Goal: Task Accomplishment & Management: Complete application form

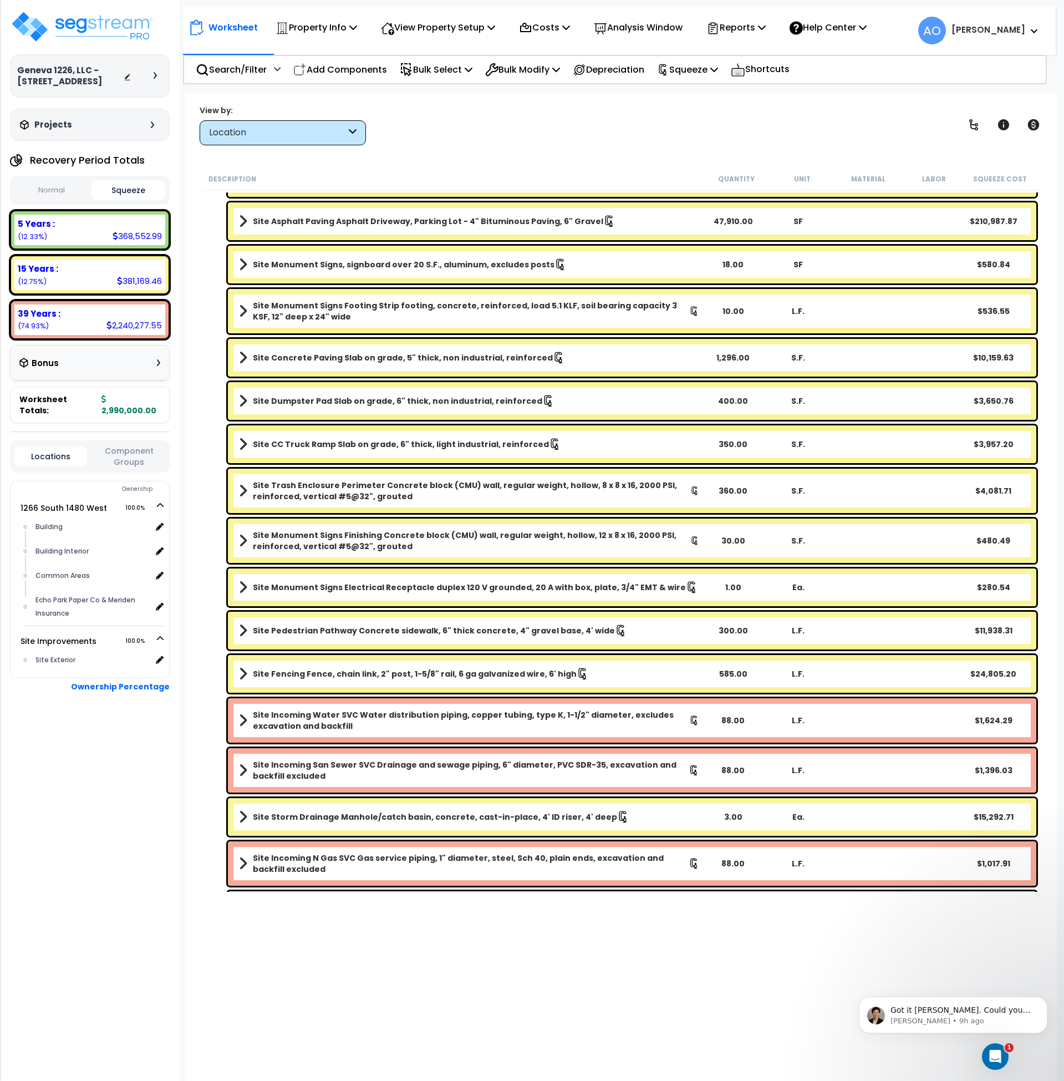
click at [540, 155] on div "Worksheet Property Info Property Setup Add Property Unit Template property Clon…" at bounding box center [621, 633] width 873 height 1081
click at [70, 21] on img at bounding box center [82, 26] width 144 height 33
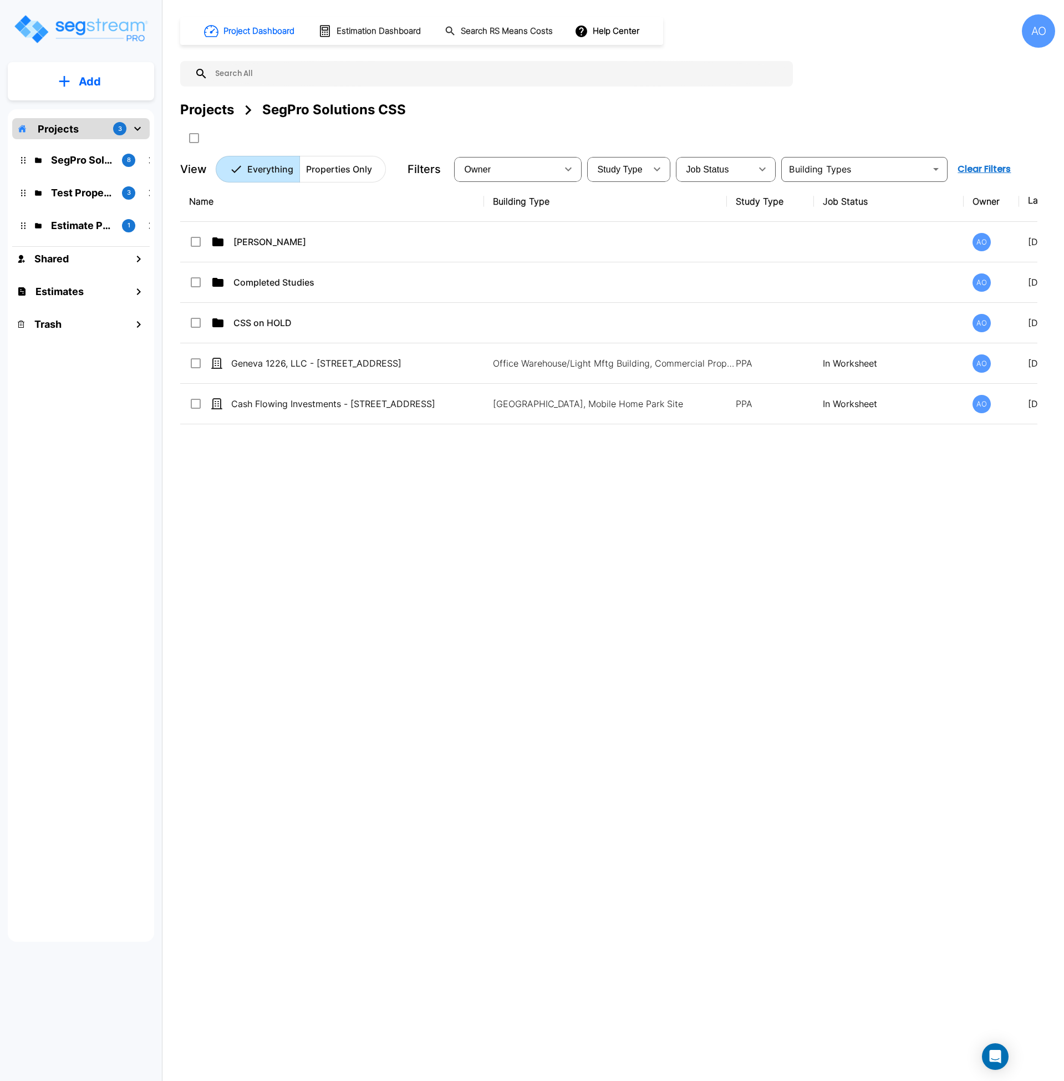
click at [522, 609] on div "Name Building Type Study Type Job Status Owner Last Modified Action Anjalie AO …" at bounding box center [609, 516] width 858 height 670
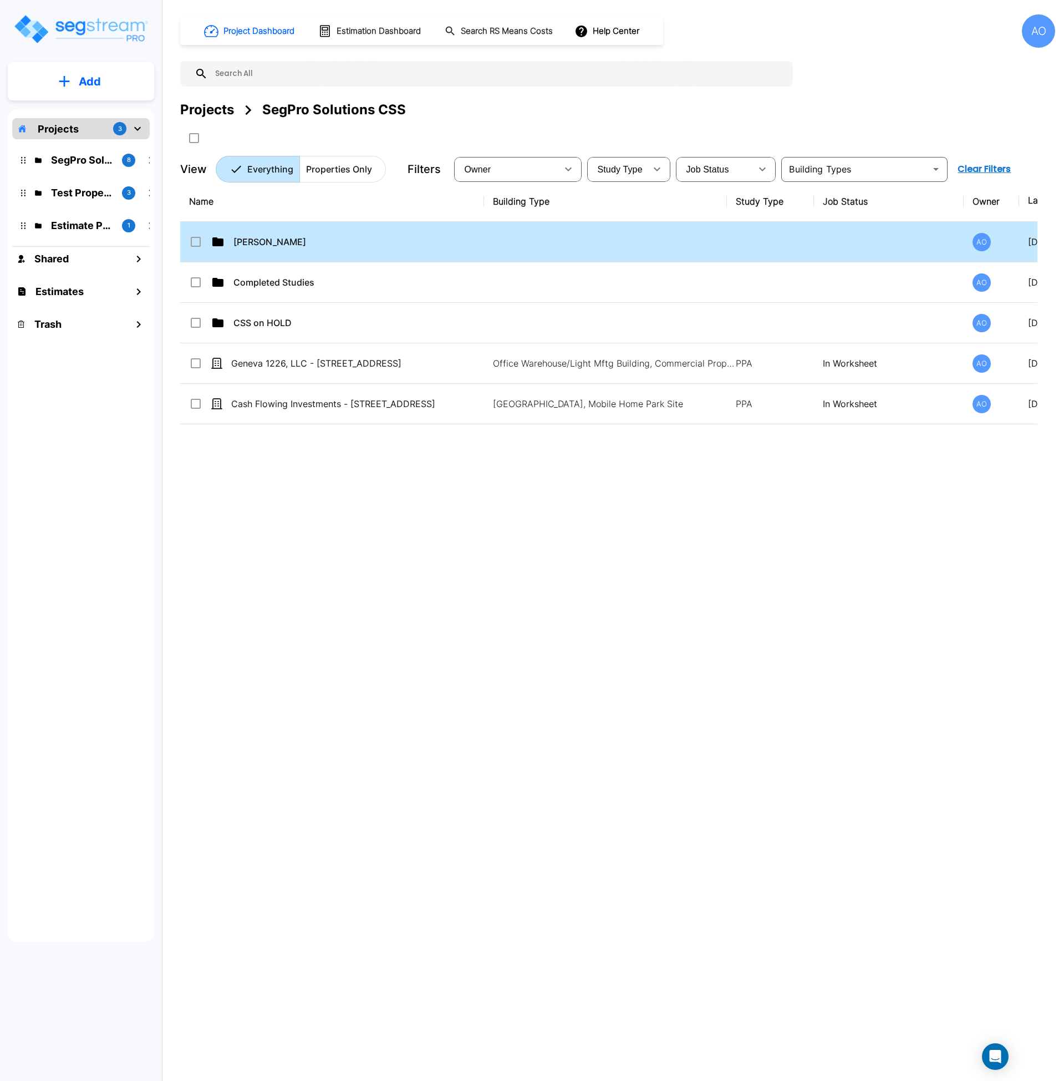
click at [256, 238] on p "Anjalie" at bounding box center [358, 241] width 248 height 13
checkbox input "true"
click at [256, 238] on p "Anjalie" at bounding box center [358, 241] width 248 height 13
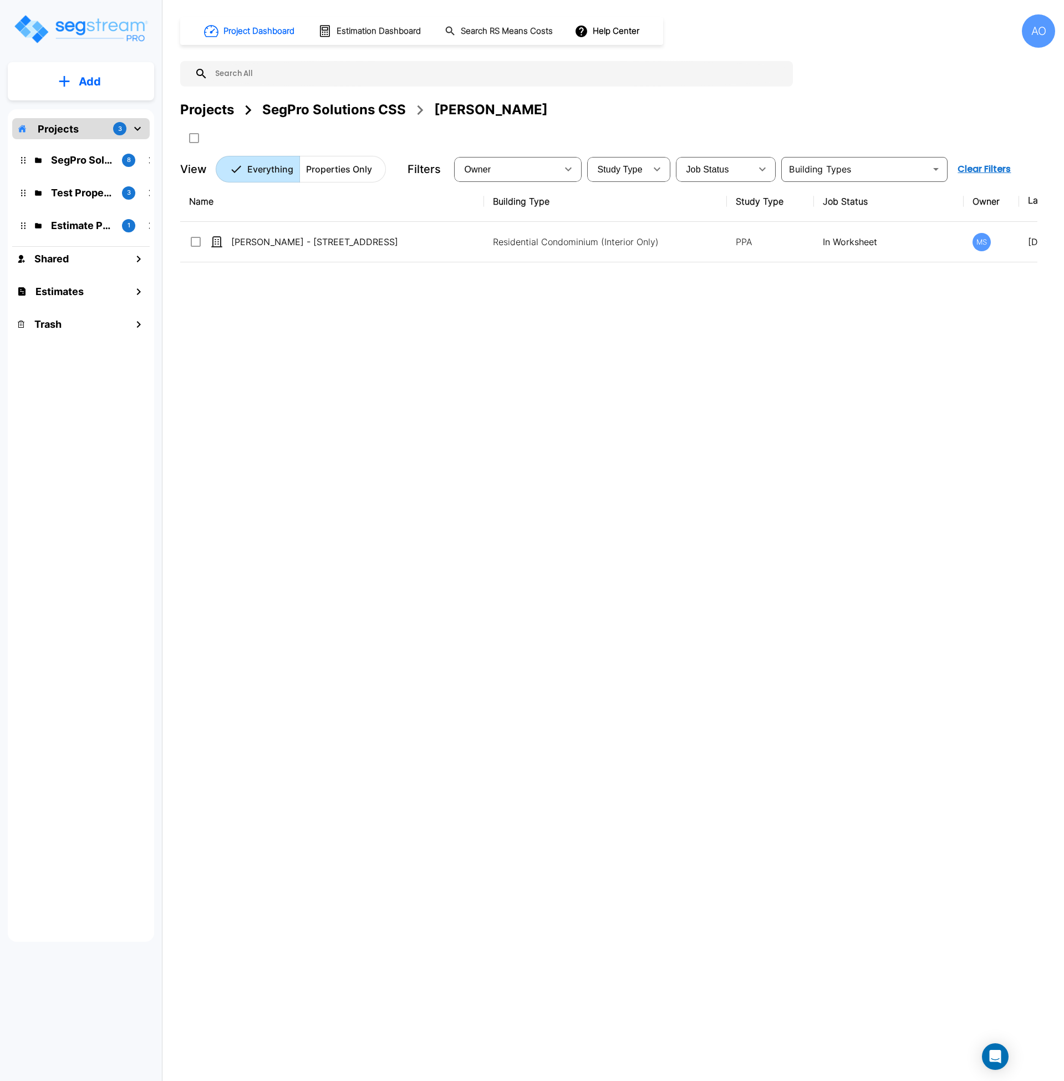
click at [405, 425] on div "Name Building Type Study Type Job Status Owner Last Modified Action Adam Manvil…" at bounding box center [609, 516] width 858 height 670
click at [646, 556] on div "Name Building Type Study Type Job Status Owner Last Modified Action Adam Manvil…" at bounding box center [609, 516] width 858 height 670
click at [572, 564] on div "Name Building Type Study Type Job Status Owner Last Modified Action Adam Manvil…" at bounding box center [609, 516] width 858 height 670
click at [332, 543] on div "Name Building Type Study Type Job Status Owner Last Modified Action Adam Manvil…" at bounding box center [609, 516] width 858 height 670
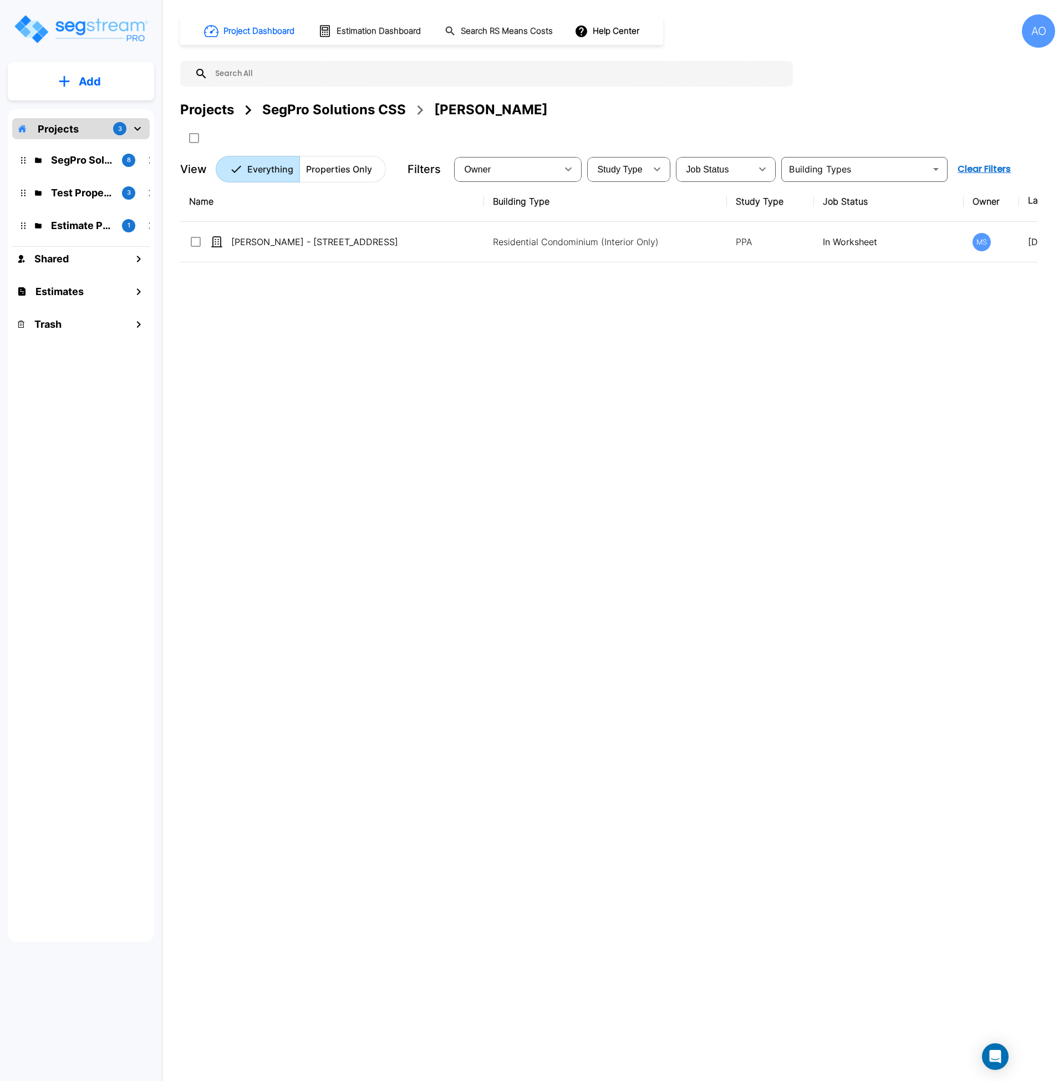
click at [295, 109] on div "SegPro Solutions CSS" at bounding box center [334, 110] width 144 height 20
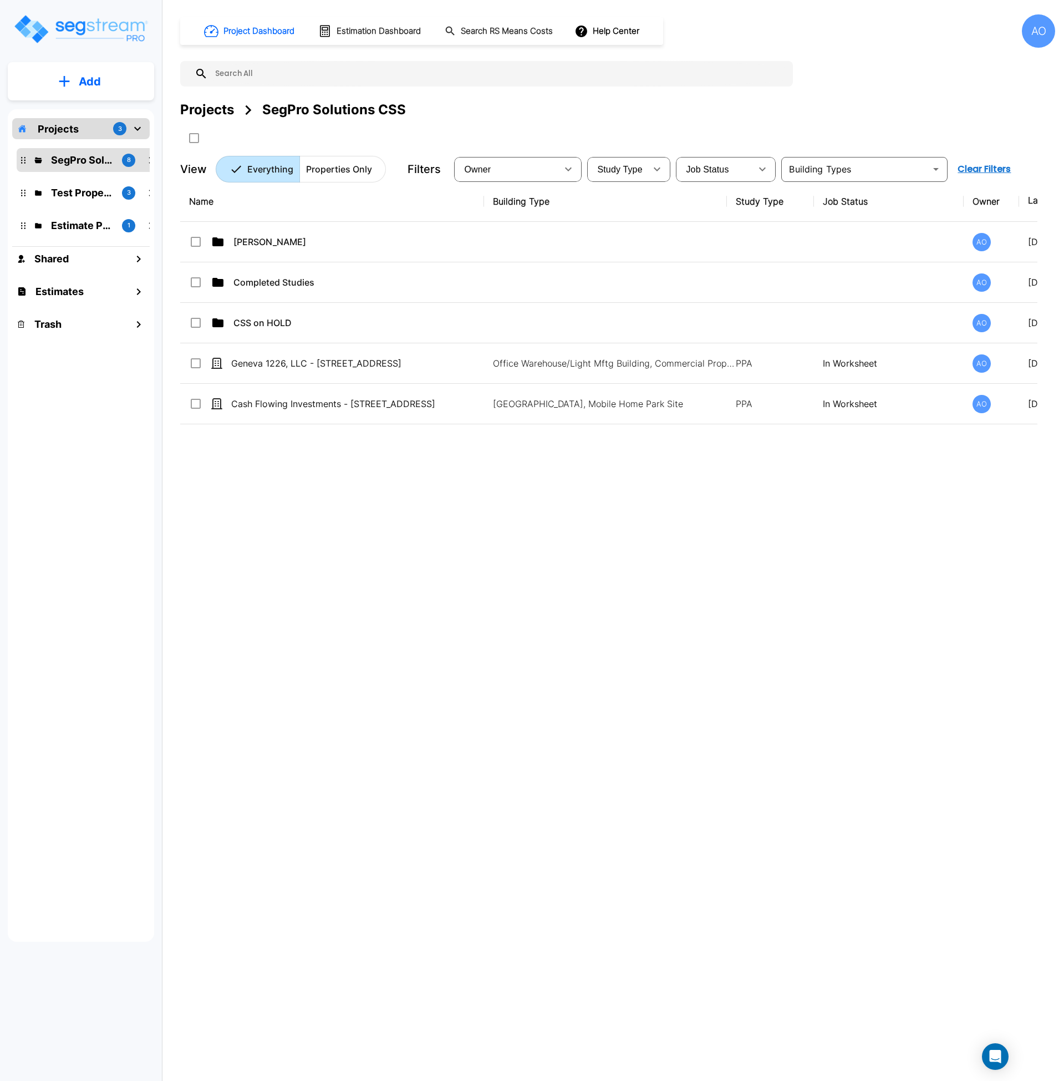
click at [438, 539] on div "Name Building Type Study Type Job Status Owner Last Modified Action Anjalie AO …" at bounding box center [609, 516] width 858 height 670
click at [369, 574] on div "Name Building Type Study Type Job Status Owner Last Modified Action Anjalie AO …" at bounding box center [609, 516] width 858 height 670
drag, startPoint x: 526, startPoint y: 584, endPoint x: 363, endPoint y: 712, distance: 208.2
click at [526, 584] on div "Name Building Type Study Type Job Status Owner Last Modified Action Anjalie AO …" at bounding box center [609, 516] width 858 height 670
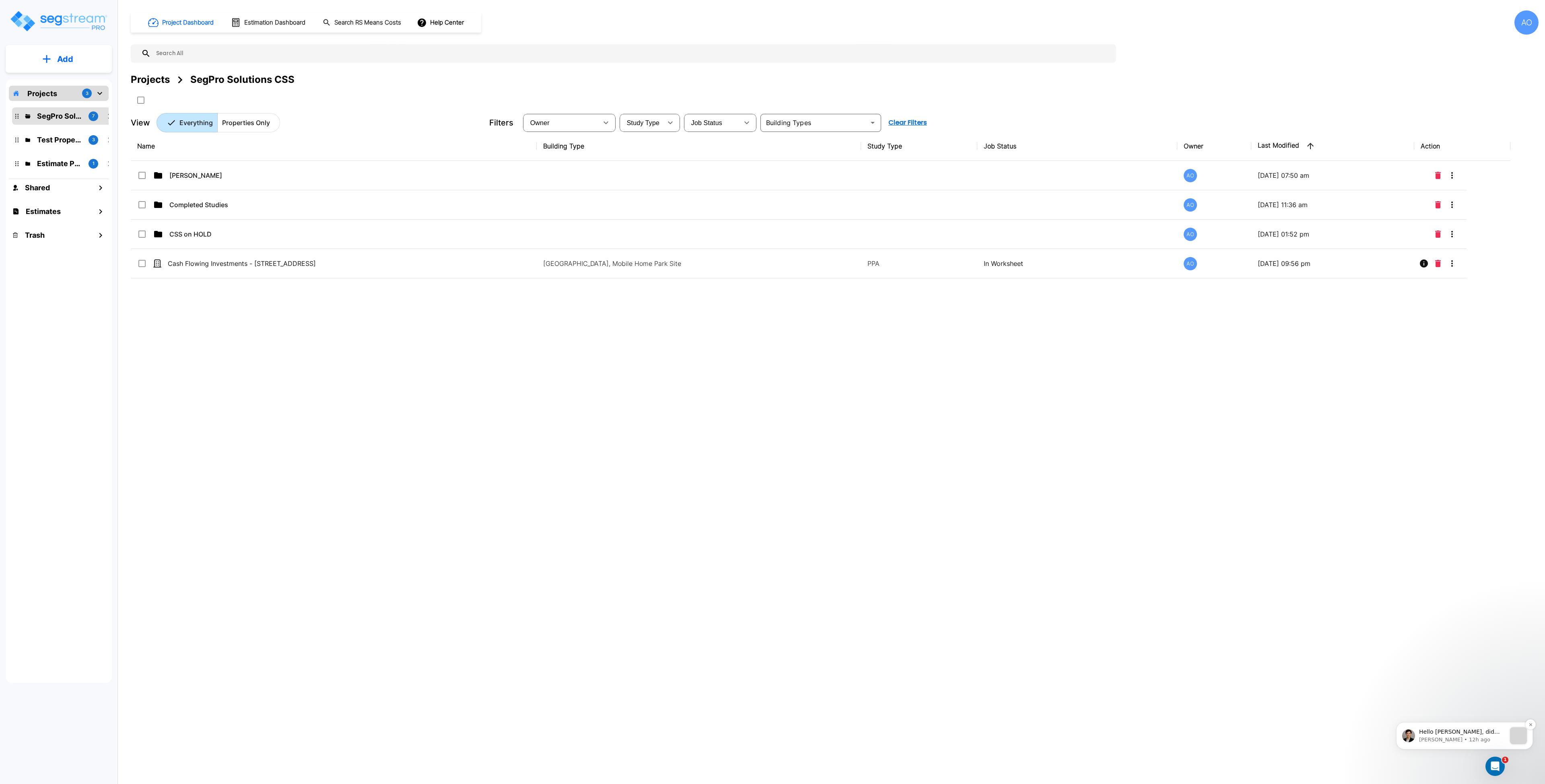
click at [1442, 736] on p "Denise • 12h ago" at bounding box center [1462, 740] width 87 height 7
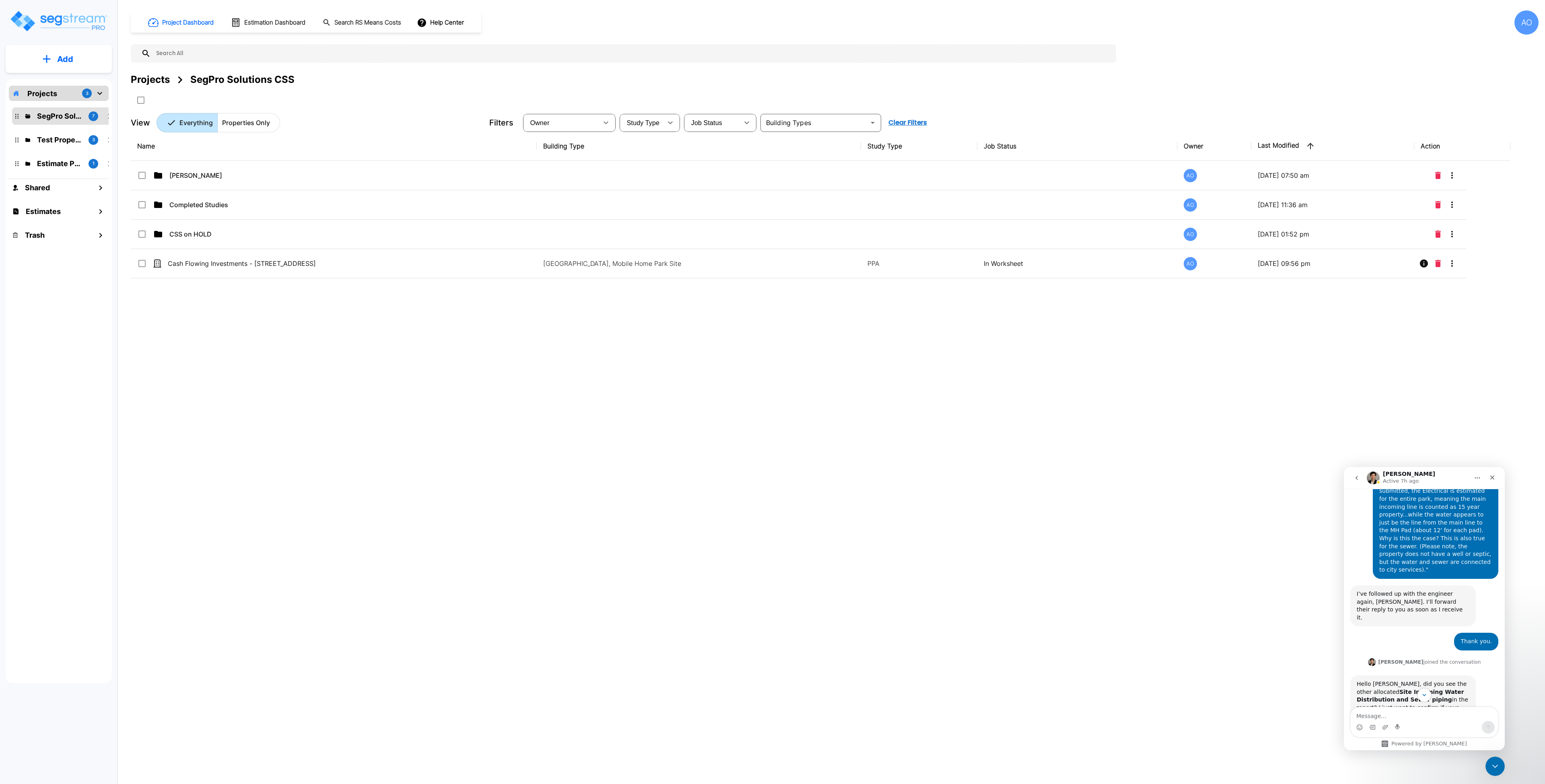
scroll to position [909, 0]
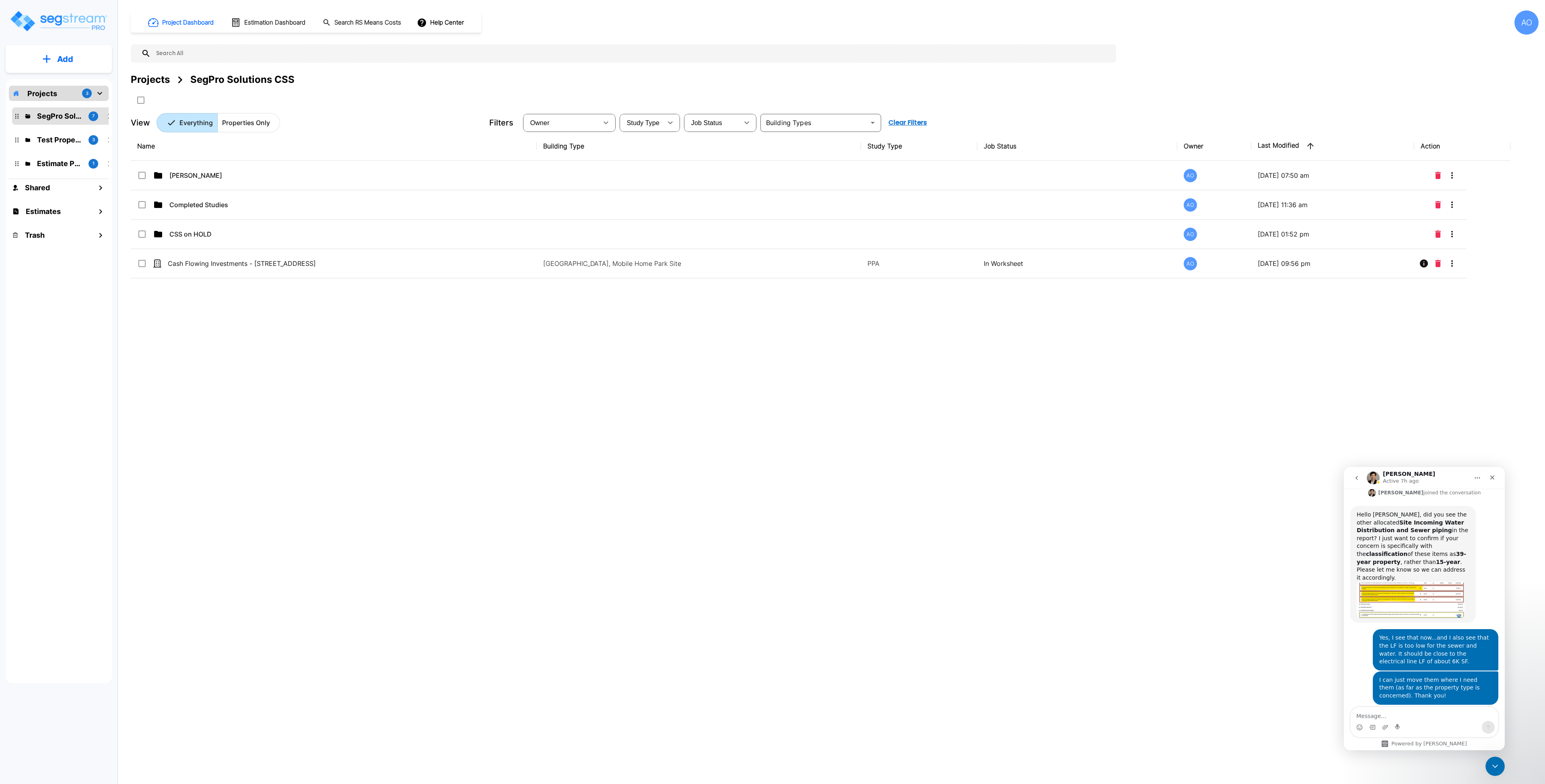
click at [1405, 711] on textarea "Message…" at bounding box center [1424, 714] width 147 height 14
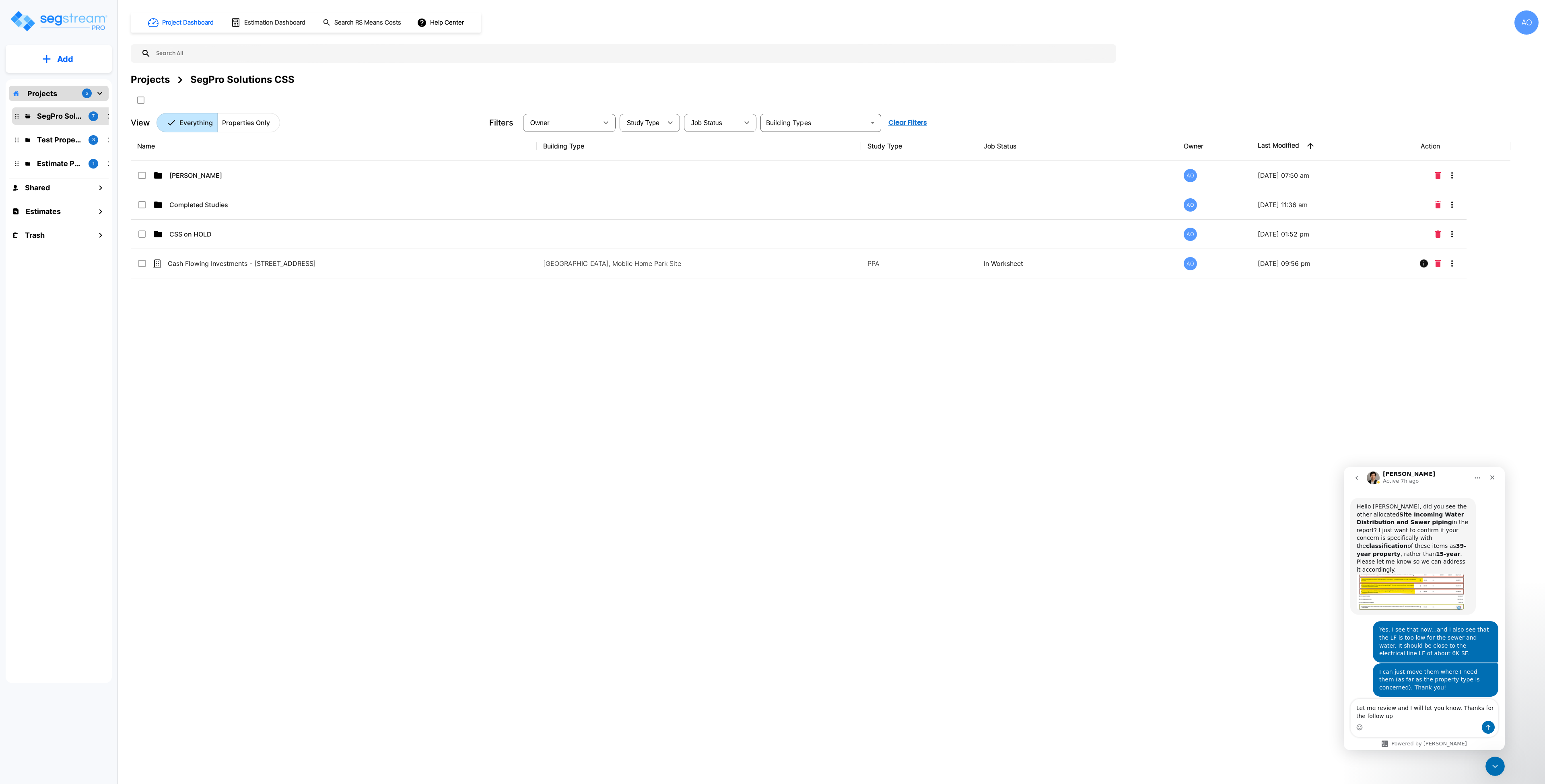
type textarea "Let me review and I will let you know. Thanks for the follow up."
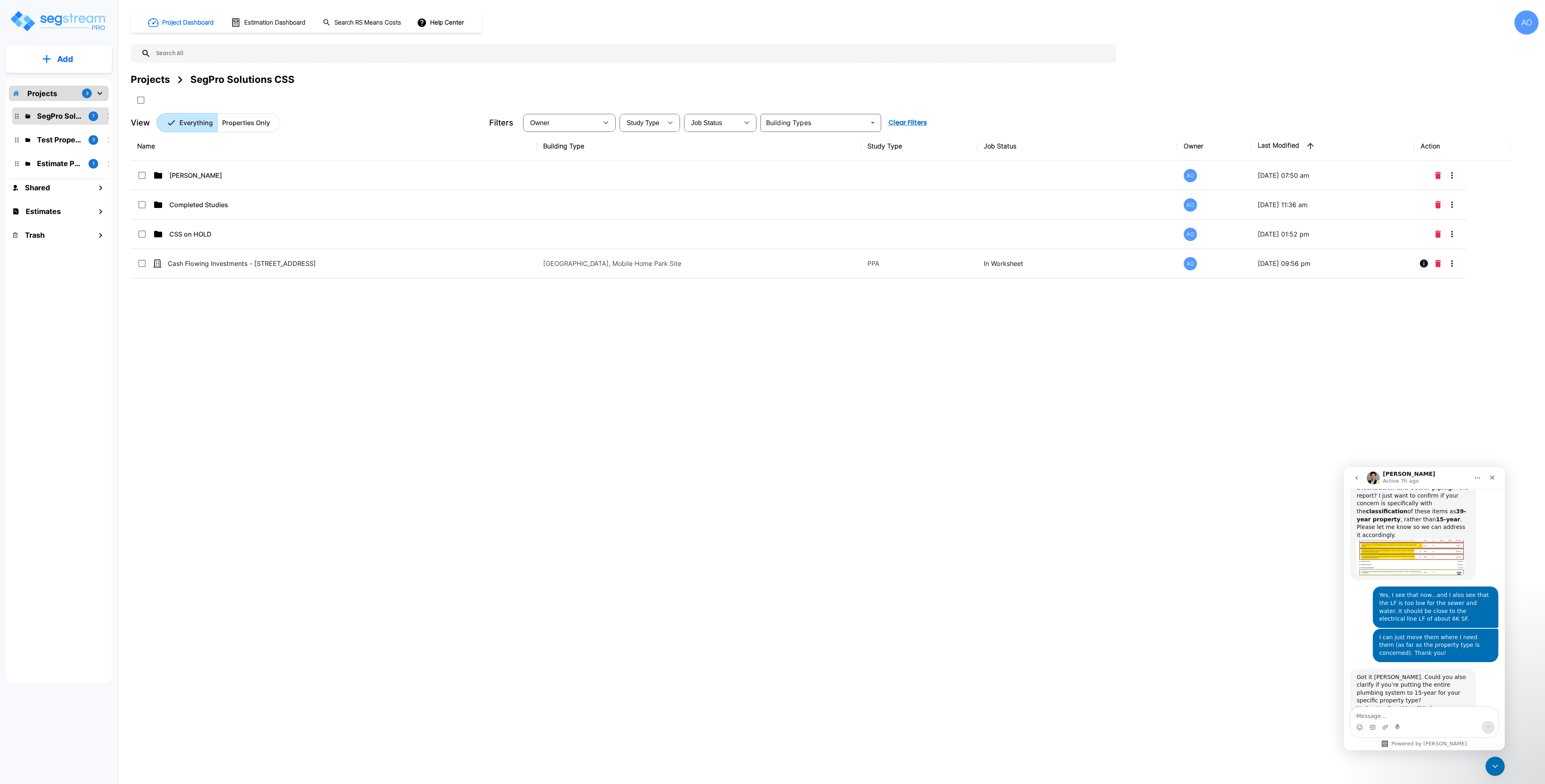
click at [976, 631] on div "Project Dashboard Estimation Dashboard Search RS Means Costs Help Center AO Pro…" at bounding box center [834, 392] width 1421 height 784
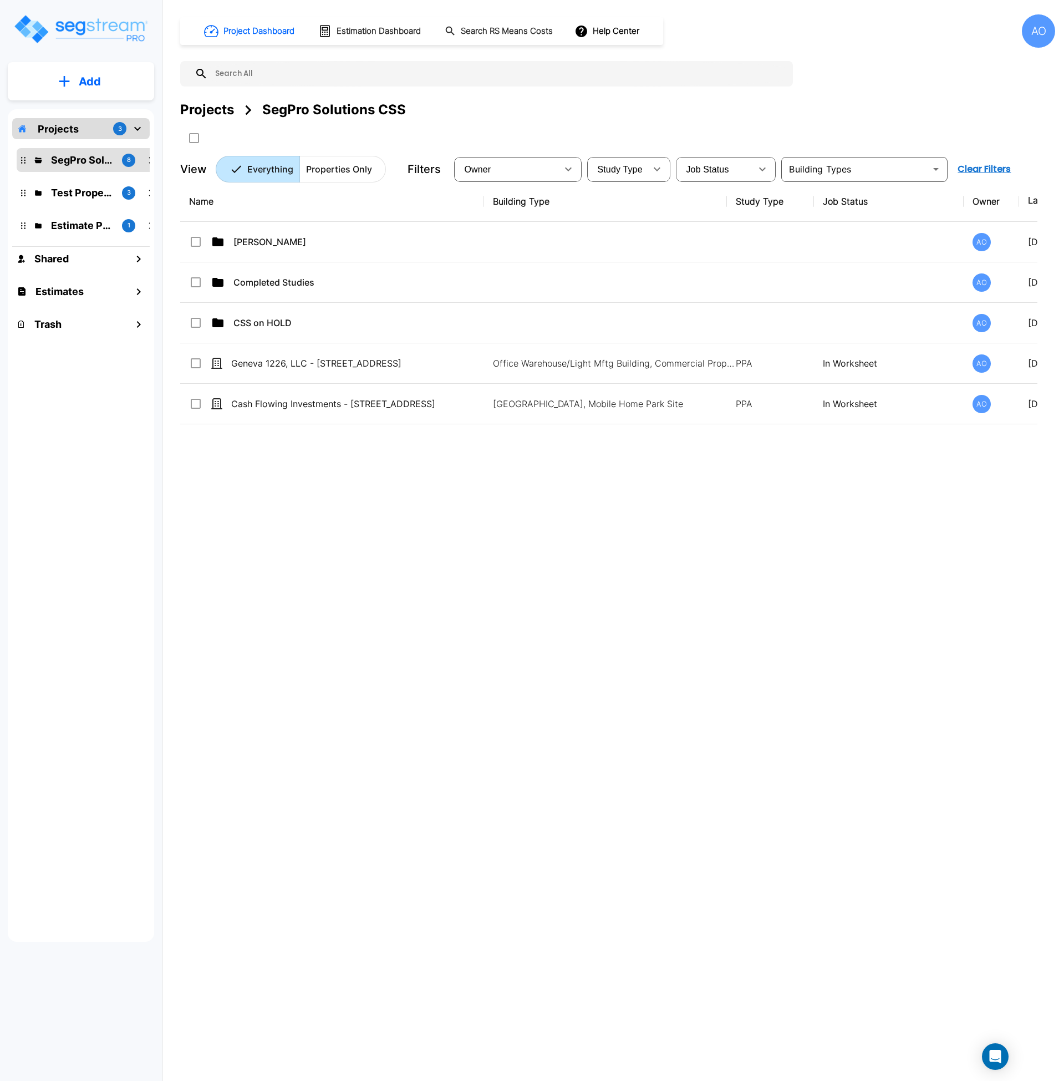
click at [695, 584] on div "Name Building Type Study Type Job Status Owner Last Modified Action [PERSON_NAM…" at bounding box center [609, 516] width 858 height 670
drag, startPoint x: 371, startPoint y: 575, endPoint x: 366, endPoint y: 592, distance: 17.4
click at [371, 575] on div "Name Building Type Study Type Job Status Owner Last Modified Action [PERSON_NAM…" at bounding box center [609, 516] width 858 height 670
click at [452, 658] on div "Name Building Type Study Type Job Status Owner Last Modified Action Anjalie AO …" at bounding box center [609, 516] width 858 height 670
drag, startPoint x: 381, startPoint y: 561, endPoint x: 379, endPoint y: 554, distance: 6.9
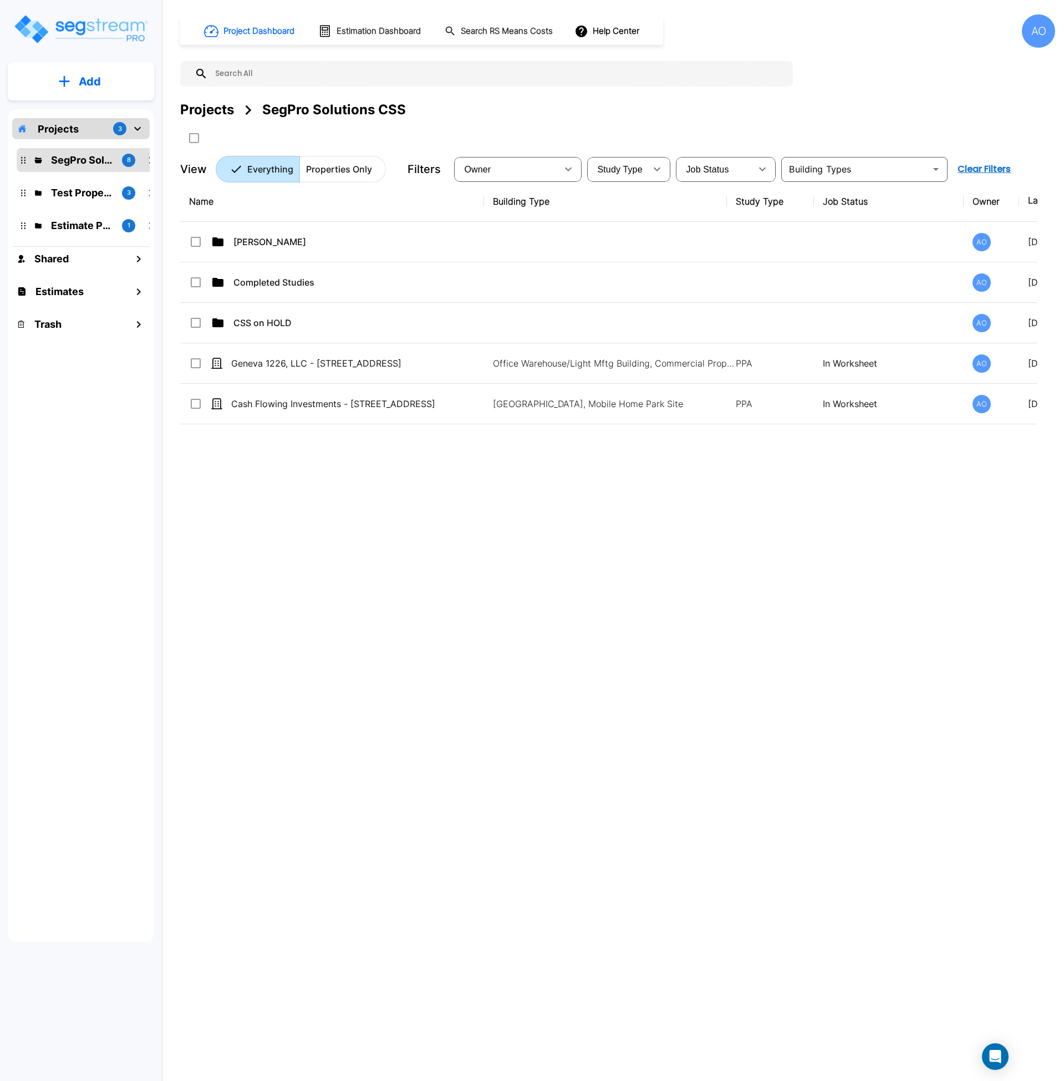
click at [381, 561] on div "Name Building Type Study Type Job Status Owner Last Modified Action Anjalie AO …" at bounding box center [609, 516] width 858 height 670
click at [73, 87] on button "Add" at bounding box center [81, 81] width 146 height 32
click at [95, 150] on p "Add Property" at bounding box center [87, 143] width 57 height 13
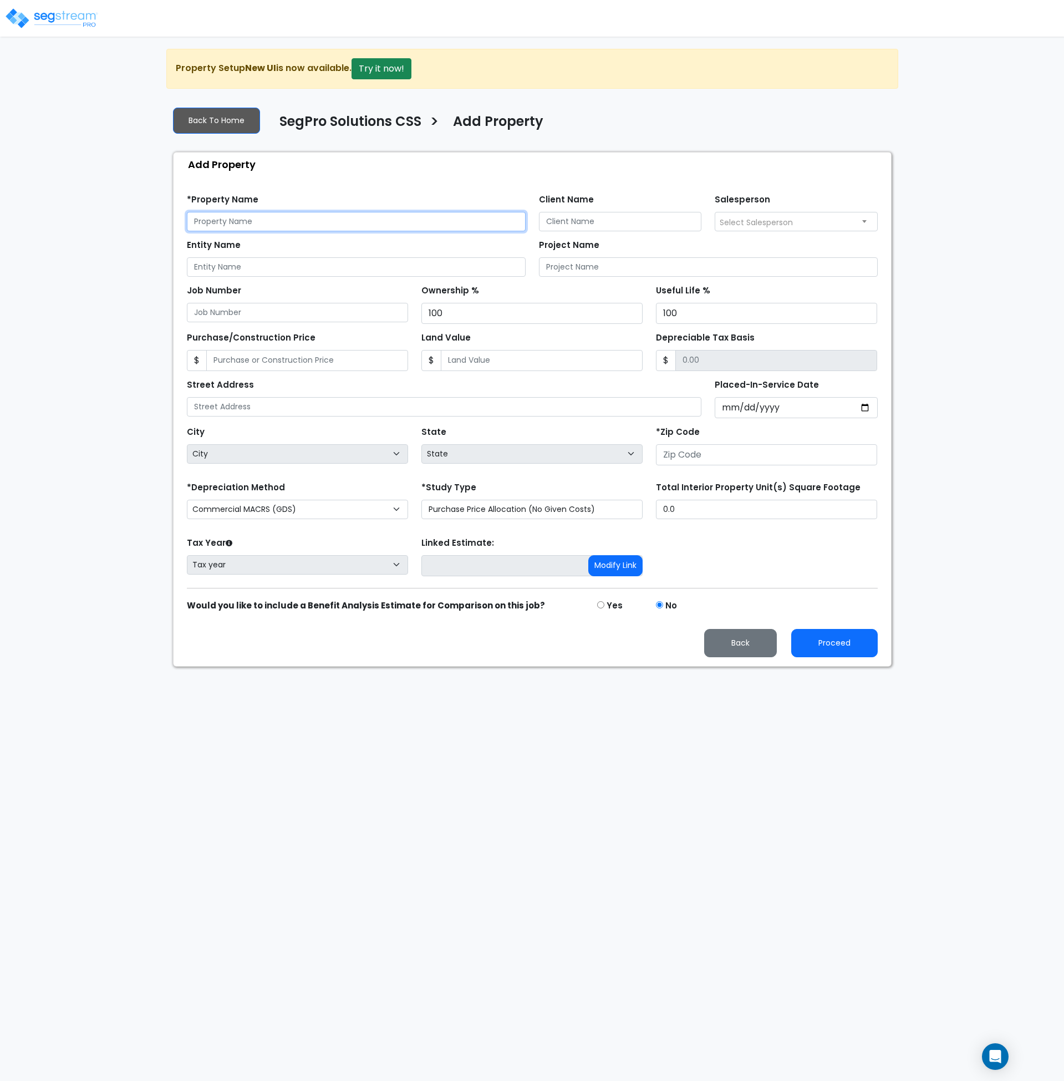
click at [255, 221] on input "text" at bounding box center [356, 221] width 339 height 19
click at [257, 267] on input "Entity Name" at bounding box center [356, 266] width 339 height 19
click at [357, 220] on input "Legacy Classical Academy" at bounding box center [356, 221] width 339 height 19
drag, startPoint x: 310, startPoint y: 221, endPoint x: 262, endPoint y: 221, distance: 48.3
click at [262, 221] on input "Legacy Classical Academy" at bounding box center [356, 221] width 339 height 19
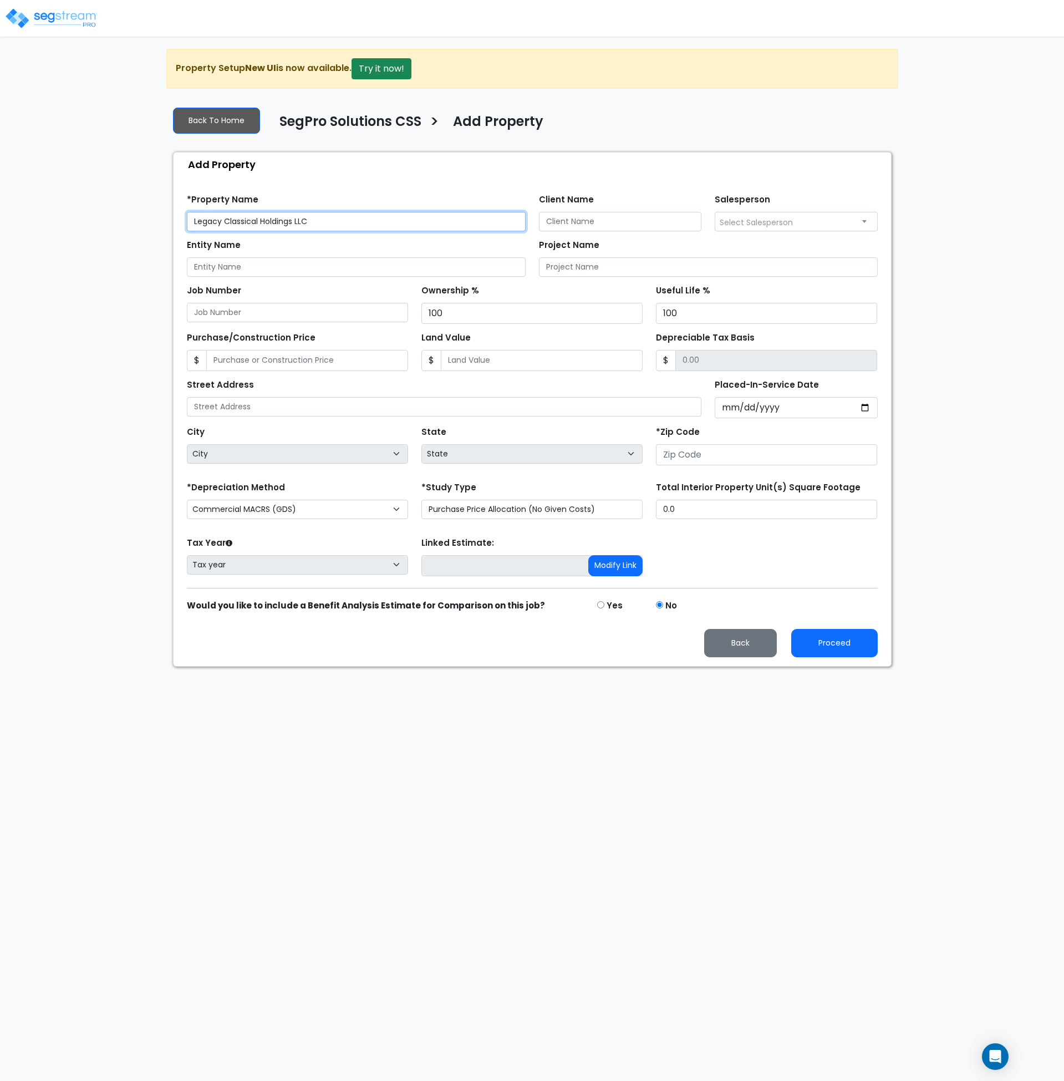
type input "Legacy Classical Holdings LLC"
click at [575, 217] on input "Client Name" at bounding box center [620, 221] width 163 height 19
type input "Mike Morley"
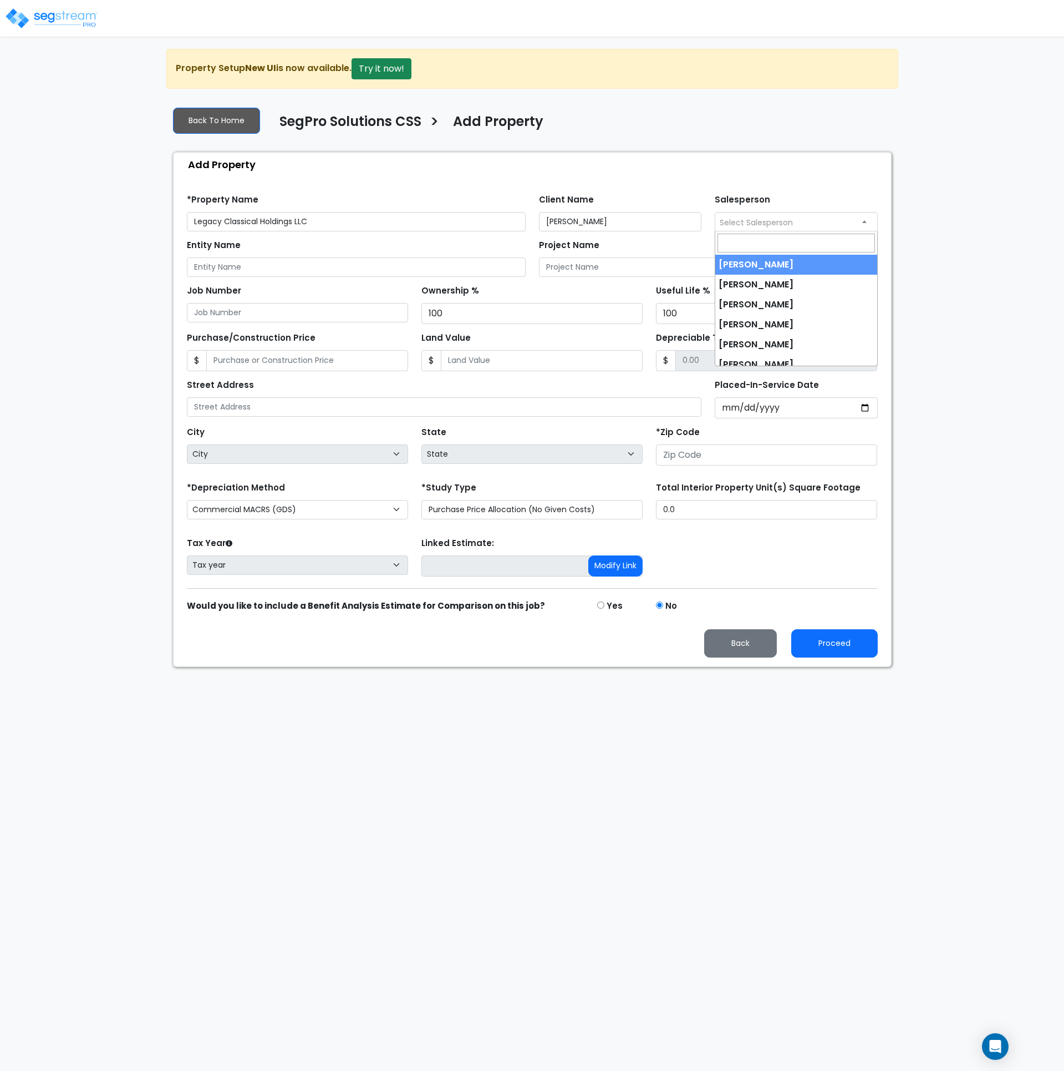
click at [777, 215] on span "Select Salesperson" at bounding box center [797, 221] width 162 height 18
select select "190"
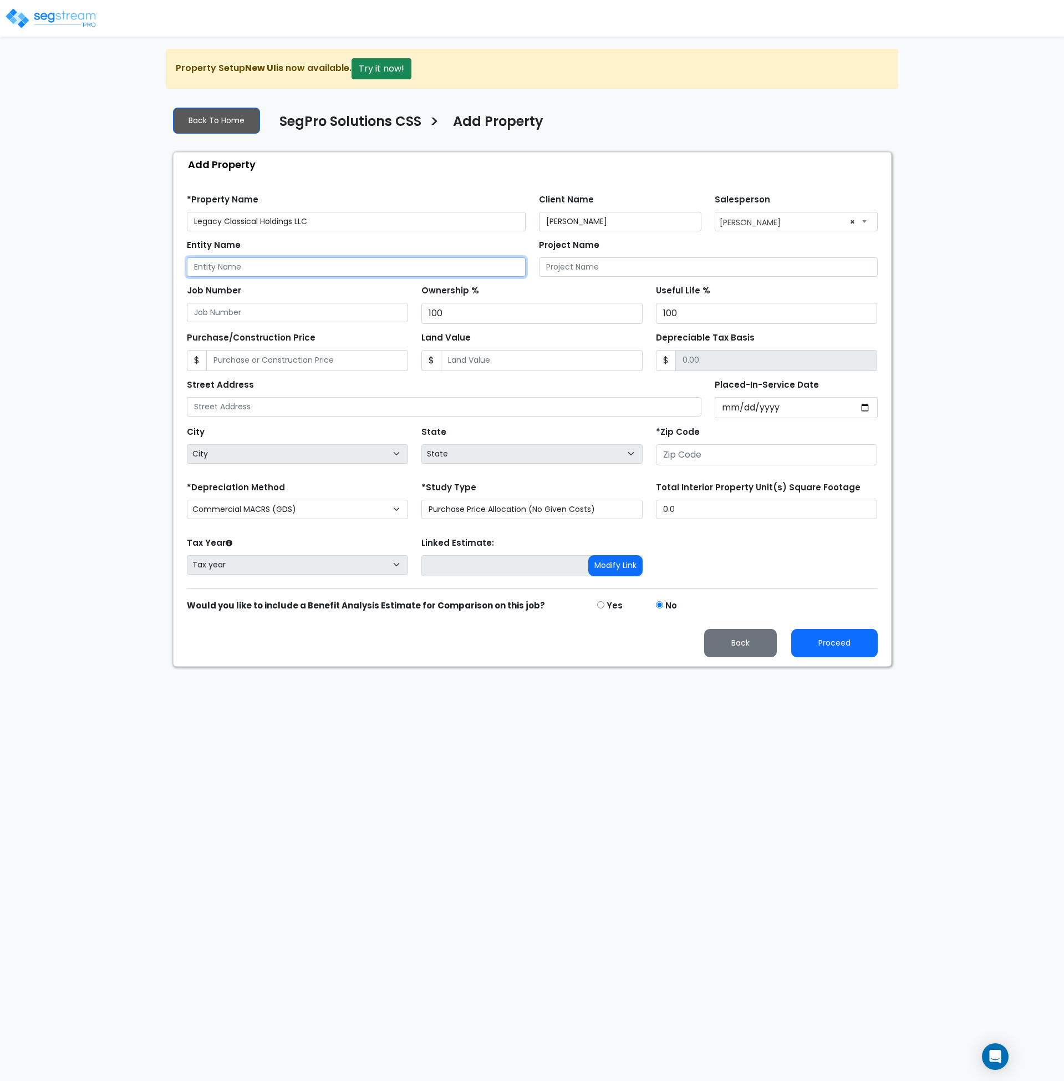
click at [262, 266] on input "Entity Name" at bounding box center [356, 266] width 339 height 19
drag, startPoint x: 341, startPoint y: 220, endPoint x: 146, endPoint y: 227, distance: 194.8
click at [146, 227] on div "We are Building your Property. So please grab a coffee and let us do the heavy …" at bounding box center [532, 358] width 1064 height 618
click at [226, 271] on input "Entity Name" at bounding box center [356, 266] width 339 height 19
paste input "Legacy Classical Holdings LLC"
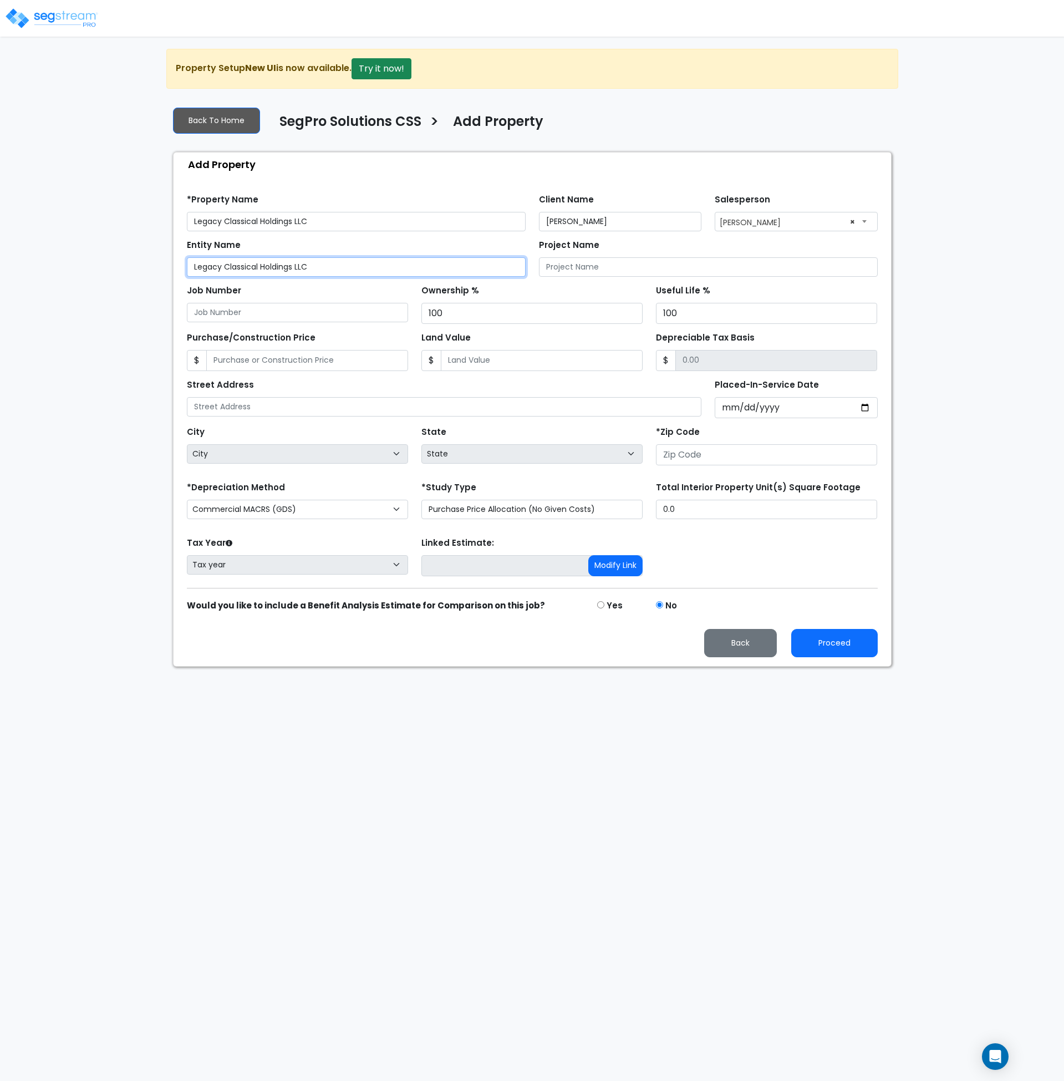
type input "Legacy Classical Holdings LLC"
click at [362, 225] on input "Legacy Classical Holdings LLC" at bounding box center [356, 221] width 339 height 19
type input "Legacy Classical Holdings LLC - 2621 South Scales Street"
click at [336, 359] on input "Purchase/Construction Price" at bounding box center [307, 360] width 202 height 21
type input "4"
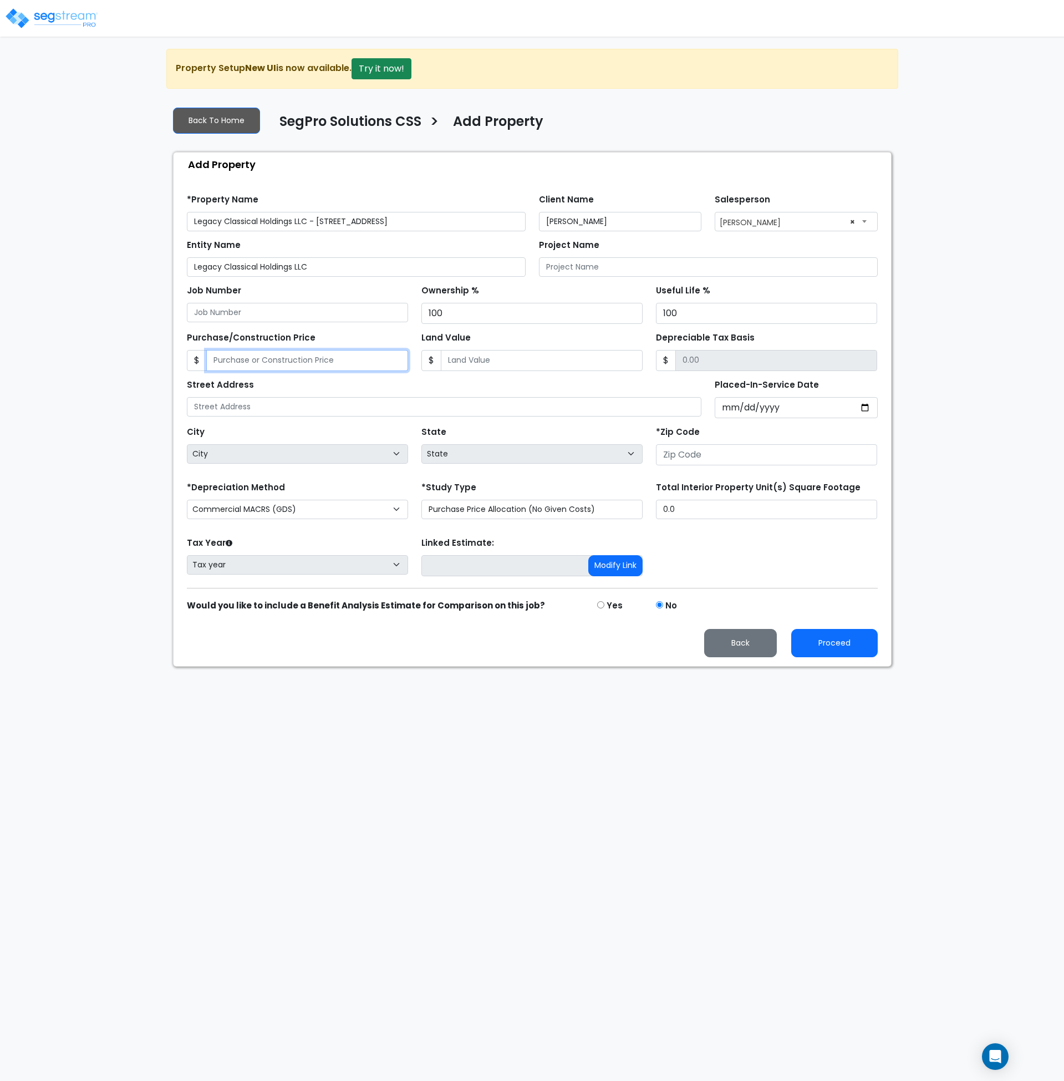
type input "4.00"
type input "46"
type input "46.00"
type input "462"
type input "462.00"
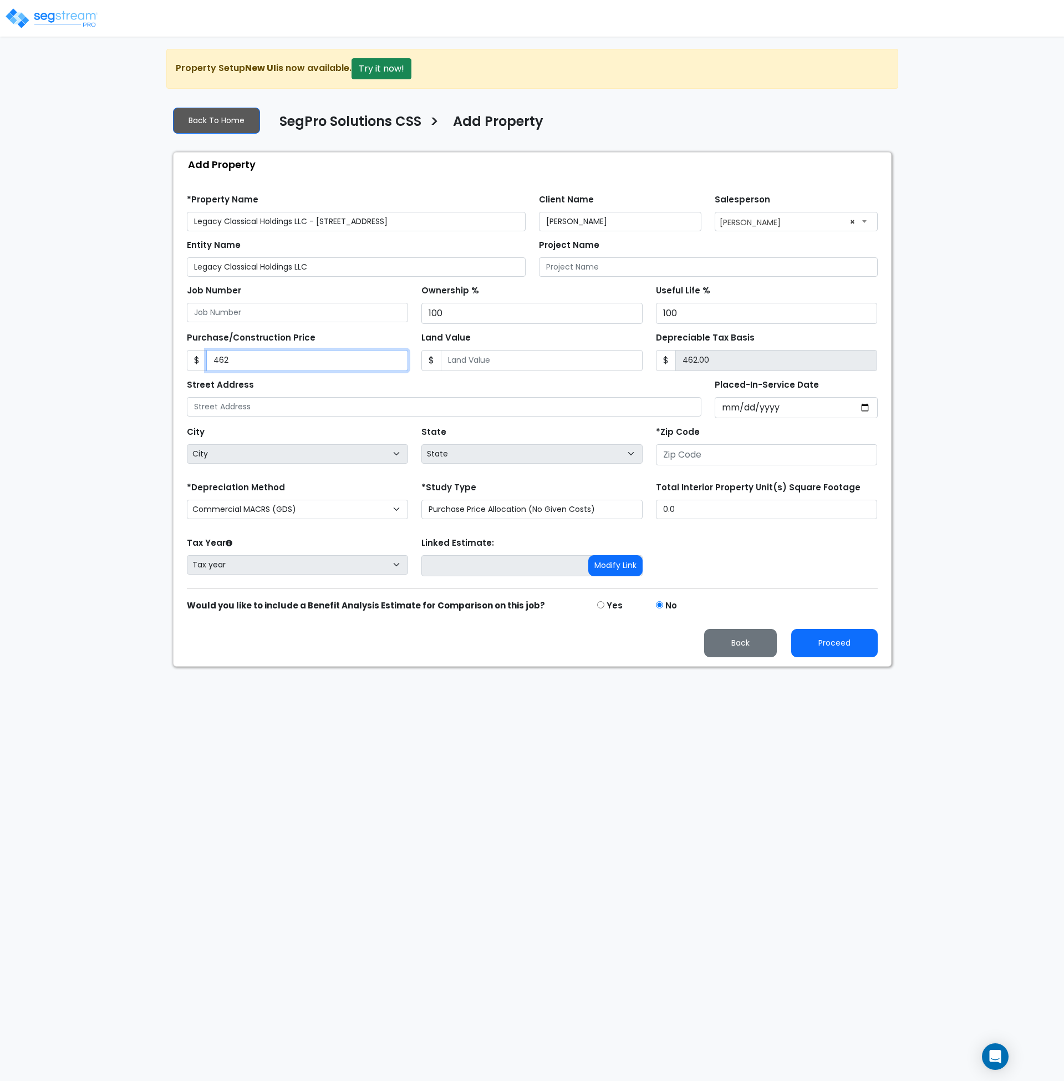
type input "4626"
type input "4,626.00"
type input "4,6269"
type input "46,269.00"
type input "46,2692"
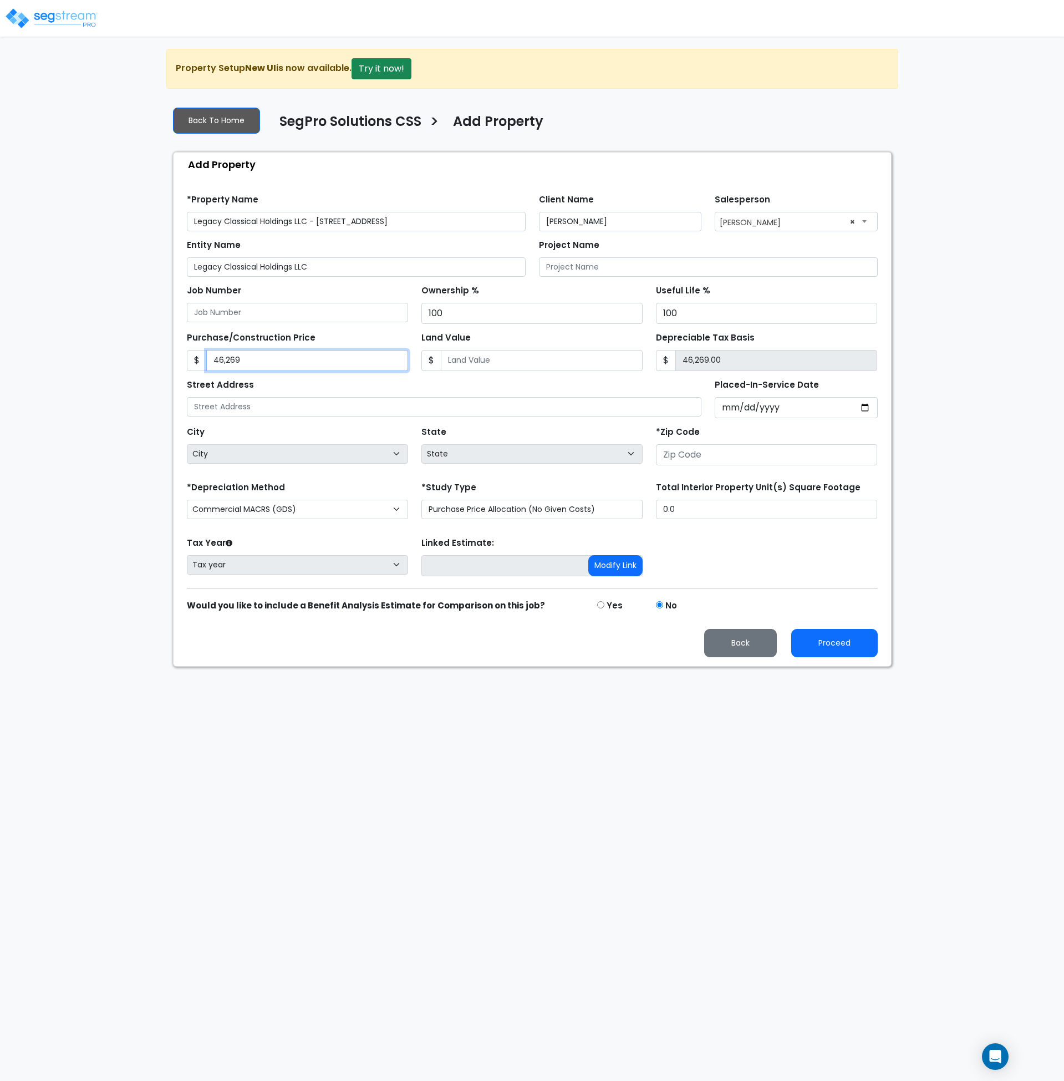
type input "462,692.00"
type input "462,6929"
type input "4,626,929.00"
type input "4,626,929."
type input "4,626,929.00"
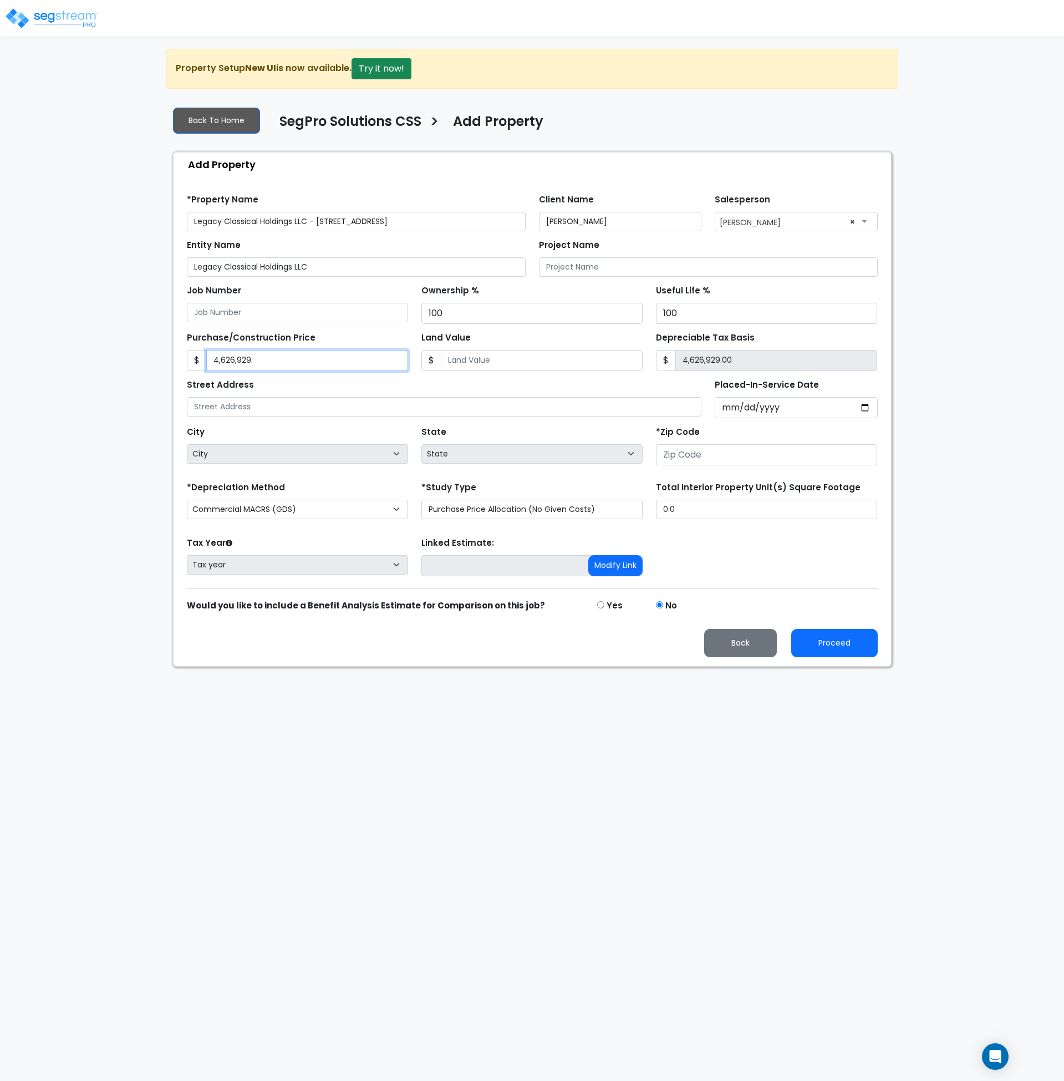
type input "4,626,929.5"
type input "4,626,929.50"
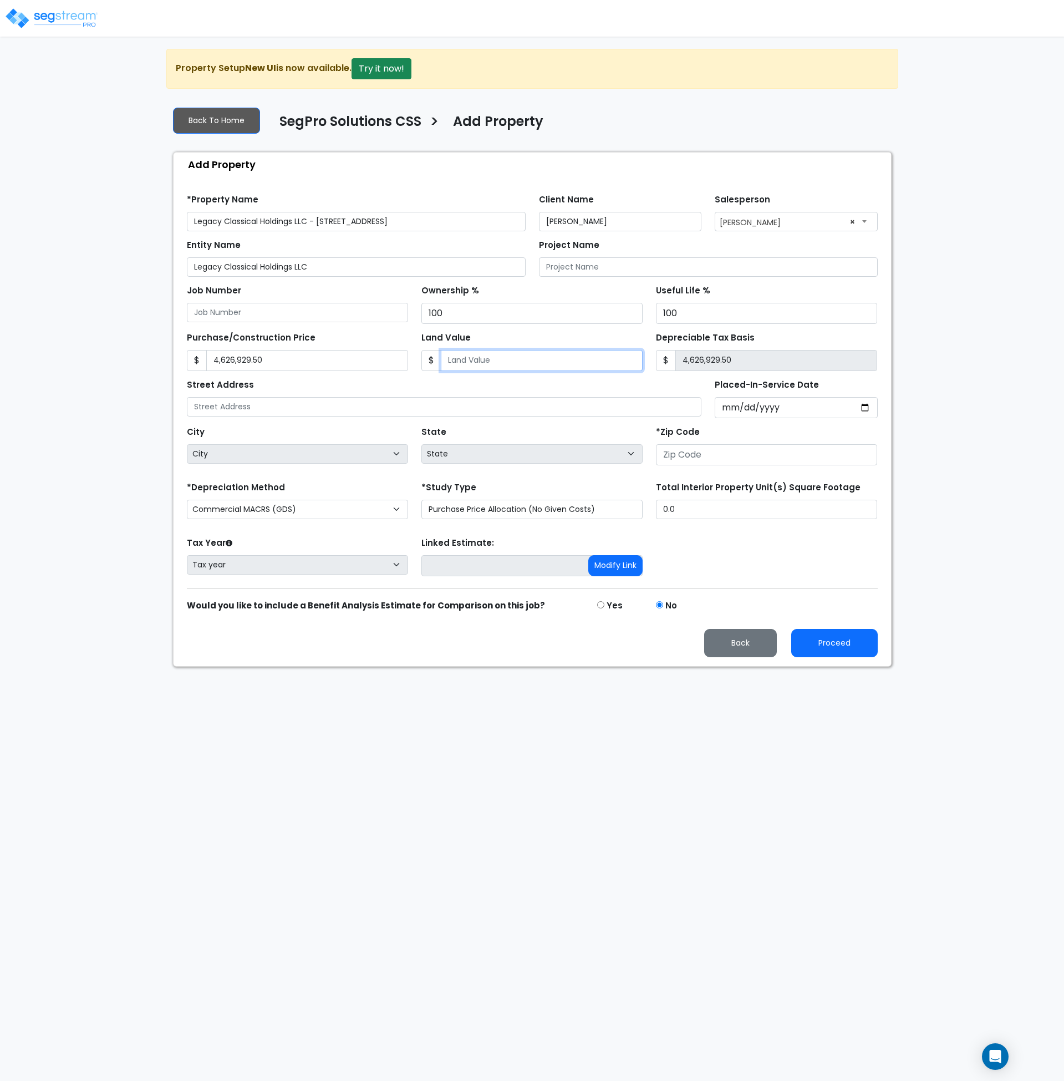
type input "1"
type input "4,626,928.50"
type input "4,626,929.50"
type input "."
type input "4,626,929.50"
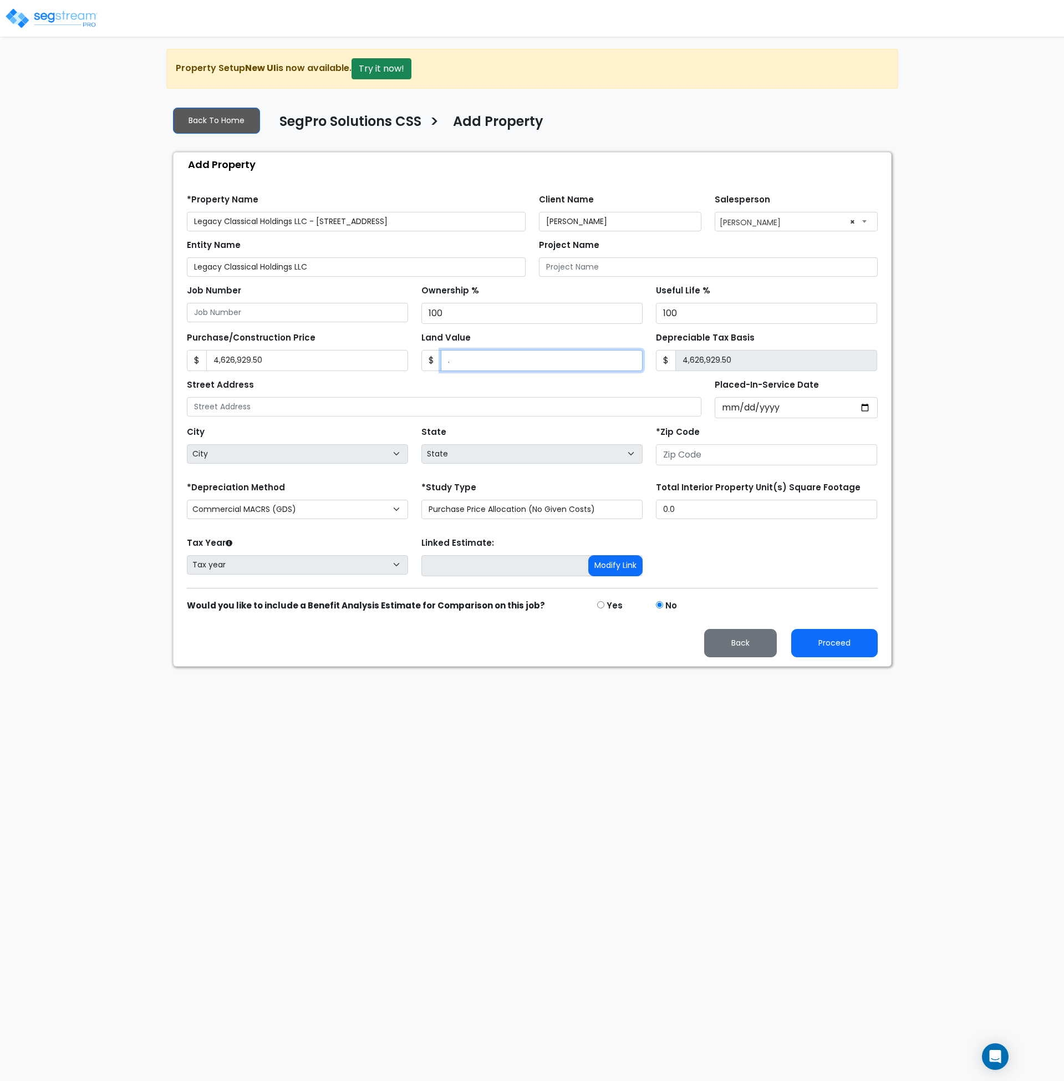
type input ".0"
type input "4,626,929.50"
type input ".01"
type input "4,626,929.49"
type input "0"
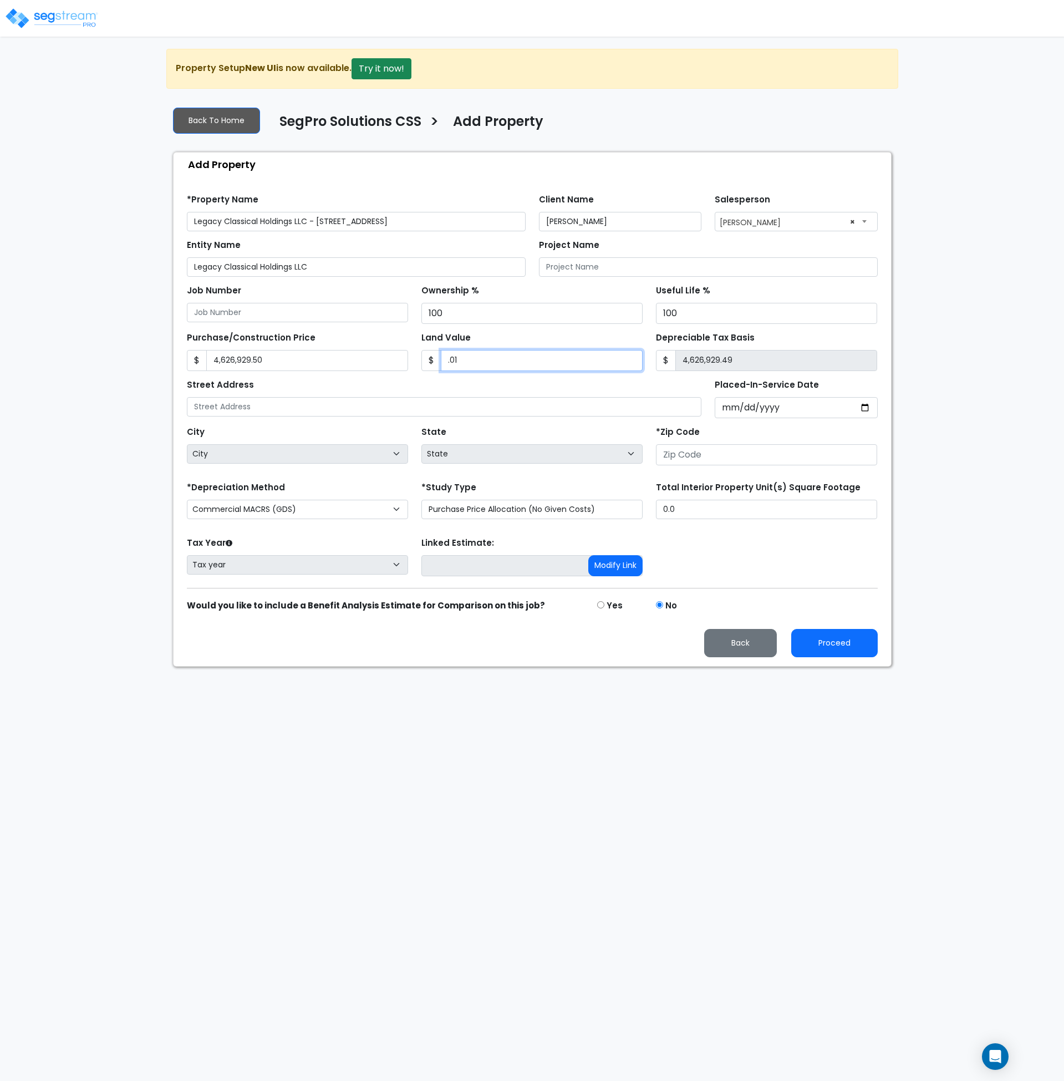
type input "4,626,929.50"
type input "0"
click at [317, 404] on input "text" at bounding box center [444, 406] width 515 height 19
drag, startPoint x: 419, startPoint y: 220, endPoint x: 316, endPoint y: 220, distance: 102.6
click at [318, 220] on input "Legacy Classical Holdings LLC - [STREET_ADDRESS]" at bounding box center [356, 221] width 339 height 19
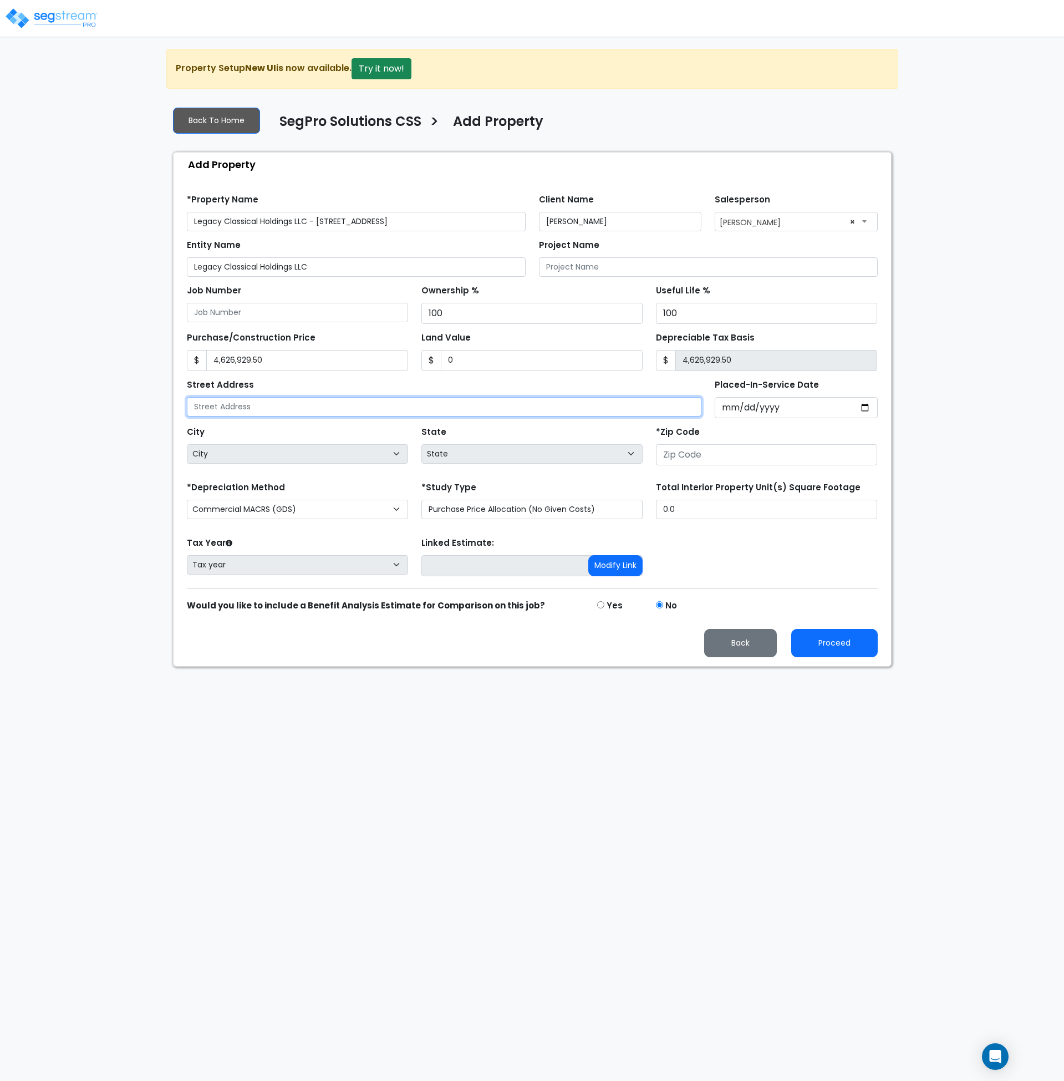
click at [279, 407] on input "text" at bounding box center [444, 406] width 515 height 19
paste input "2621 South Scales Street"
type input "2621 South Scales Street"
click at [729, 408] on input "Placed-In-Service Date" at bounding box center [796, 407] width 163 height 21
type input "0020-04-30"
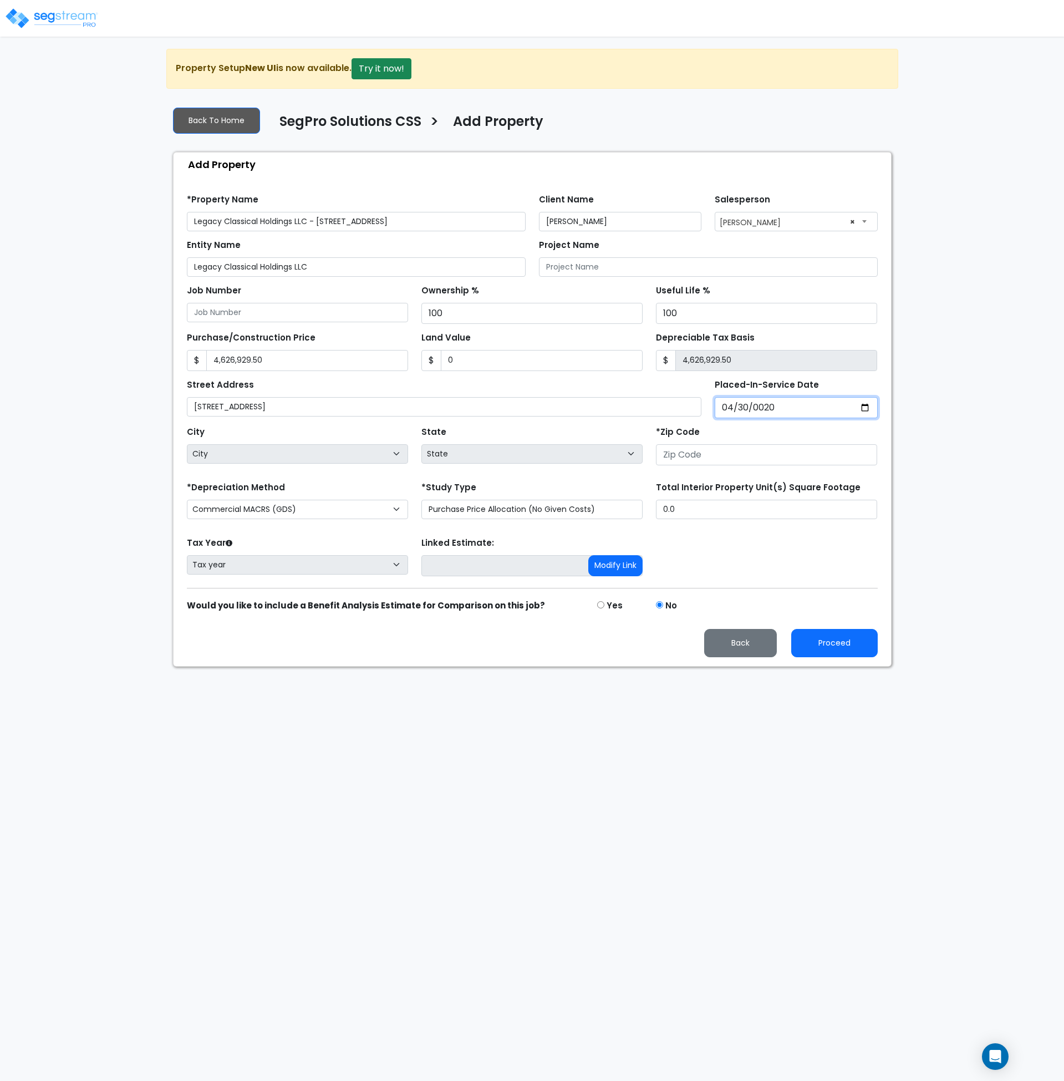
select select "20"
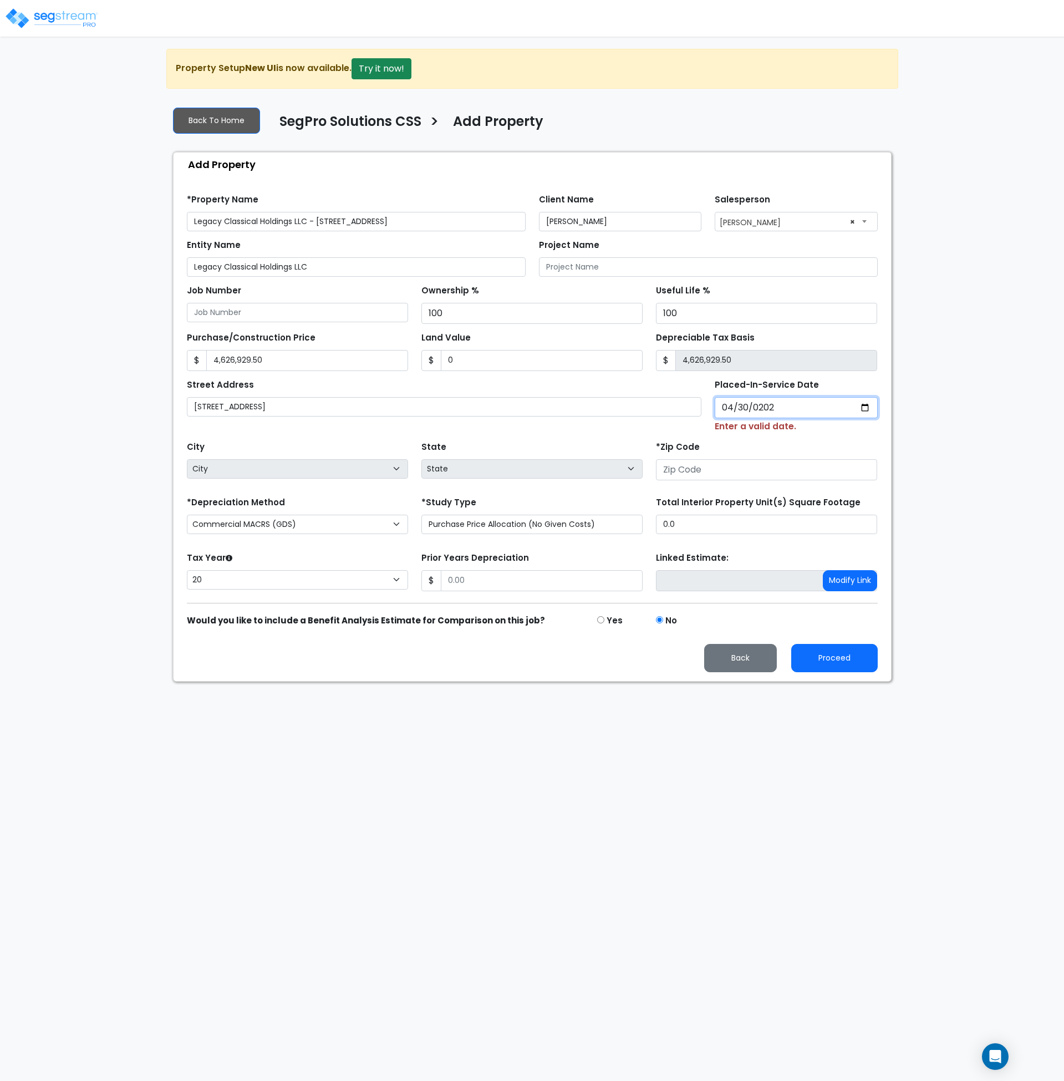
type input "2024-04-30"
select select "2024"
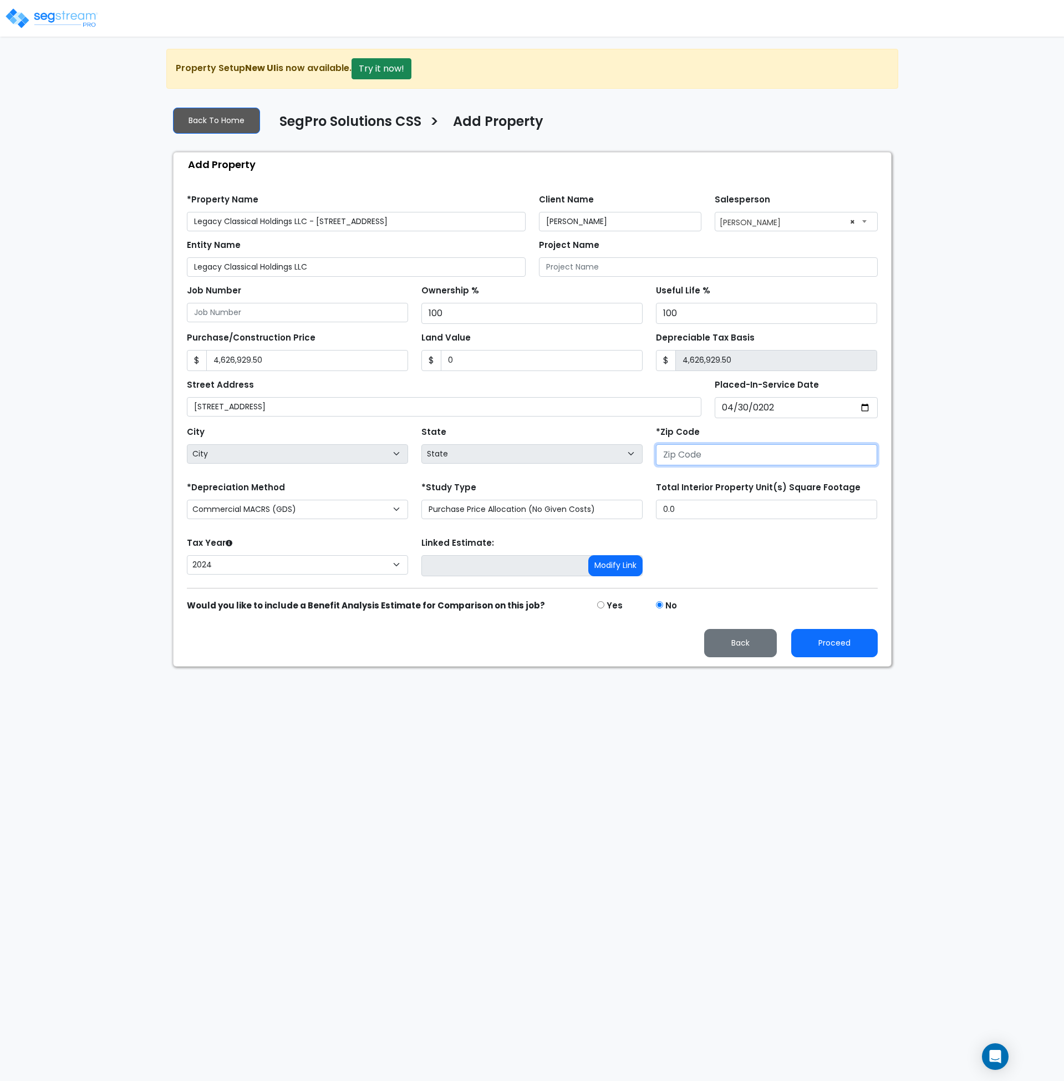
click at [703, 453] on input "number" at bounding box center [766, 454] width 221 height 21
click at [682, 454] on input "number" at bounding box center [766, 454] width 221 height 21
type input "27"
select select "NC"
type input "27320"
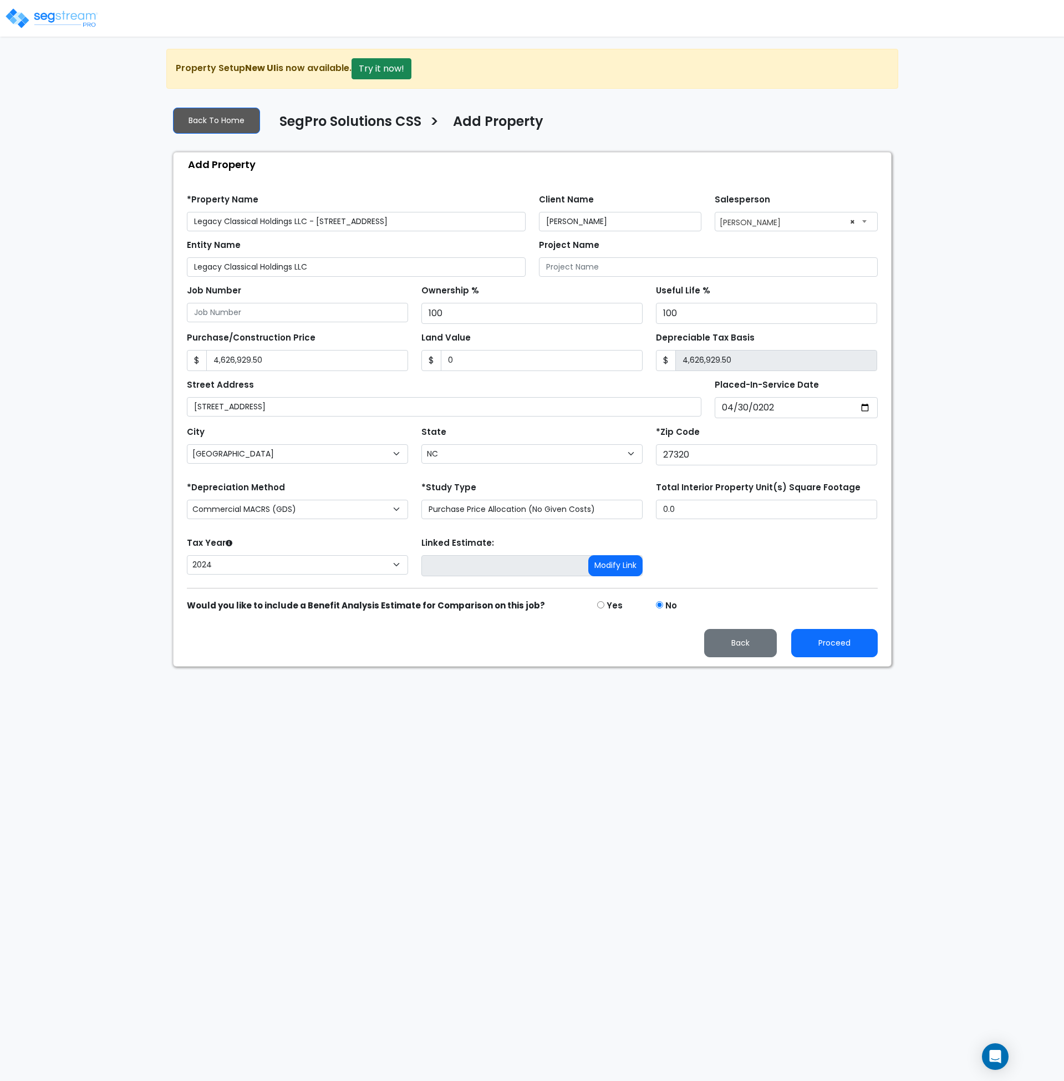
click at [738, 561] on div "Tax Year Please Enter The Placed In Service Date First. 2026 2025 2024 Prior Ye…" at bounding box center [532, 557] width 704 height 44
click at [687, 509] on input "0.0" at bounding box center [766, 509] width 221 height 19
click at [737, 566] on div "Tax Year Please Enter The Placed In Service Date First. 2026 2025 2024 Prior Ye…" at bounding box center [532, 557] width 704 height 44
click at [400, 667] on html "Notification x View All Andrew Oliverson SegPro Solutions Notification" at bounding box center [532, 333] width 1064 height 667
click at [601, 667] on html "Notification x View All Andrew Oliverson SegPro Solutions Notification" at bounding box center [532, 333] width 1064 height 667
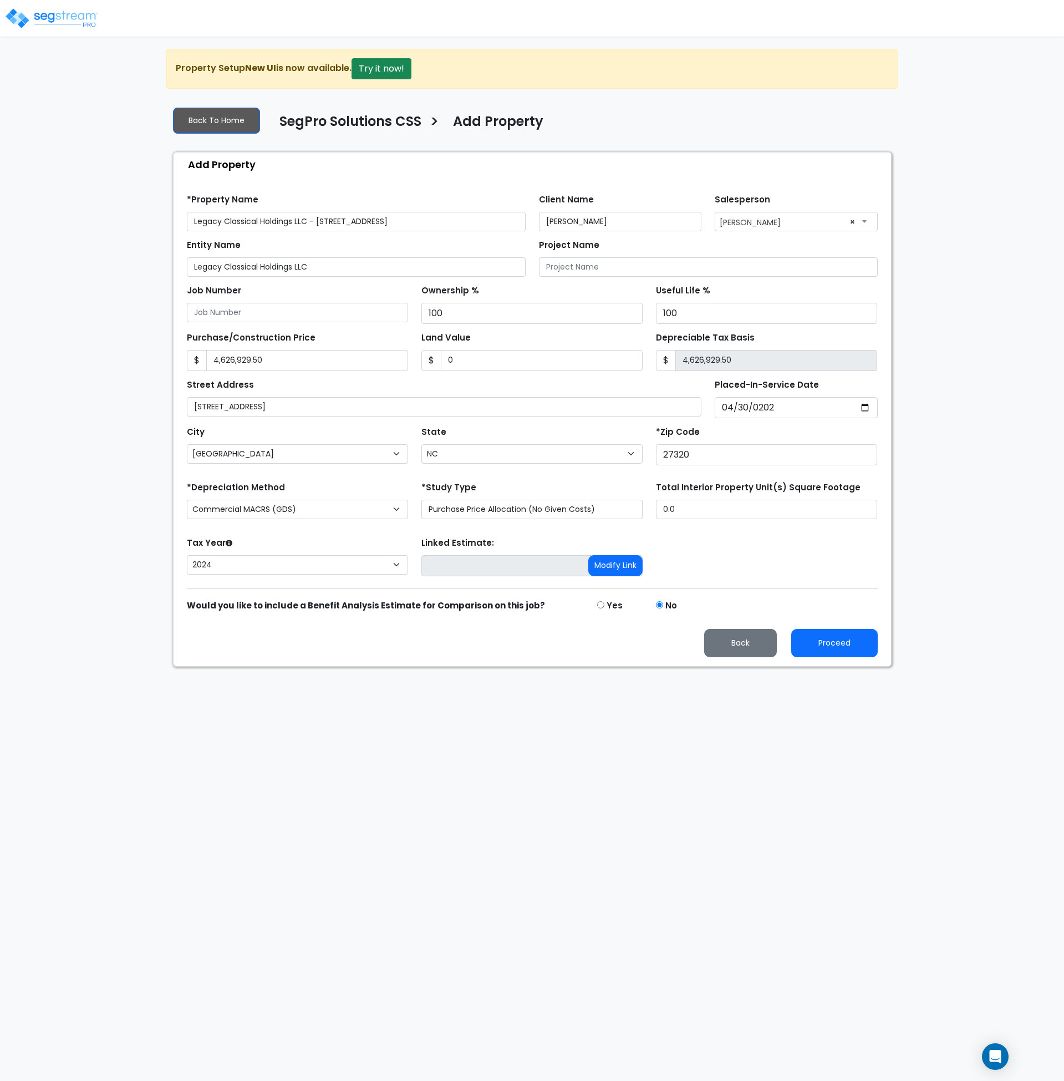
drag, startPoint x: 940, startPoint y: 722, endPoint x: 829, endPoint y: 657, distance: 128.3
click at [940, 667] on html "Notification x View All Andrew Oliverson SegPro Solutions Notification" at bounding box center [532, 333] width 1064 height 667
click at [825, 643] on button "Proceed" at bounding box center [835, 643] width 87 height 28
type input "4626929.5"
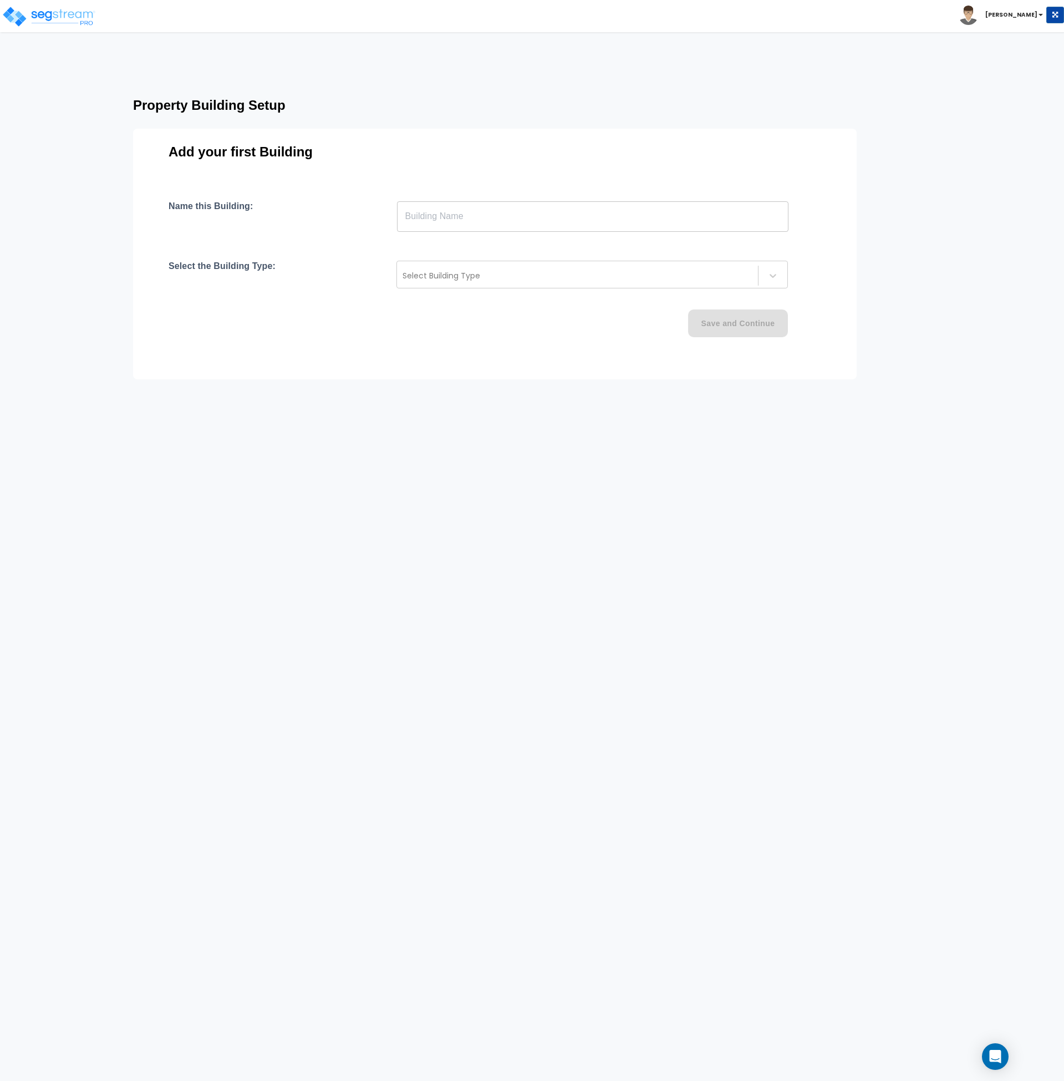
click at [458, 216] on input "text" at bounding box center [593, 216] width 392 height 31
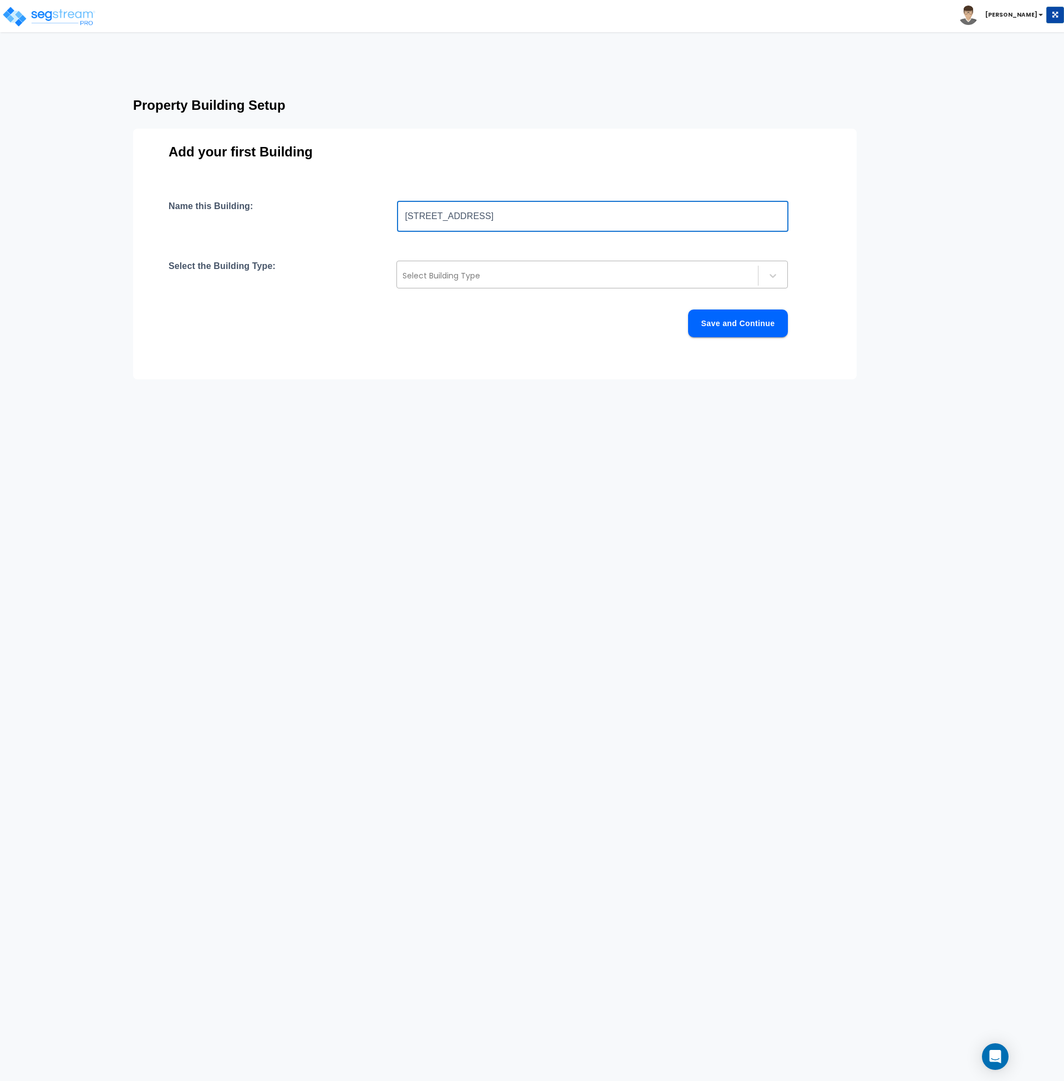
type input "[STREET_ADDRESS]"
click at [486, 276] on div at bounding box center [578, 275] width 350 height 13
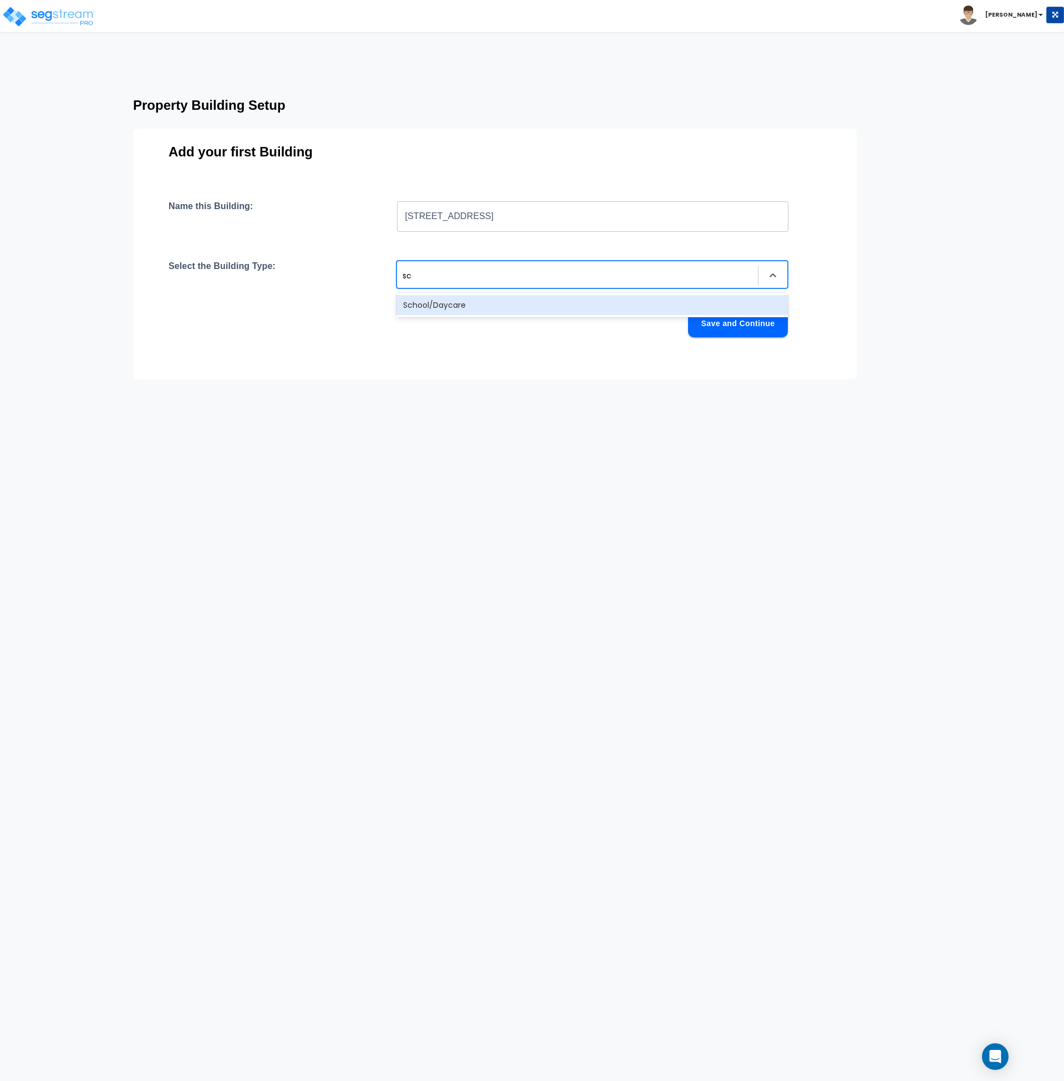
type input "sch"
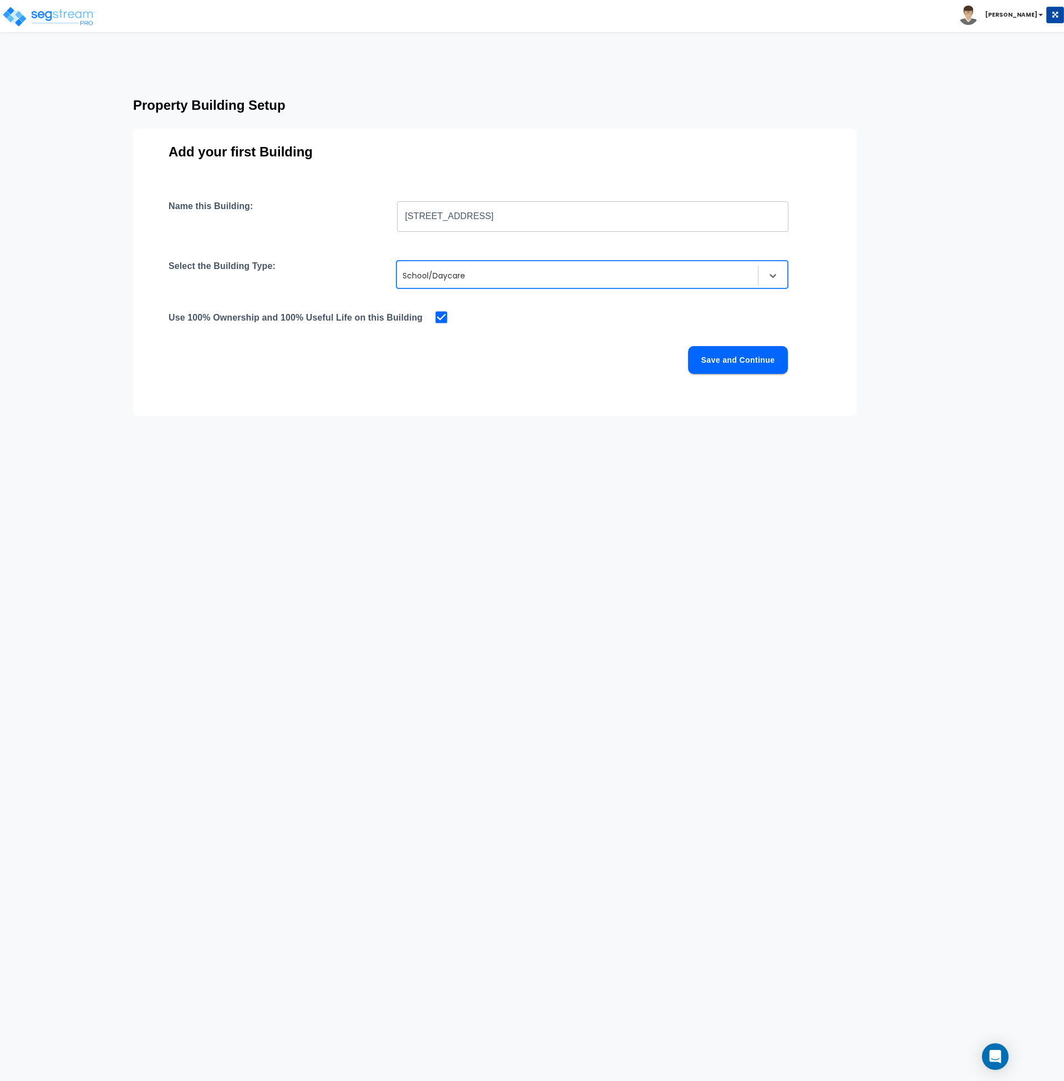
click at [529, 421] on html "Toggle navigation [PERSON_NAME]" at bounding box center [532, 229] width 1064 height 458
click at [726, 364] on button "Save and Continue" at bounding box center [738, 360] width 100 height 28
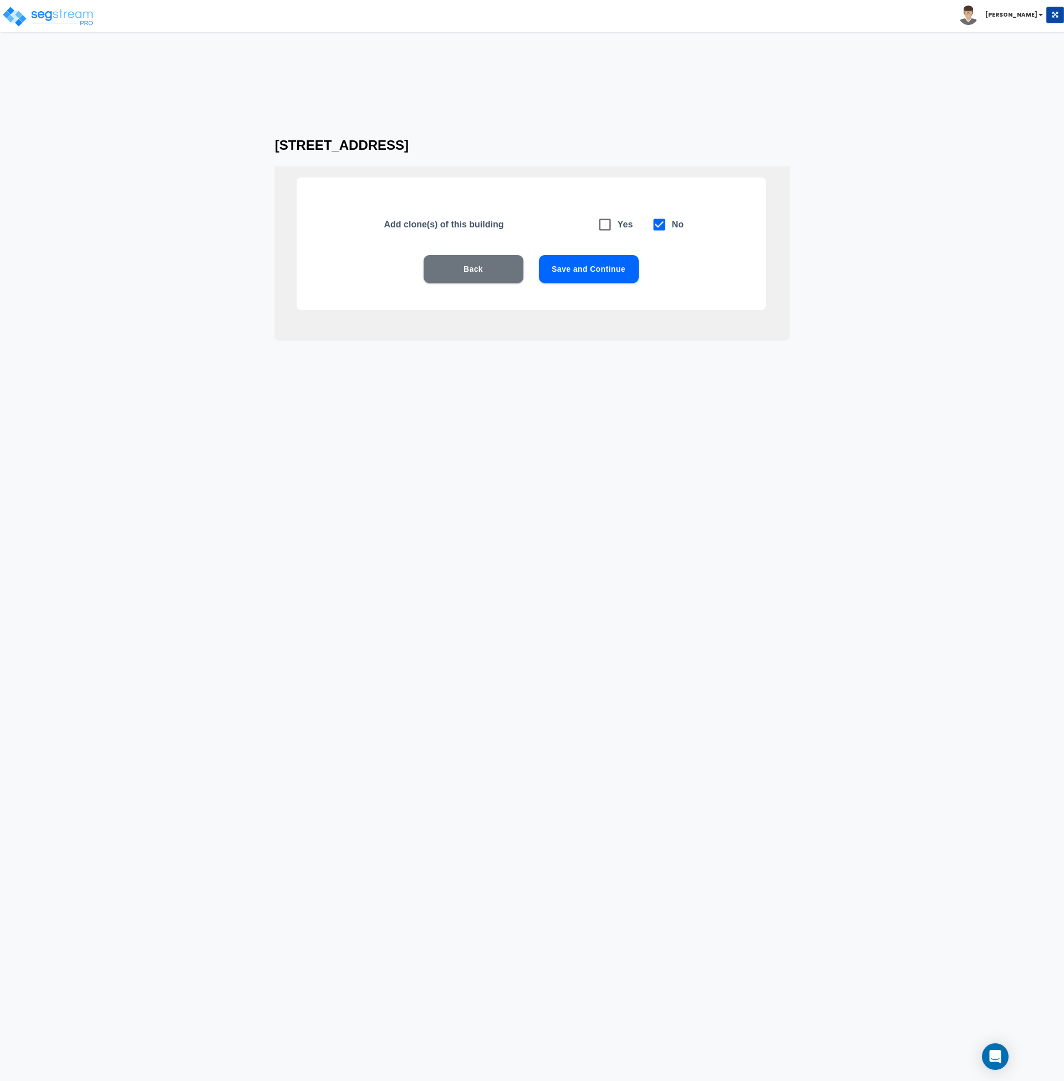
click at [477, 274] on button "Back" at bounding box center [474, 269] width 100 height 28
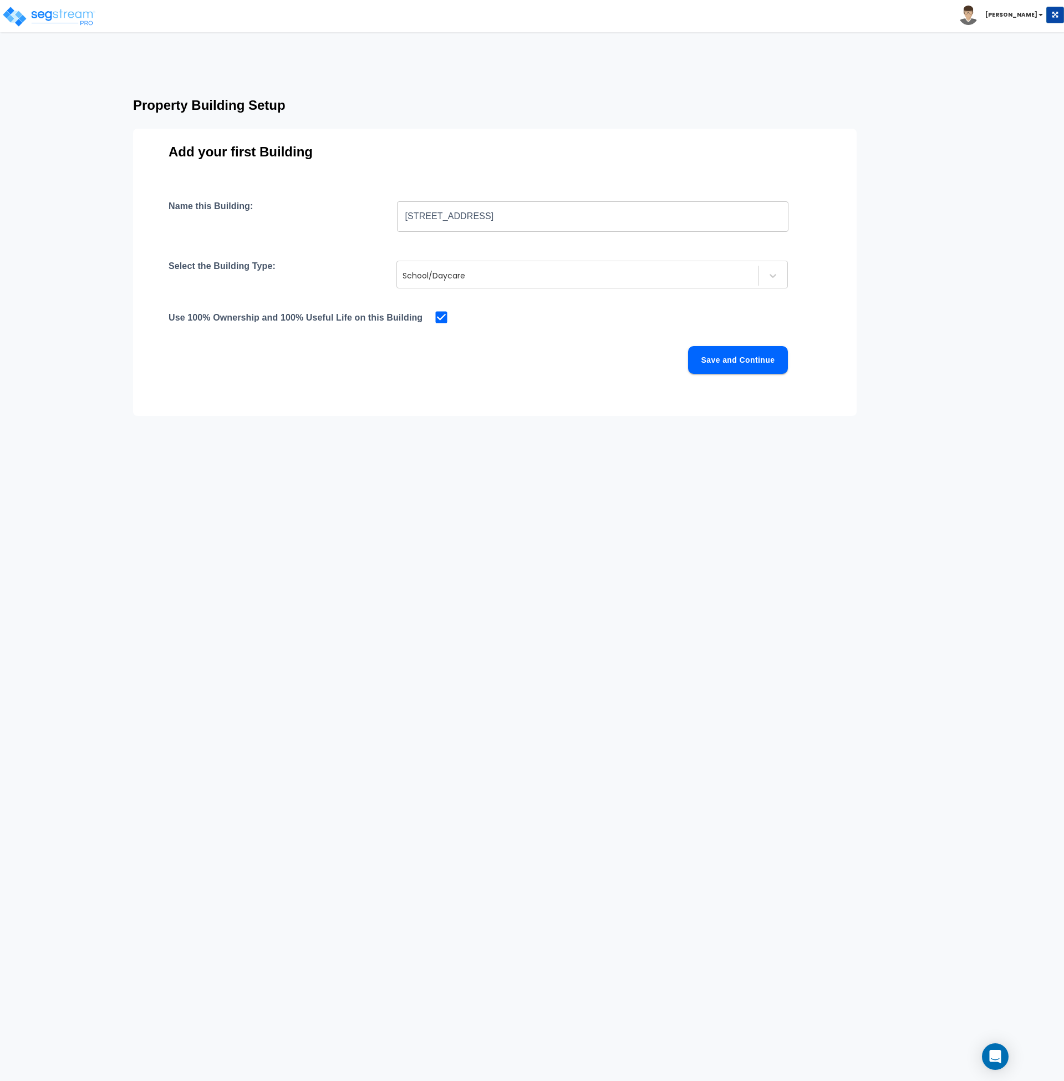
click at [572, 381] on div "Name this Building: [STREET_ADDRESS] ​ Select the Building Type: School/Daycare…" at bounding box center [495, 301] width 653 height 200
click at [731, 362] on button "Save and Continue" at bounding box center [738, 360] width 100 height 28
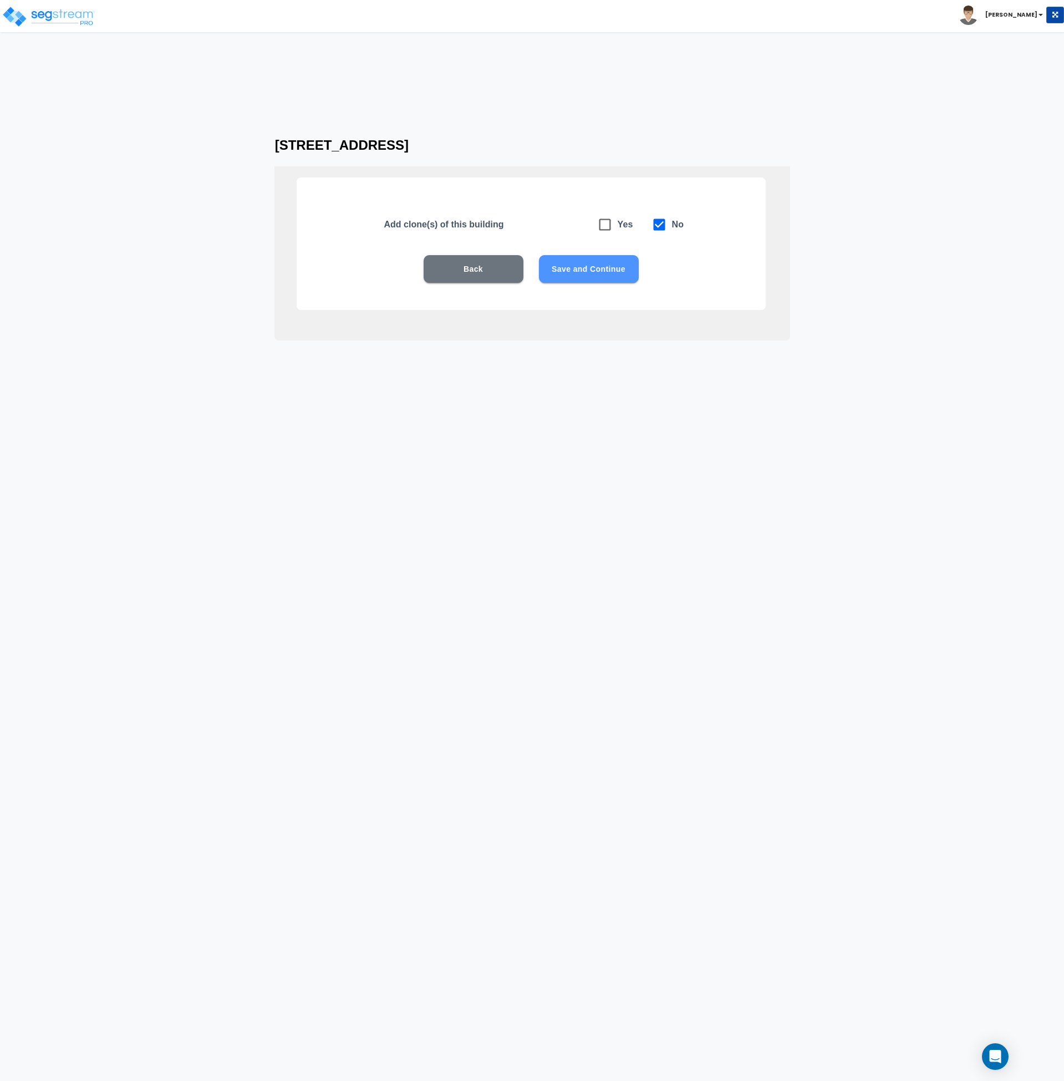
click at [598, 278] on button "Save and Continue" at bounding box center [589, 269] width 100 height 28
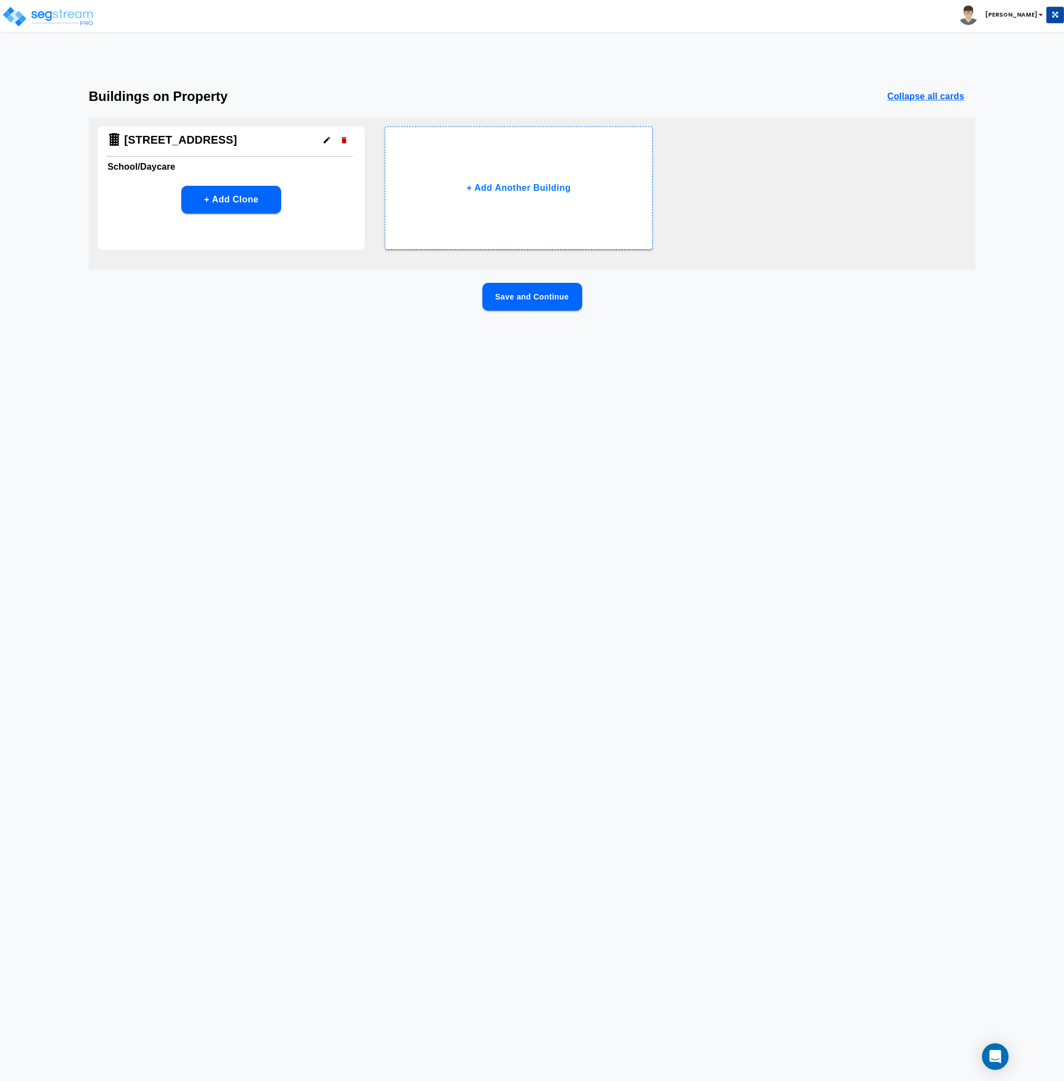
click at [539, 297] on button "Save and Continue" at bounding box center [533, 297] width 100 height 28
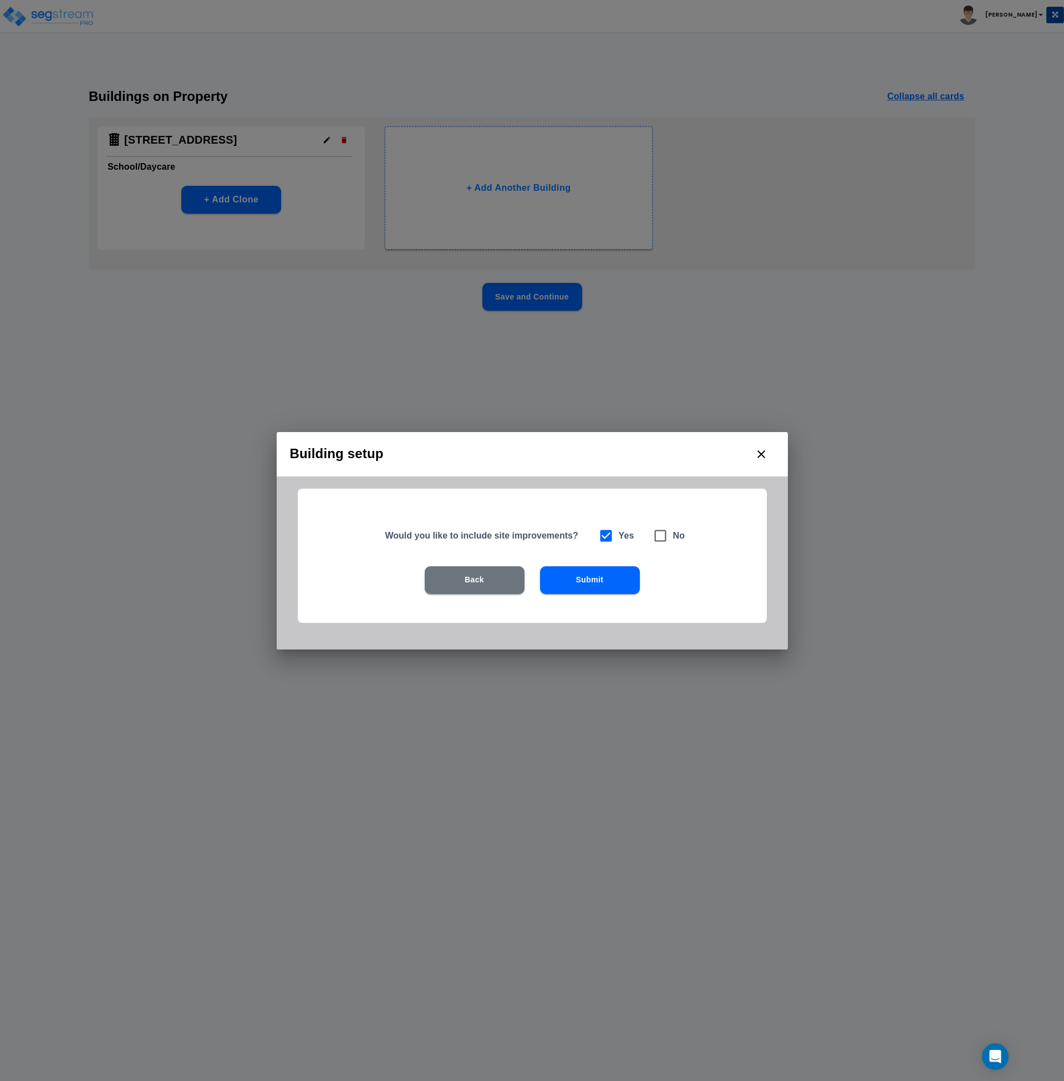
click at [573, 584] on button "Submit" at bounding box center [590, 580] width 100 height 28
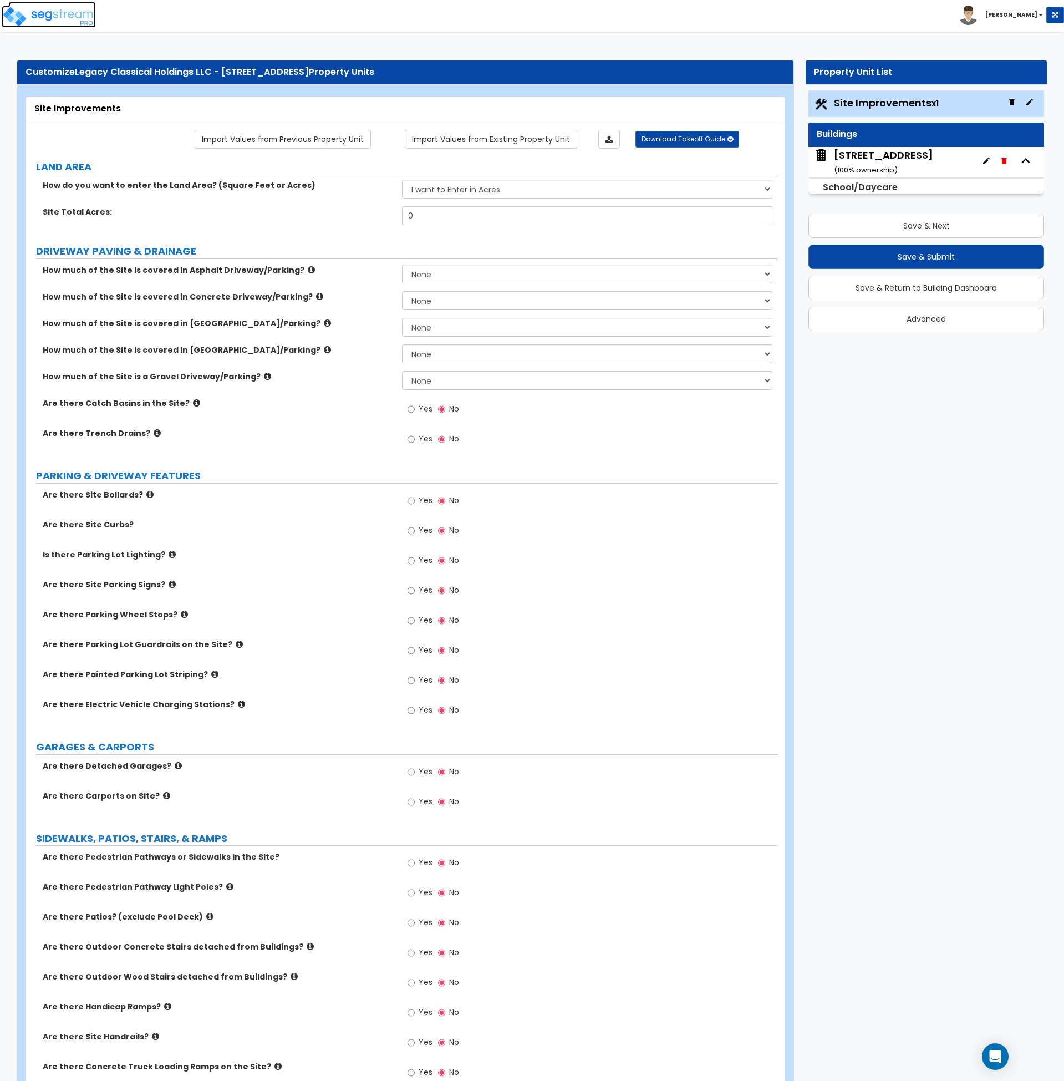
click at [48, 18] on img at bounding box center [49, 17] width 94 height 22
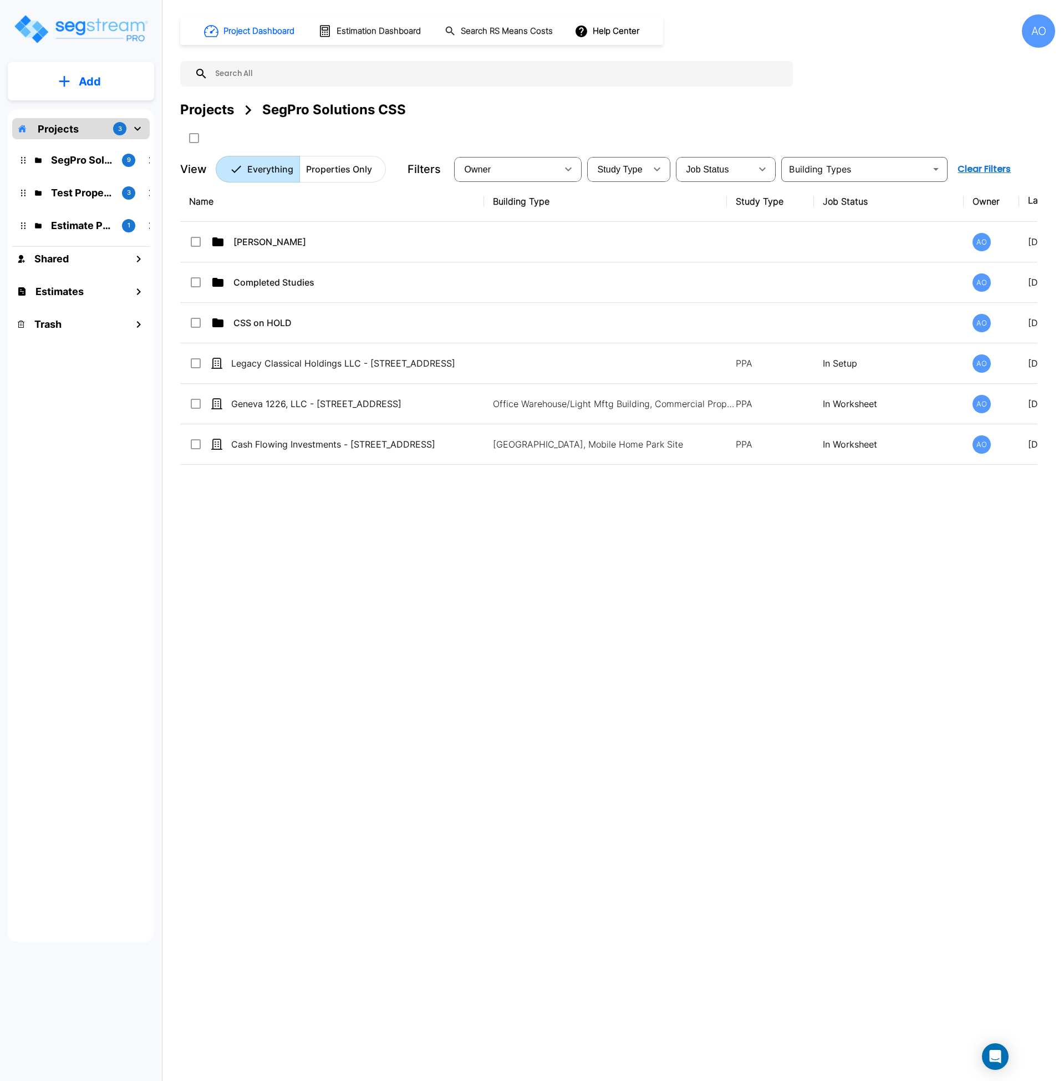
click at [96, 84] on p "Add" at bounding box center [90, 81] width 22 height 17
click at [102, 150] on p "Add Property" at bounding box center [87, 143] width 57 height 13
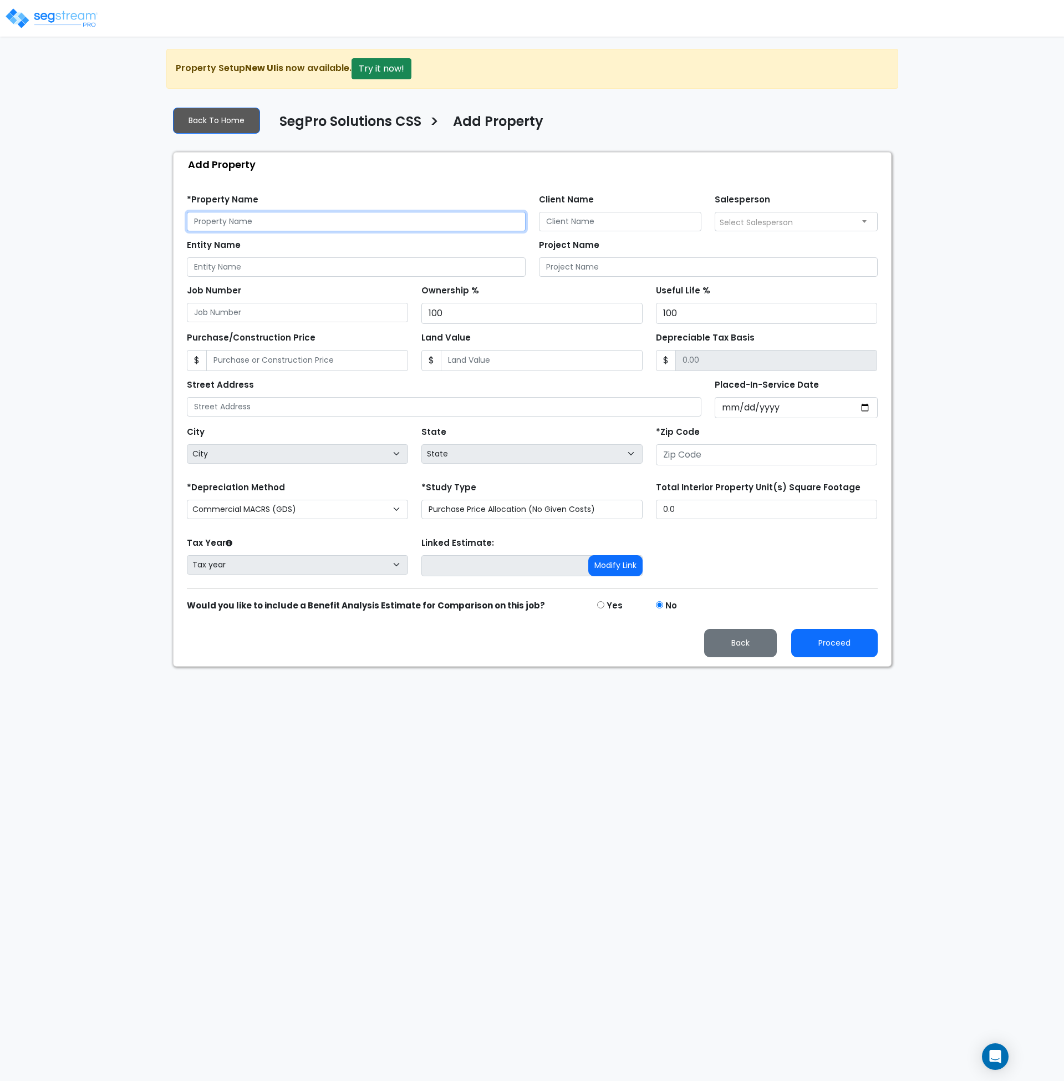
click at [238, 219] on input "text" at bounding box center [356, 221] width 339 height 19
type input "Legacy Classical Holdings LLC - [STREET_ADDRESS]"
type input "[PERSON_NAME]"
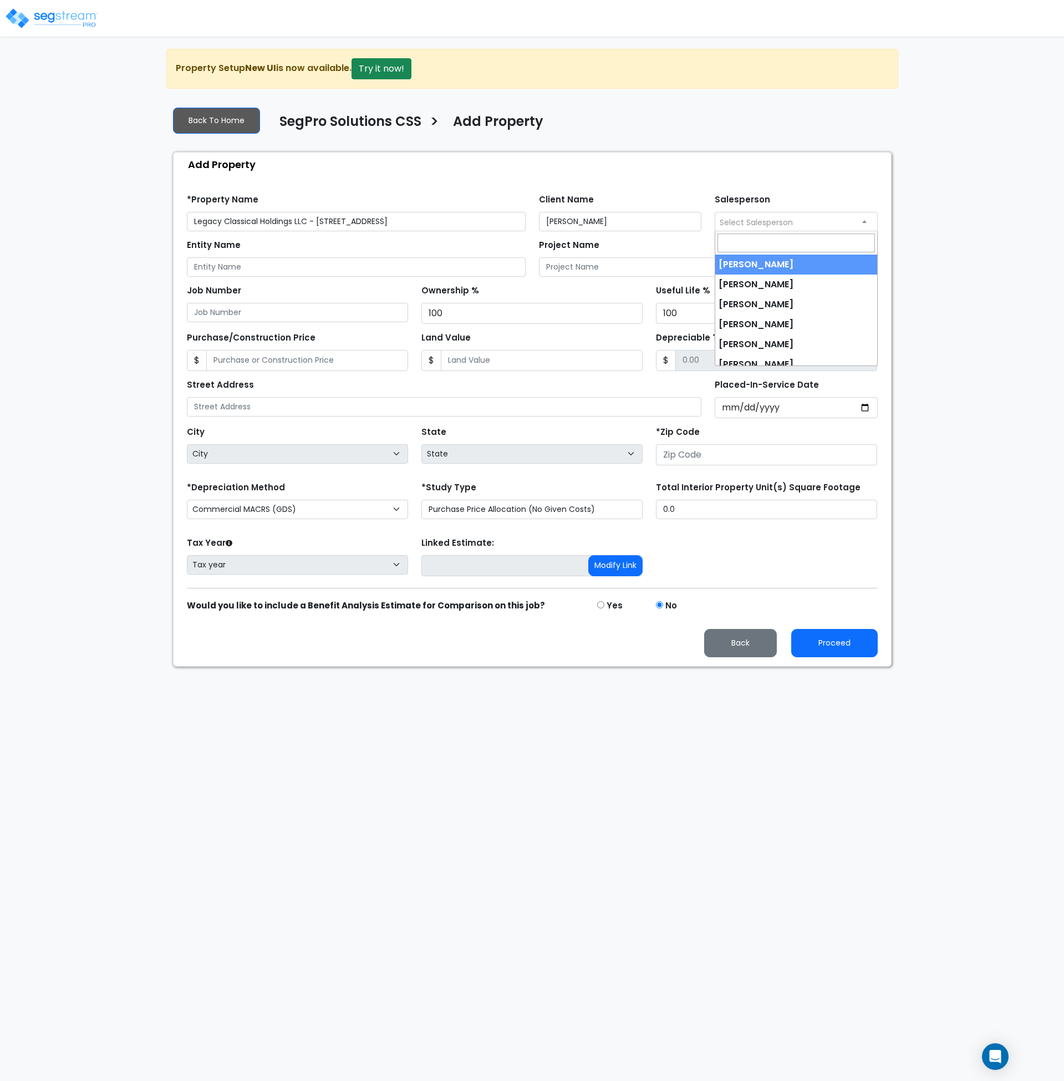
click at [733, 226] on span "Select Salesperson" at bounding box center [756, 222] width 73 height 11
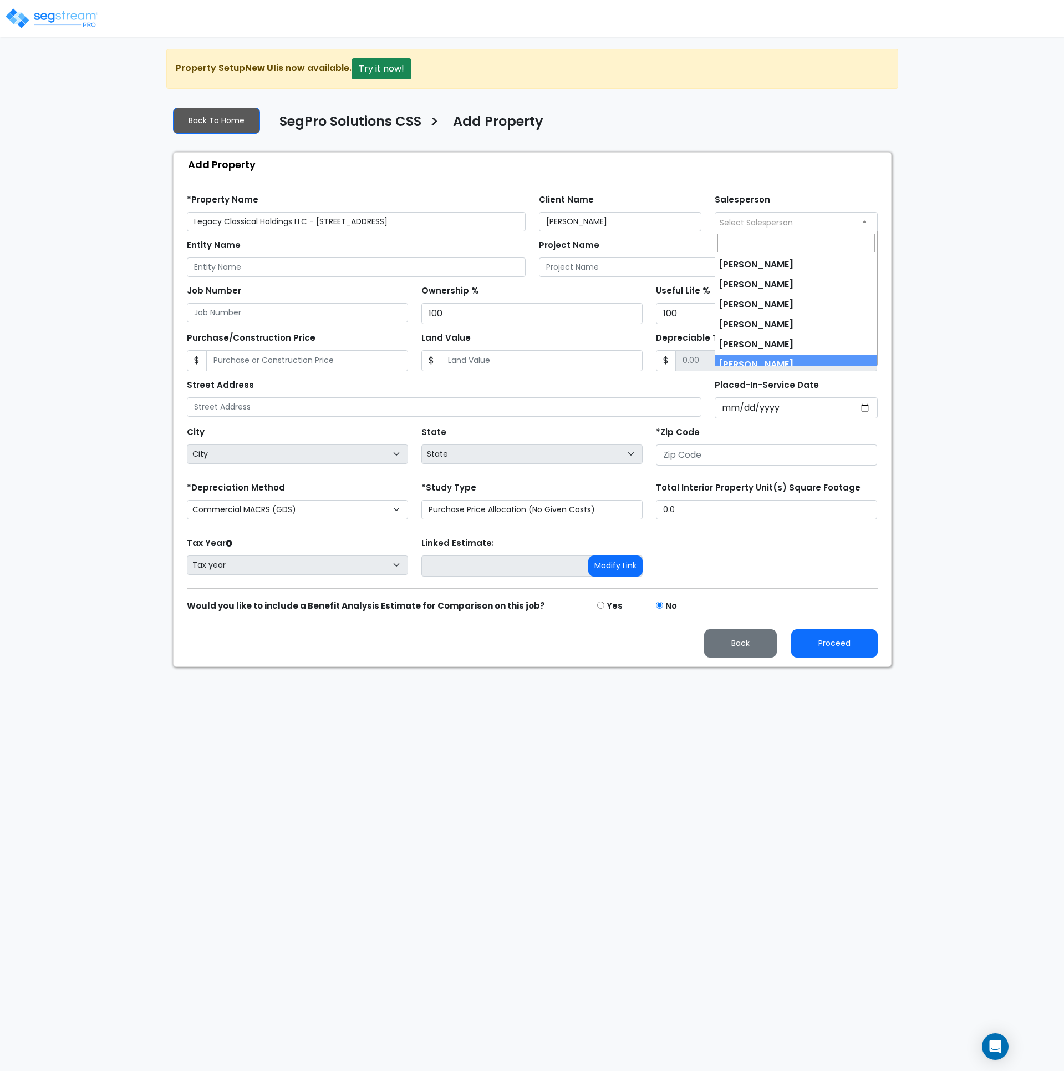
select select "190"
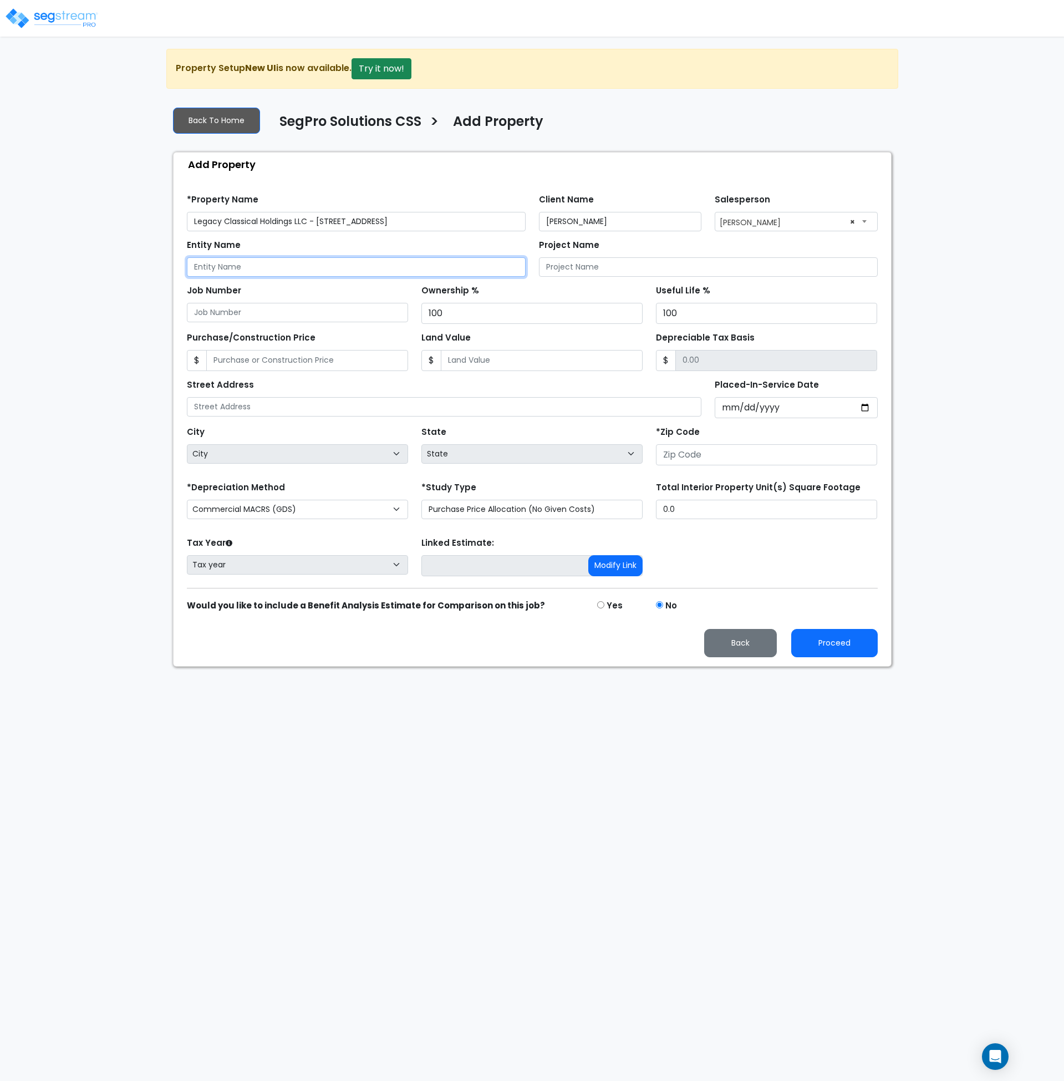
click at [289, 272] on input "Entity Name" at bounding box center [356, 266] width 339 height 19
click at [212, 268] on input "Entity Name" at bounding box center [356, 266] width 339 height 19
drag, startPoint x: 310, startPoint y: 222, endPoint x: 113, endPoint y: 224, distance: 196.4
click at [113, 224] on div "We are Building your Property. So please grab a coffee and let us do the heavy …" at bounding box center [532, 358] width 1064 height 618
click at [200, 270] on input "Entity Name" at bounding box center [356, 266] width 339 height 19
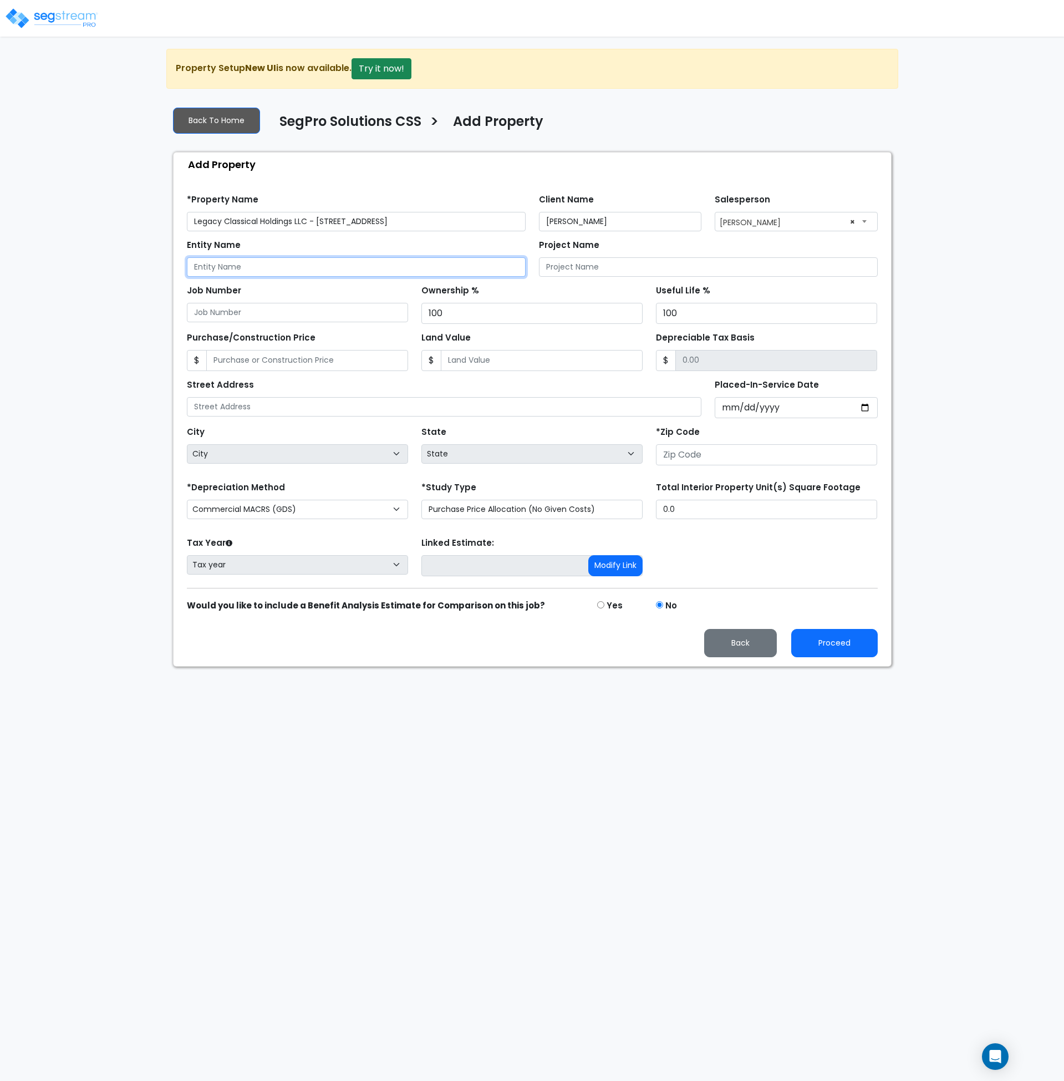
paste input "Legacy Classical Holdings LLC"
type input "Legacy Classical Holdings LLC"
click at [320, 362] on input "Purchase/Construction Price" at bounding box center [307, 360] width 202 height 21
type input "4"
type input "4.00"
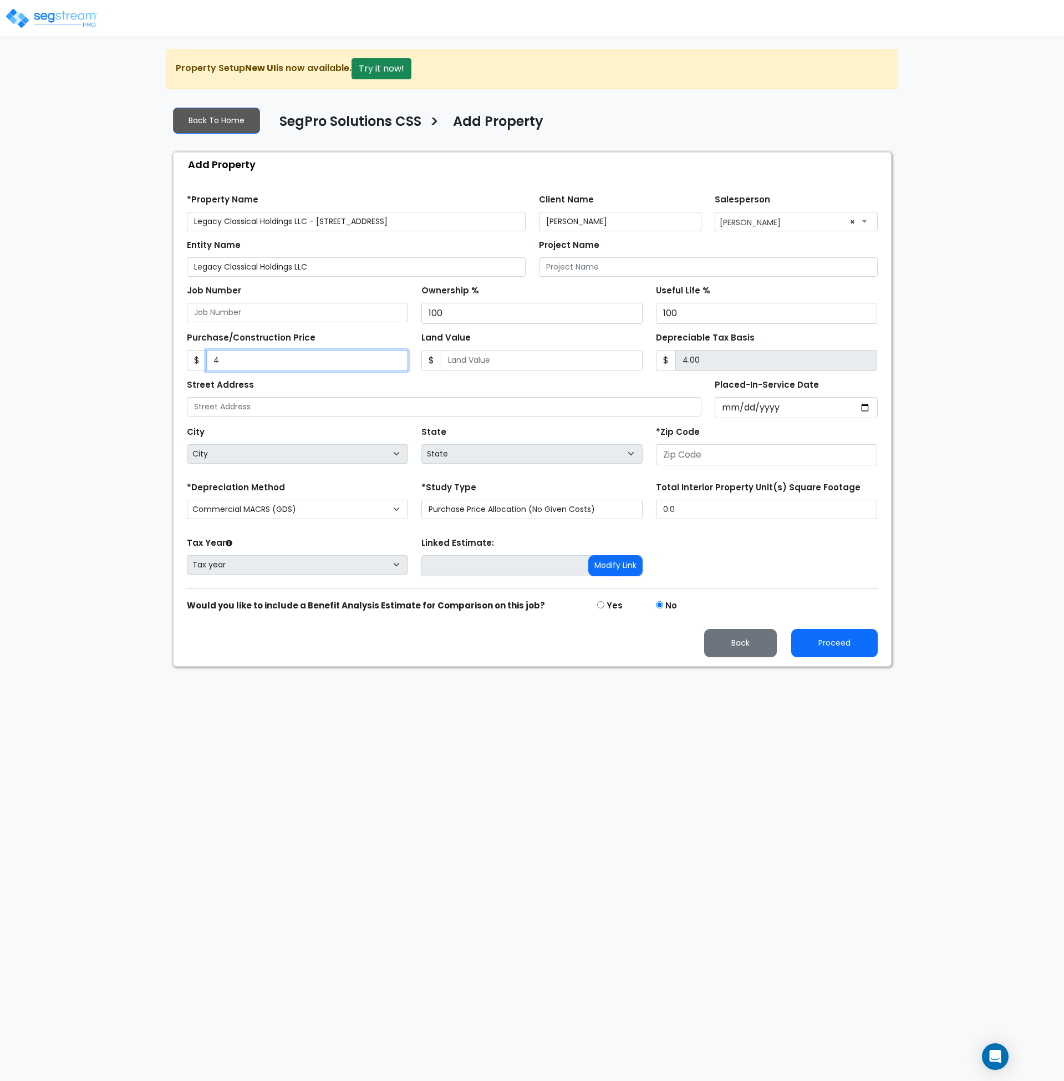
type input "46"
type input "46.00"
type input "462"
type input "462.00"
type input "4626"
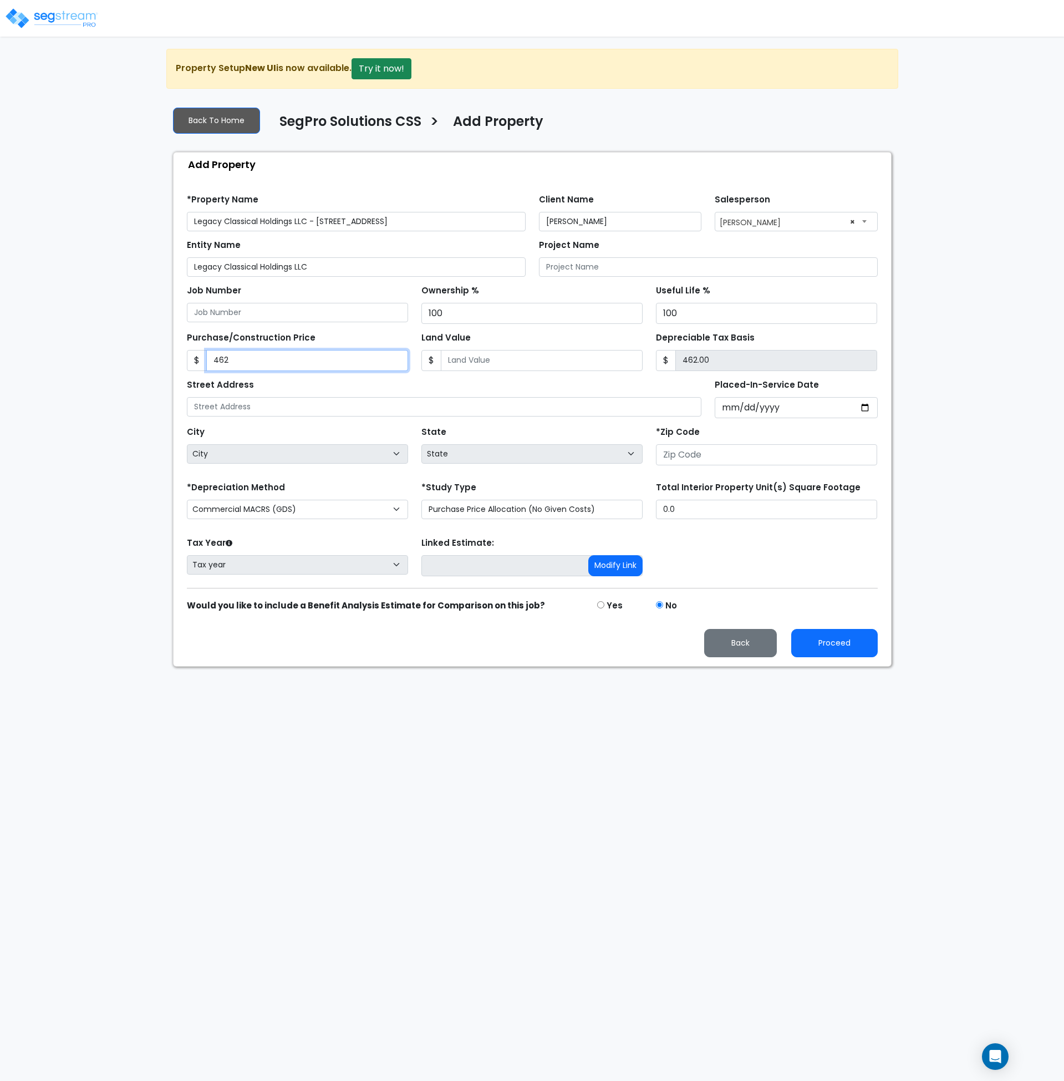
type input "4,626.00"
type input "4,6269"
type input "46,269.00"
type input "46,2692"
type input "462,692.00"
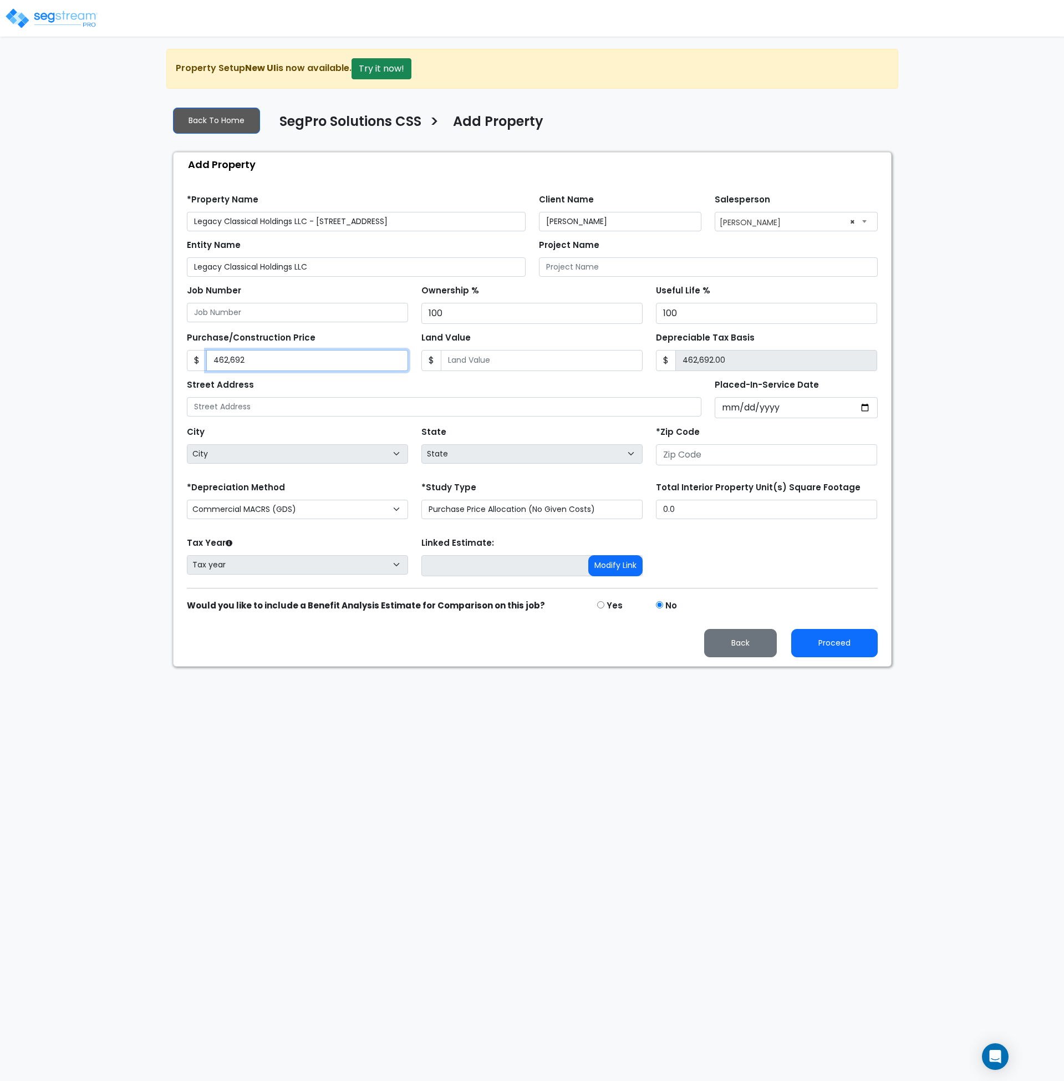
type input "462,6929"
type input "4,626,929.00"
type input "4,626,929."
type input "4,626,929.00"
type input "4,626,929.5"
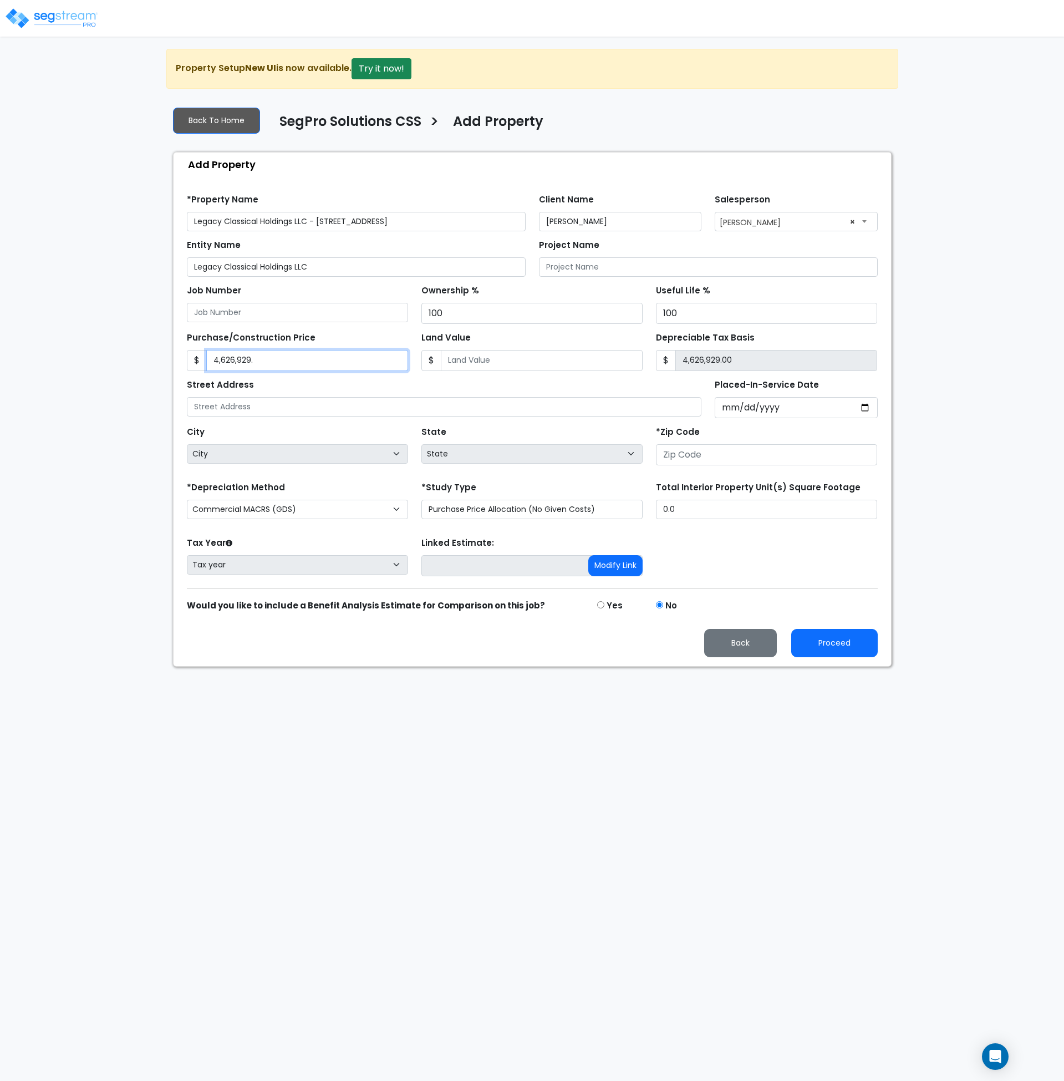
type input "4,626,929.50"
click at [479, 361] on input "Land Value" at bounding box center [542, 360] width 202 height 21
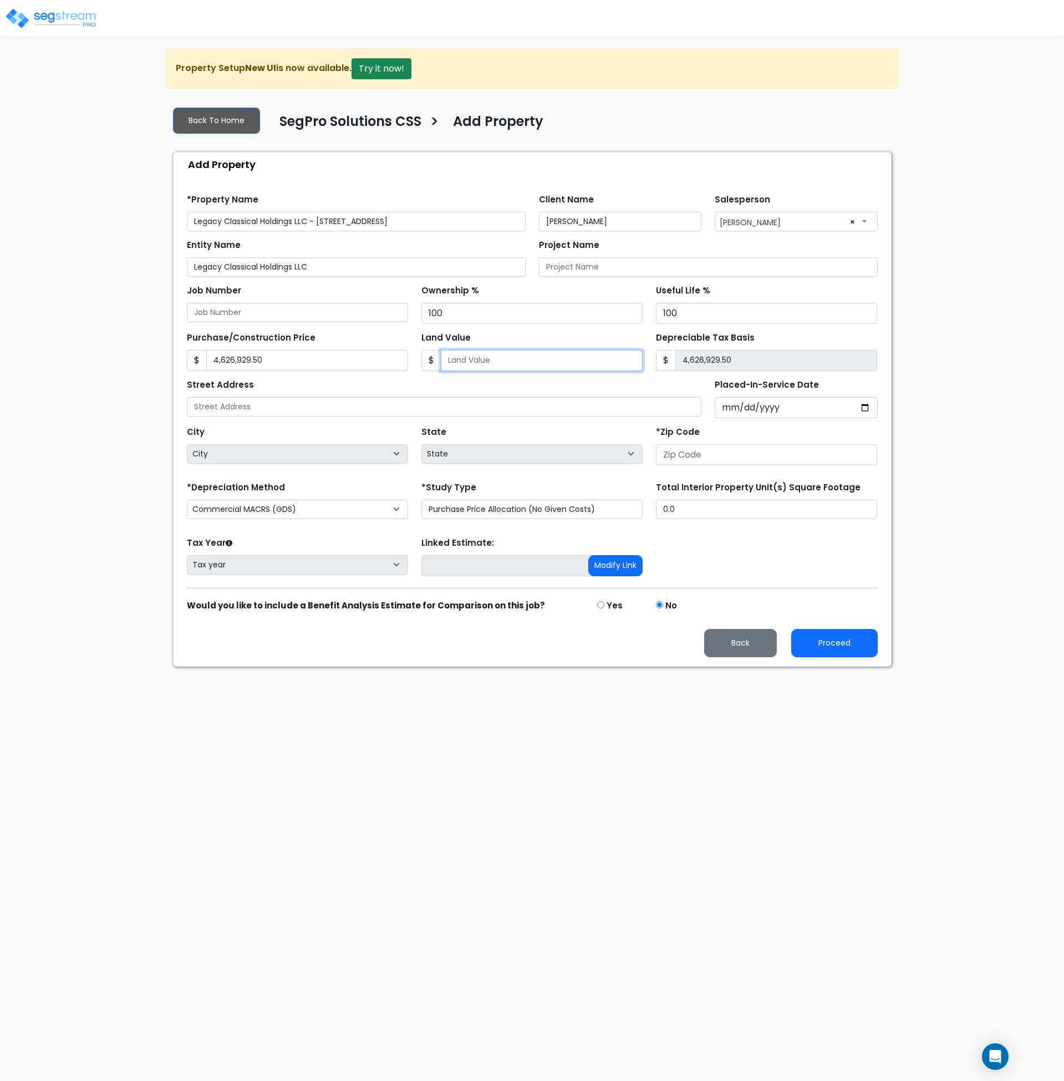
type input "0"
type input "4,626,929.50"
type input "0"
click at [314, 404] on input "text" at bounding box center [444, 406] width 515 height 19
drag, startPoint x: 431, startPoint y: 222, endPoint x: 317, endPoint y: 227, distance: 114.3
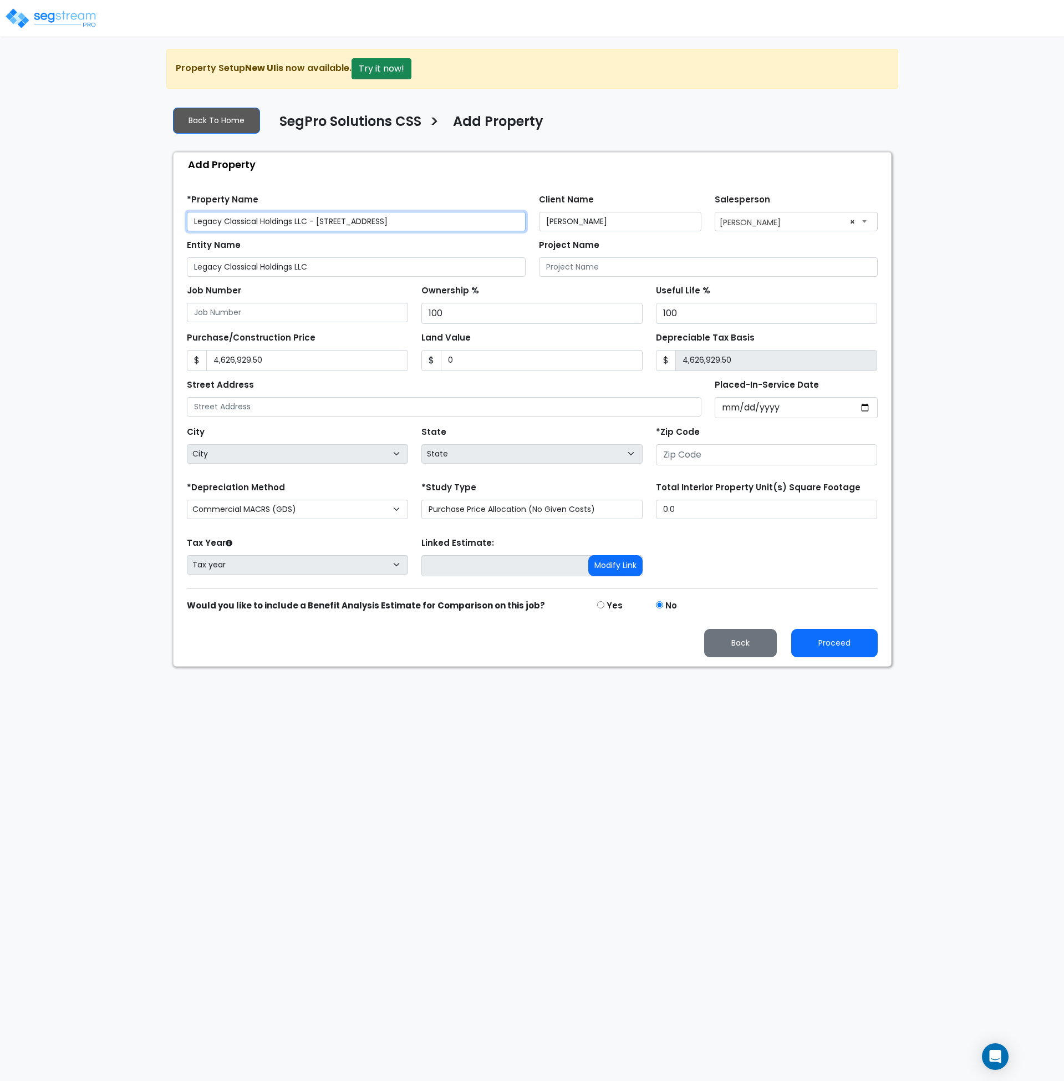
click at [317, 227] on input "Legacy Classical Holdings LLC - 2621 South Scales Street" at bounding box center [356, 221] width 339 height 19
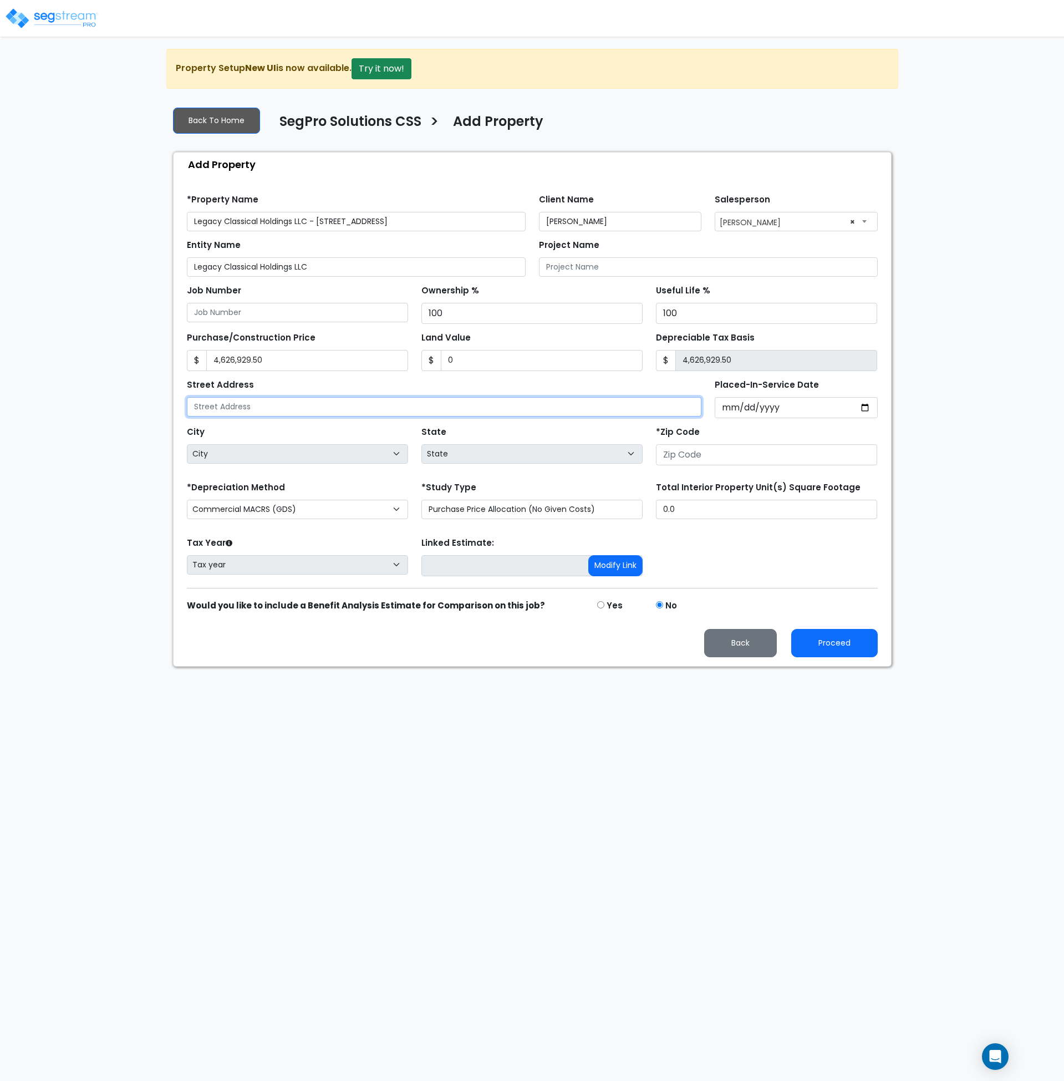
click at [286, 405] on input "text" at bounding box center [444, 406] width 515 height 19
paste input "2621 South Scales Street"
type input "2621 South Scales Street"
click at [723, 409] on input "Placed-In-Service Date" at bounding box center [796, 407] width 163 height 21
type input "0020-04-30"
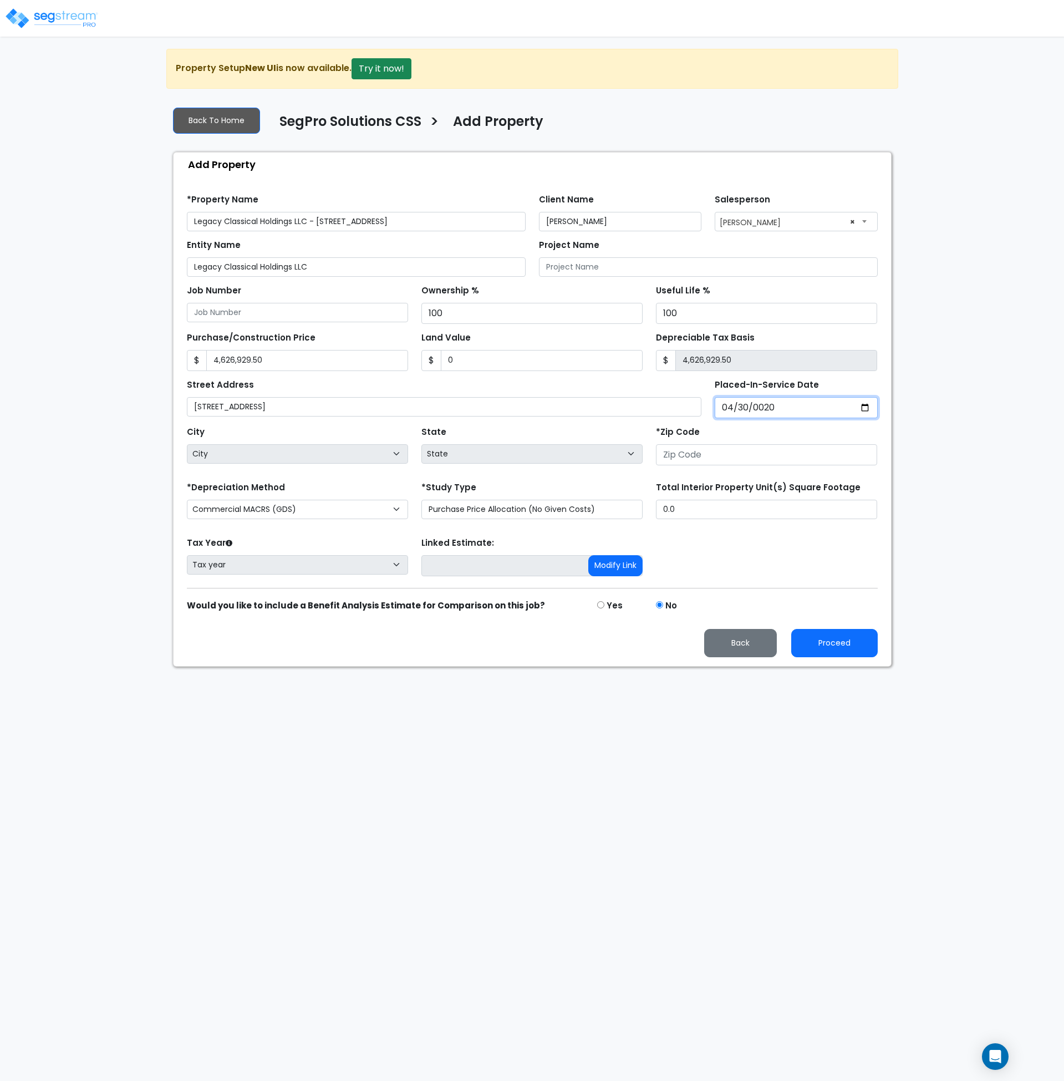
select select "20"
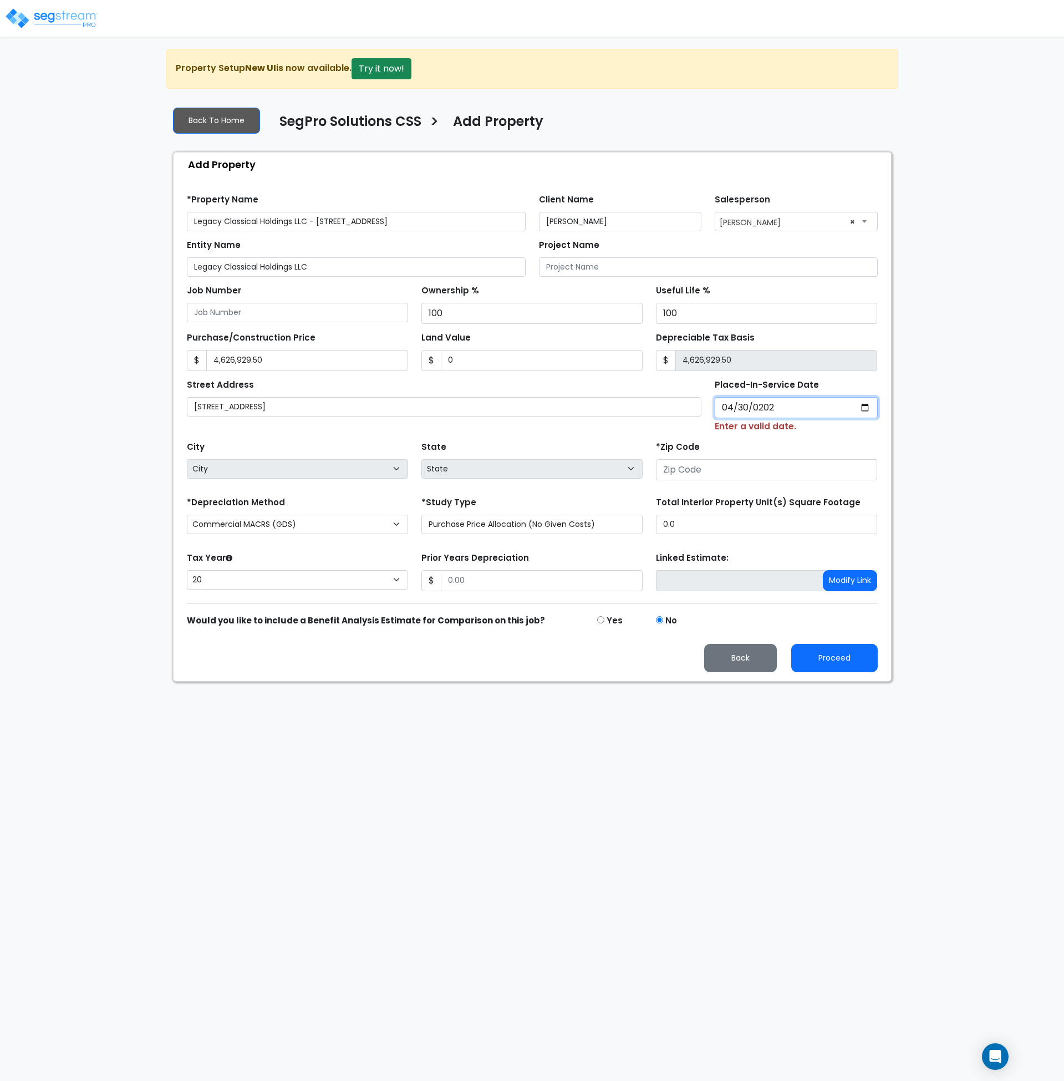
type input "2023-04-30"
select select "2023"
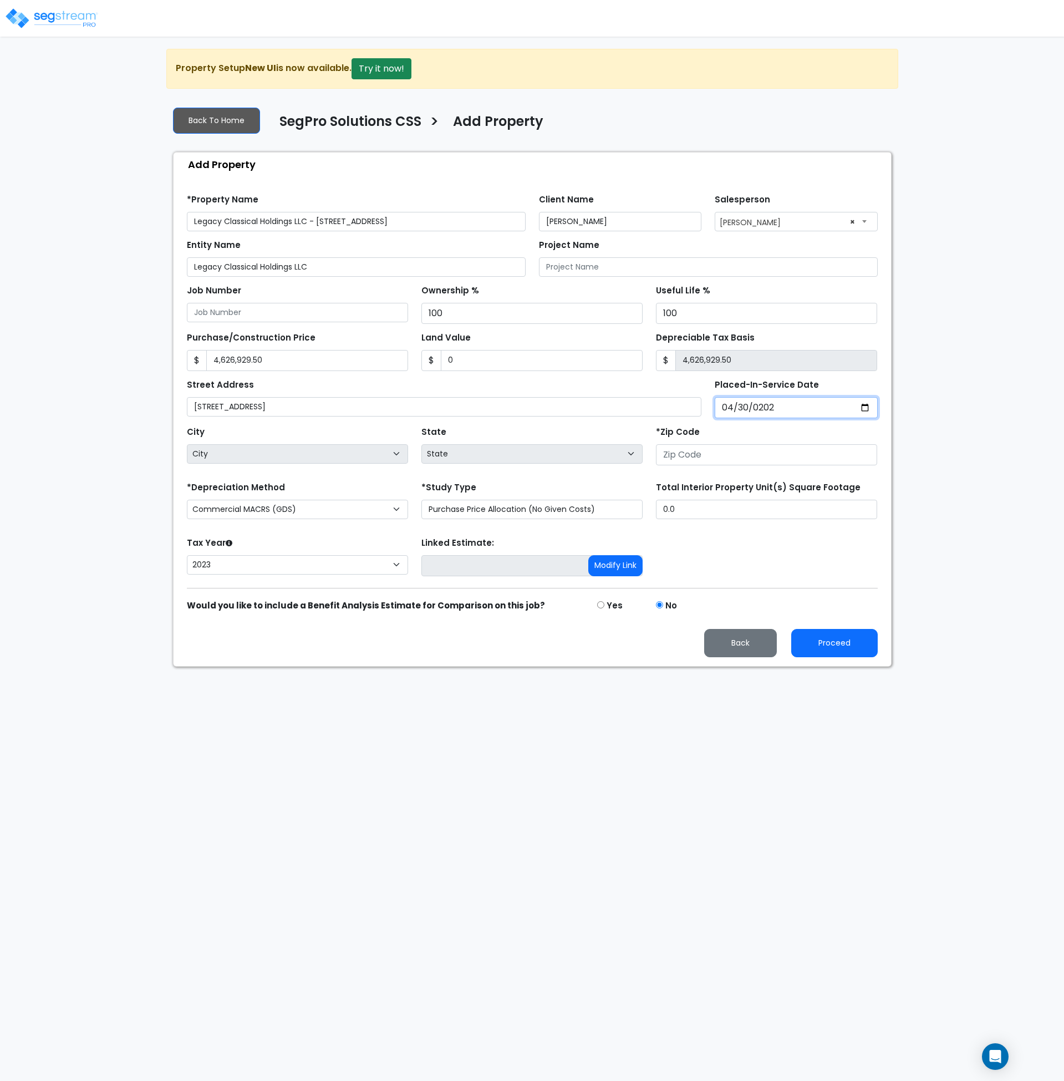
type input "20234-04-30"
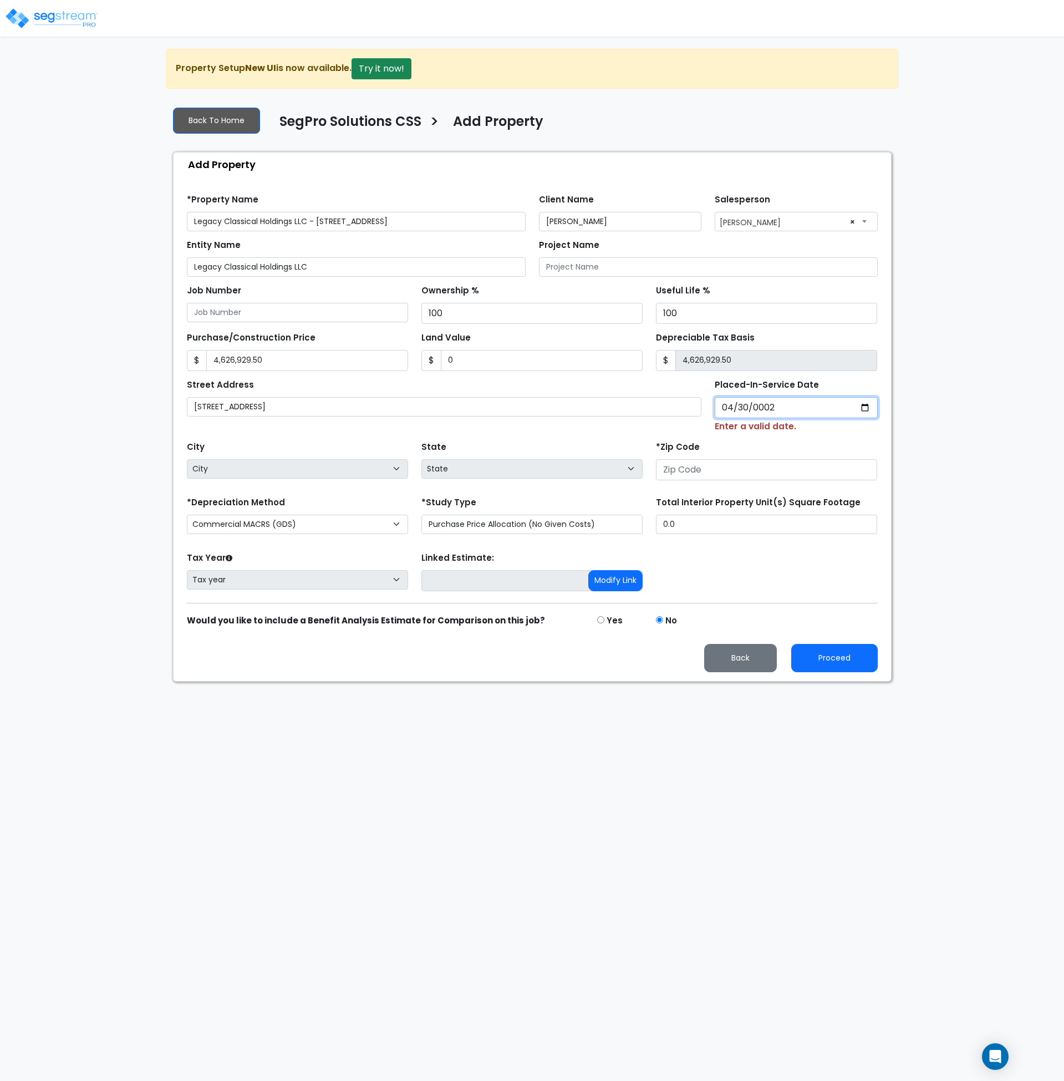
type input "0020-04-30"
select select "20"
type input "0202-04-30"
select select "202"
type input "2024-04-30"
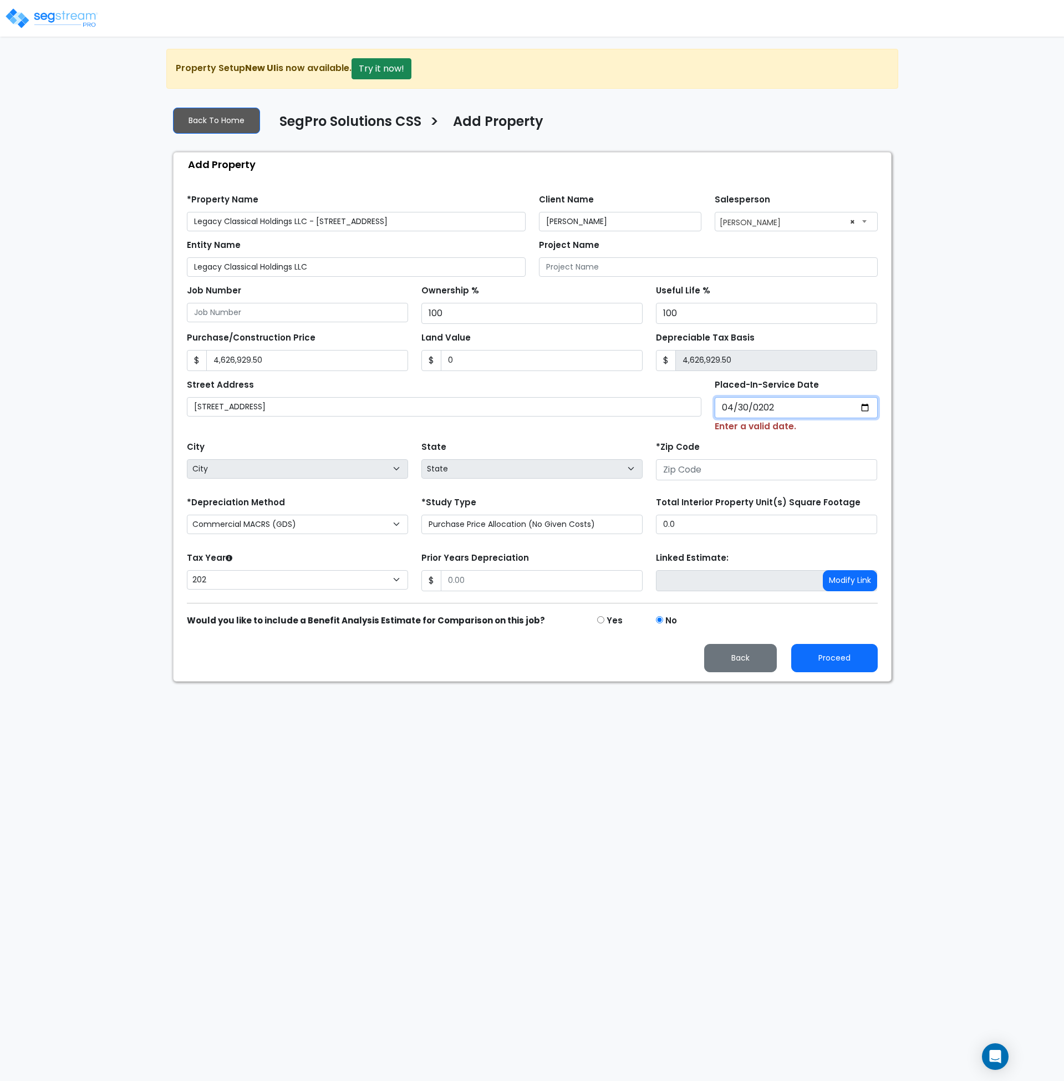
select select "2024"
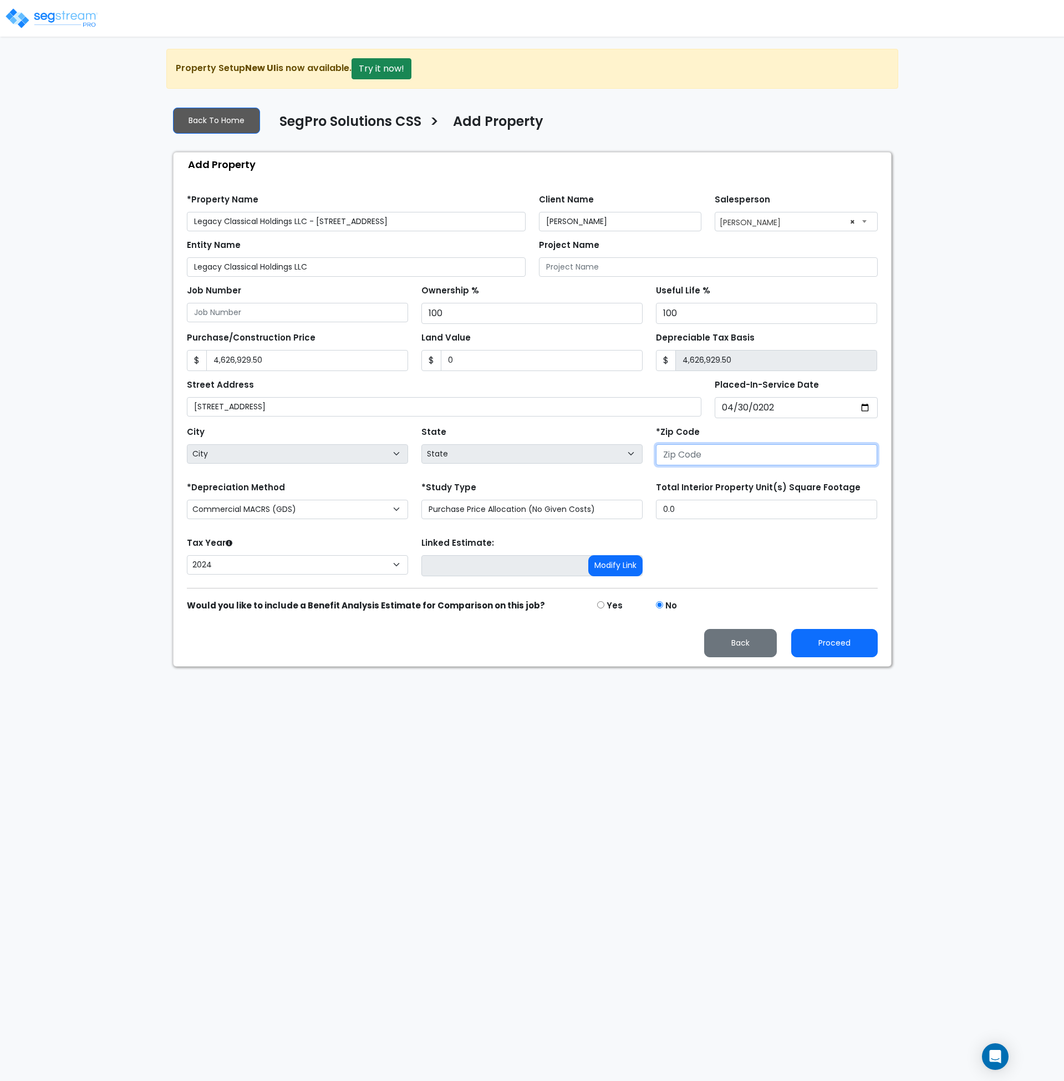
click at [673, 453] on input "number" at bounding box center [766, 454] width 221 height 21
type input "273"
select select "NC"
type input "27320"
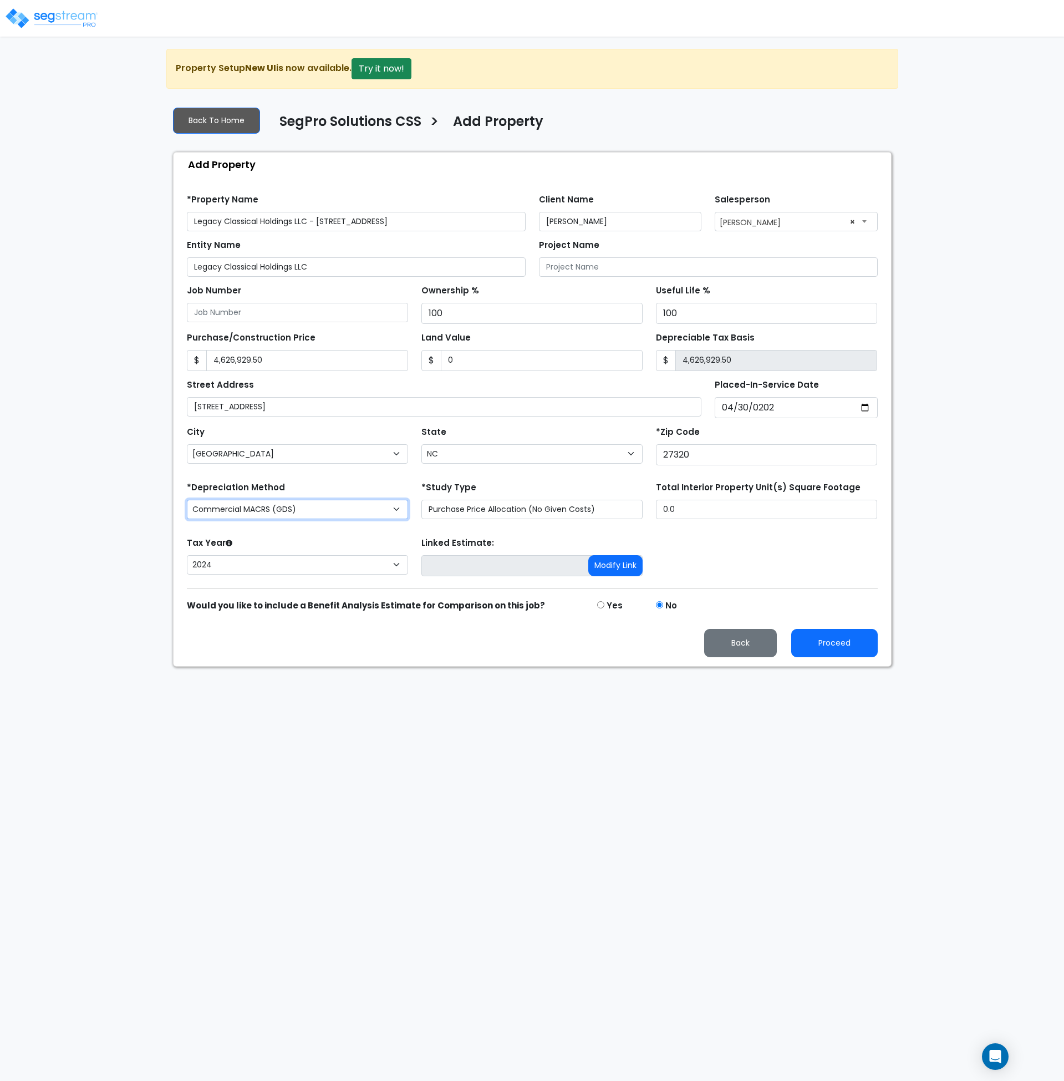
click at [346, 506] on select "Commercial MACRS (GDS) Residential Rental MACRS (GDS) Commercial MACRS (GDS) QIP" at bounding box center [297, 509] width 221 height 19
click at [459, 510] on select "Purchase Price Allocation (No Given Costs) New Construction / Reno / TI's (Give…" at bounding box center [532, 509] width 221 height 19
select select "NEW"
click at [422, 500] on select "Purchase Price Allocation (No Given Costs) New Construction / Reno / TI's (Give…" at bounding box center [532, 509] width 221 height 19
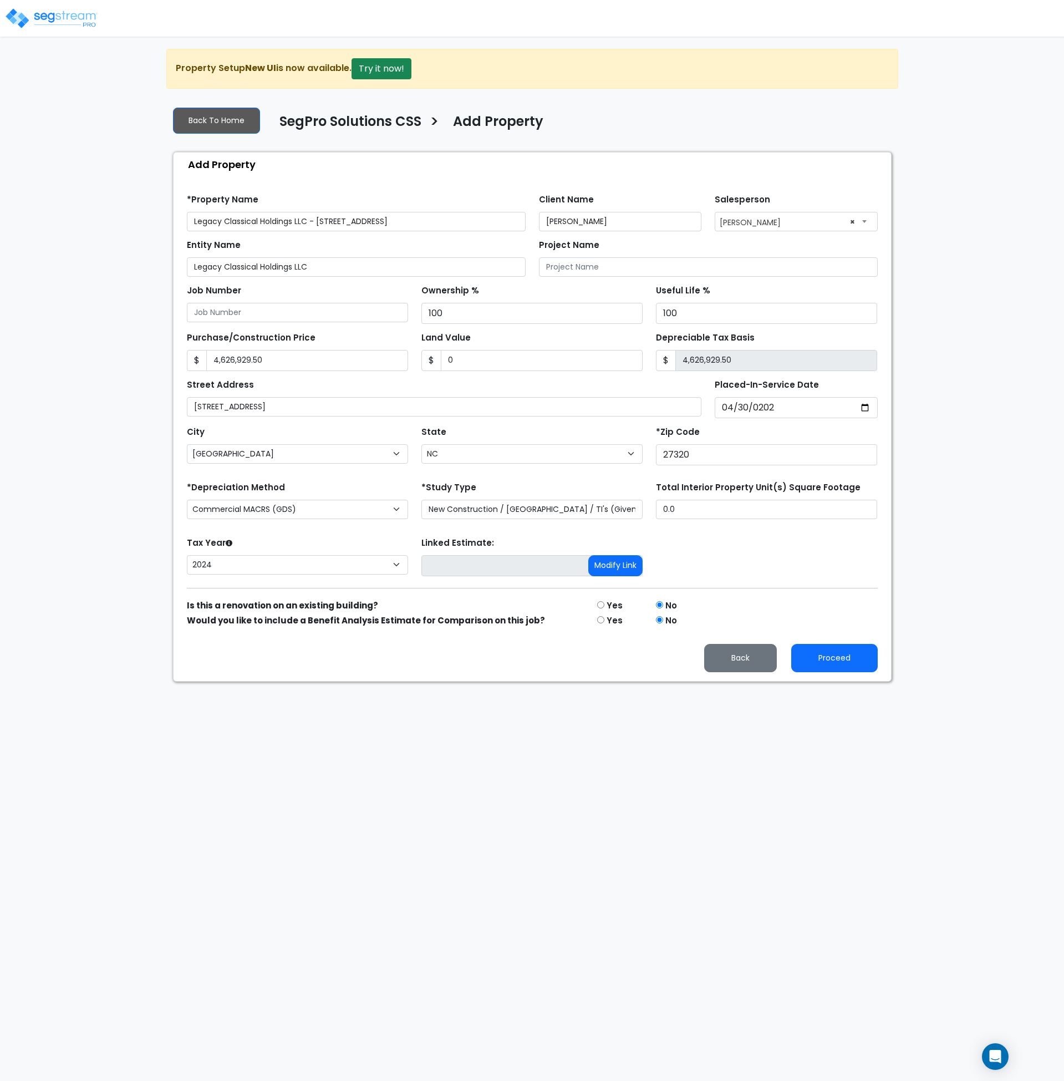
click at [707, 549] on div "Tax Year Please Enter The Placed In Service Date First. 2026 2025 2024 Prior Ye…" at bounding box center [532, 557] width 704 height 44
click at [492, 682] on html "Notification x View All Andrew Oliverson SegPro Solutions Notification" at bounding box center [532, 341] width 1064 height 682
click at [549, 682] on html "Notification x View All Andrew Oliverson SegPro Solutions Notification" at bounding box center [532, 341] width 1064 height 682
click at [840, 665] on button "Proceed" at bounding box center [835, 658] width 87 height 28
type input "4626929.5"
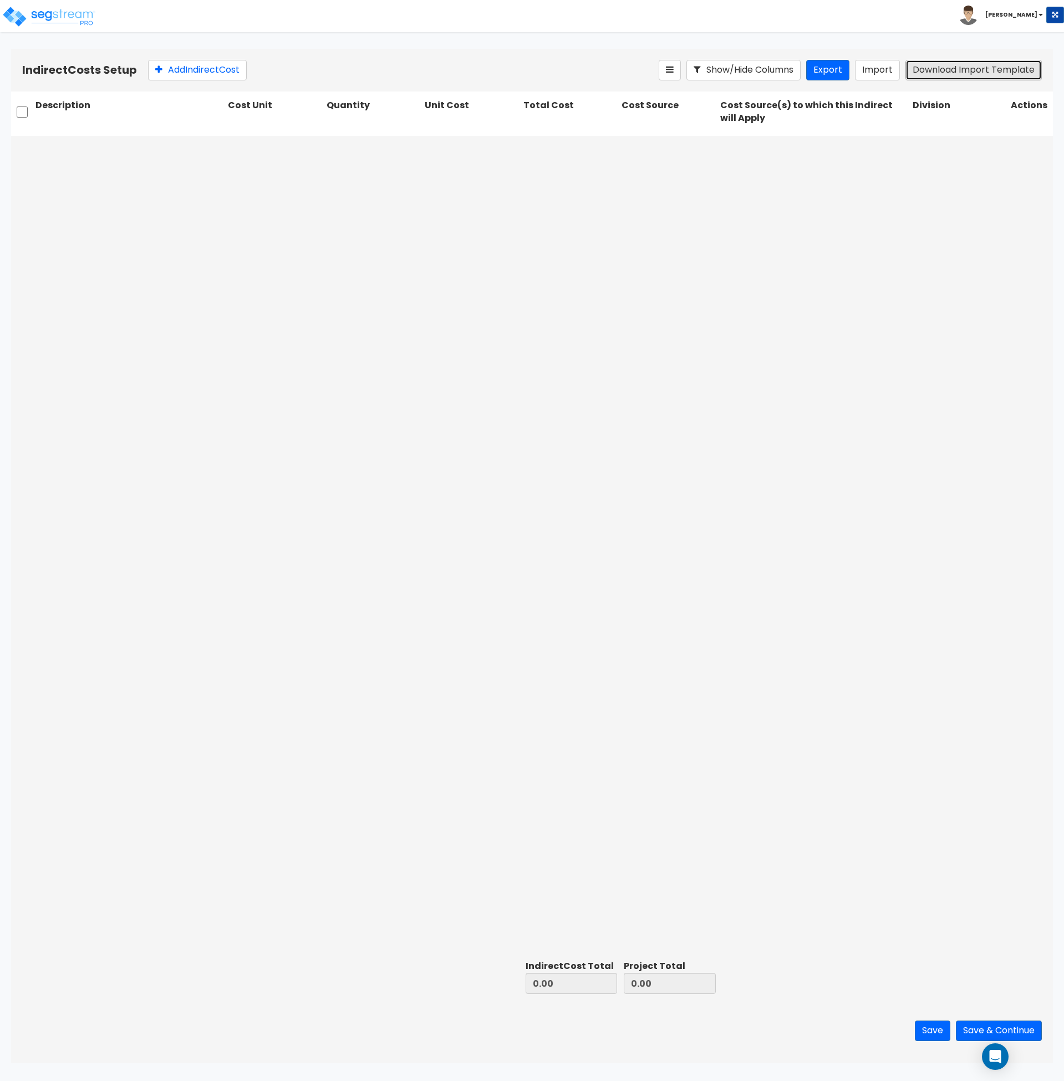
click at [928, 69] on button "Download Import Template" at bounding box center [974, 70] width 136 height 21
drag, startPoint x: 333, startPoint y: 234, endPoint x: 254, endPoint y: 144, distance: 119.5
click at [333, 234] on div at bounding box center [532, 546] width 1042 height 820
click at [888, 73] on button "Import" at bounding box center [877, 70] width 45 height 21
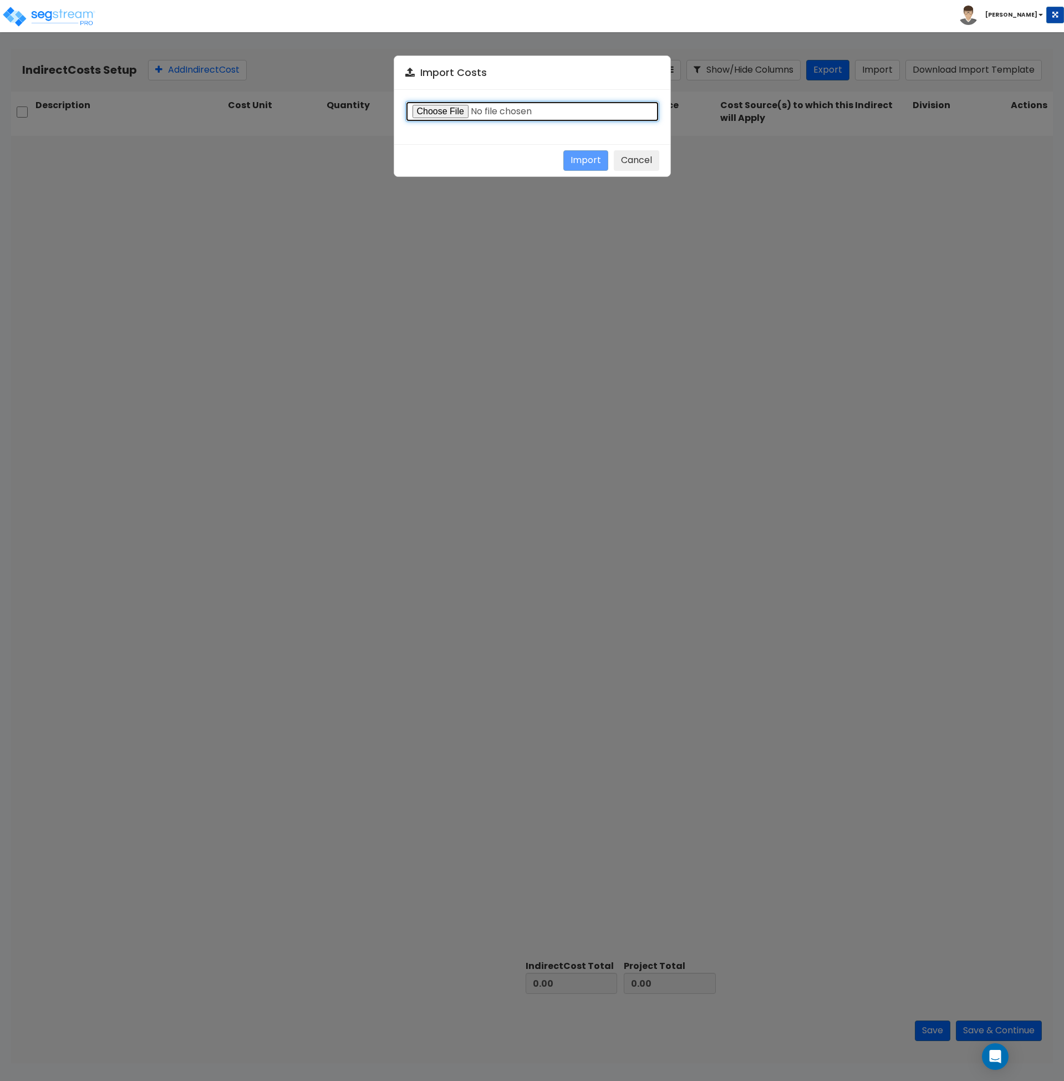
click at [452, 115] on input "file" at bounding box center [532, 111] width 254 height 21
type input "C:\fakepath\Indirect Costs Upload_2621 S Scales Street.csv"
click at [579, 160] on button "Import" at bounding box center [586, 160] width 45 height 21
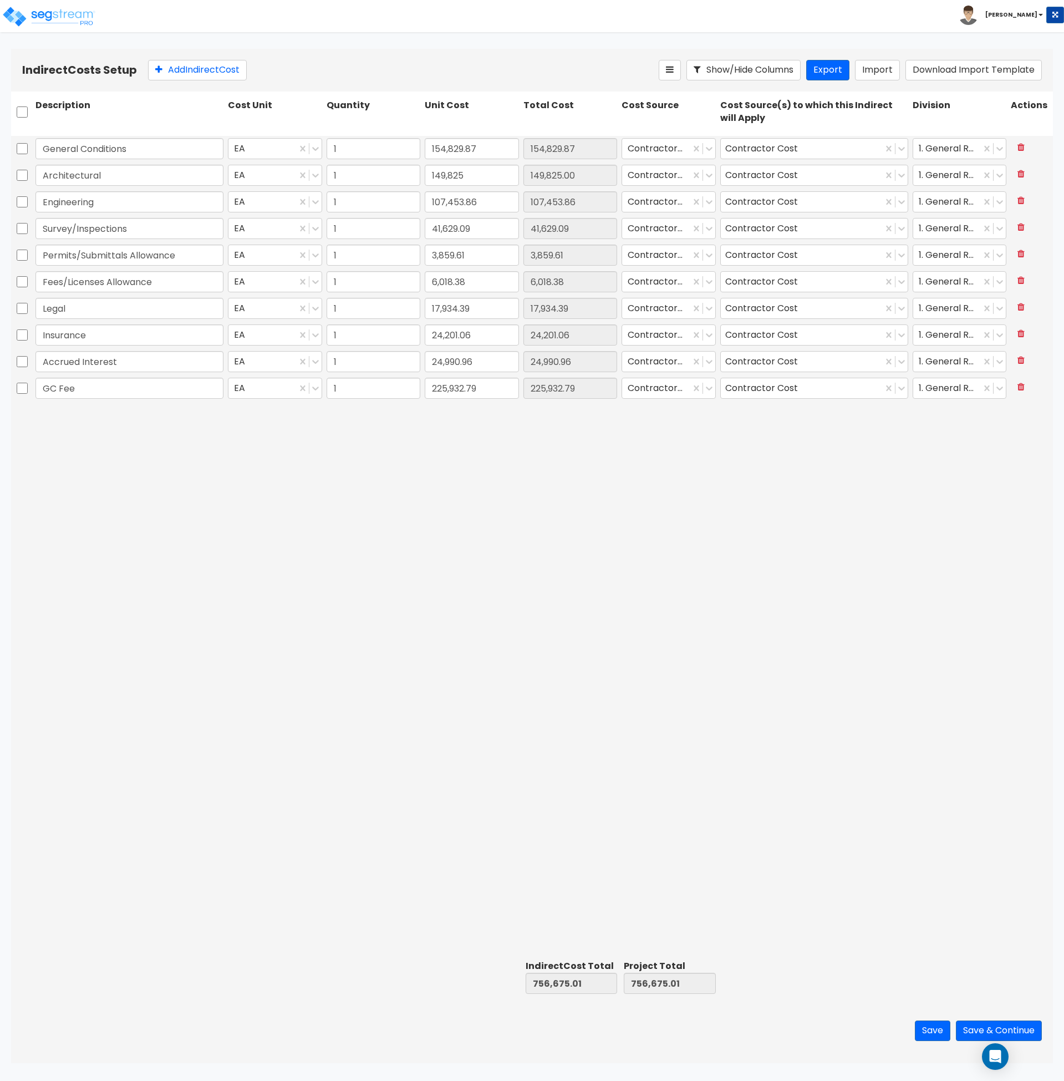
click at [436, 523] on div "General Conditions EA 1 154,829.87 154,829.87 Contractor Cost Contractor Cost 1…" at bounding box center [532, 546] width 1042 height 820
click at [438, 523] on div "General Conditions EA 1 154,829.87 154,829.87 Contractor Cost Contractor Cost 1…" at bounding box center [532, 546] width 1042 height 820
drag, startPoint x: 300, startPoint y: 544, endPoint x: 316, endPoint y: 556, distance: 20.1
click at [300, 544] on div "General Conditions EA 1 154,829.87 154,829.87 Contractor Cost Contractor Cost 1…" at bounding box center [532, 546] width 1042 height 820
click at [972, 1028] on button "Save & Continue" at bounding box center [999, 1031] width 86 height 21
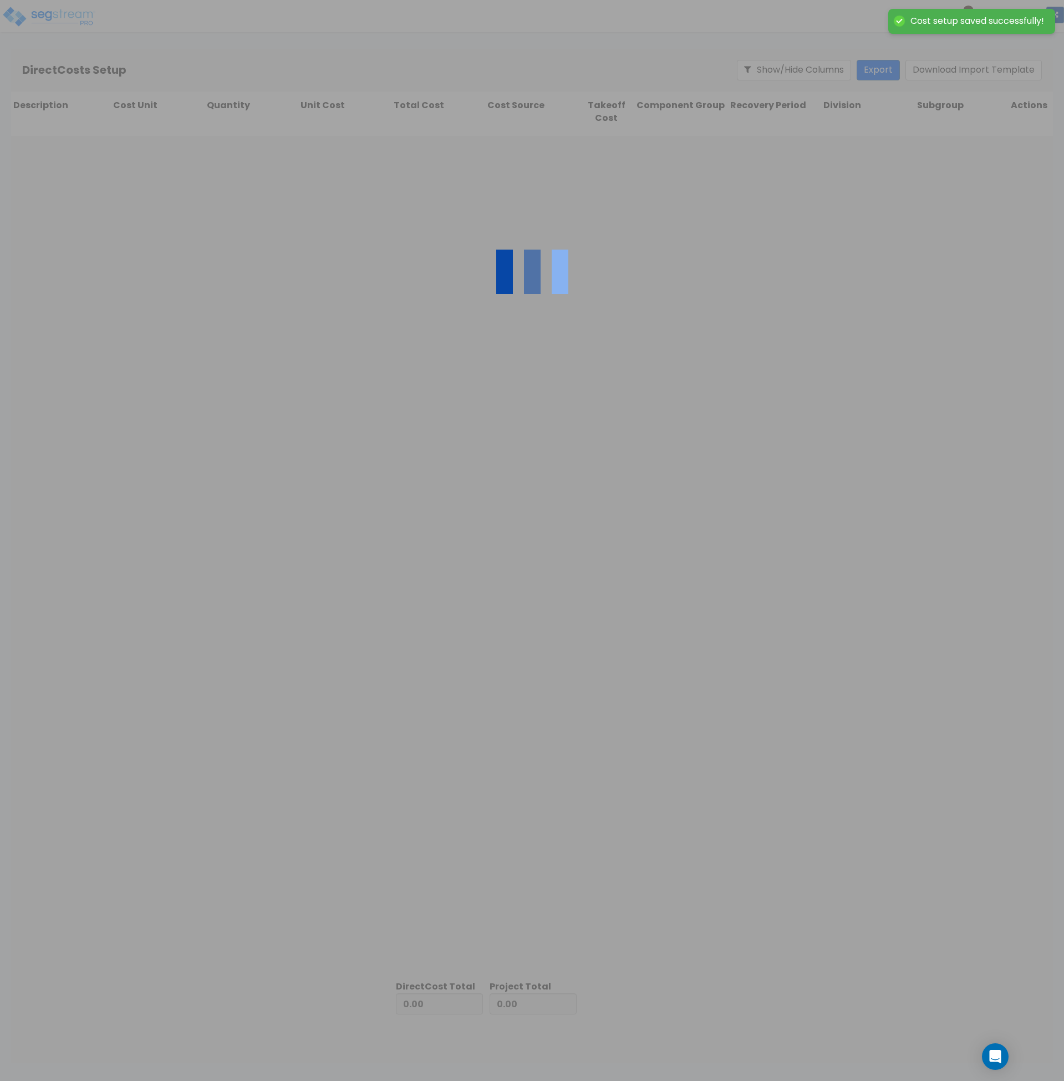
type input "756,675.01"
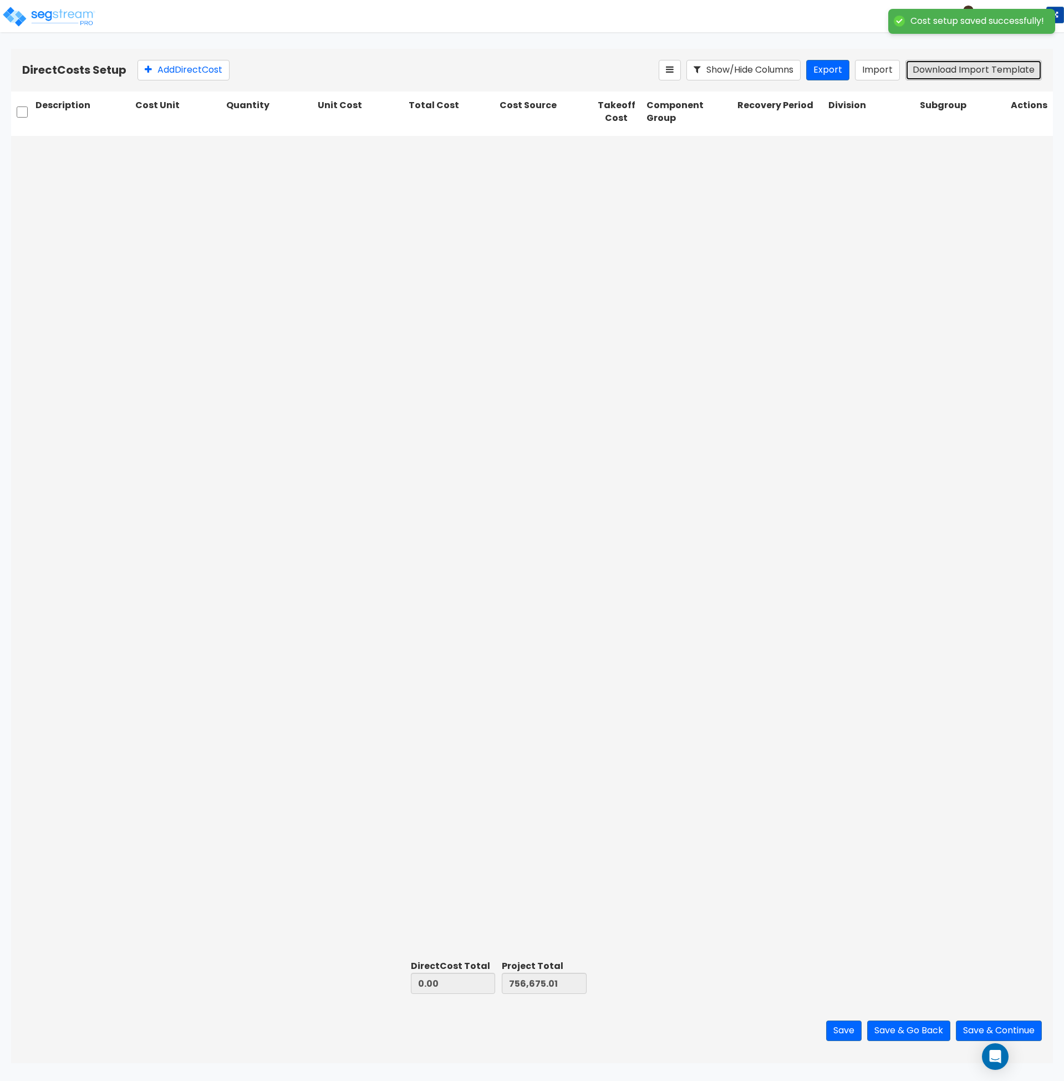
click at [960, 69] on button "Download Import Template" at bounding box center [974, 70] width 136 height 21
drag, startPoint x: 707, startPoint y: 615, endPoint x: 709, endPoint y: 605, distance: 10.4
click at [707, 615] on div at bounding box center [532, 546] width 1042 height 820
click at [442, 371] on div at bounding box center [532, 546] width 1042 height 820
click at [882, 69] on button "Import" at bounding box center [877, 70] width 45 height 21
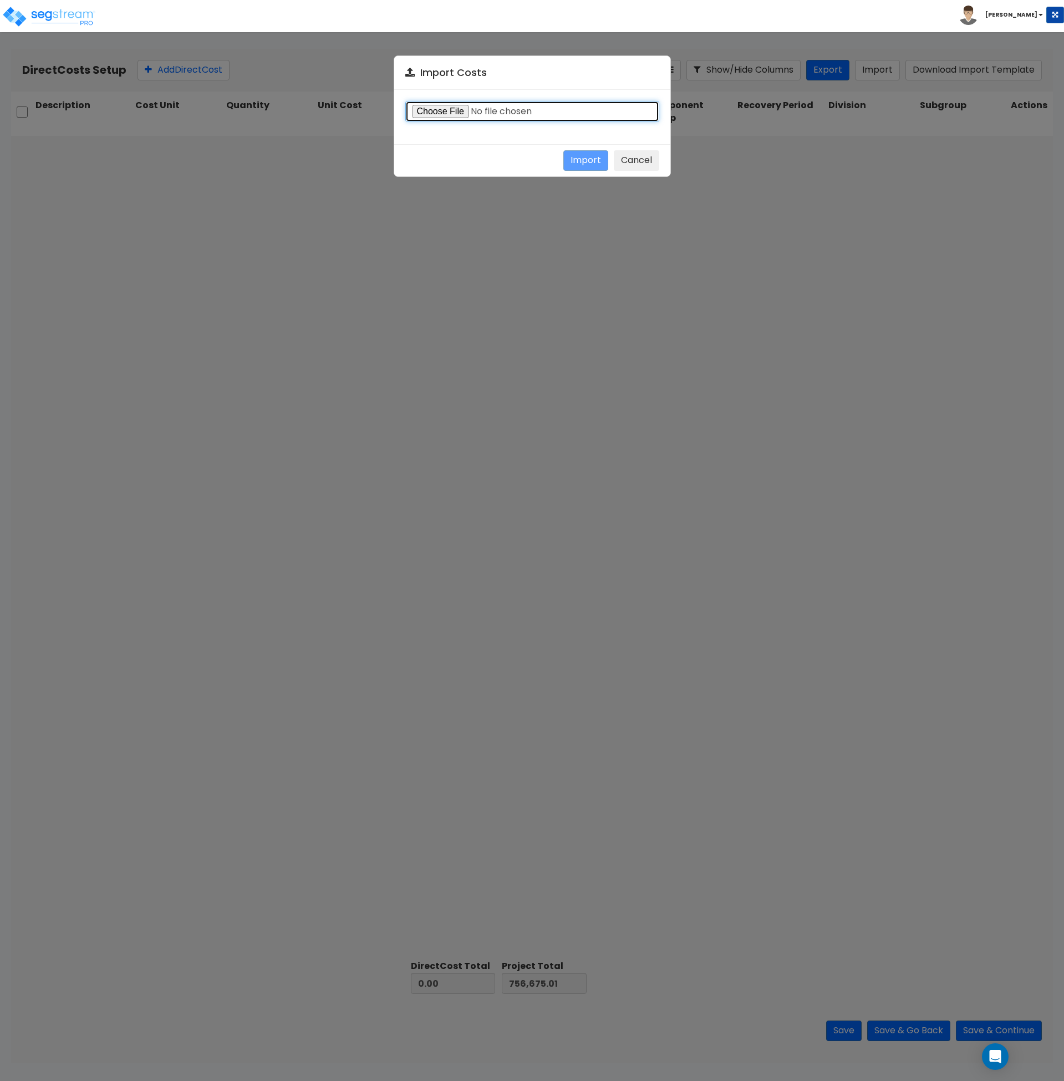
click at [440, 109] on input "file" at bounding box center [532, 111] width 254 height 21
type input "C:\fakepath\Direct Costs Upload_2621 S Scales Street.csv"
click at [586, 163] on button "Import" at bounding box center [586, 160] width 45 height 21
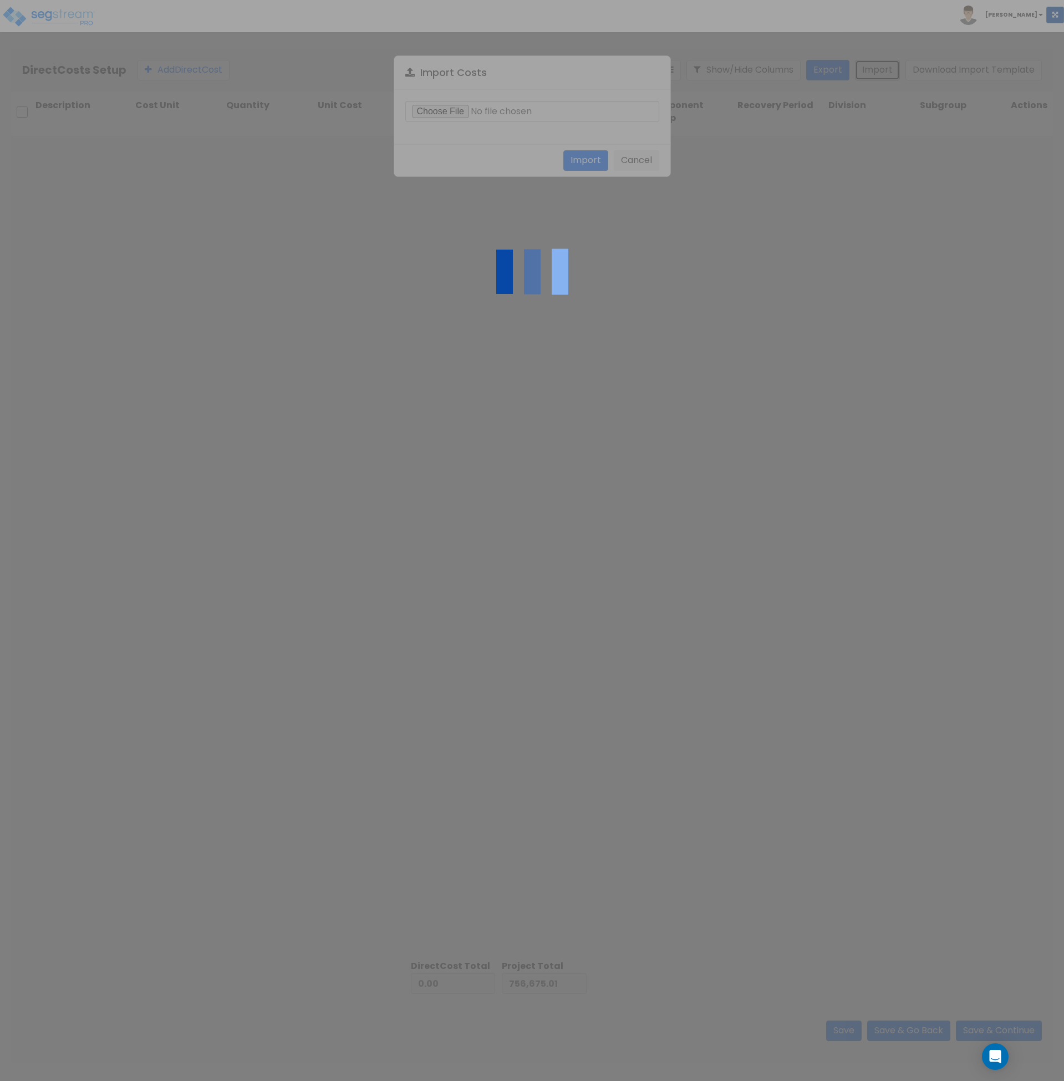
type input "3,870,254.49"
type input "4,626,929.50"
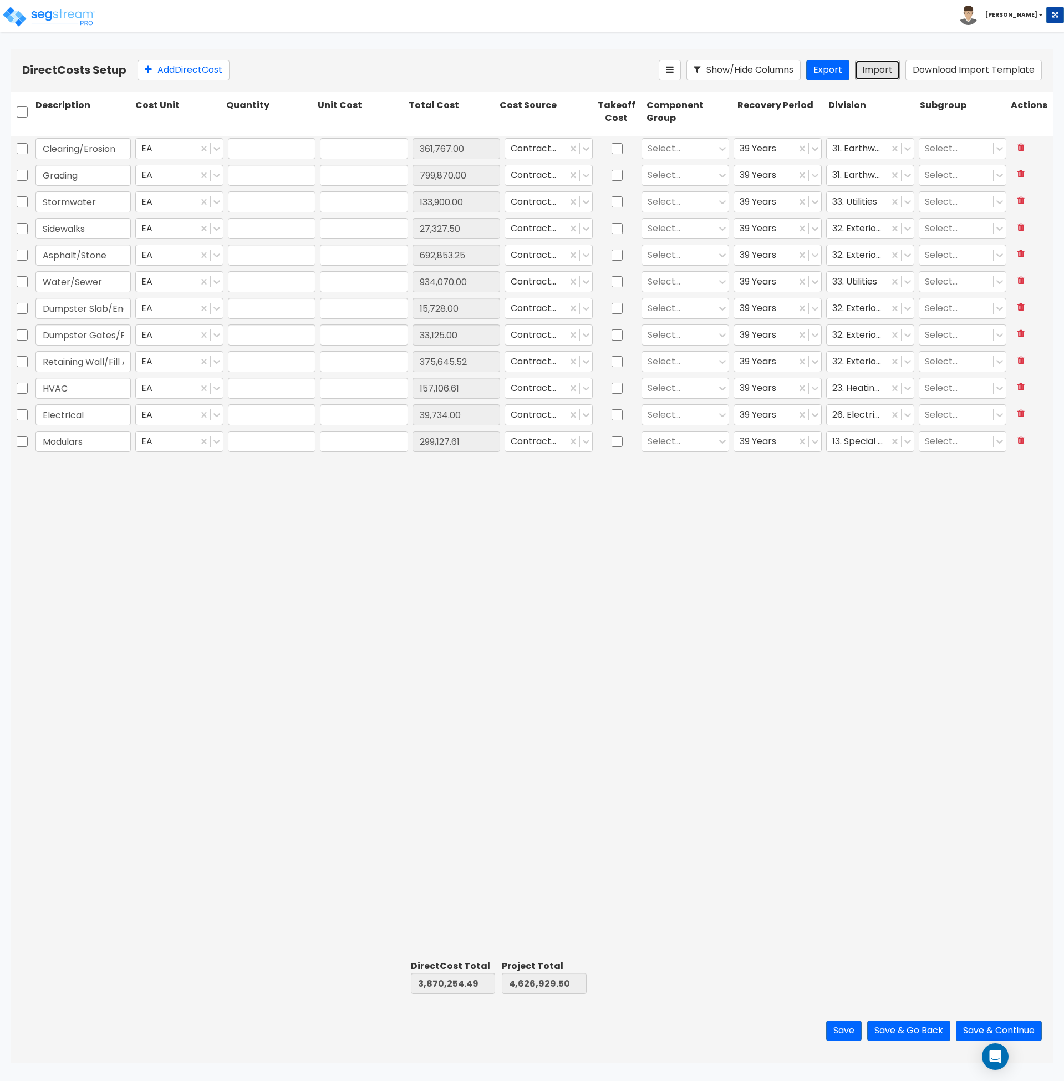
type input "1"
type input "361,767"
type input "1"
type input "799,870"
type input "1"
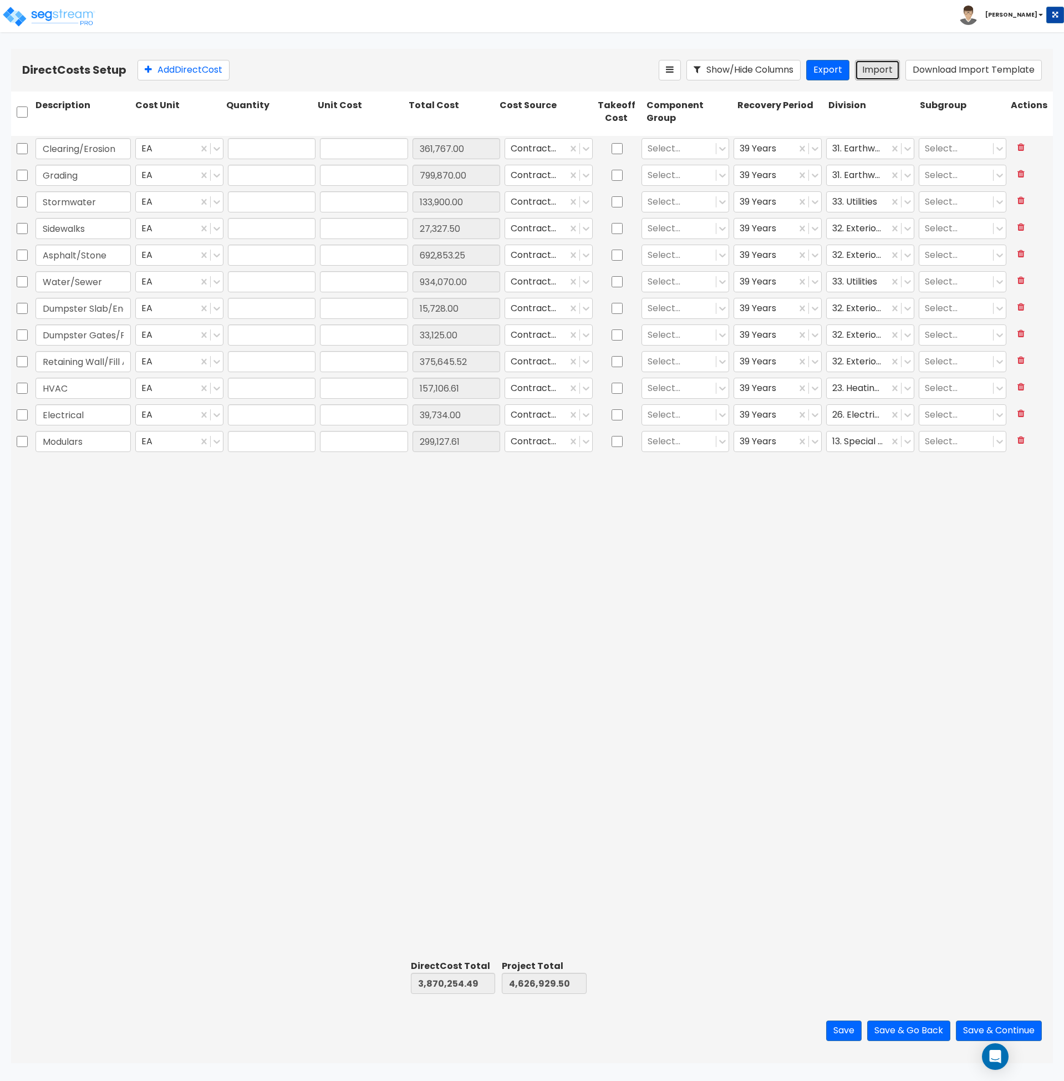
type input "133,900"
type input "1"
type input "27,327.5"
type input "1"
type input "692,853.25"
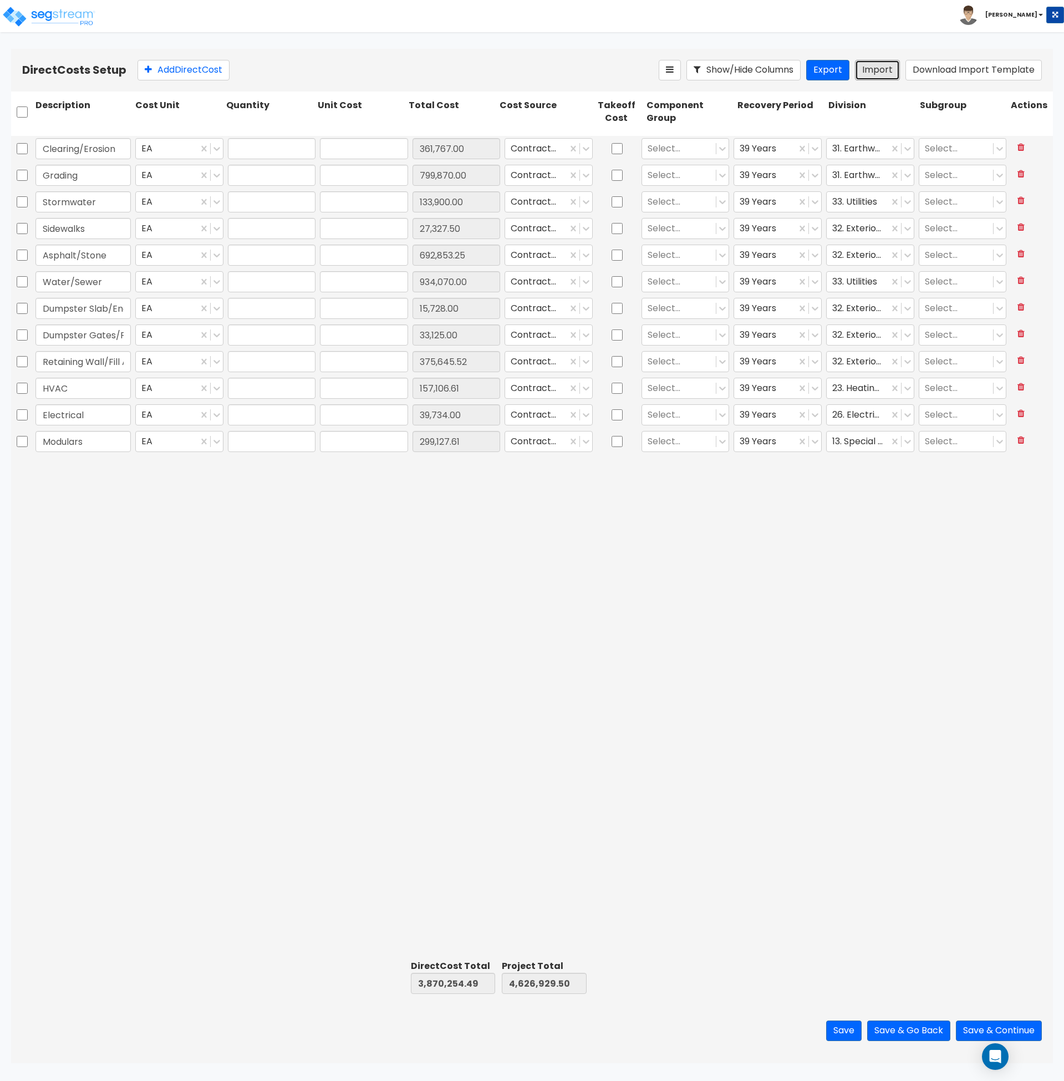
type input "1"
type input "934,070"
type input "1"
type input "15,728"
type input "1"
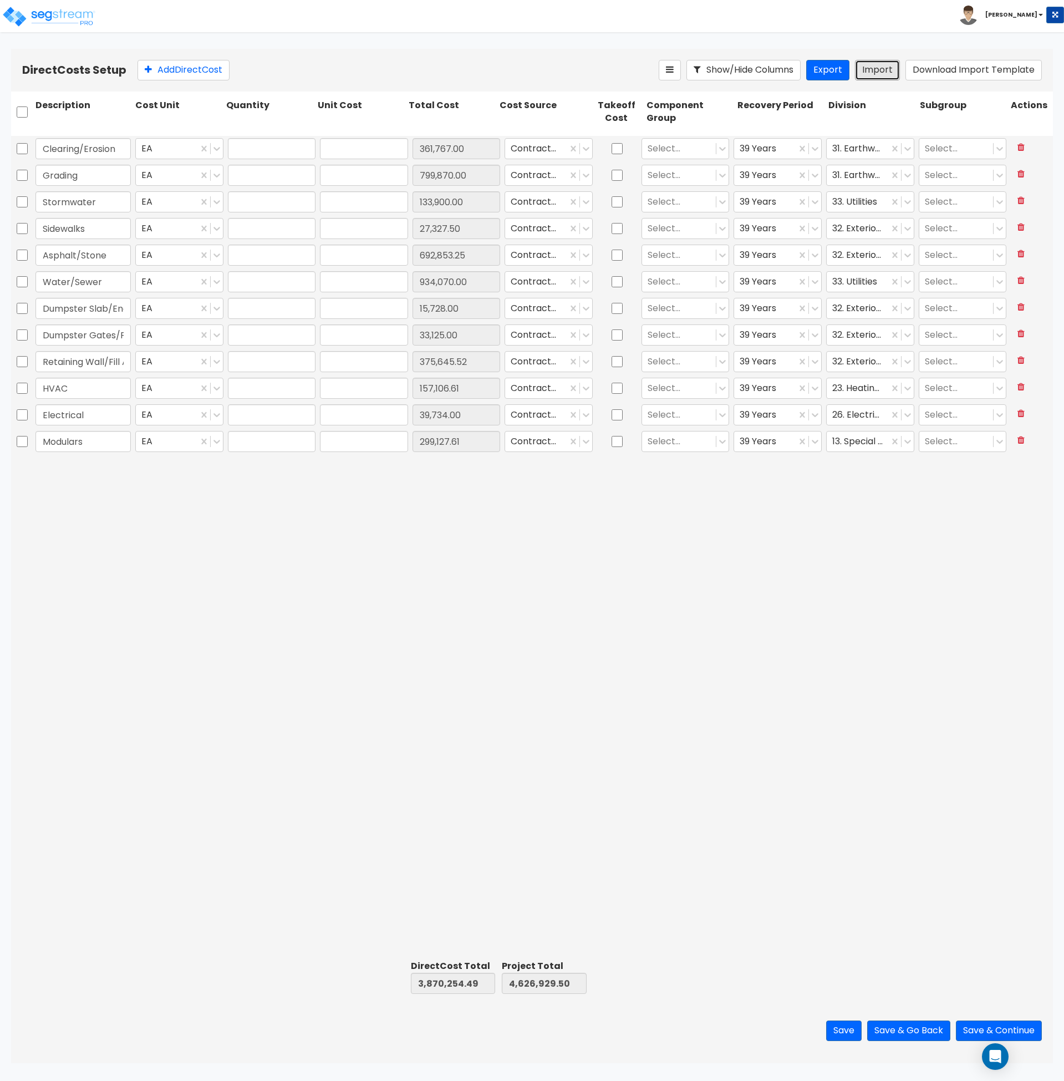
type input "33,125"
type input "1"
type input "375,645.52"
type input "1"
type input "157,106.61"
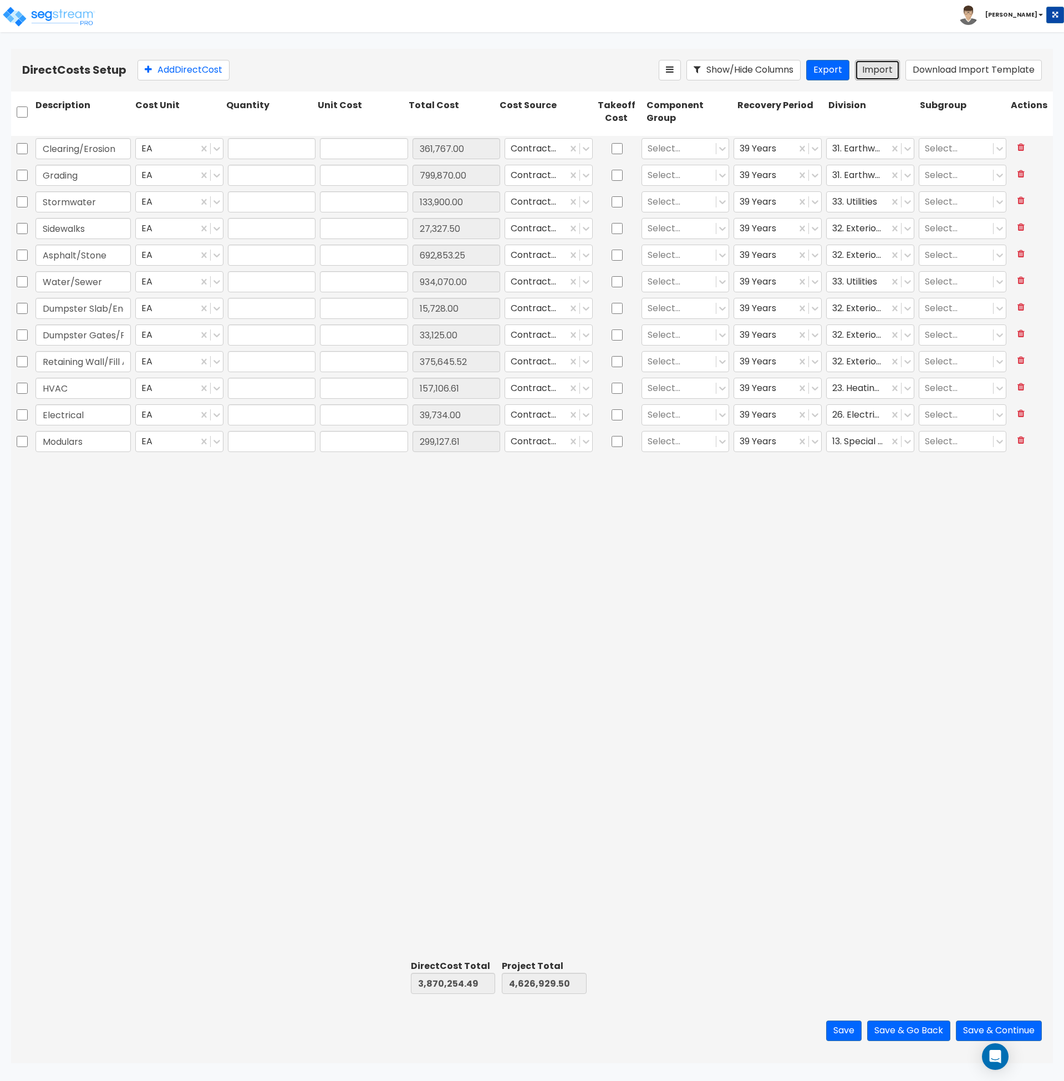
type input "1"
type input "39,734"
type input "1"
type input "299,127.61"
click at [446, 537] on div "Clearing/Erosion EA 1 361,767 361,767.00 Contractor Cost Select... 39 Years 31.…" at bounding box center [532, 546] width 1042 height 820
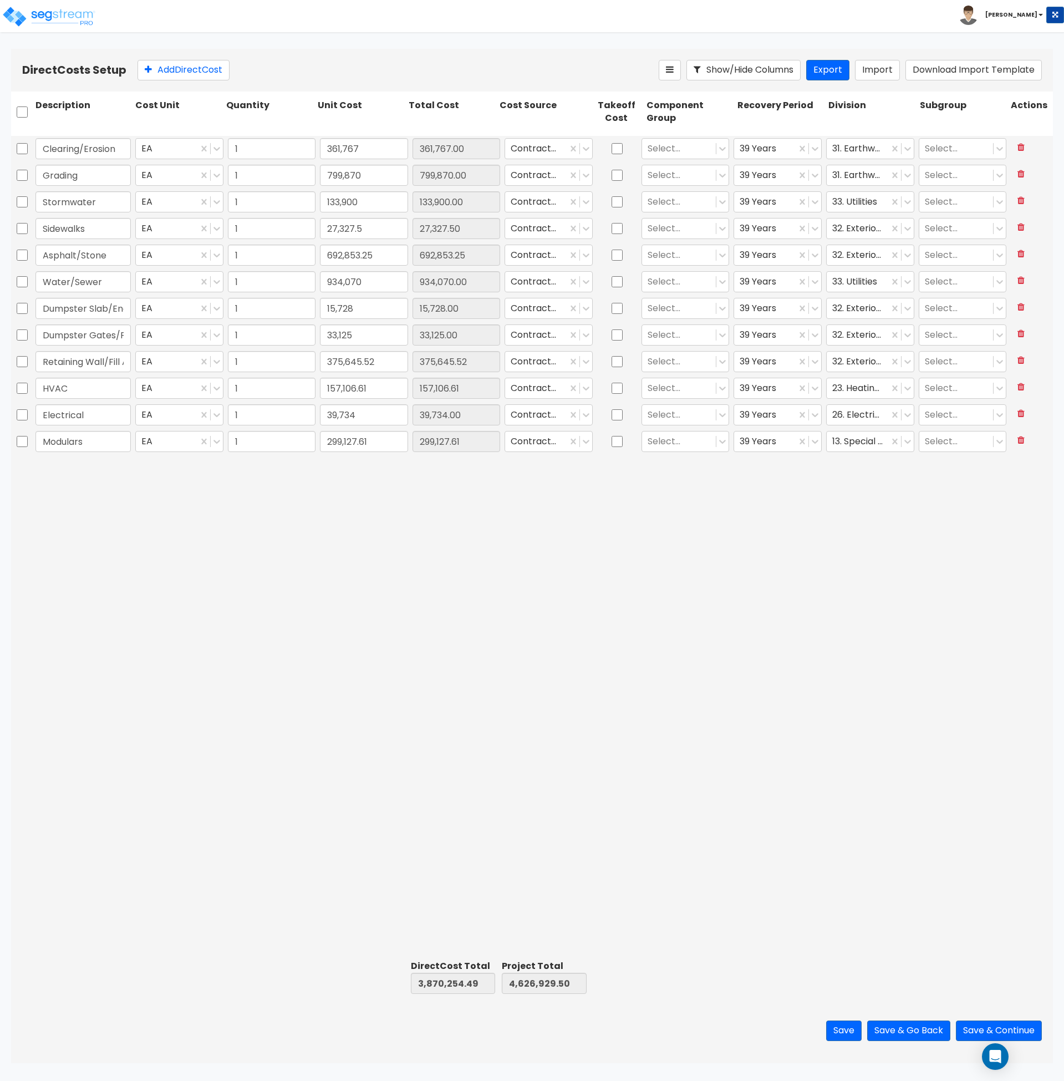
click at [335, 543] on div "Clearing/Erosion EA 1 361,767 361,767.00 Contractor Cost Select... 39 Years 31.…" at bounding box center [532, 546] width 1042 height 820
click at [723, 149] on icon at bounding box center [723, 149] width 7 height 4
type input "e"
type input "clearing"
click at [682, 239] on div "371.00 - SITE CLEARING, GRADING, & EXCAVATION" at bounding box center [686, 245] width 88 height 53
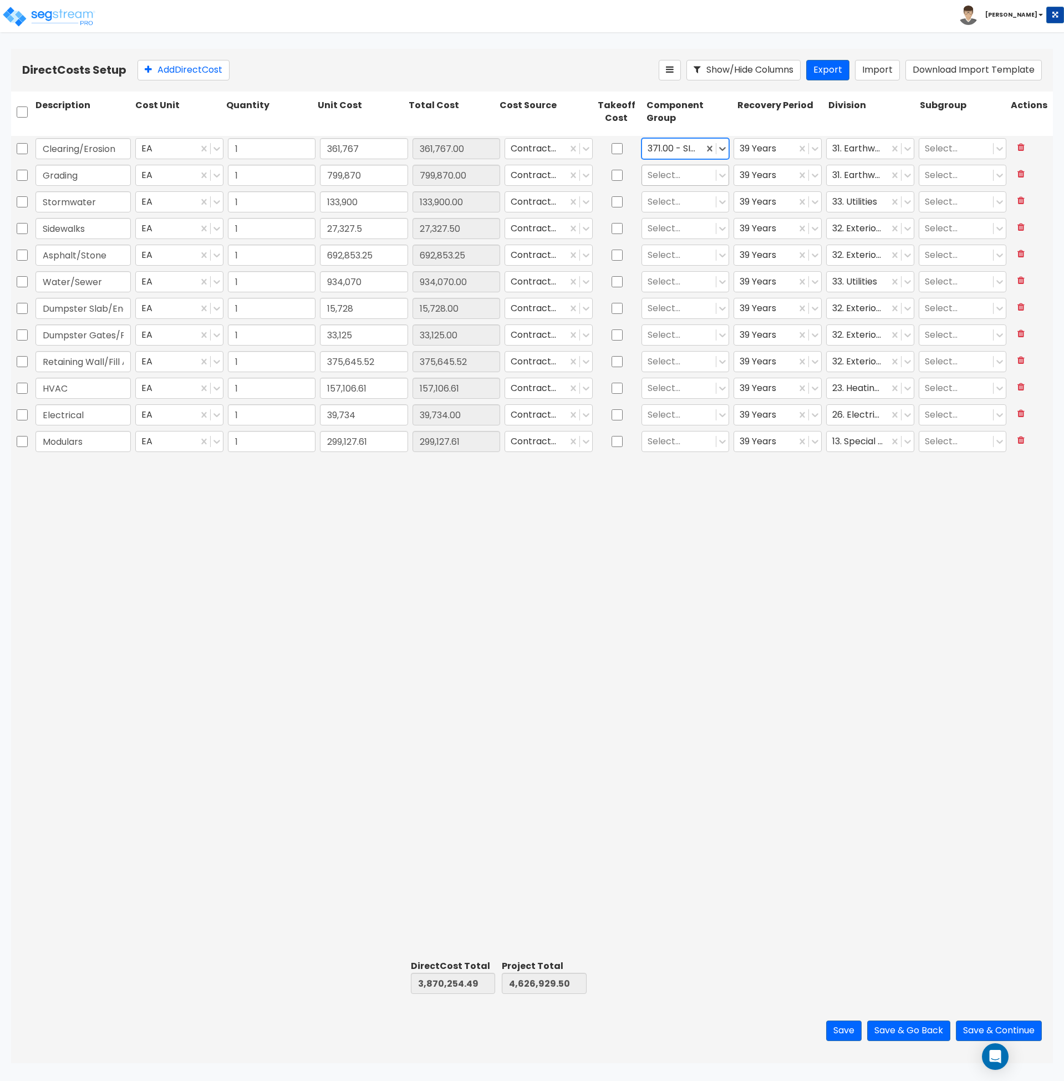
click at [695, 174] on div at bounding box center [679, 175] width 63 height 15
type input "371"
click at [685, 211] on div "371.00 - SITE CLEARING, GRADING, & EXCAVATION" at bounding box center [686, 218] width 88 height 53
click at [679, 202] on div at bounding box center [679, 202] width 63 height 15
type input "storm"
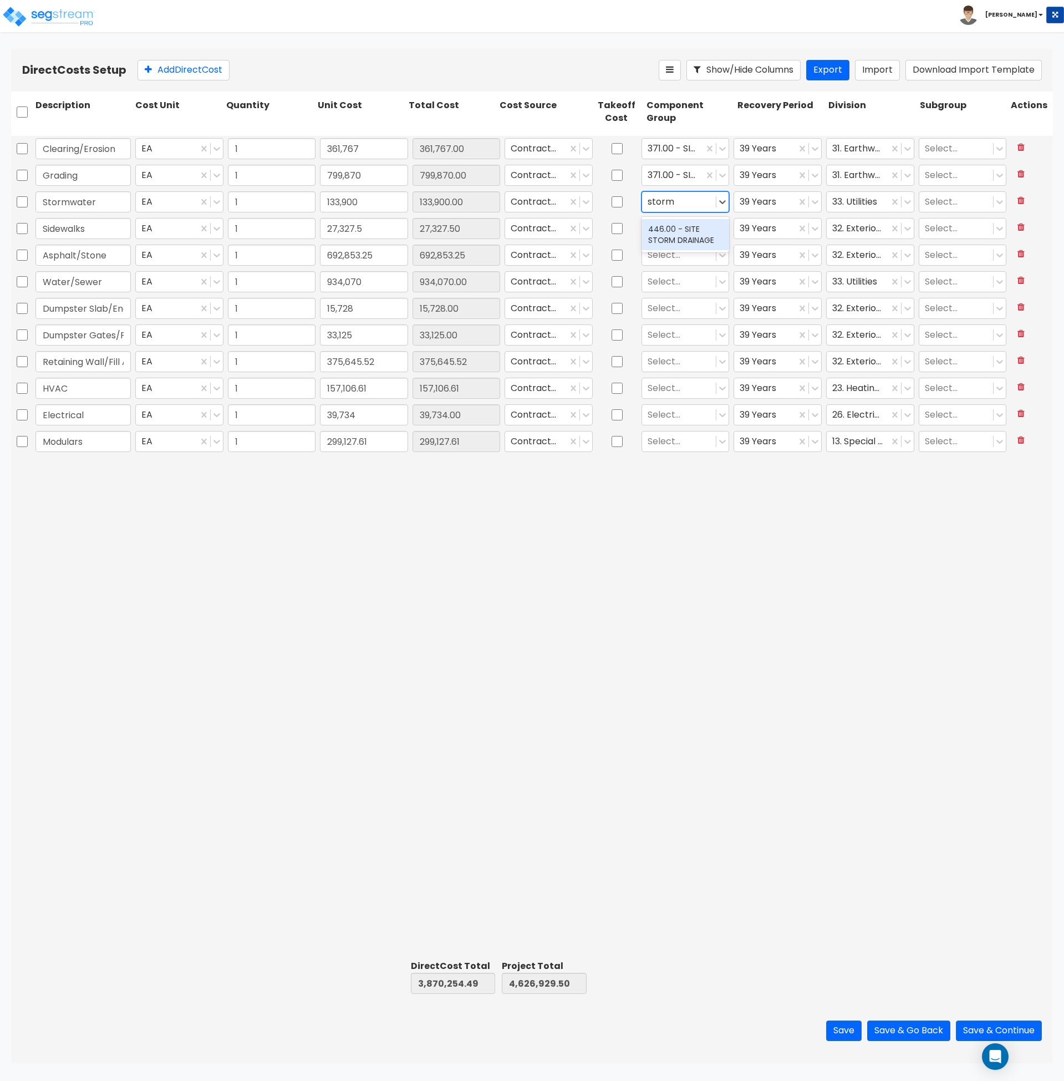
click at [672, 235] on div "446.00 - SITE STORM DRAINAGE" at bounding box center [686, 234] width 88 height 31
click at [669, 234] on div at bounding box center [679, 228] width 63 height 15
type input "s"
type input "concrete"
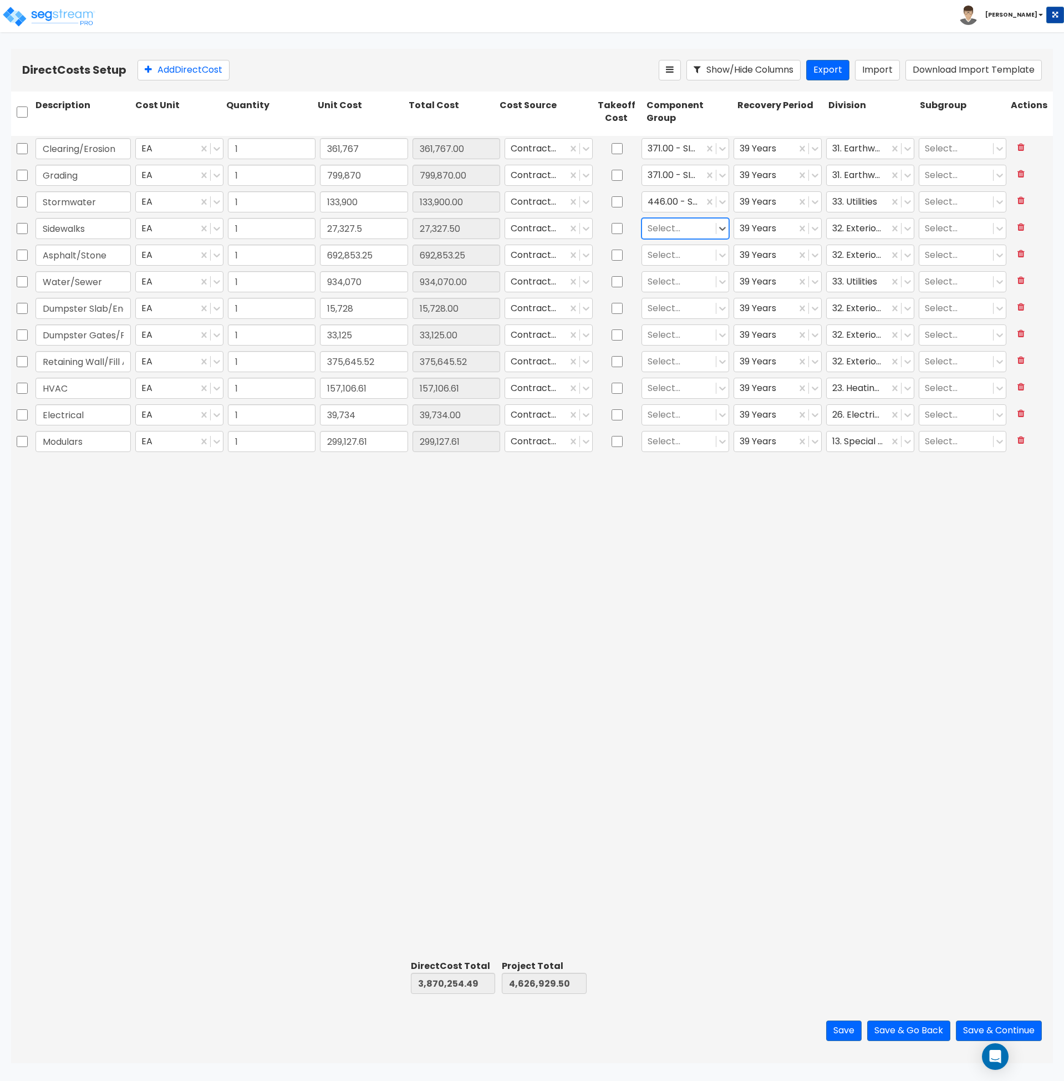
drag, startPoint x: 692, startPoint y: 227, endPoint x: 664, endPoint y: 226, distance: 27.8
click at [664, 226] on div at bounding box center [679, 228] width 63 height 15
type input "site conc"
click at [696, 362] on div "374.00 - SITE CONCRETE PATHS/SIDEWALKS" at bounding box center [686, 351] width 88 height 42
click at [693, 256] on div at bounding box center [679, 255] width 63 height 15
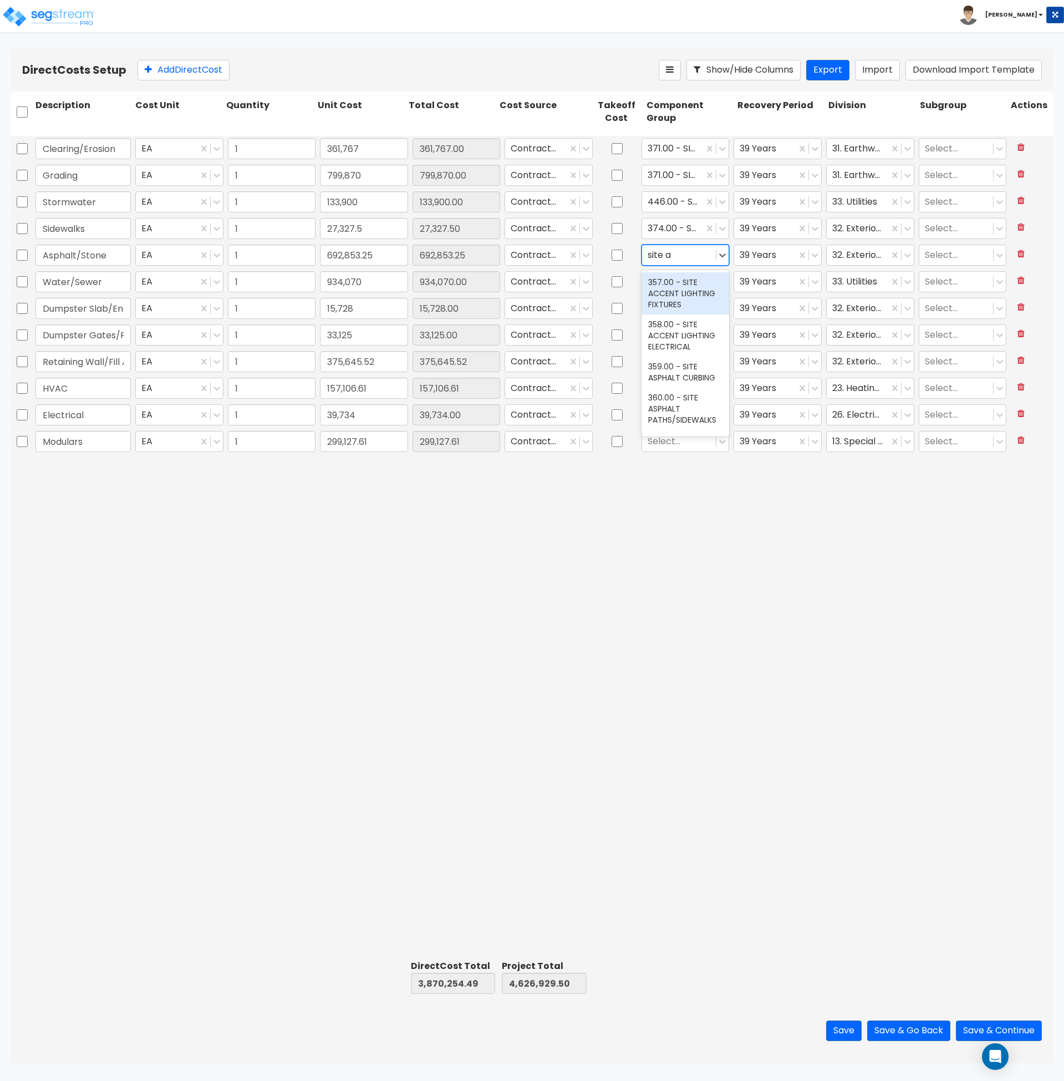
type input "site as"
click at [685, 283] on div at bounding box center [679, 282] width 63 height 15
type input "u"
type input "s"
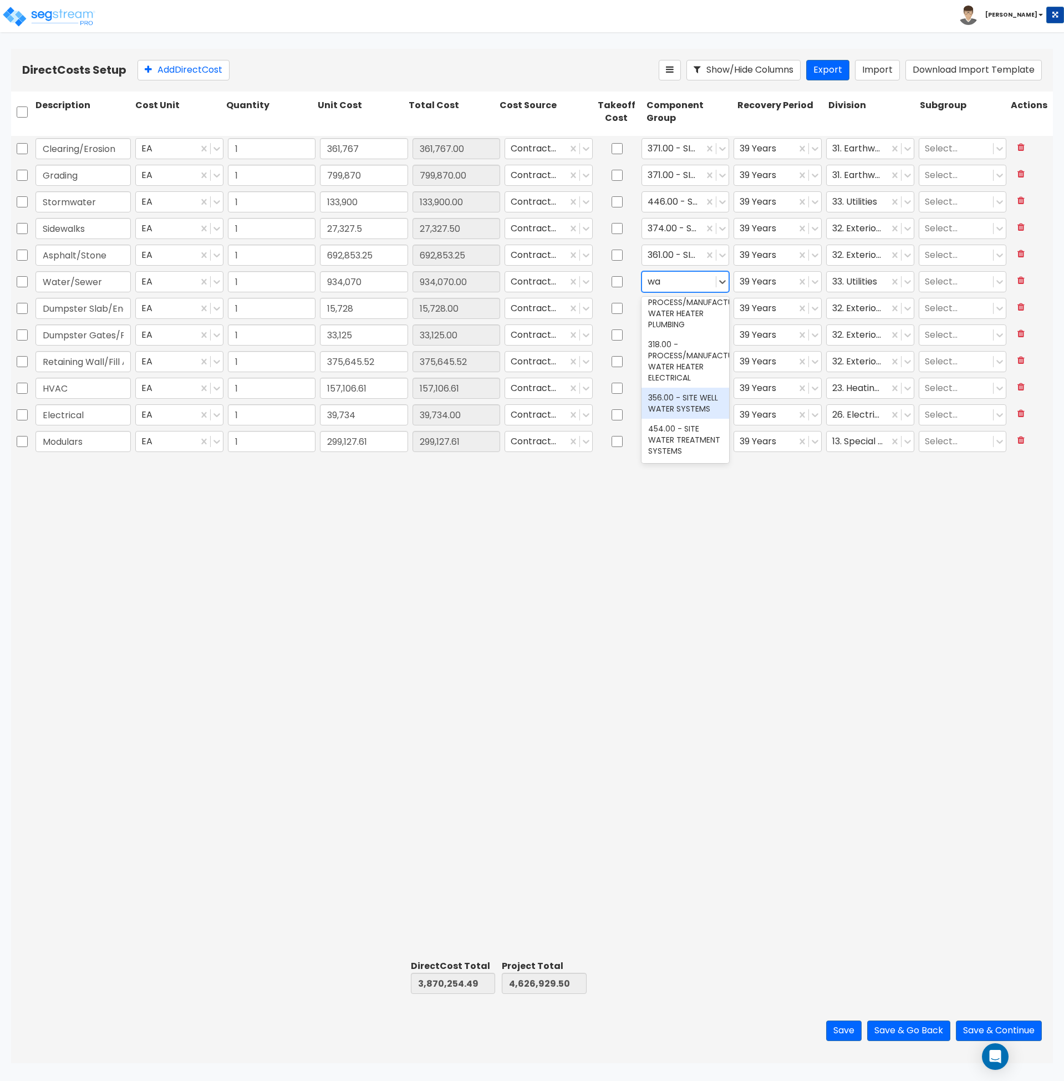
type input "w"
type input "s"
type input "u"
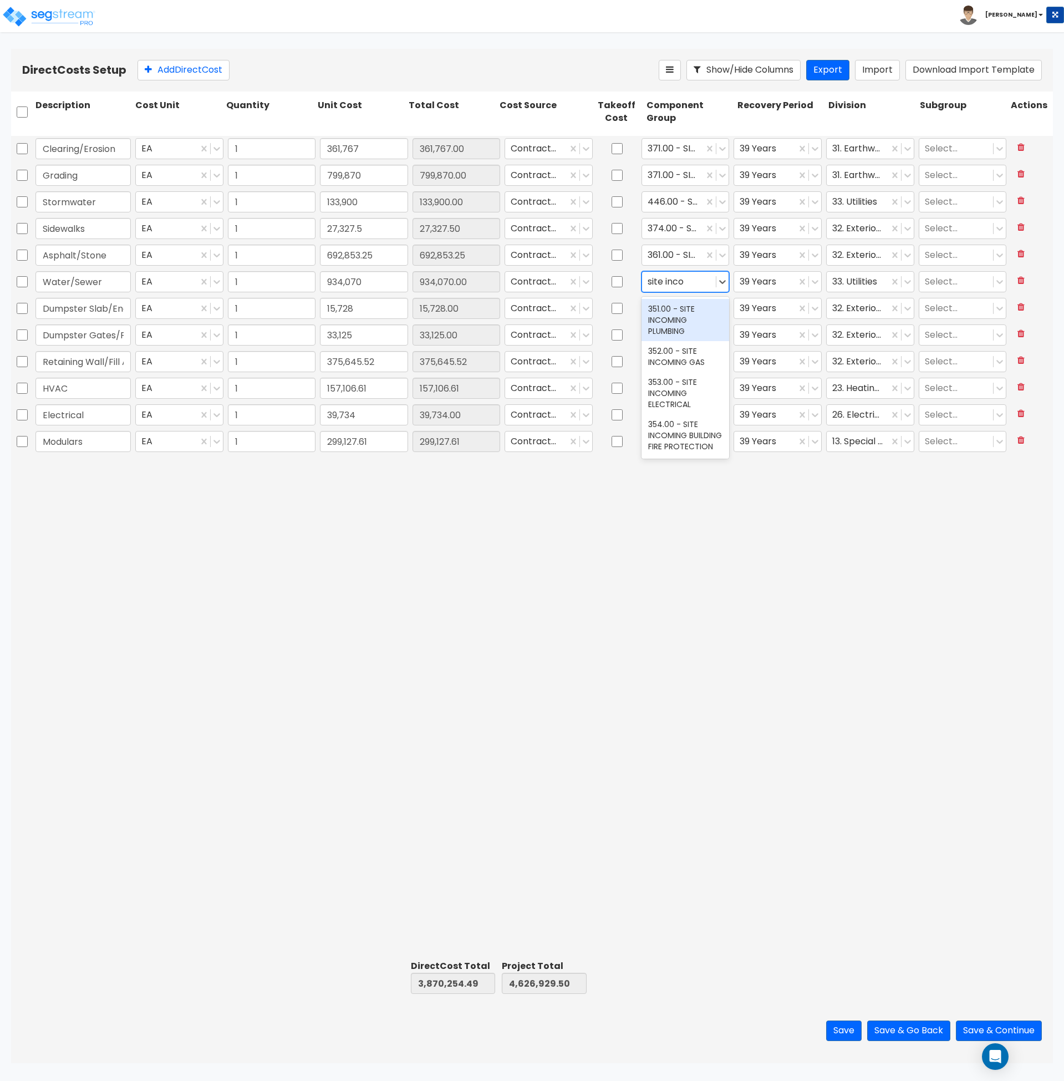
type input "site incom"
click at [681, 314] on div "351.00 - SITE INCOMING PLUMBING" at bounding box center [686, 320] width 88 height 42
click at [681, 314] on div at bounding box center [679, 308] width 63 height 15
type input "s"
type input "d"
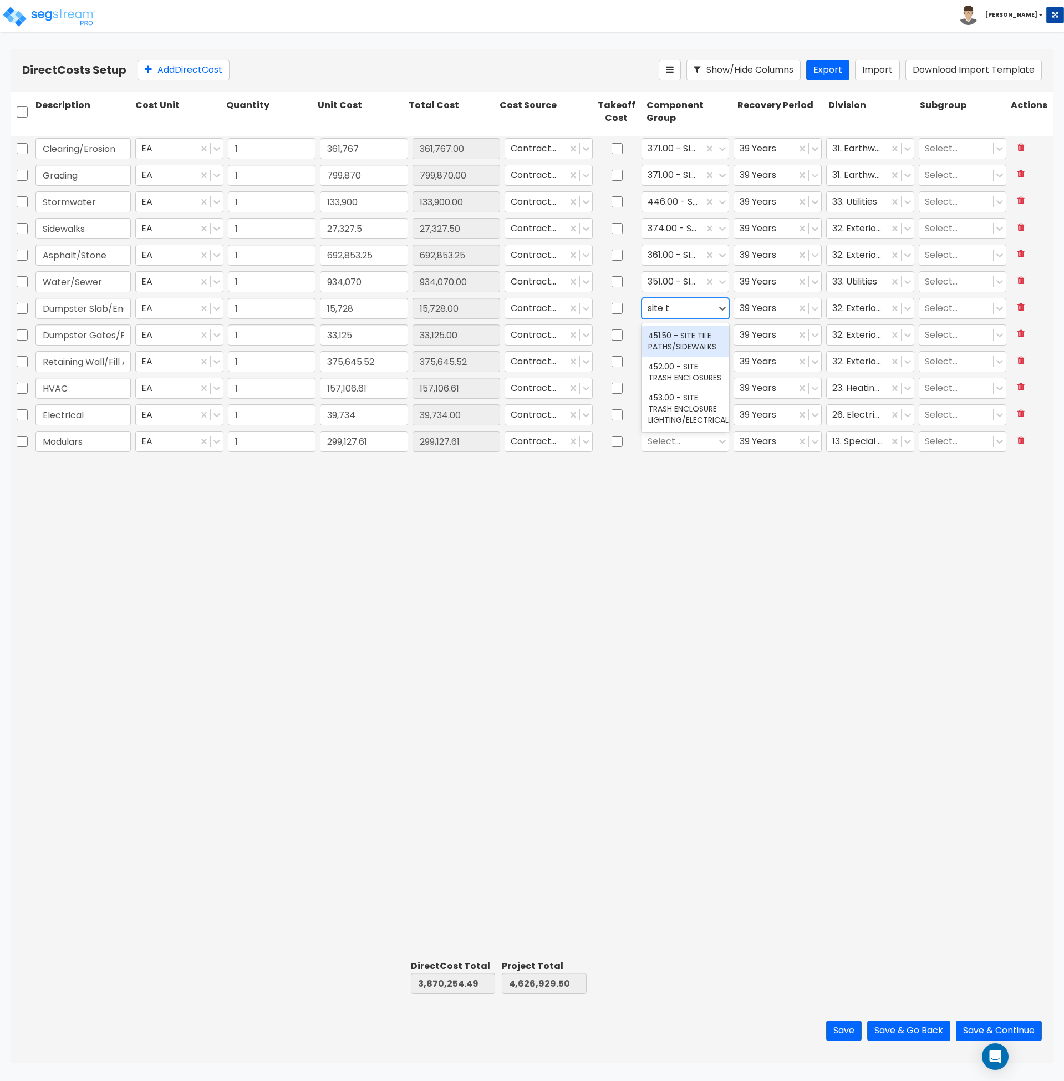
type input "site tr"
click at [687, 339] on div "452.00 - SITE TRASH ENCLOSURES" at bounding box center [686, 341] width 88 height 31
click at [681, 338] on div at bounding box center [679, 335] width 63 height 15
type input "452"
click at [677, 377] on div "452.00 - SITE TRASH ENCLOSURES" at bounding box center [686, 367] width 88 height 31
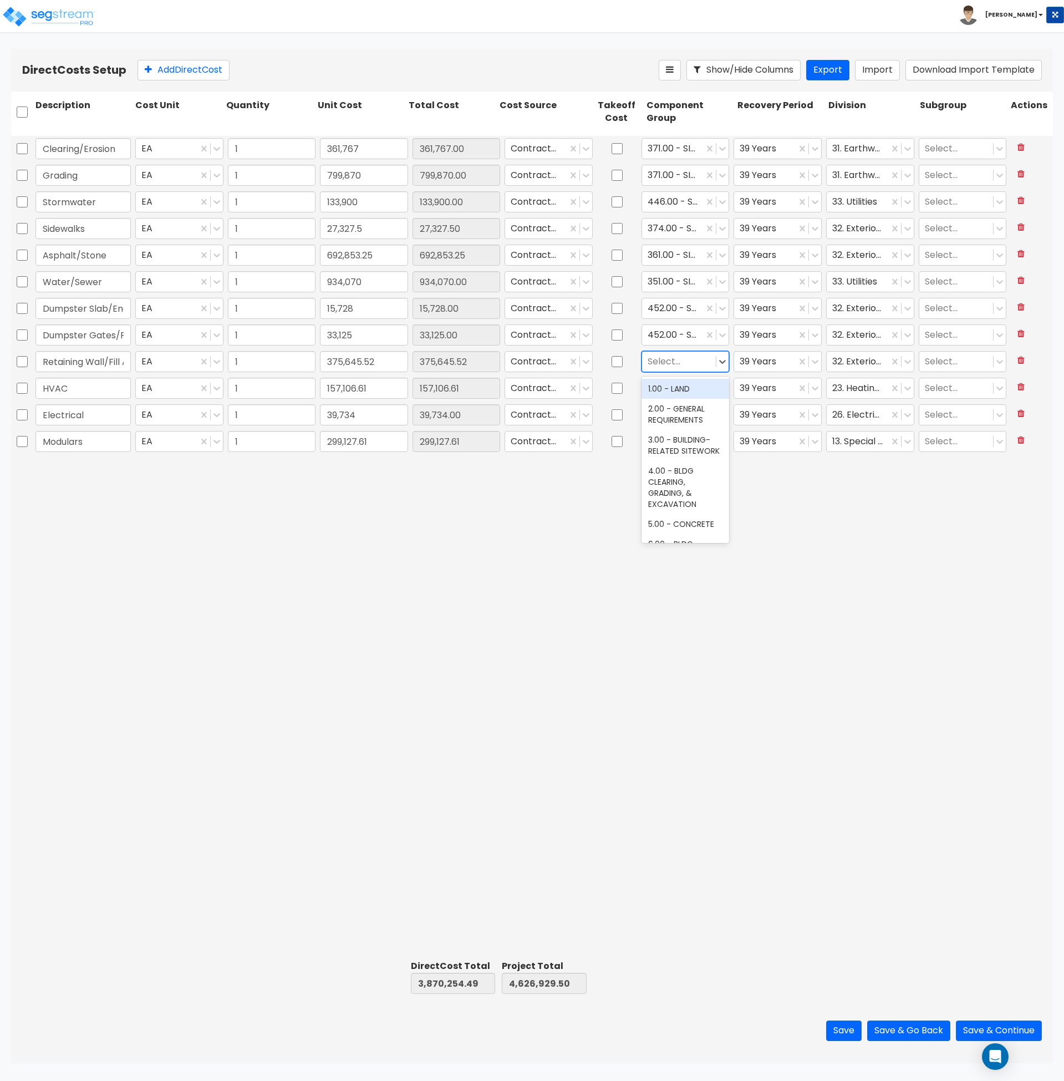
click at [665, 363] on div at bounding box center [679, 361] width 63 height 15
type input "retai"
click at [676, 423] on div "435.00 - SITE RETAINING WALLS" at bounding box center [686, 425] width 88 height 31
click at [668, 389] on div at bounding box center [679, 388] width 63 height 15
type input "hvac"
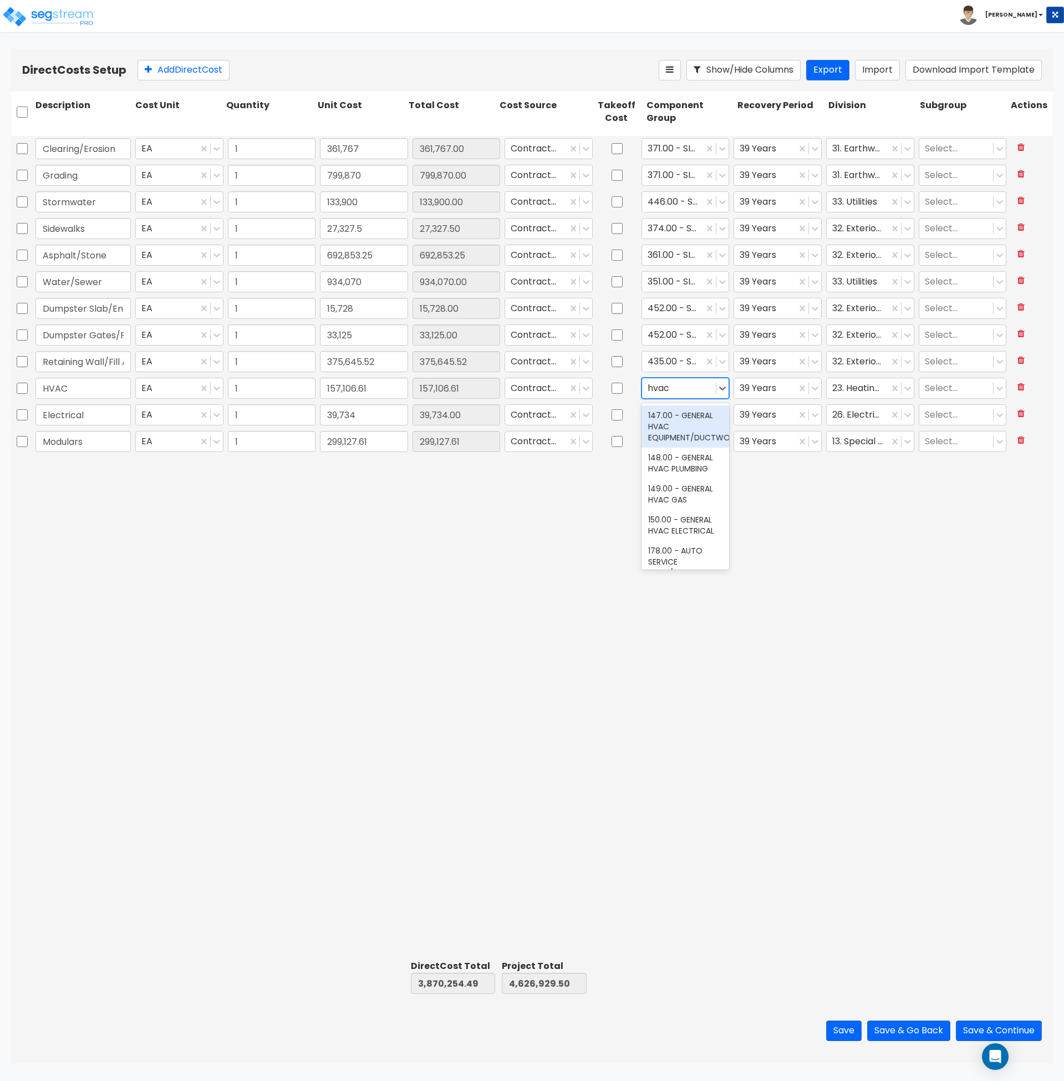
click at [665, 422] on div "147.00 - GENERAL HVAC EQUIPMENT/DUCTWORK" at bounding box center [686, 426] width 88 height 42
click at [669, 412] on div at bounding box center [679, 415] width 63 height 15
type input "e"
type input "general el"
click at [687, 447] on div "145.00 - GENERAL ELECTRICAL" at bounding box center [686, 447] width 88 height 31
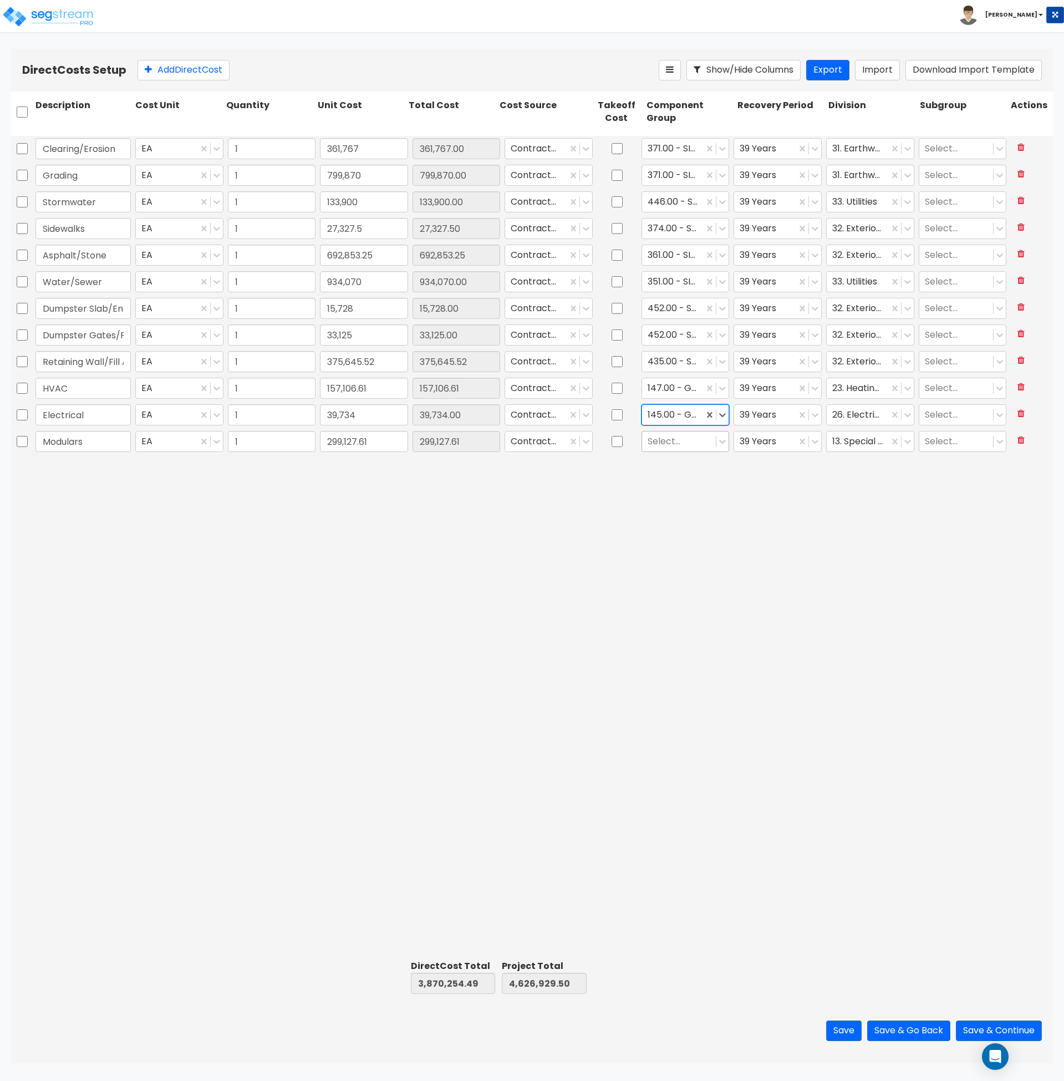
click at [673, 441] on div at bounding box center [679, 441] width 63 height 15
type input "spe"
click at [678, 556] on div "137.00 - SPECIALTIES" at bounding box center [686, 547] width 88 height 31
click at [707, 535] on div "Clearing/Erosion EA 1 361,767 361,767.00 Contractor Cost 371.00 - SITE CLEARING…" at bounding box center [532, 546] width 1042 height 820
click at [834, 1029] on button "Save" at bounding box center [843, 1031] width 35 height 21
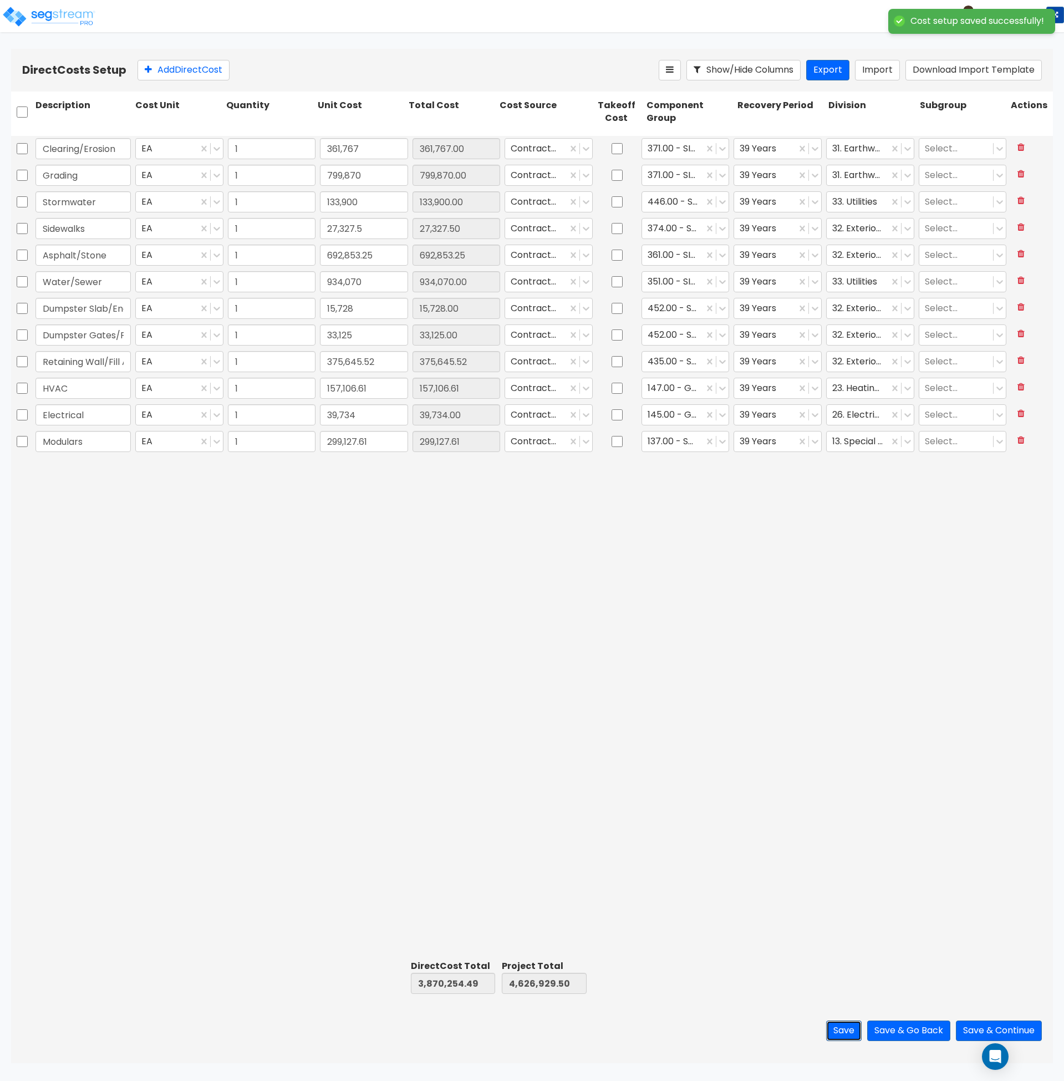
type input "1.00"
type input "361,767.00"
type input "1.00"
type input "799,870.00"
type input "1.00"
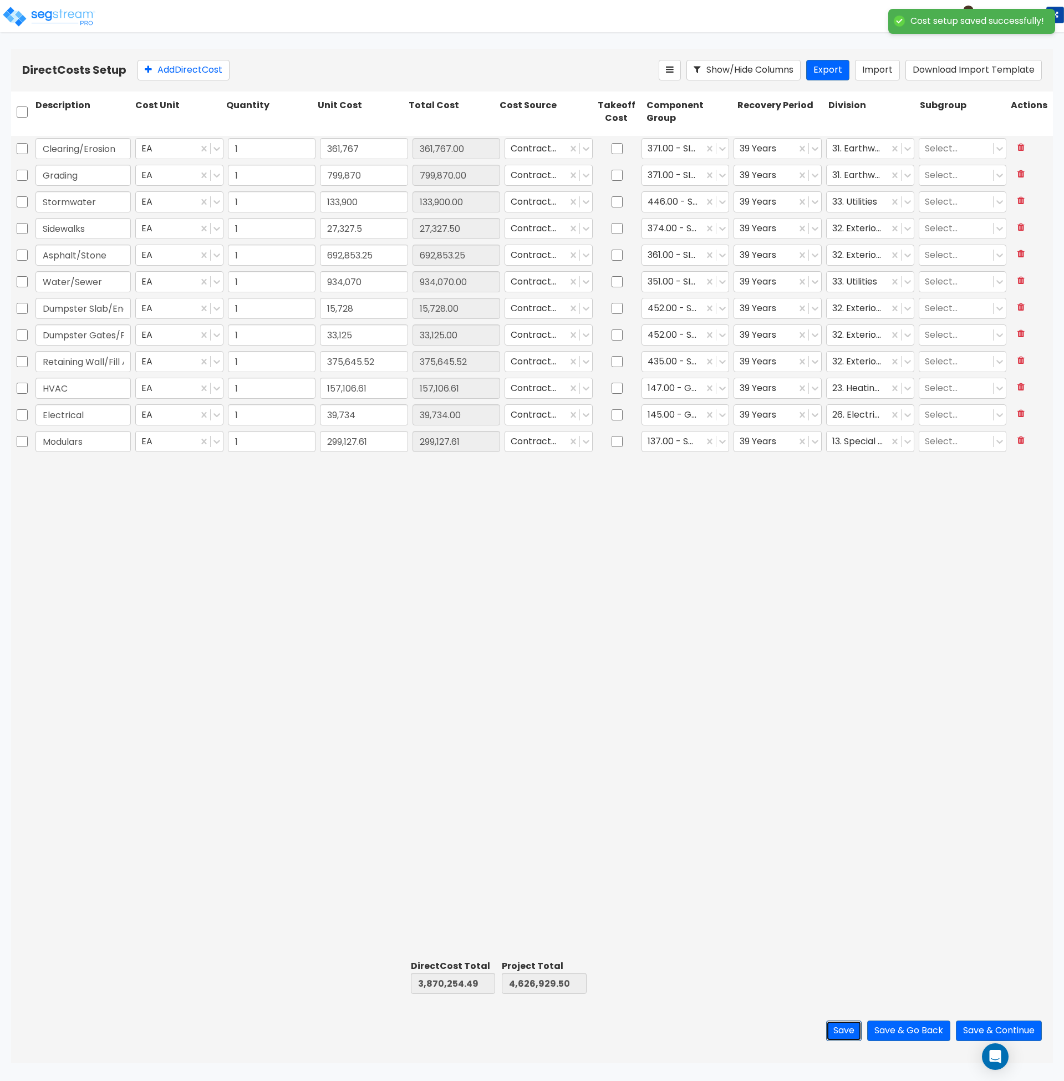
type input "133,900.00"
type input "1.00"
type input "27,327.50"
type input "1.00"
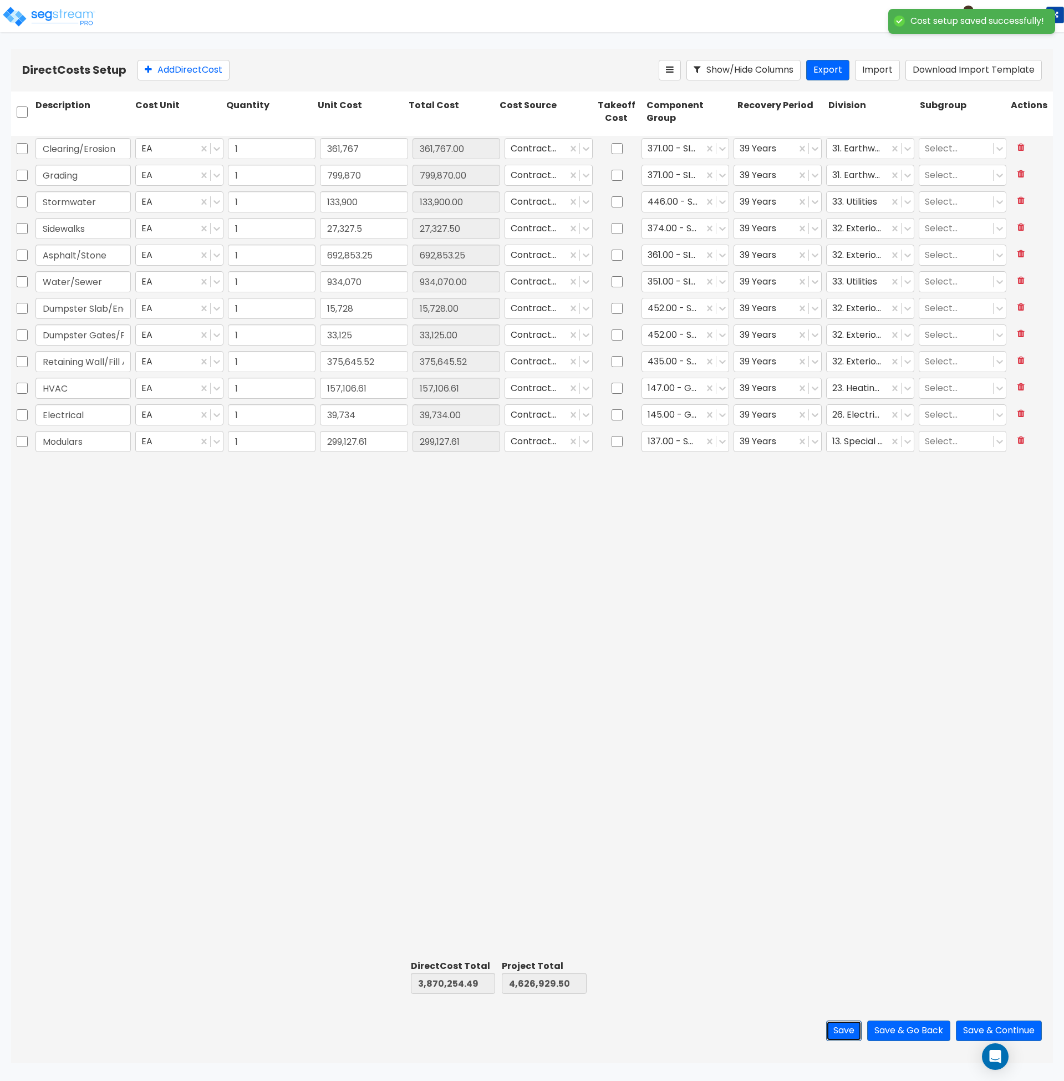
type input "934,070.00"
type input "1.00"
type input "15,728.00"
type input "1.00"
type input "33,125.00"
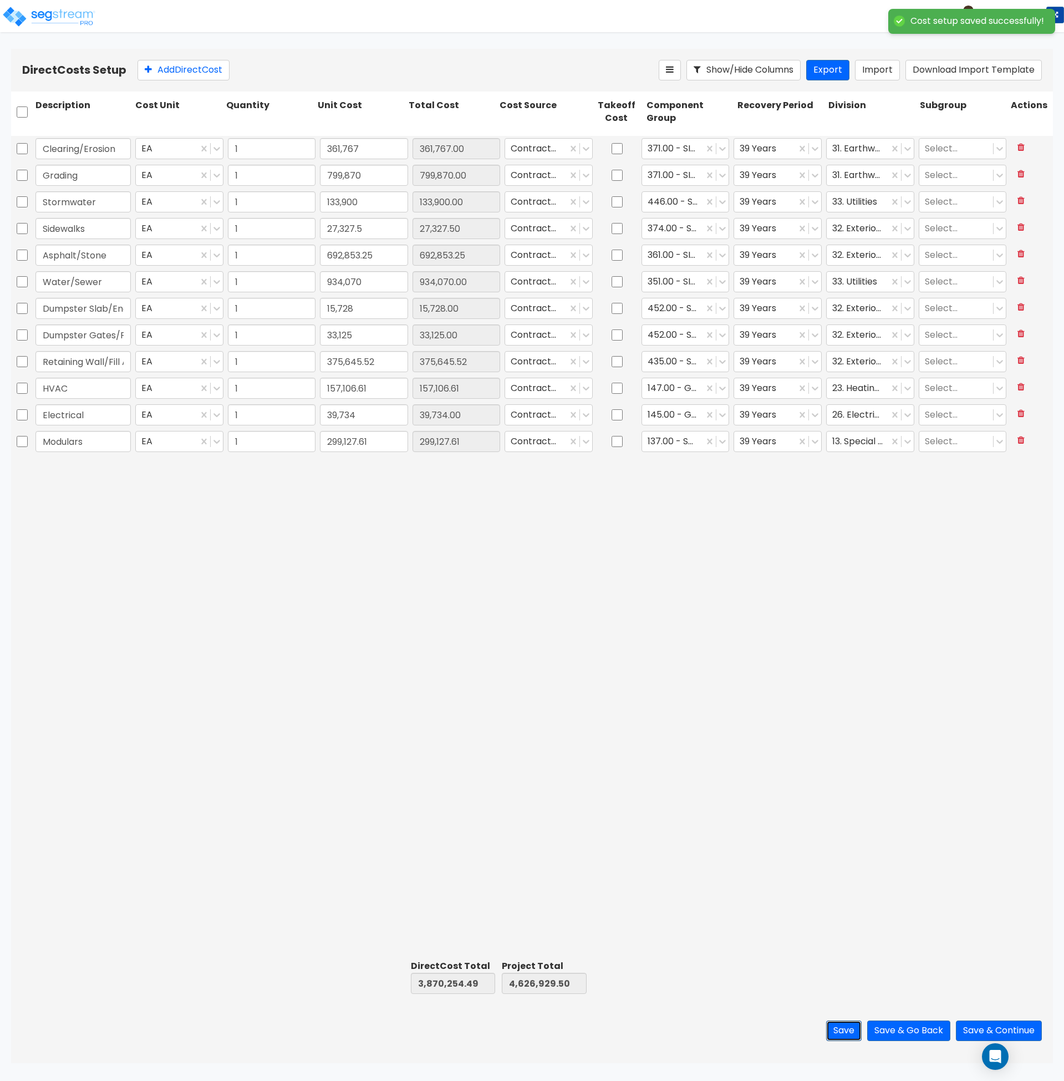
type input "1.00"
type input "39,734.00"
type input "1.00"
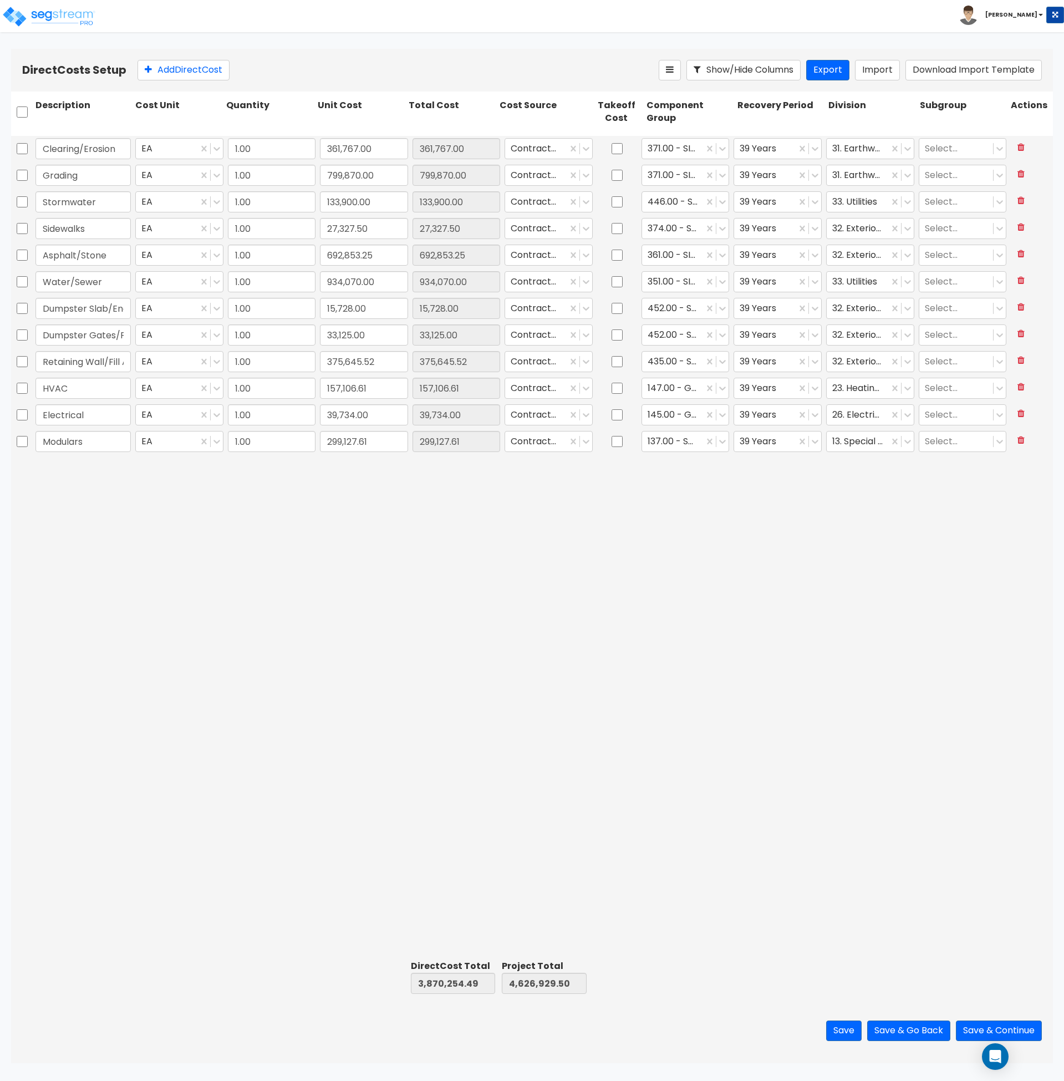
click at [679, 770] on div "Clearing/Erosion EA 1.00 361,767.00 361,767.00 Contractor Cost 371.00 - SITE CL…" at bounding box center [532, 546] width 1042 height 820
click at [729, 669] on div "Clearing/Erosion EA 1.00 361,767.00 361,767.00 Contractor Cost 371.00 - SITE CL…" at bounding box center [532, 546] width 1042 height 820
click at [986, 1031] on button "Save & Continue" at bounding box center [999, 1031] width 86 height 21
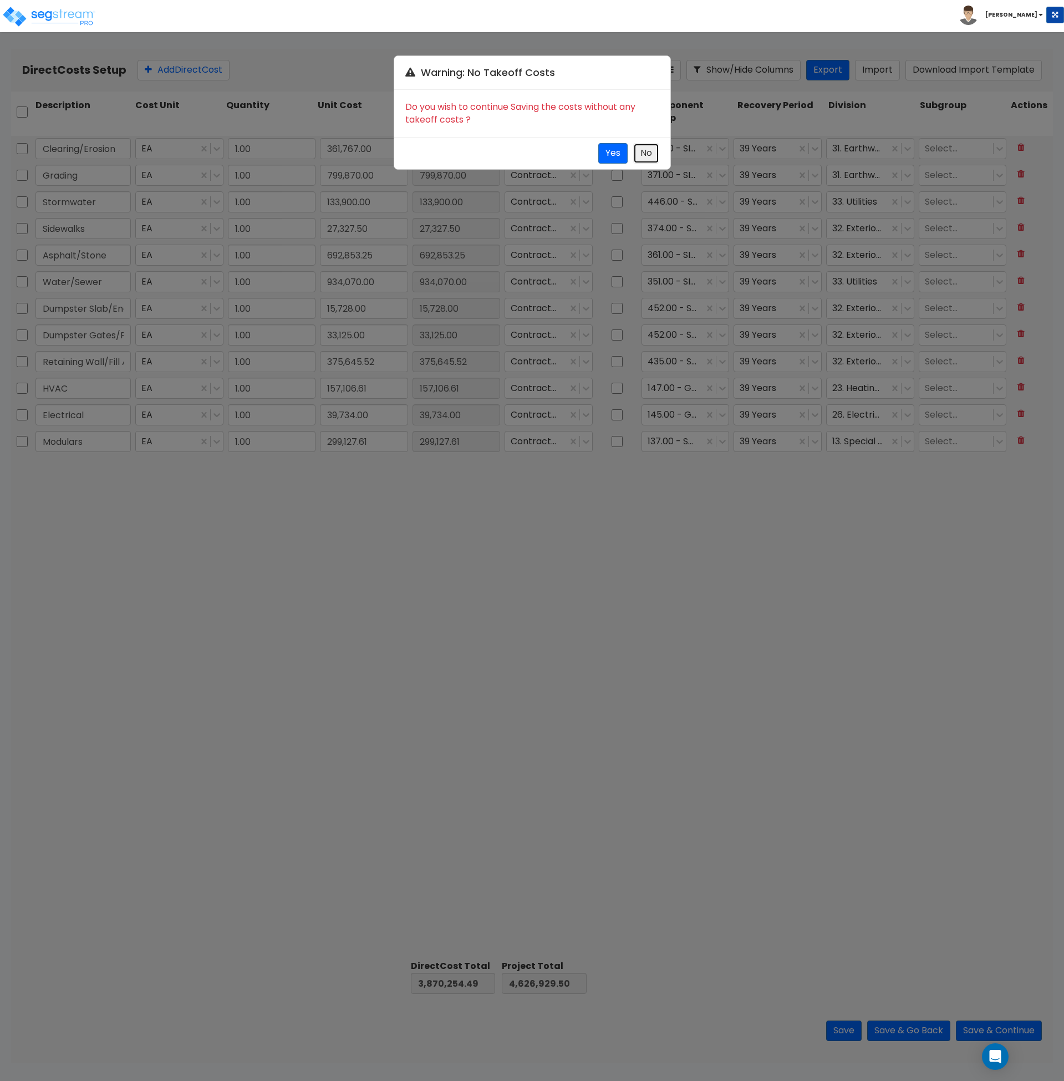
click at [653, 150] on button "No" at bounding box center [646, 153] width 26 height 21
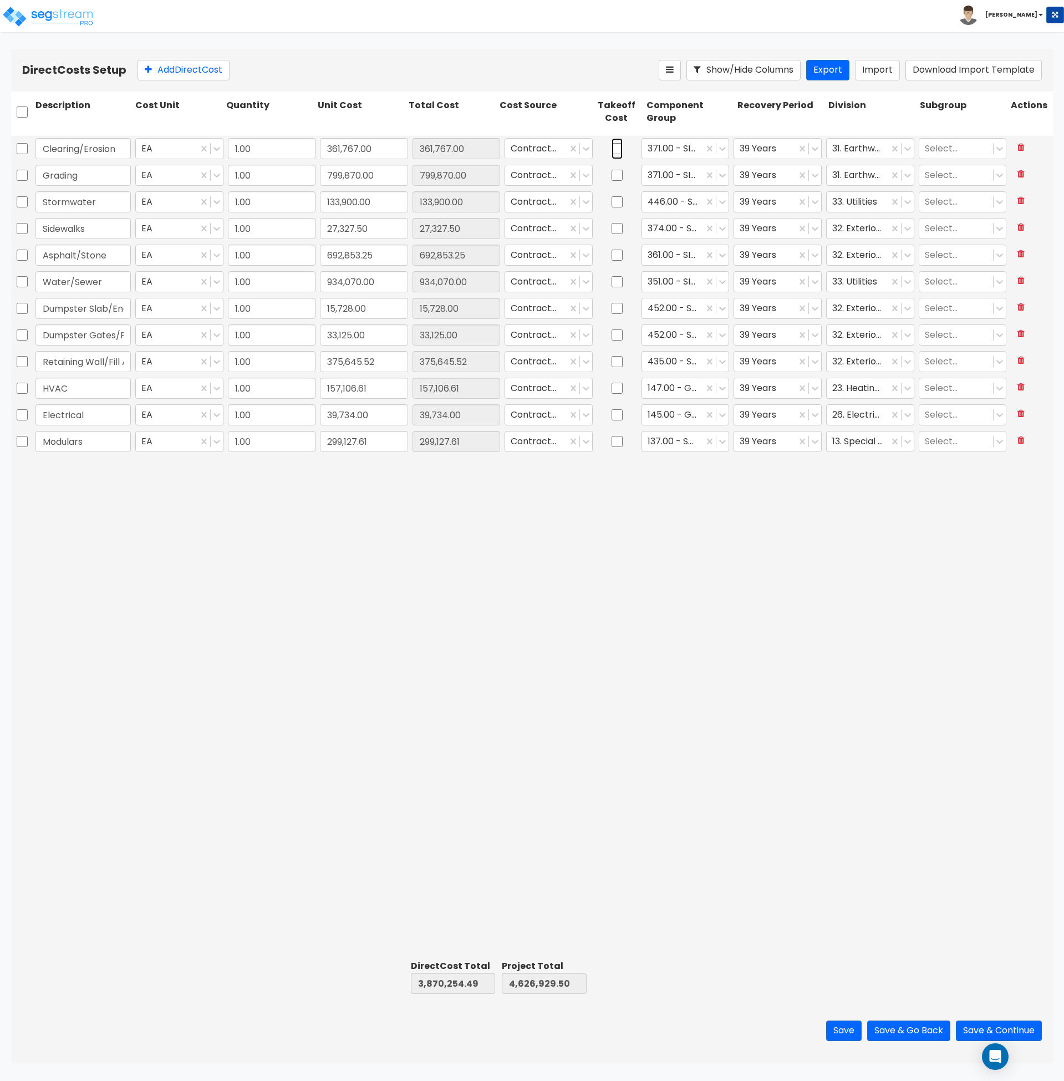
drag, startPoint x: 616, startPoint y: 145, endPoint x: 621, endPoint y: 156, distance: 12.2
click at [616, 145] on input "checkbox" at bounding box center [617, 148] width 11 height 21
checkbox input "true"
click at [618, 175] on input "checkbox" at bounding box center [617, 175] width 11 height 21
checkbox input "true"
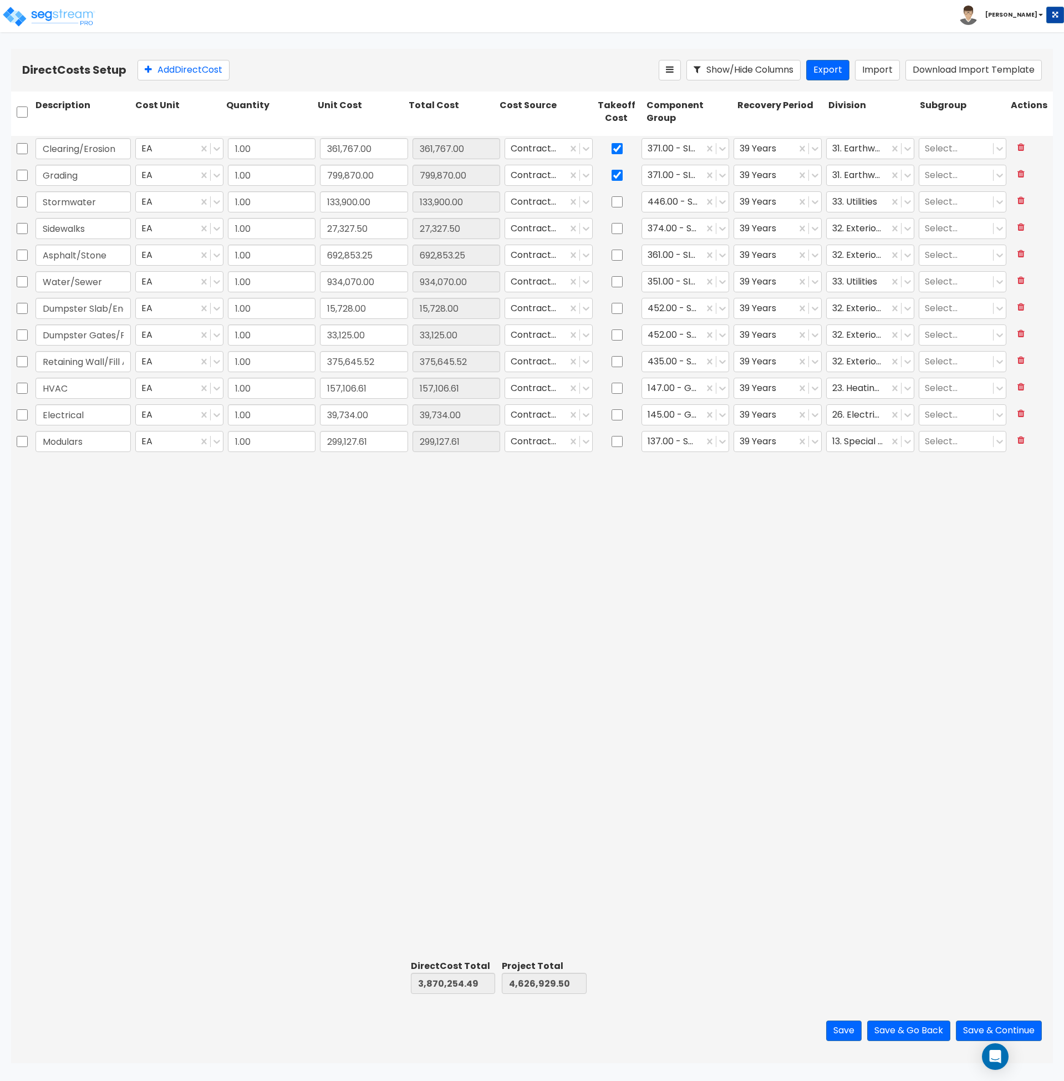
click at [505, 622] on div "Clearing/Erosion EA 1.00 361,767.00 361,767.00 Contractor Cost 371.00 - SITE CL…" at bounding box center [532, 546] width 1042 height 820
click at [620, 283] on input "checkbox" at bounding box center [617, 281] width 11 height 21
click at [618, 281] on input "checkbox" at bounding box center [617, 281] width 11 height 21
checkbox input "false"
click at [632, 598] on div "Clearing/Erosion EA 1.00 361,767.00 361,767.00 Contractor Cost 371.00 - SITE CL…" at bounding box center [532, 546] width 1042 height 820
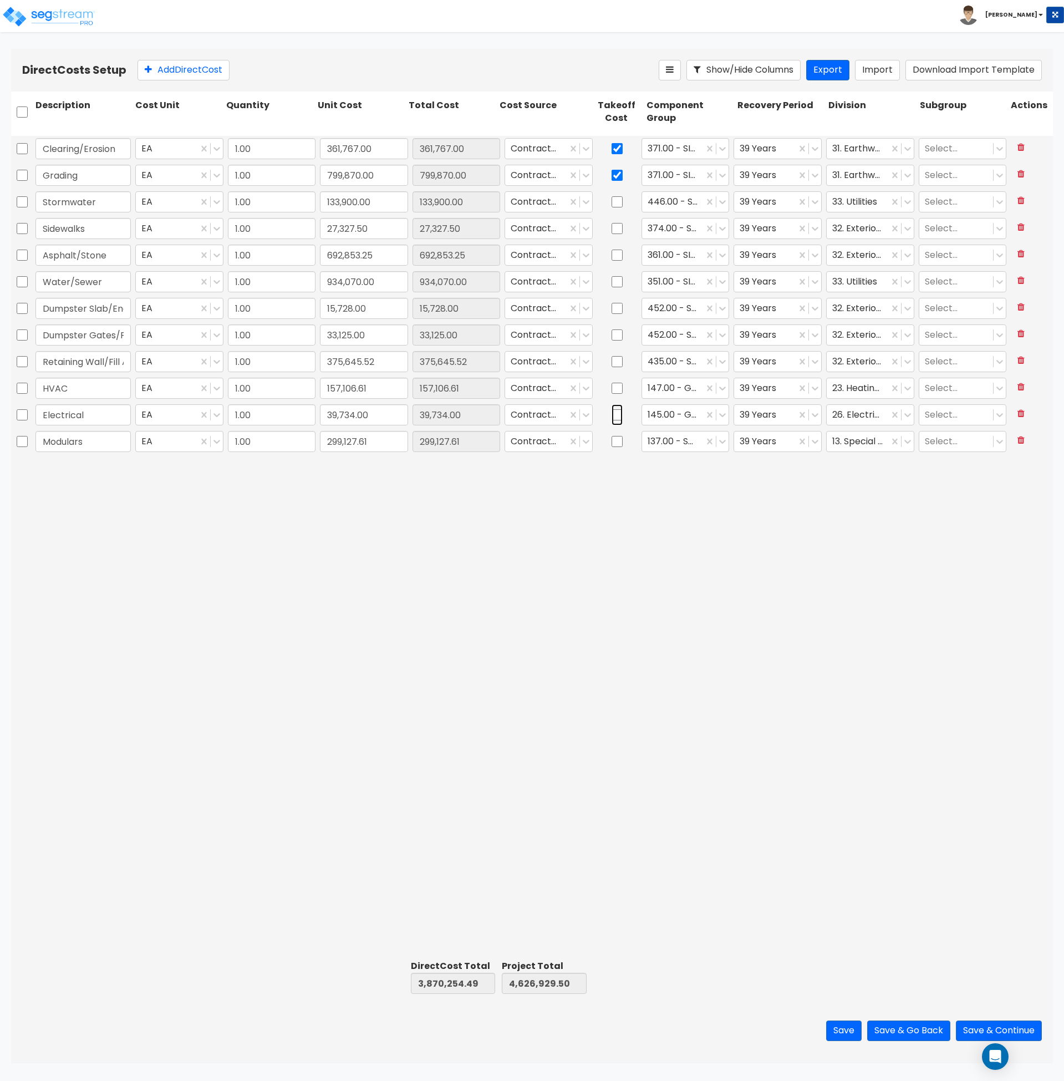
click at [622, 417] on input "checkbox" at bounding box center [617, 414] width 11 height 21
checkbox input "true"
click at [641, 529] on div "Clearing/Erosion EA 1.00 361,767.00 361,767.00 Contractor Cost 371.00 - SITE CL…" at bounding box center [532, 546] width 1042 height 820
click at [976, 1033] on button "Save & Continue" at bounding box center [999, 1031] width 86 height 21
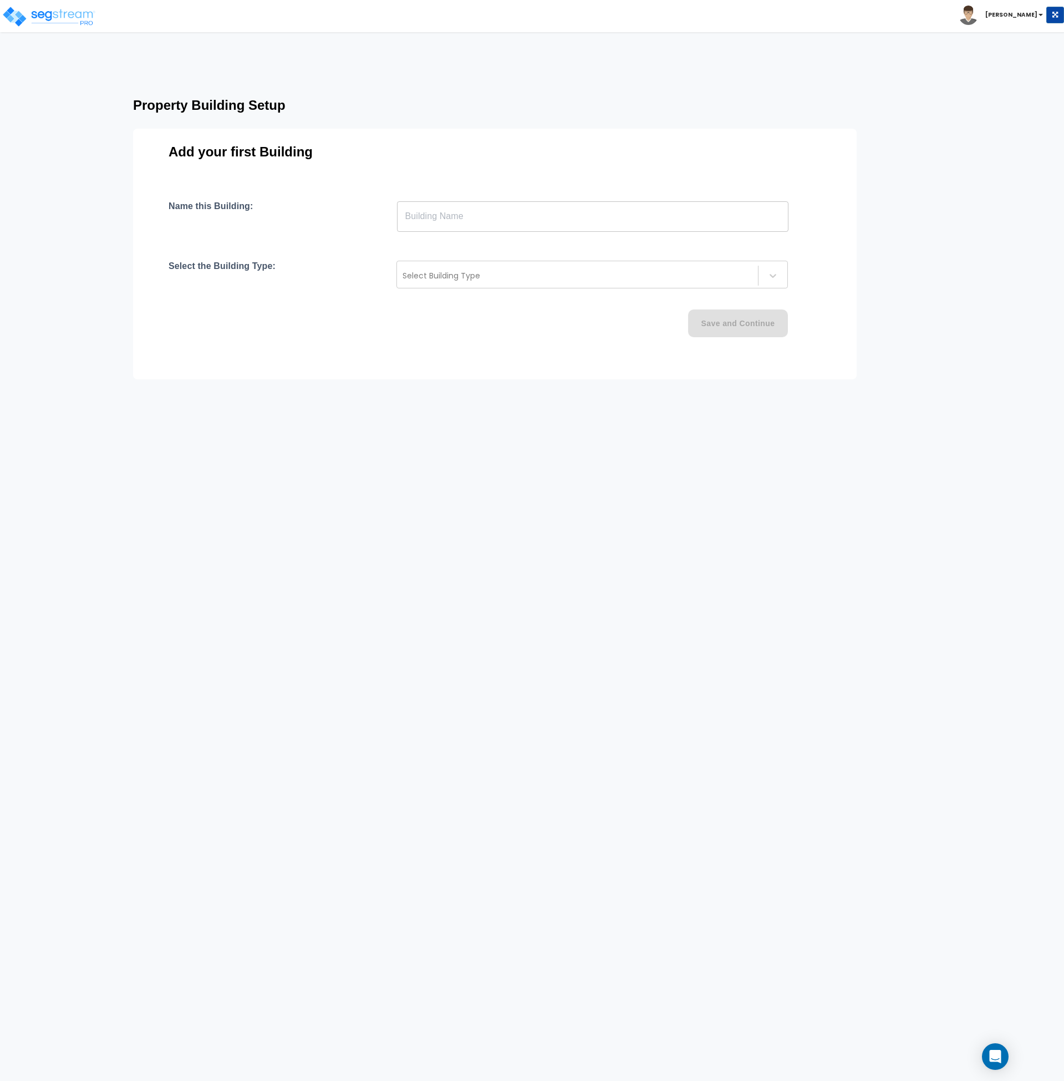
click at [452, 214] on input "text" at bounding box center [593, 216] width 392 height 31
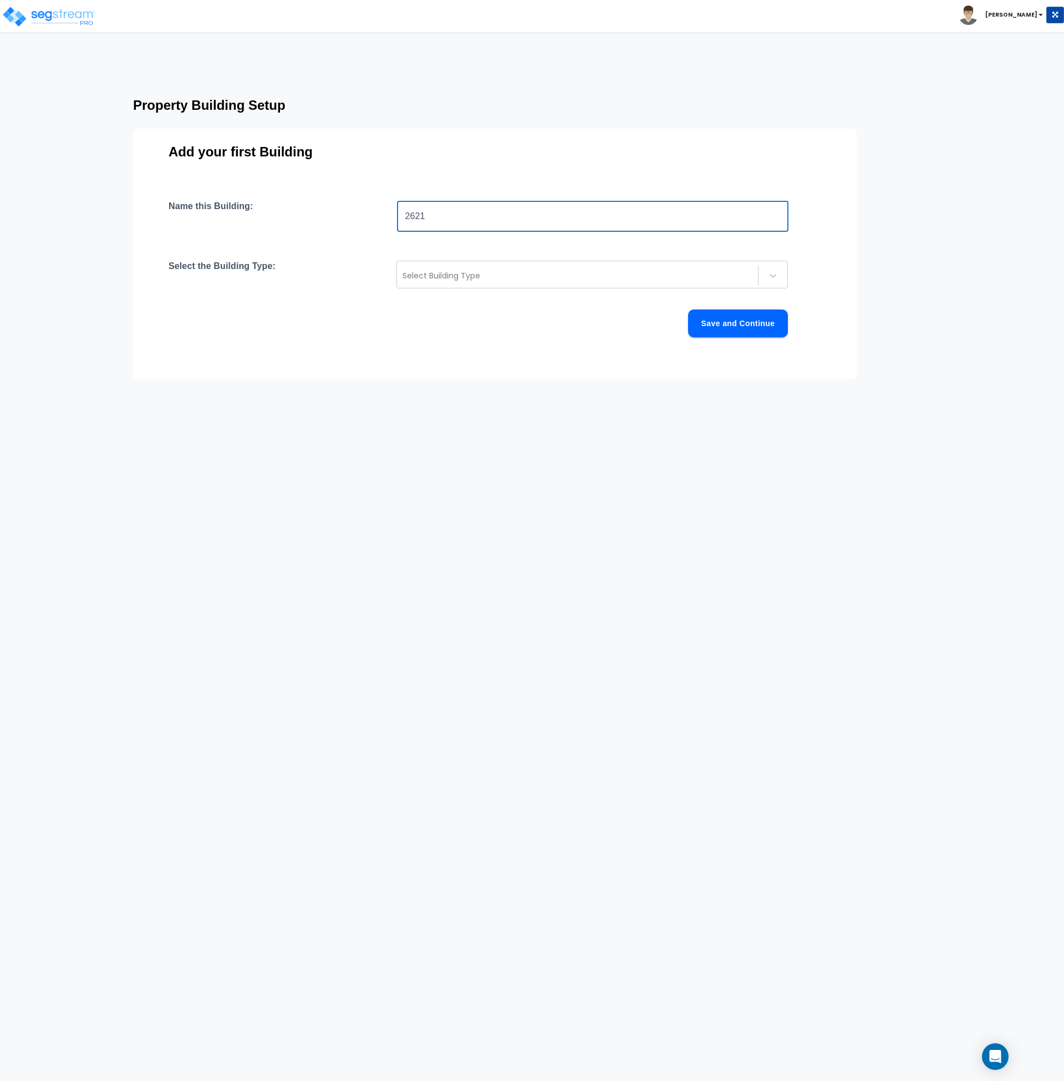
type input "[STREET_ADDRESS]"
click at [496, 280] on div at bounding box center [578, 275] width 350 height 13
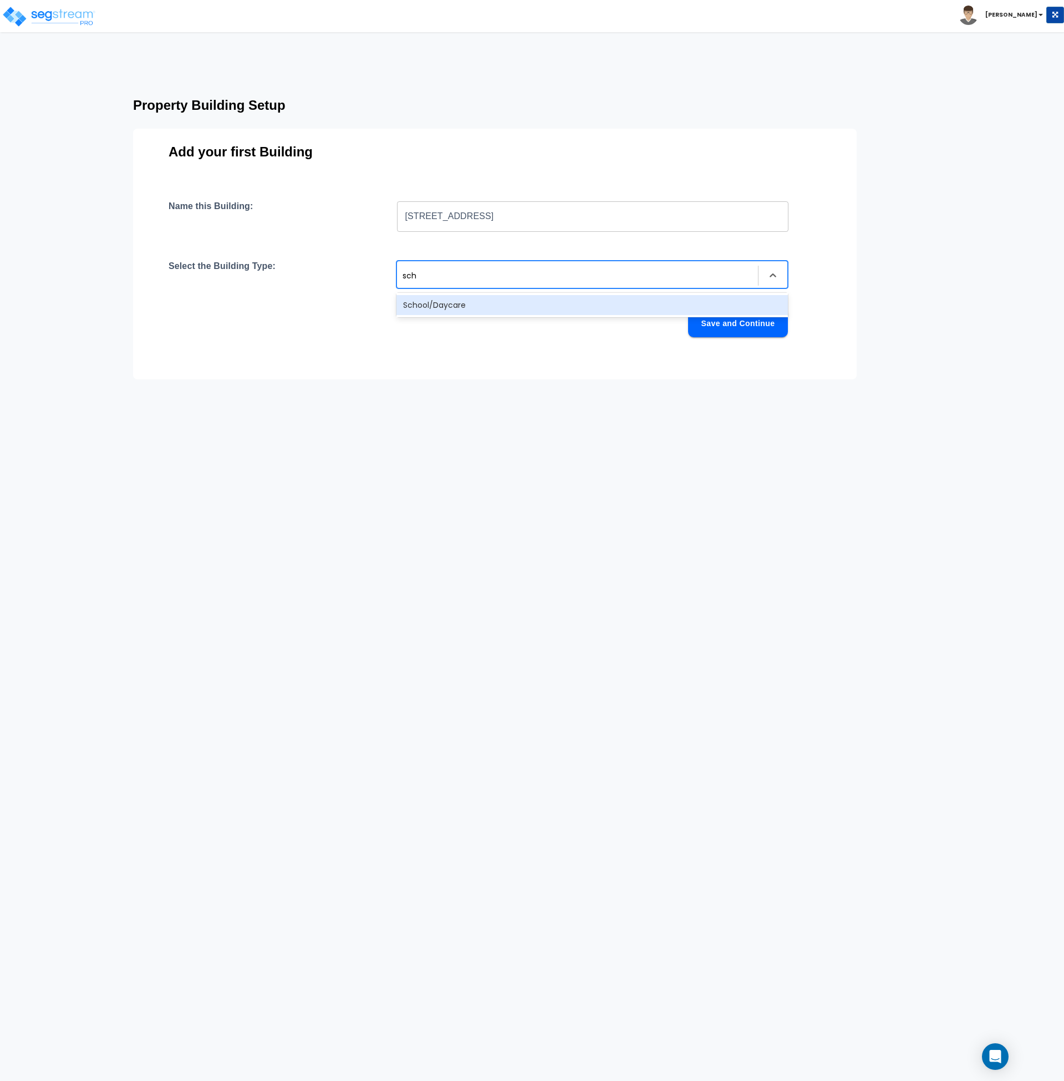
type input "scho"
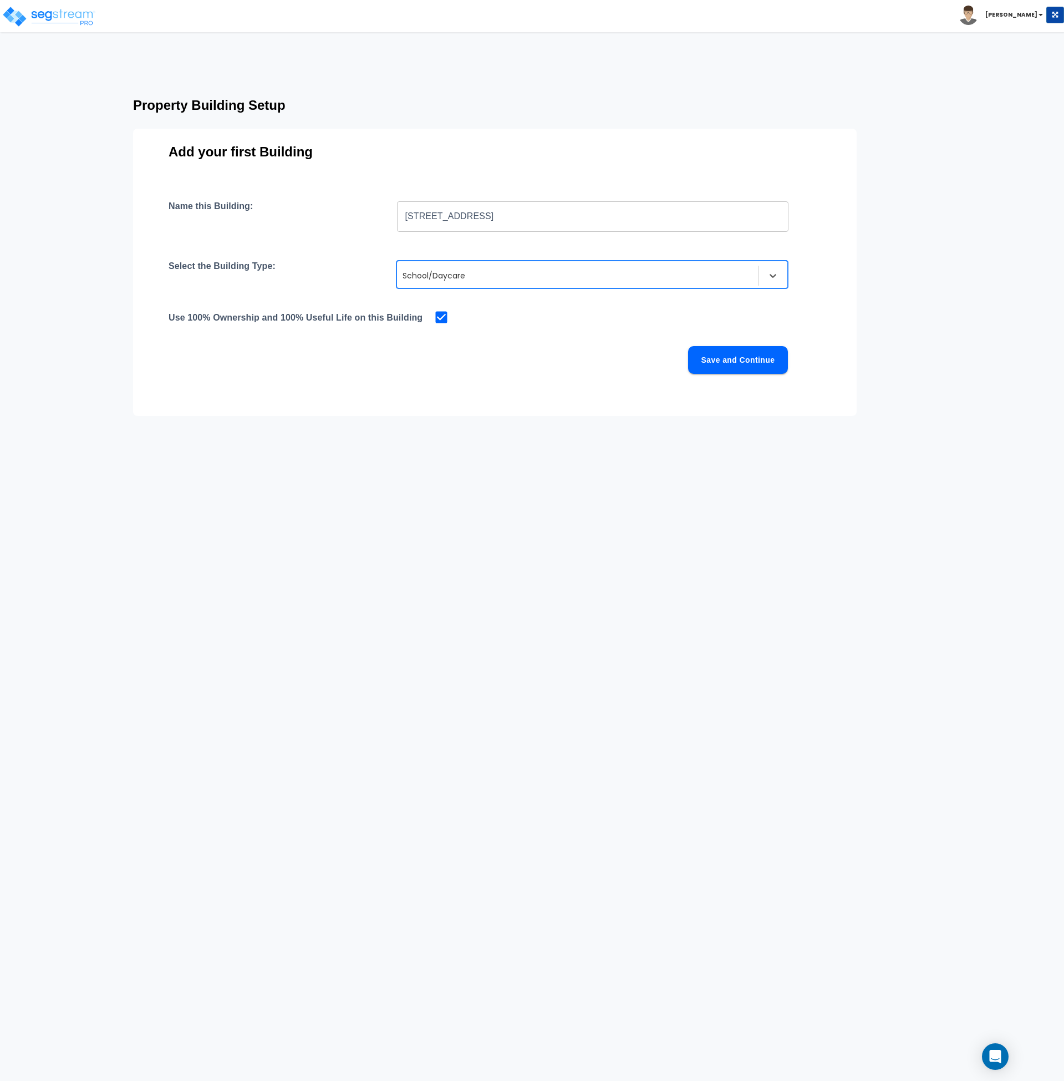
click at [496, 280] on div at bounding box center [578, 275] width 350 height 13
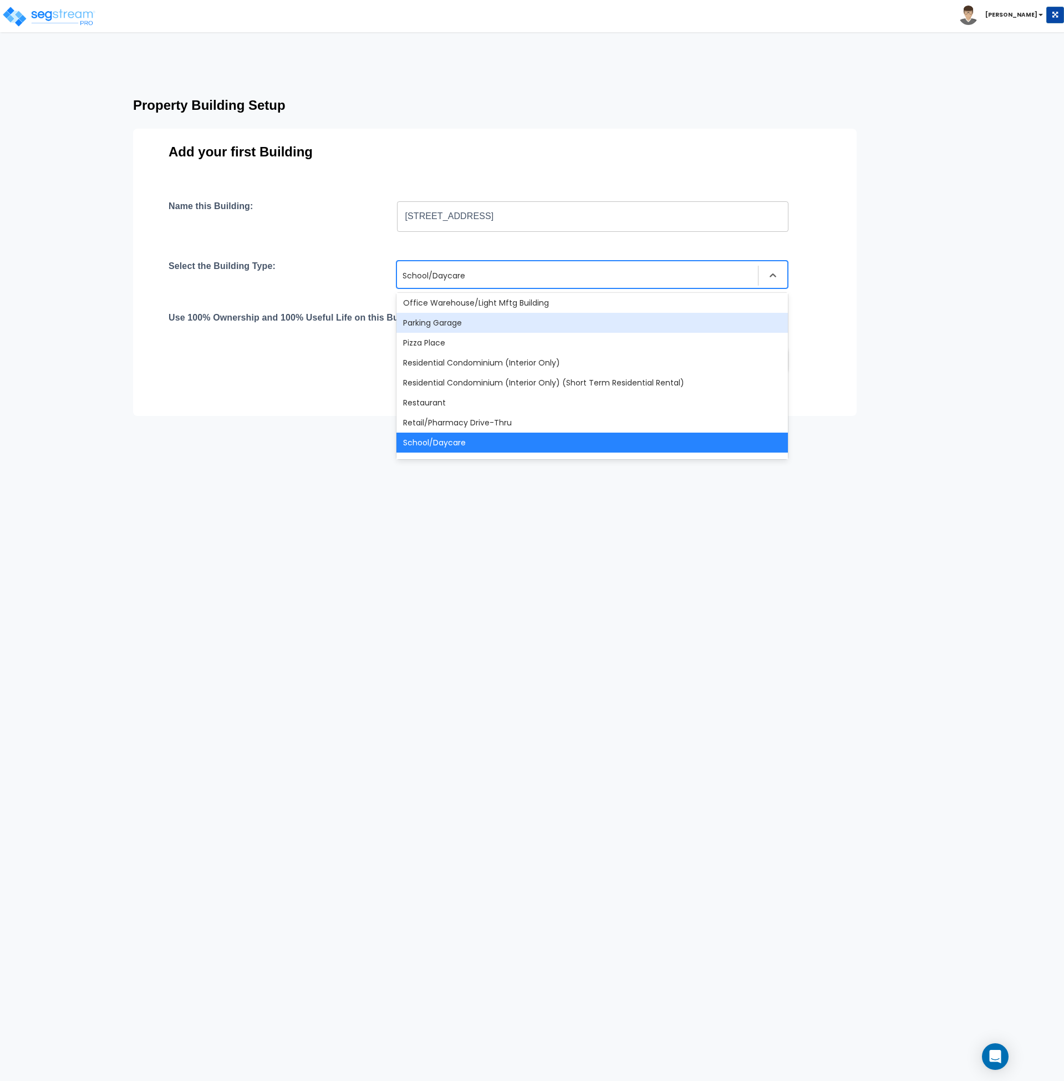
click at [920, 433] on html "Toggle navigation [PERSON_NAME]" at bounding box center [532, 229] width 1064 height 458
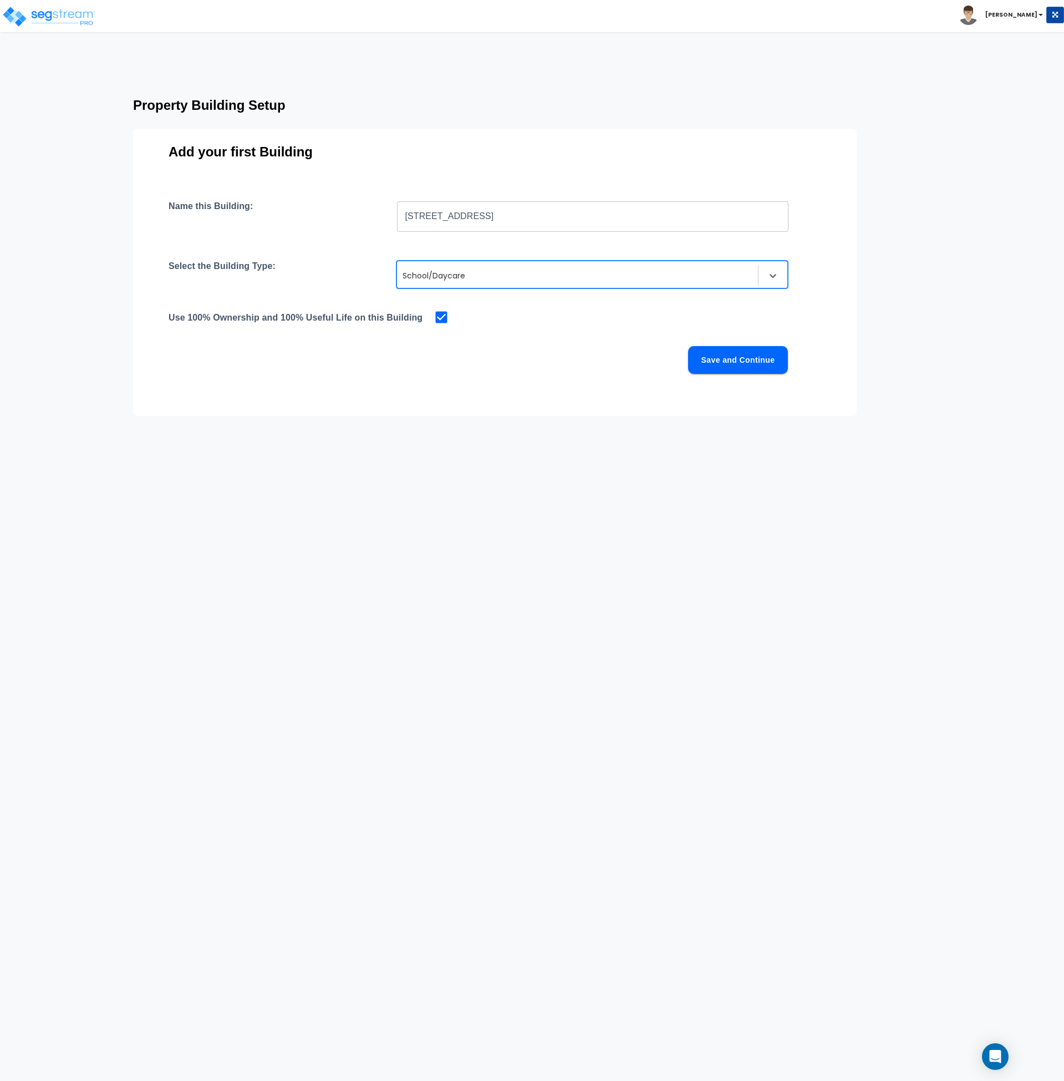
click at [724, 358] on button "Save and Continue" at bounding box center [738, 360] width 100 height 28
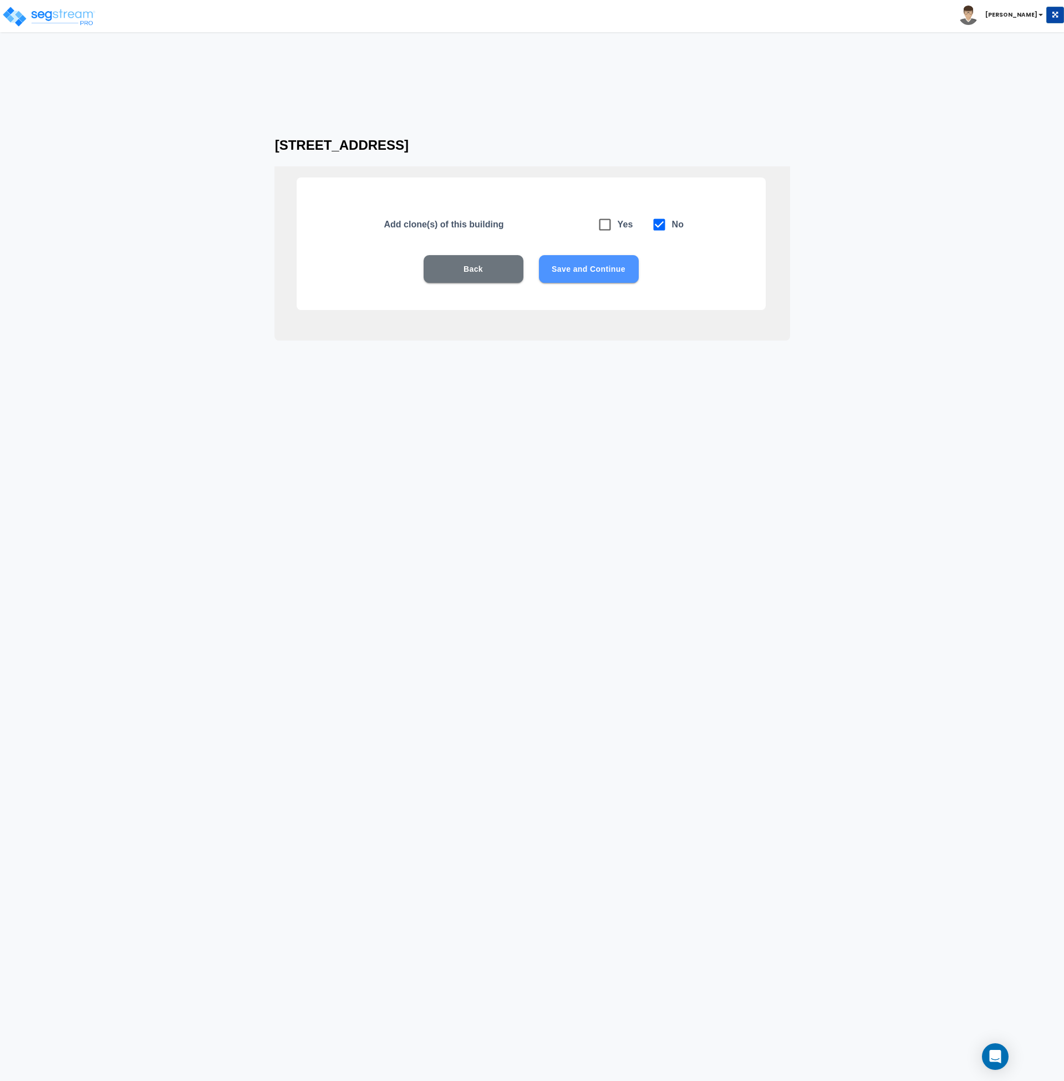
click at [574, 260] on button "Save and Continue" at bounding box center [589, 269] width 100 height 28
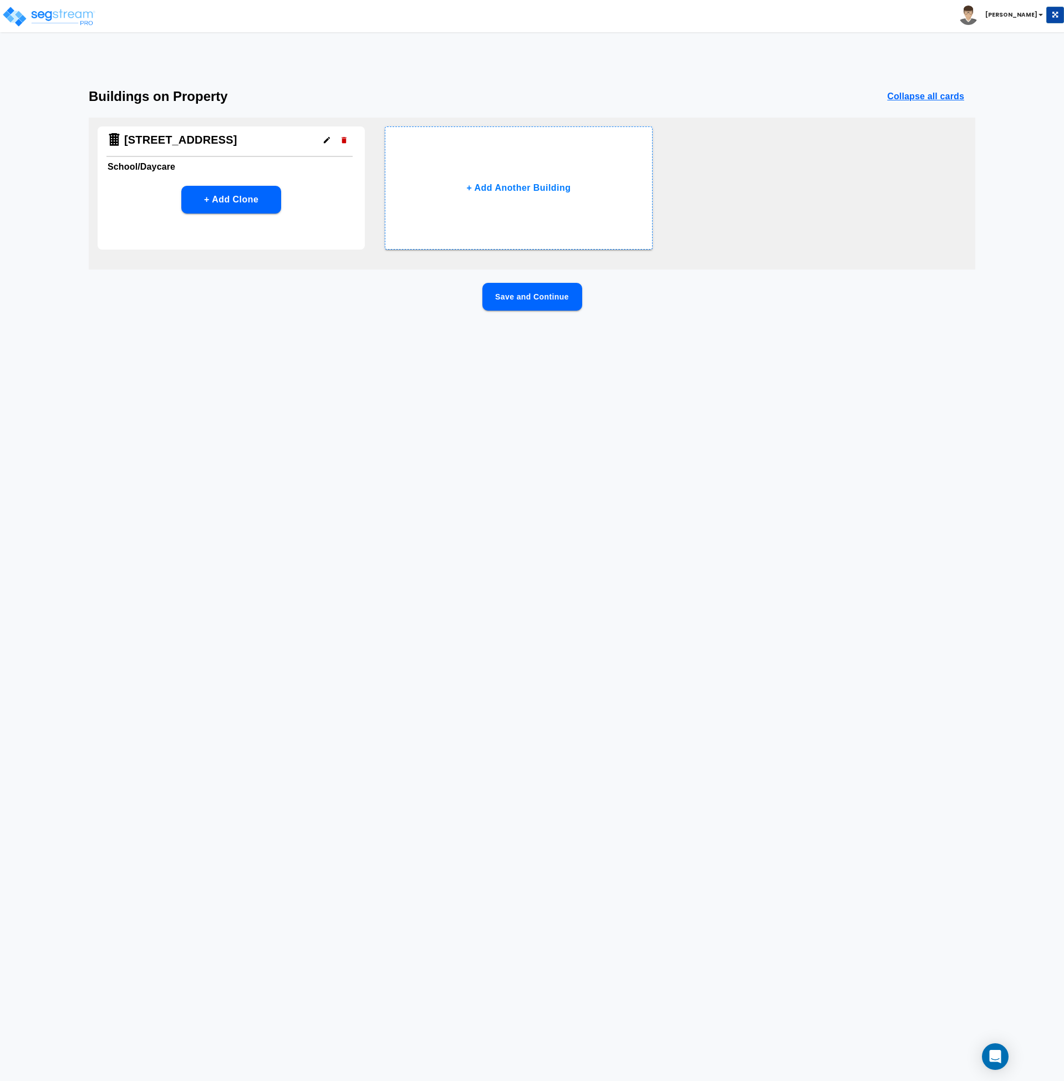
click at [533, 297] on button "Save and Continue" at bounding box center [533, 297] width 100 height 28
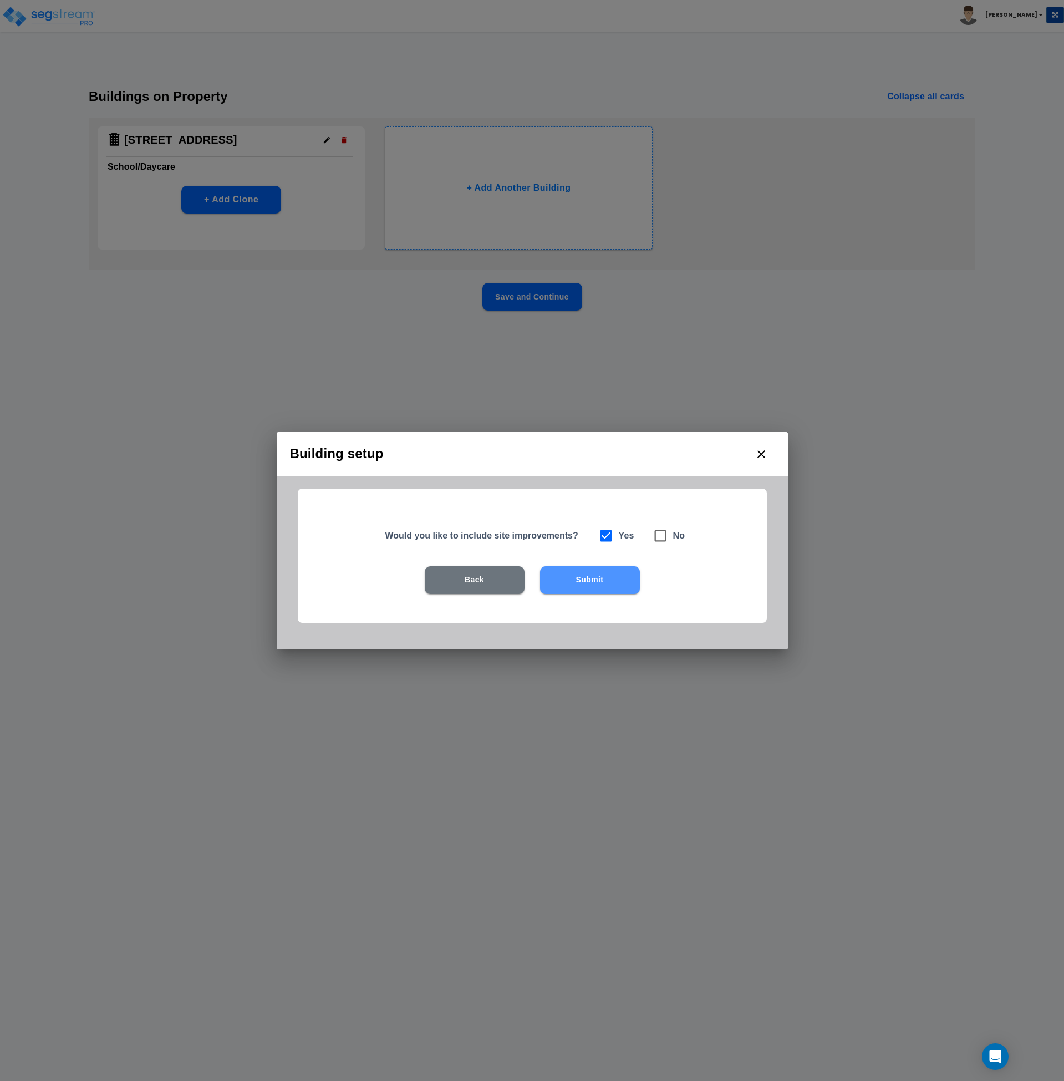
click at [589, 587] on button "Submit" at bounding box center [590, 580] width 100 height 28
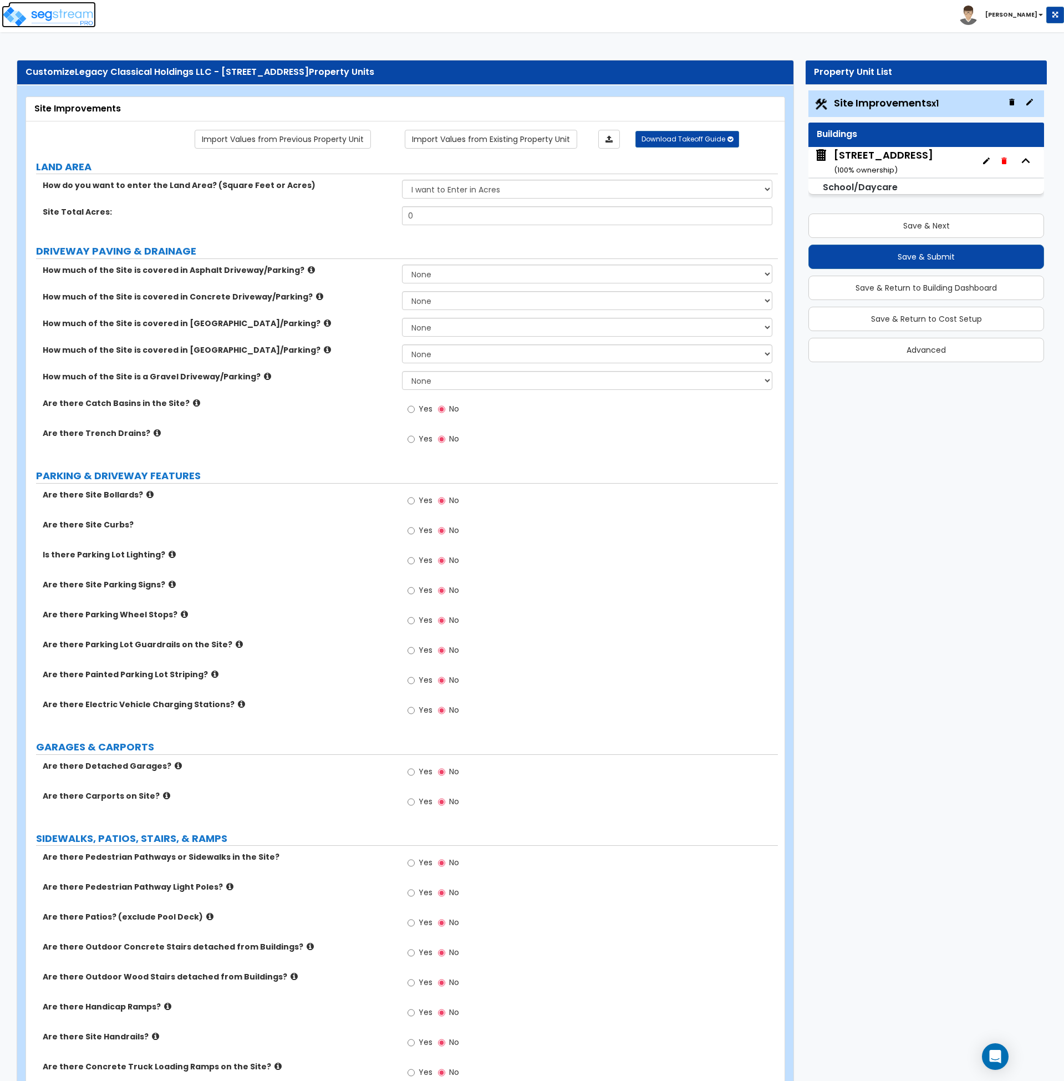
click at [67, 13] on img at bounding box center [49, 17] width 94 height 22
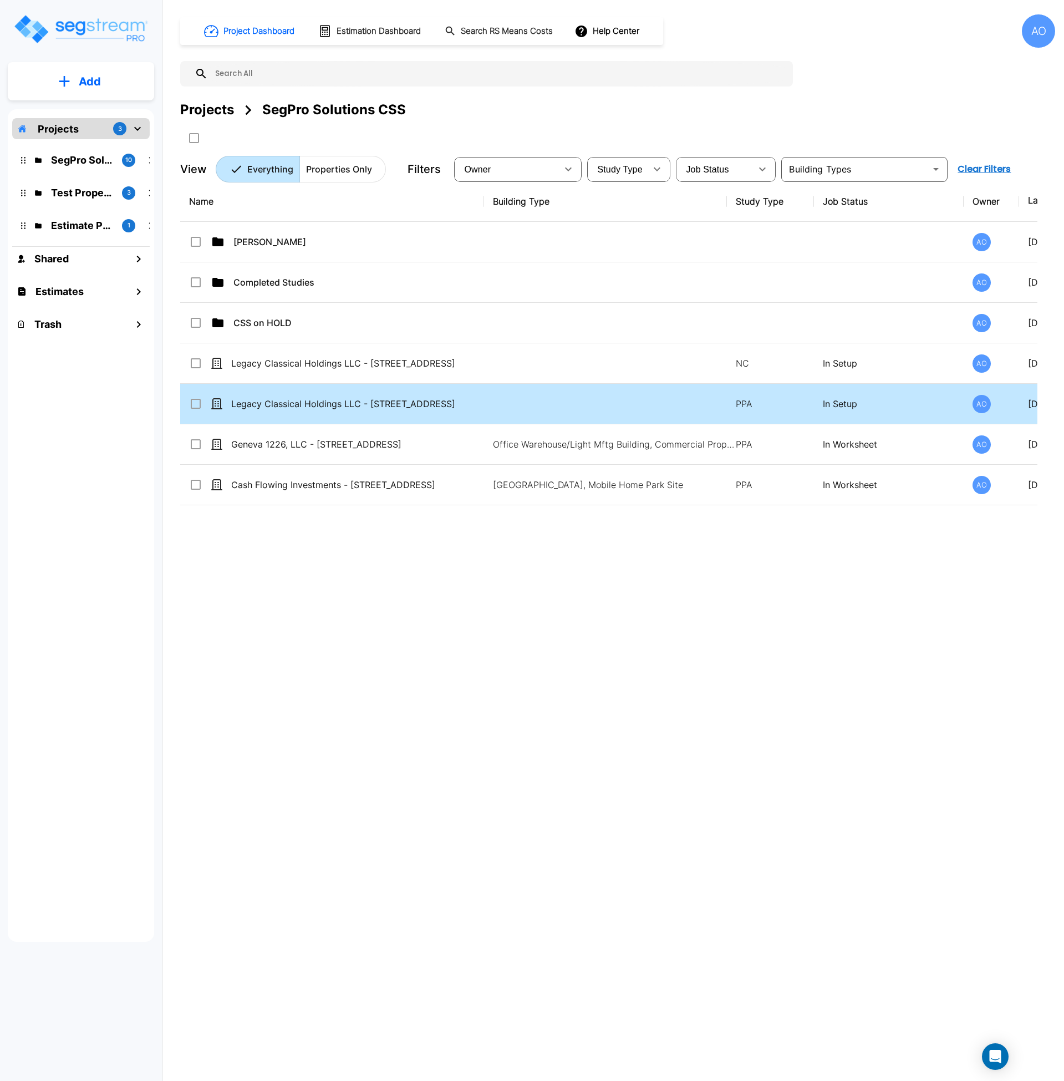
click at [191, 403] on input "select row Legacy Classical Holdings LLC - 2621 South Scales Street" at bounding box center [194, 401] width 11 height 9
checkbox input "true"
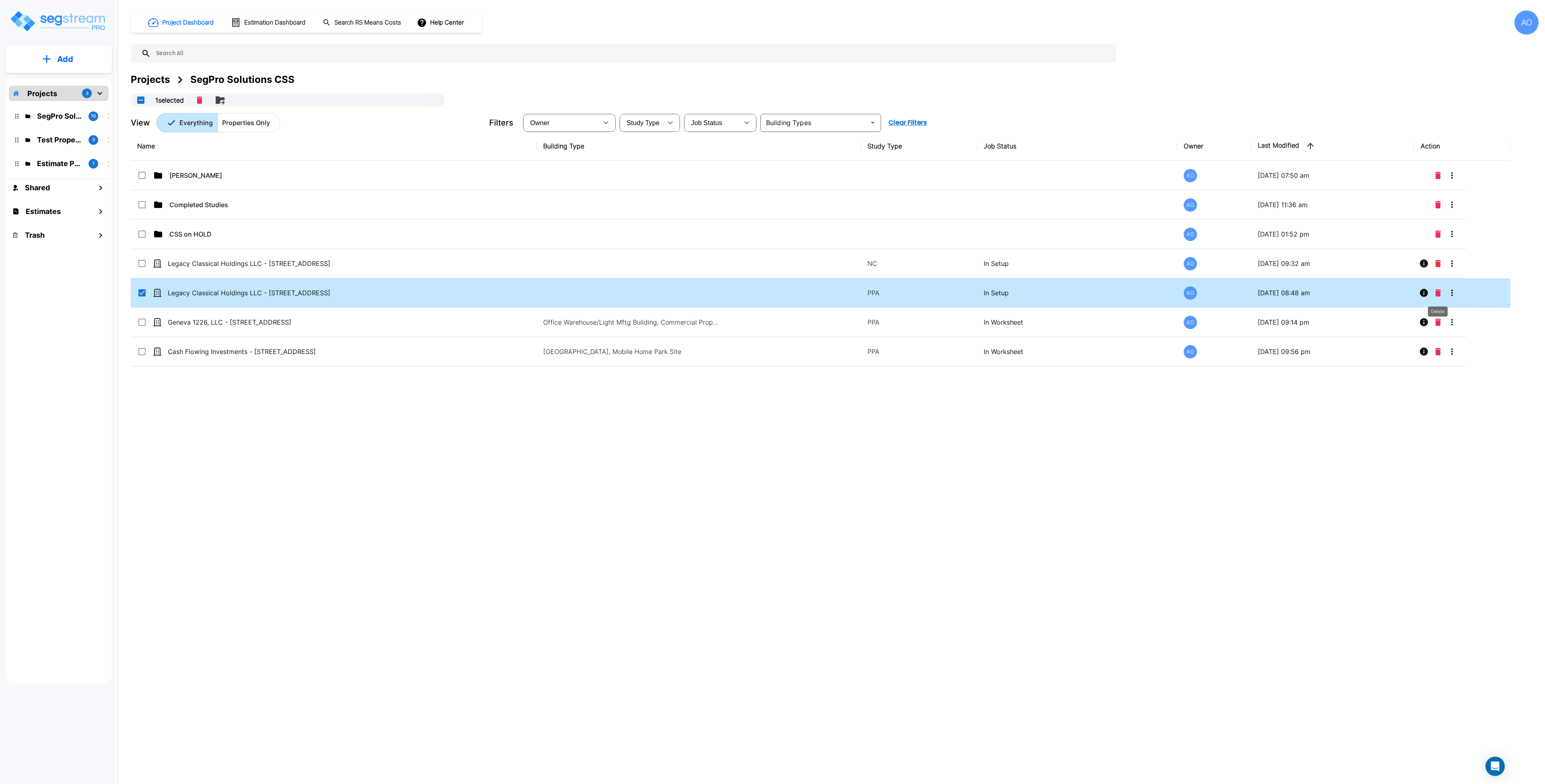
click at [1440, 293] on icon "Delete" at bounding box center [1438, 293] width 6 height 7
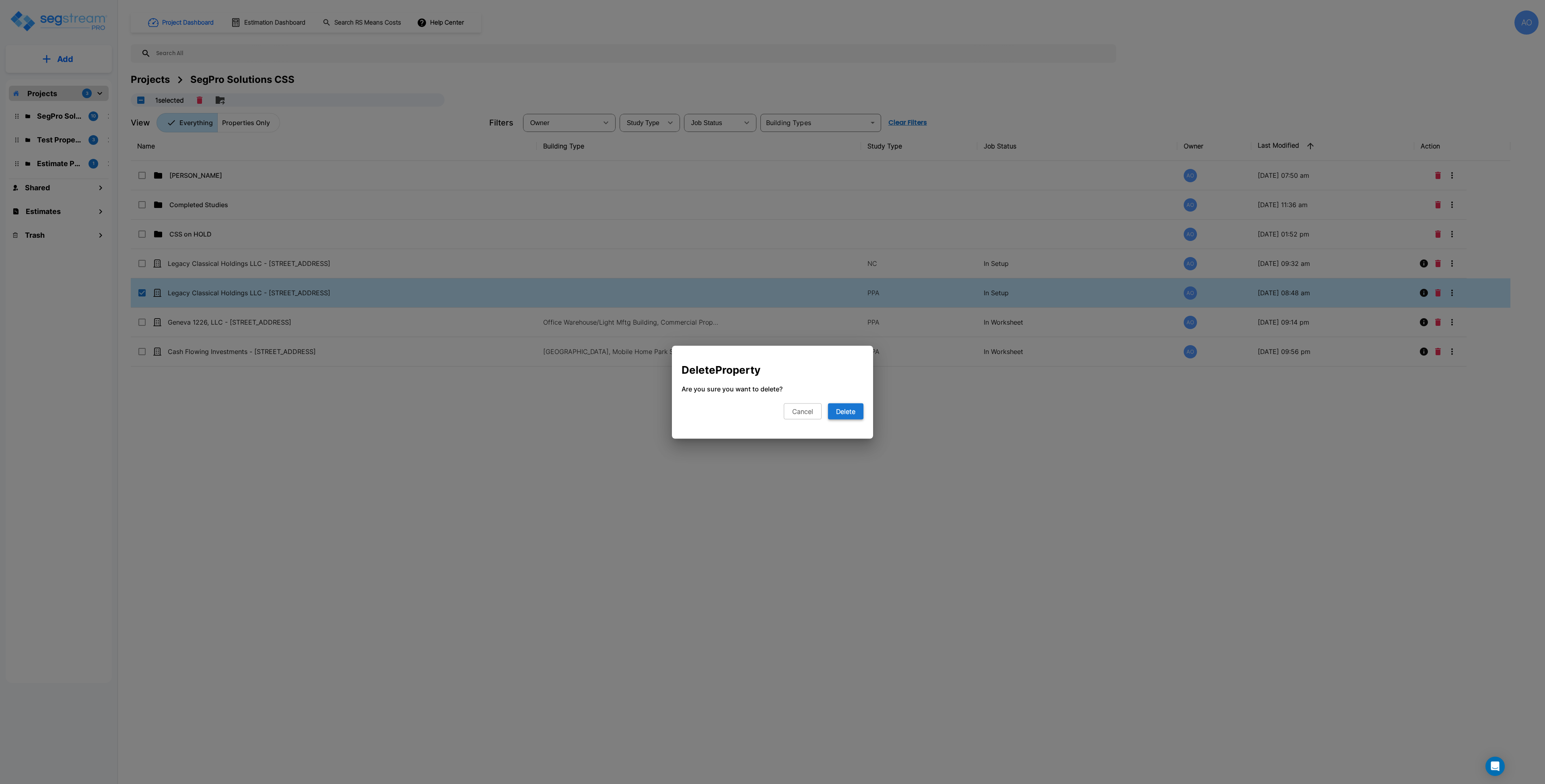
click at [852, 412] on button "Delete" at bounding box center [846, 411] width 36 height 16
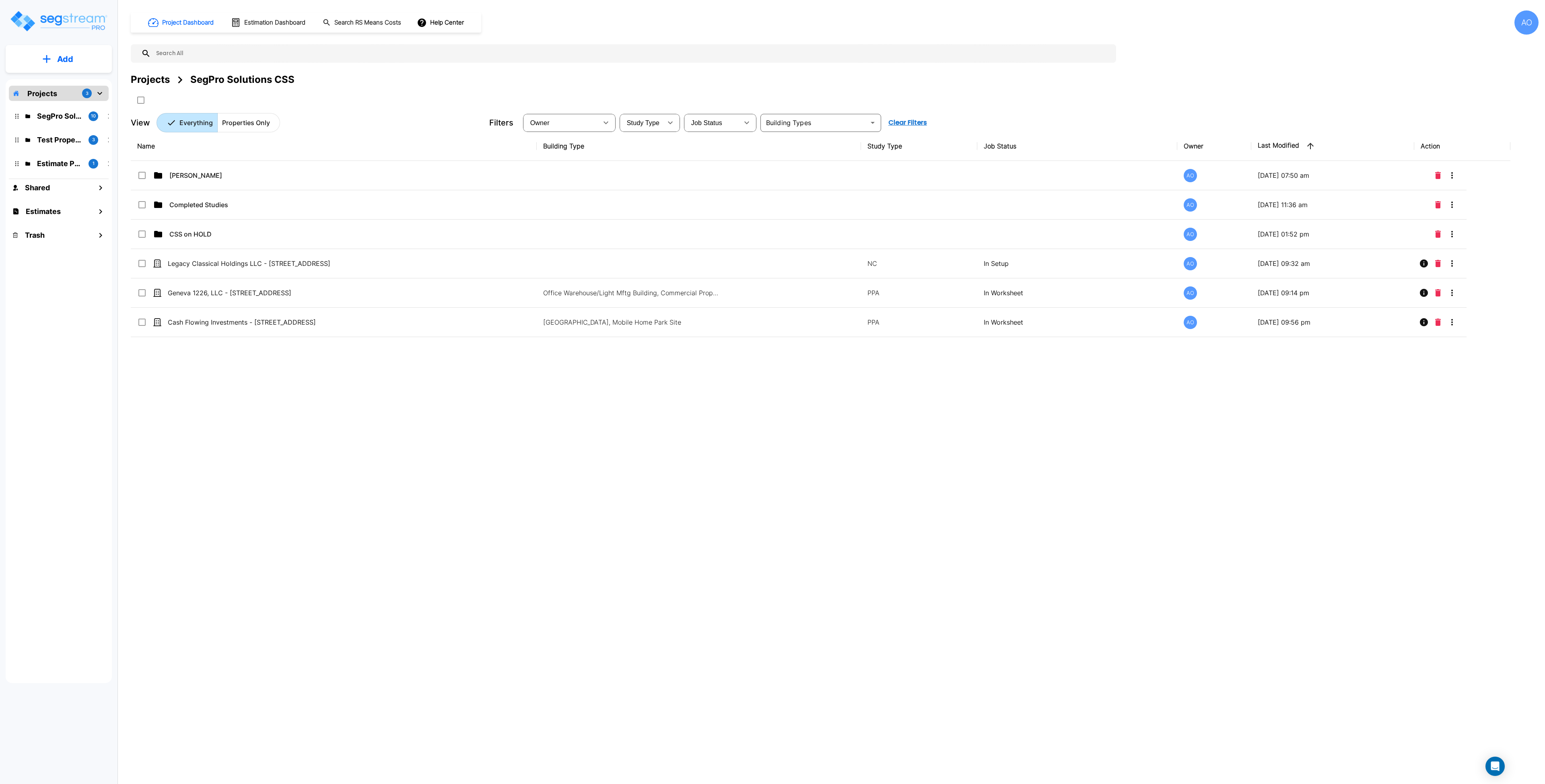
click at [852, 412] on div "Name Building Type Study Type Job Status Owner Last Modified Action [PERSON_NAM…" at bounding box center [820, 374] width 1380 height 486
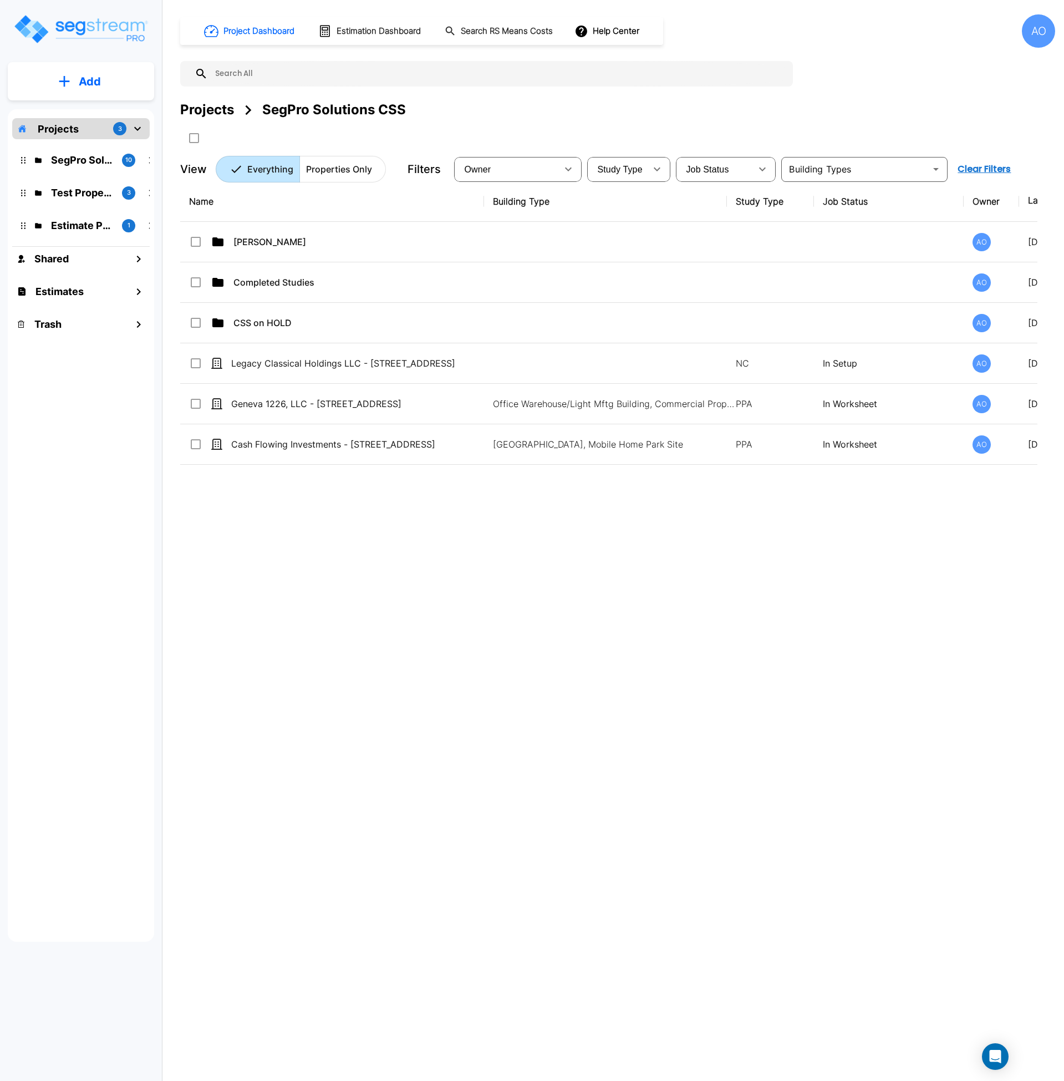
click at [514, 582] on div "Name Building Type Study Type Job Status Owner Last Modified Action [PERSON_NAM…" at bounding box center [609, 516] width 858 height 670
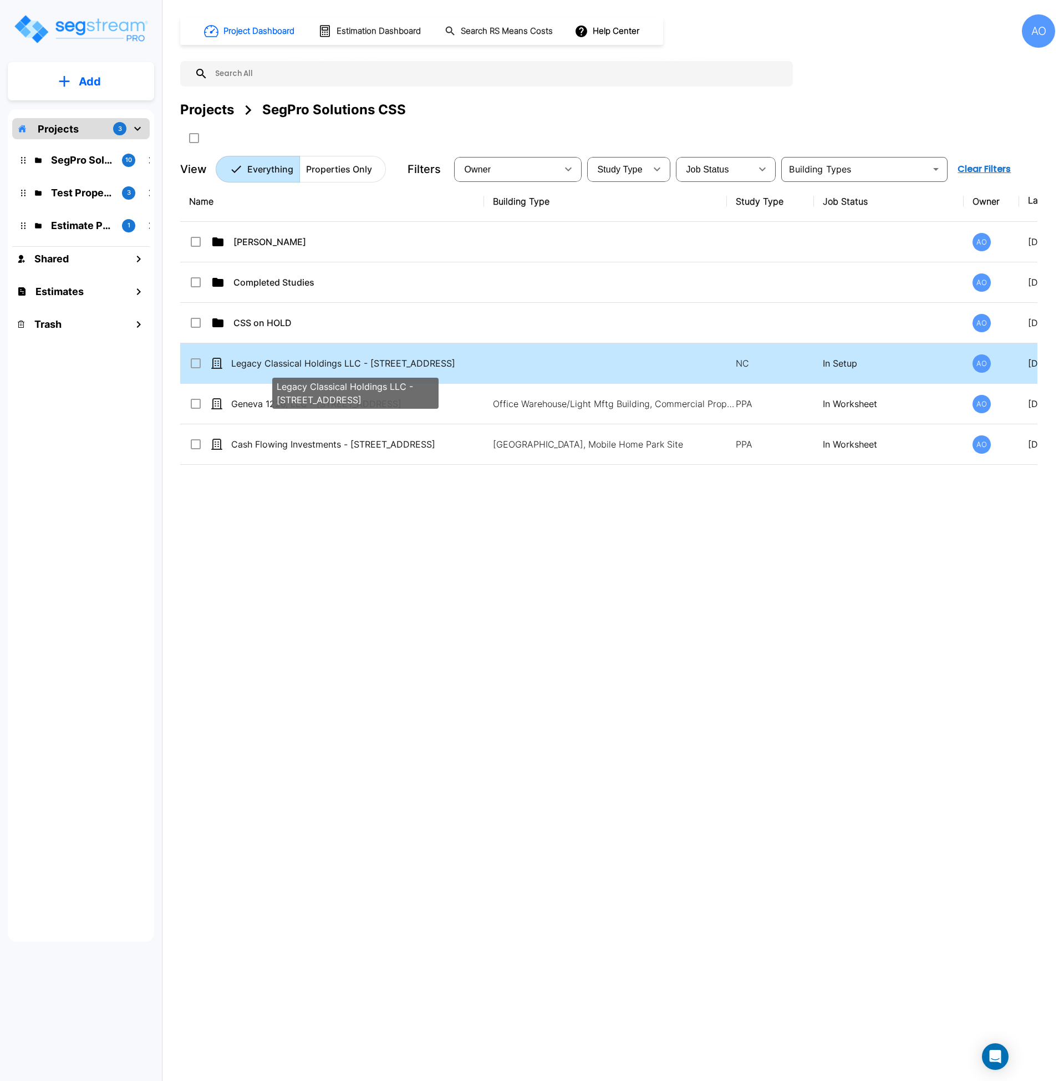
click at [351, 359] on p "Legacy Classical Holdings LLC - [STREET_ADDRESS]" at bounding box center [355, 363] width 248 height 13
checkbox input "true"
click at [351, 359] on p "Legacy Classical Holdings LLC - [STREET_ADDRESS]" at bounding box center [355, 363] width 248 height 13
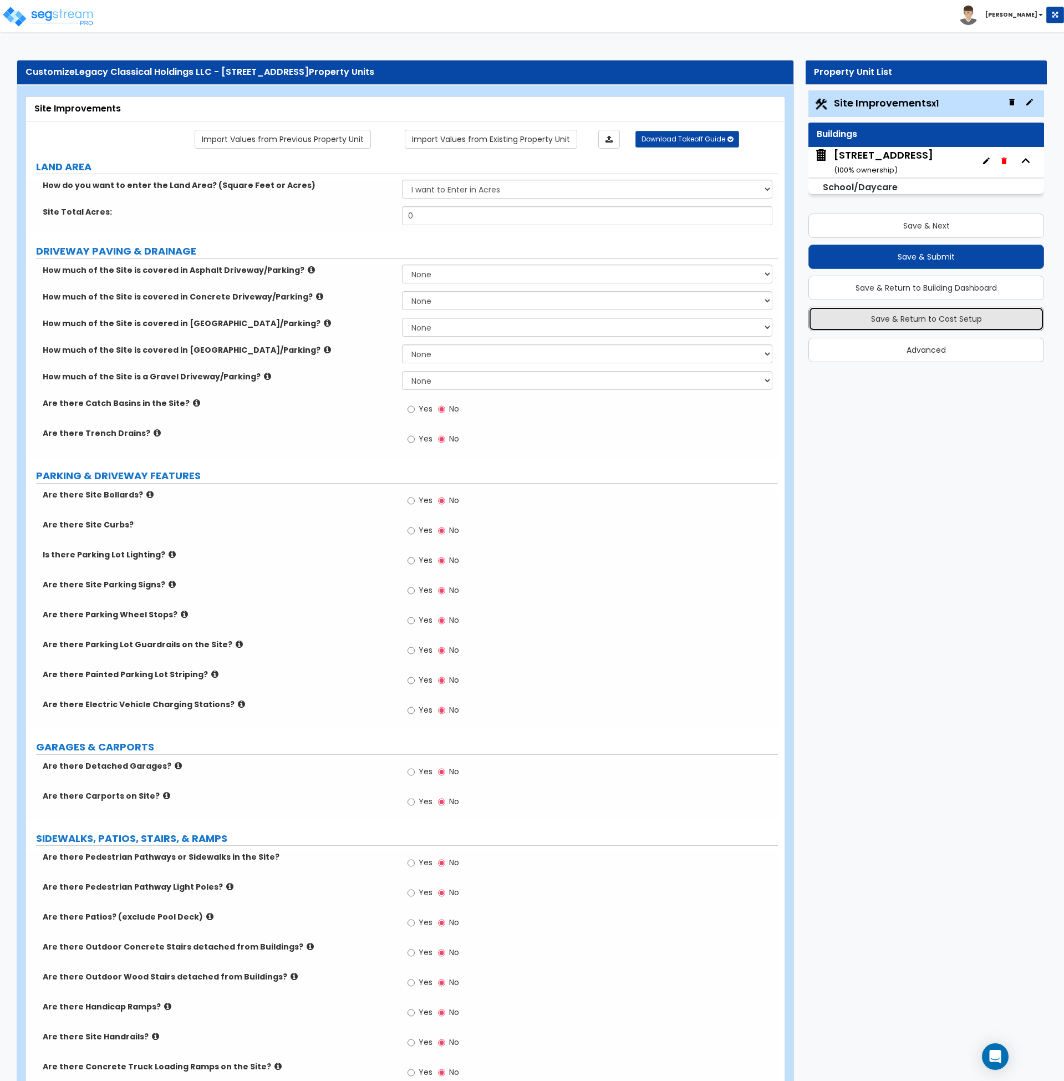
click at [940, 319] on button "Save & Return to Cost Setup" at bounding box center [927, 319] width 236 height 24
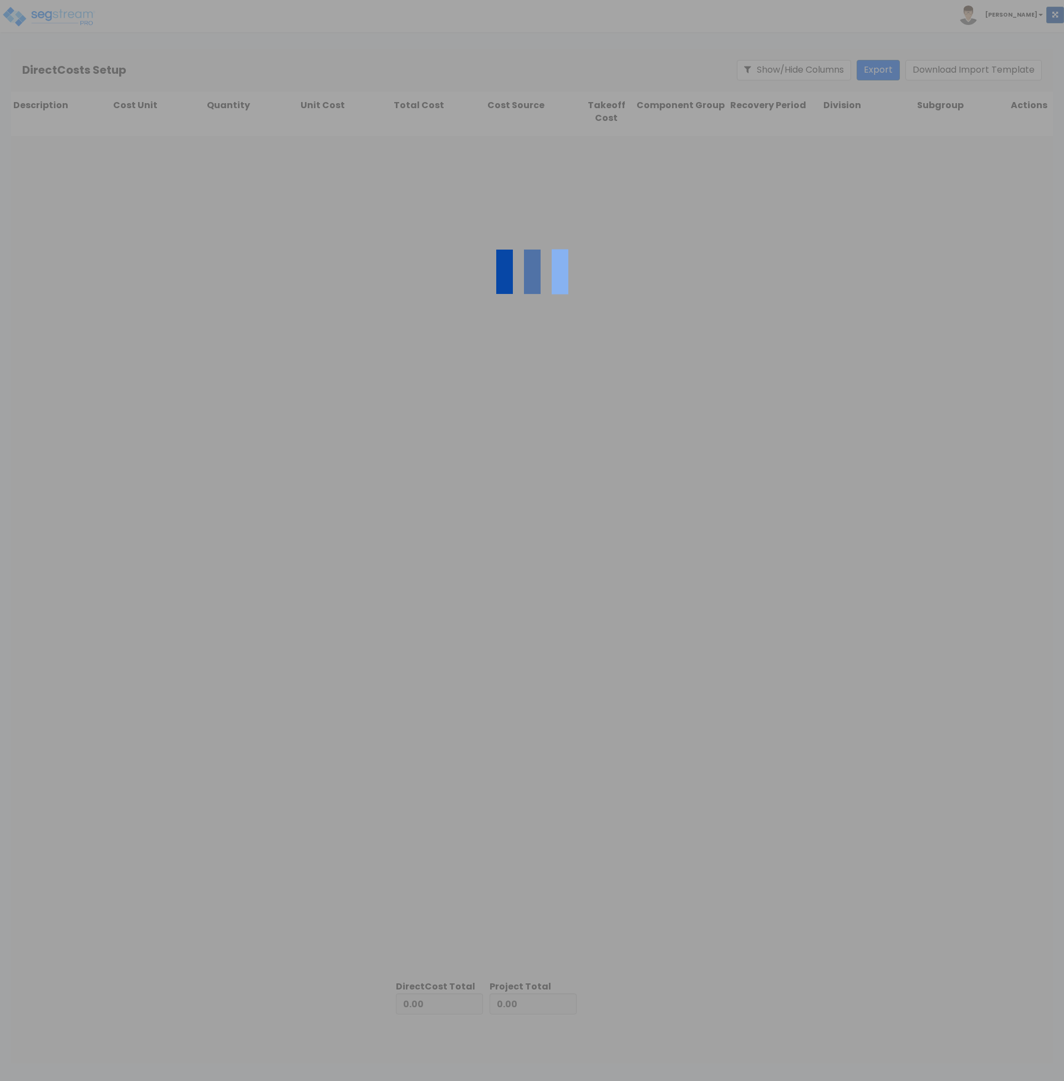
type input "756,675.01"
type input "3,870,254.49"
type input "4,626,929.50"
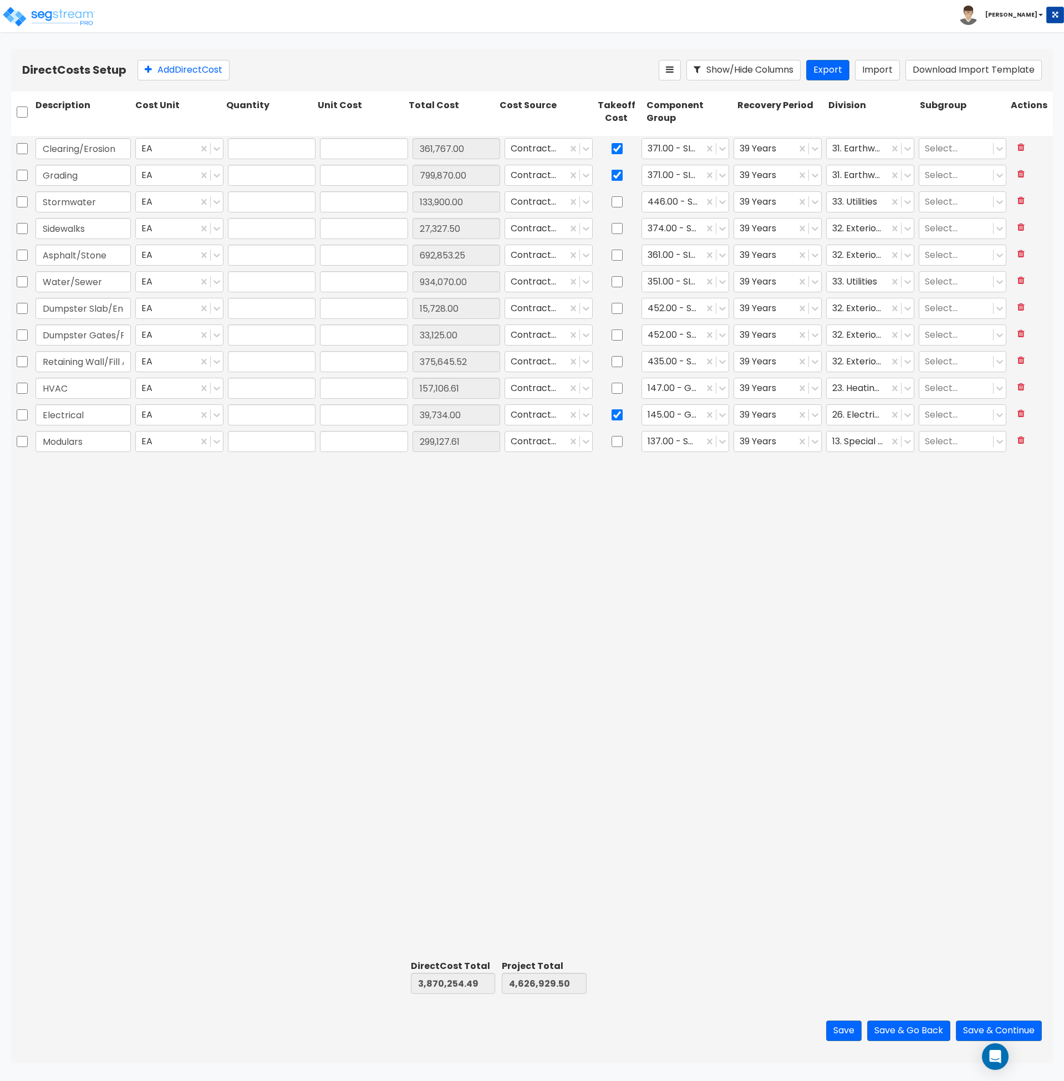
type input "1.00"
type input "361,767.00"
type input "1.00"
type input "799,870.00"
type input "1.00"
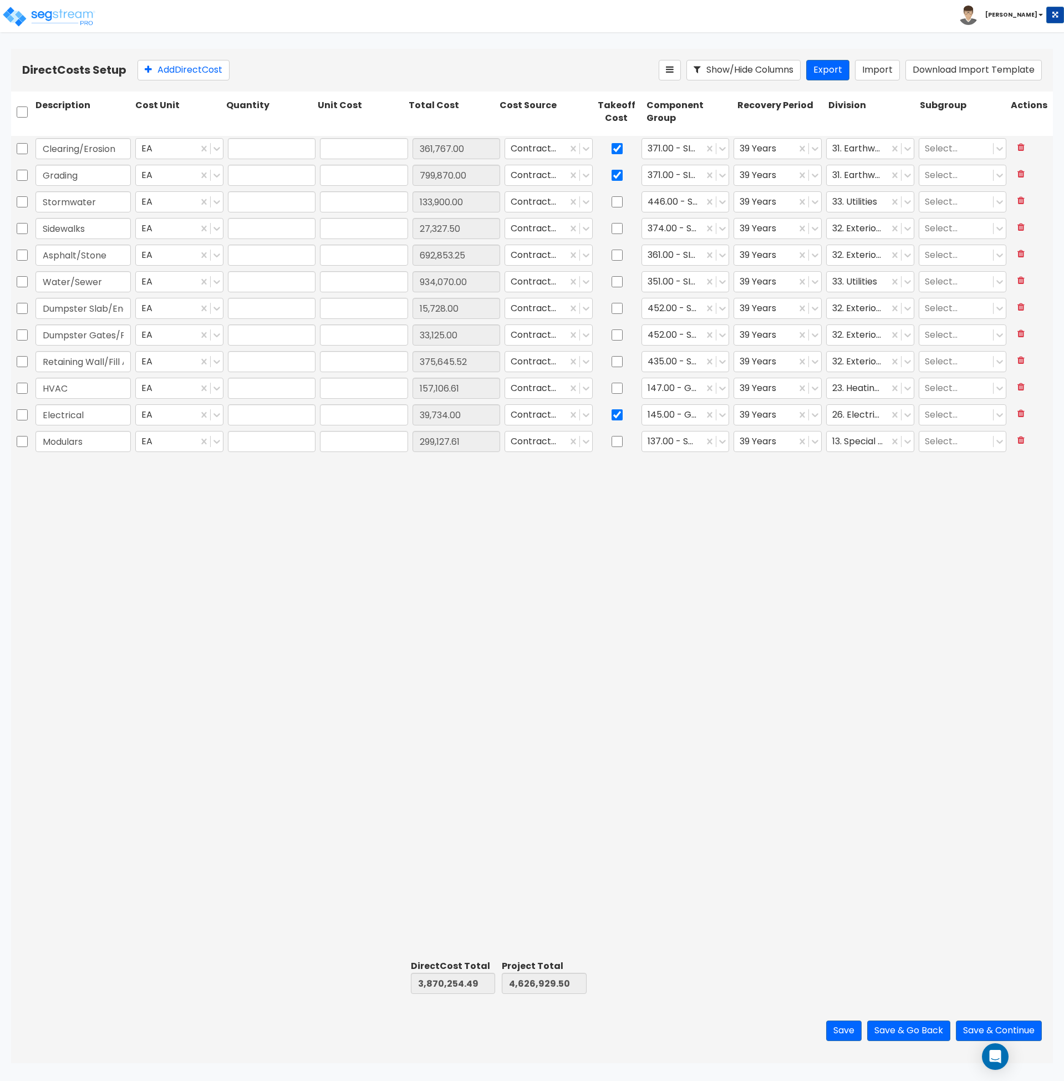
type input "133,900.00"
type input "1.00"
type input "27,327.50"
type input "1.00"
type input "692,853.25"
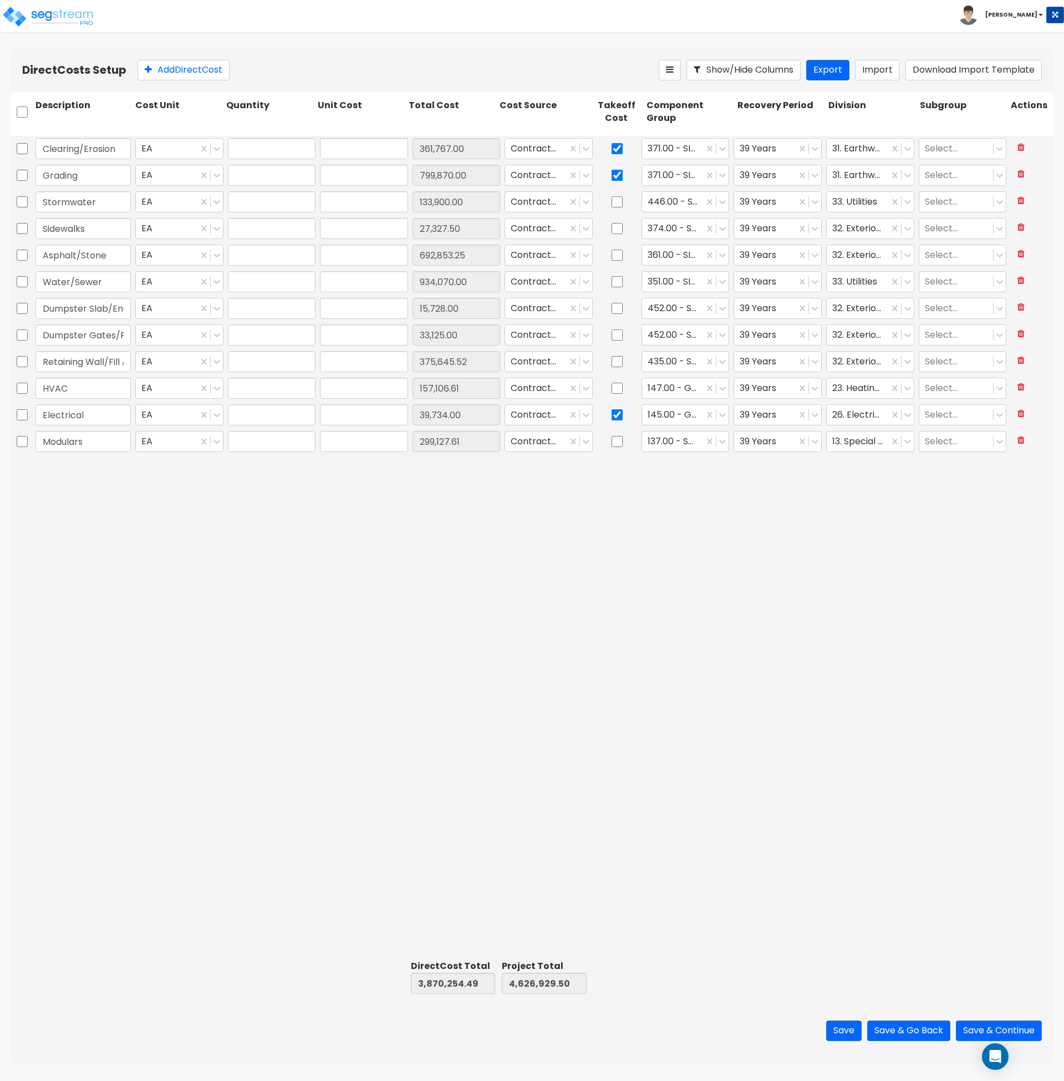
type input "1.00"
type input "934,070.00"
type input "1.00"
type input "15,728.00"
type input "1.00"
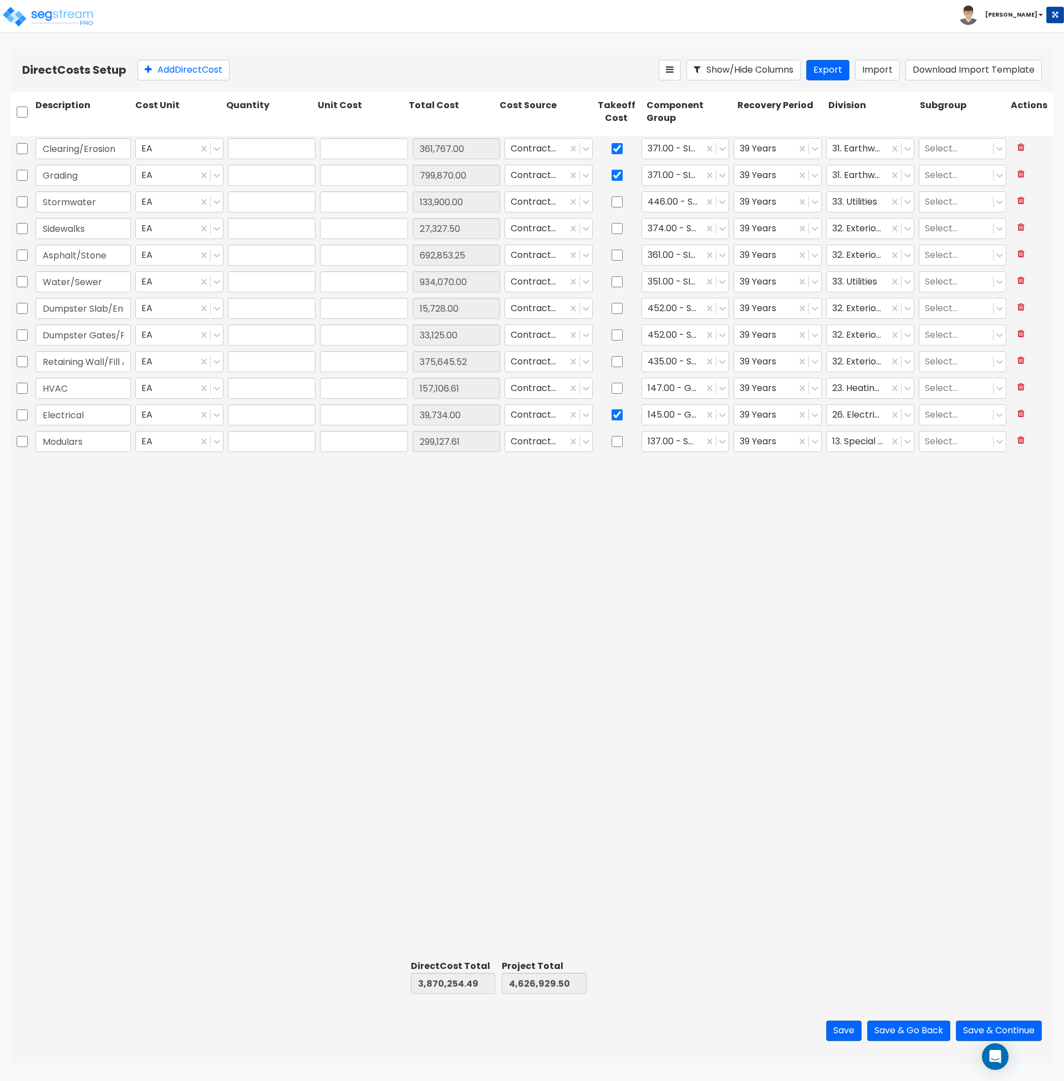
type input "33,125.00"
type input "1.00"
type input "375,645.52"
type input "1.00"
type input "157,106.61"
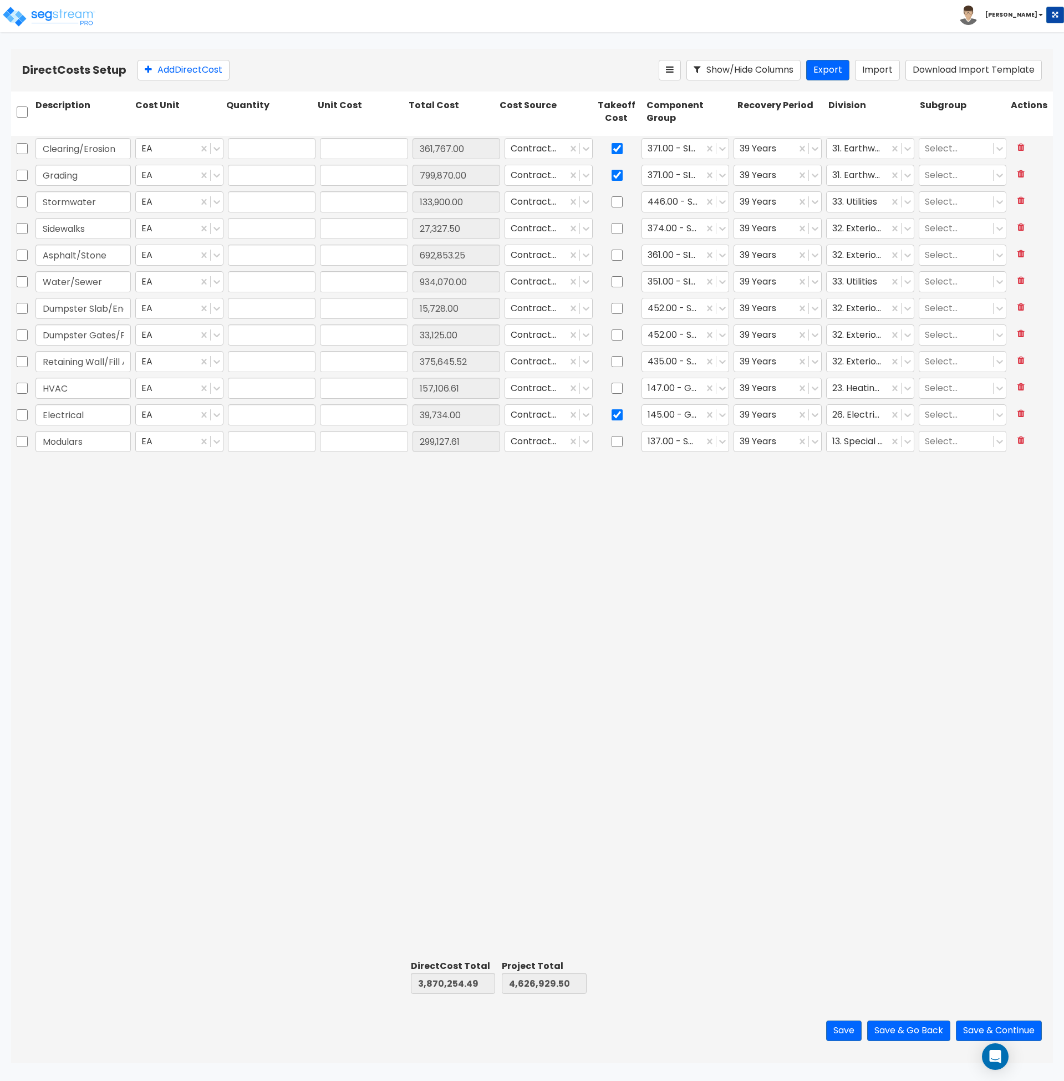
type input "1.00"
type input "39,734.00"
type input "1.00"
type input "299,127.61"
click at [616, 149] on input "checkbox" at bounding box center [617, 148] width 11 height 21
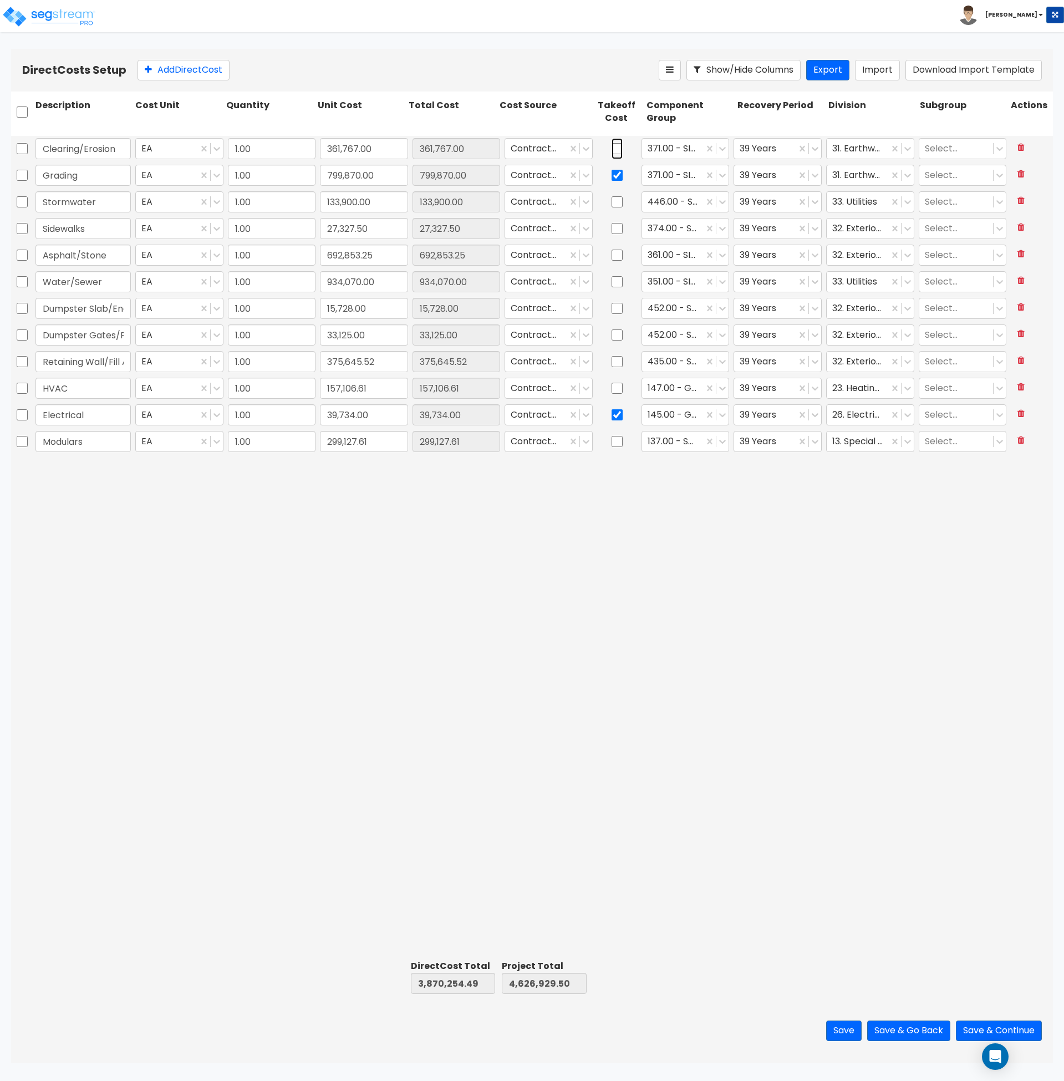
checkbox input "false"
click at [693, 151] on div at bounding box center [673, 148] width 51 height 15
type input "371"
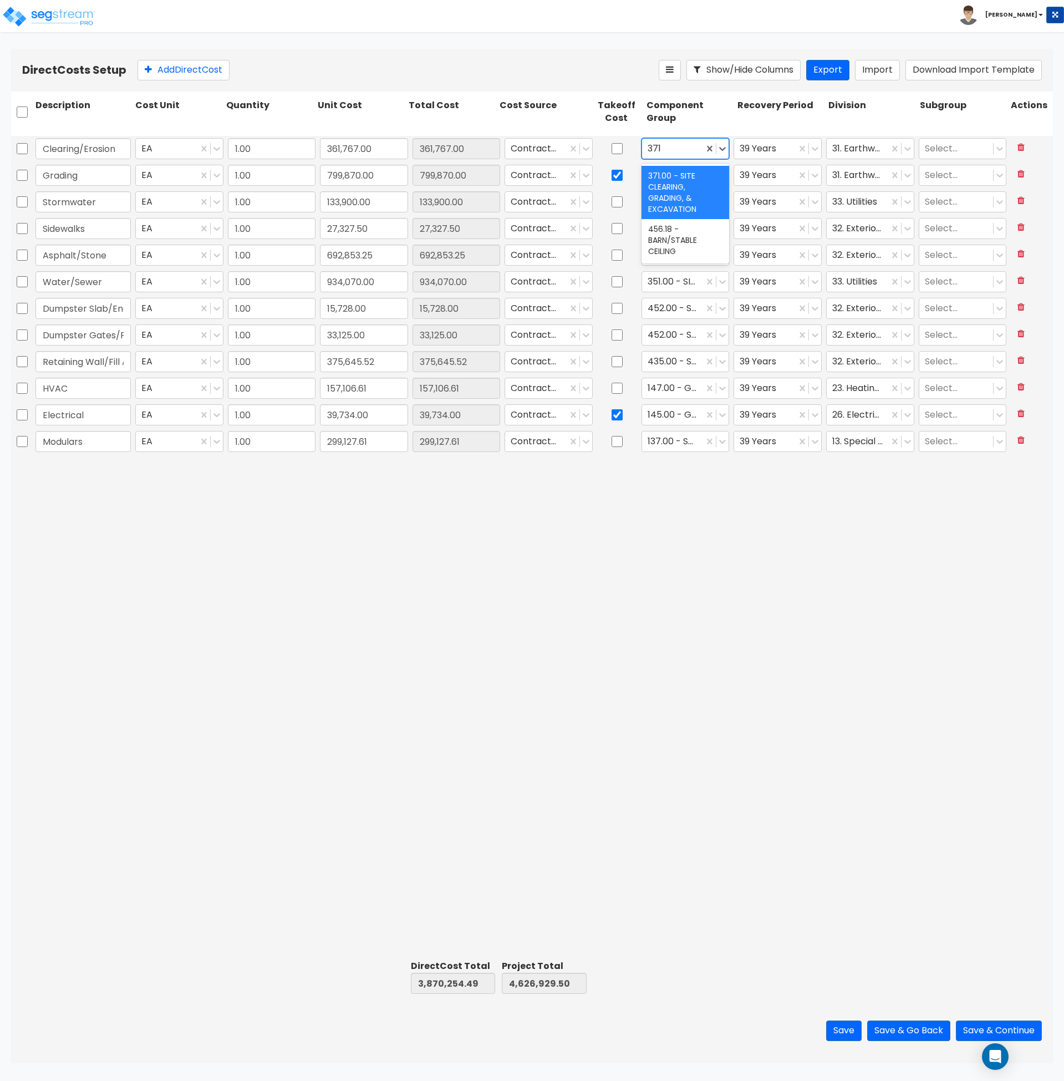
click at [688, 177] on div "371.00 - SITE CLEARING, GRADING, & EXCAVATION" at bounding box center [686, 192] width 88 height 53
click at [818, 147] on icon at bounding box center [815, 148] width 11 height 11
click at [774, 218] on div "15 Years" at bounding box center [778, 216] width 88 height 20
click at [773, 205] on div at bounding box center [765, 202] width 51 height 15
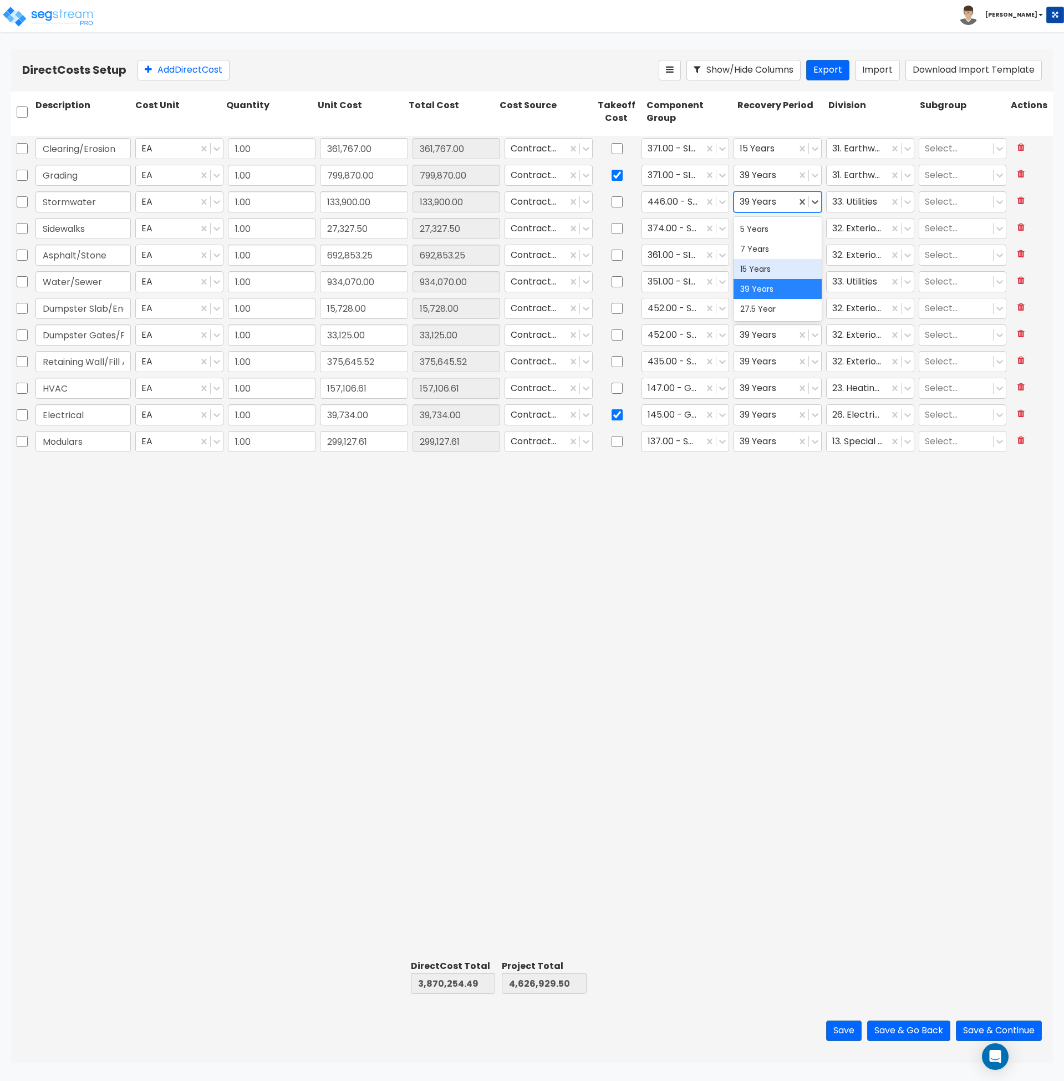
click at [772, 270] on div "15 Years" at bounding box center [778, 269] width 88 height 20
click at [761, 227] on div at bounding box center [765, 228] width 51 height 15
click at [774, 295] on div "15 Years" at bounding box center [778, 296] width 88 height 20
click at [761, 253] on div at bounding box center [765, 255] width 51 height 15
click at [777, 318] on div "15 Years" at bounding box center [778, 322] width 88 height 20
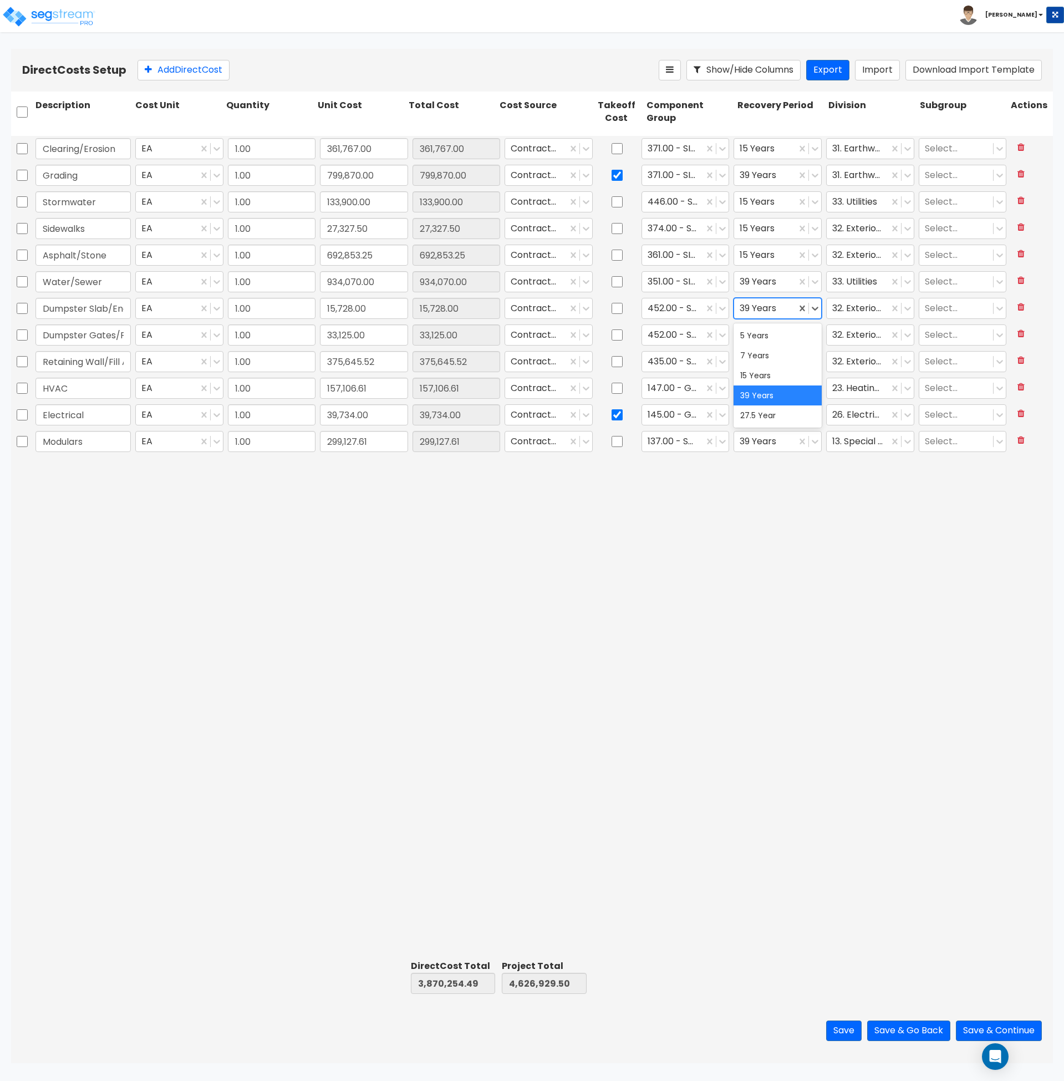
click at [769, 307] on div at bounding box center [765, 308] width 51 height 15
click at [762, 378] on div "15 Years" at bounding box center [778, 376] width 88 height 20
click at [760, 332] on div at bounding box center [765, 335] width 51 height 15
click at [767, 405] on div "15 Years" at bounding box center [778, 402] width 88 height 20
click at [758, 359] on div at bounding box center [765, 361] width 51 height 15
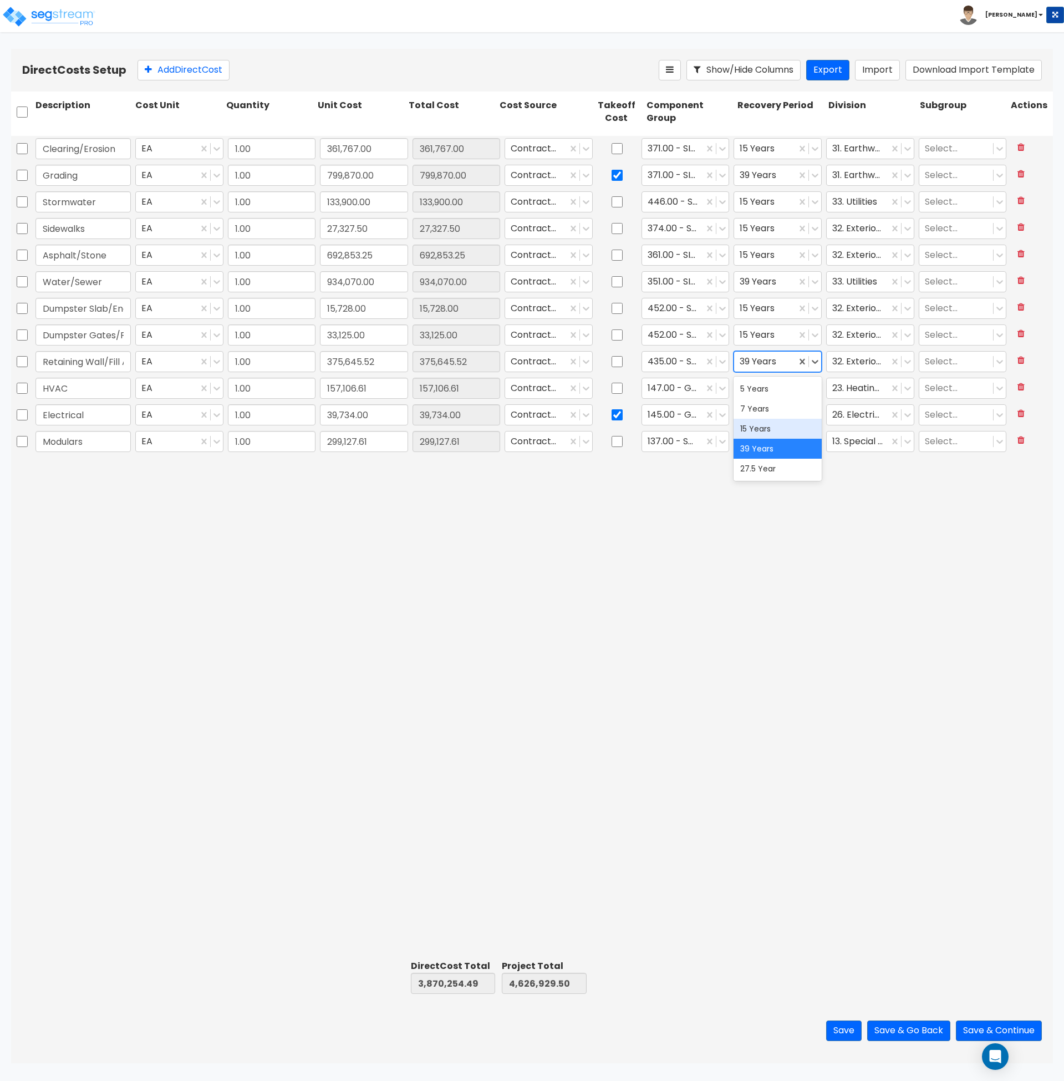
click at [772, 427] on div "15 Years" at bounding box center [778, 429] width 88 height 20
click at [760, 444] on div at bounding box center [765, 441] width 51 height 15
click at [765, 469] on div "5 Years" at bounding box center [778, 469] width 88 height 20
click at [764, 494] on div "Clearing/Erosion EA 1.00 361,767.00 361,767.00 Contractor Cost 371.00 - SITE CL…" at bounding box center [532, 546] width 1042 height 820
click at [752, 597] on div "Clearing/Erosion EA 1.00 361,767.00 361,767.00 Contractor Cost 371.00 - SITE CL…" at bounding box center [532, 546] width 1042 height 820
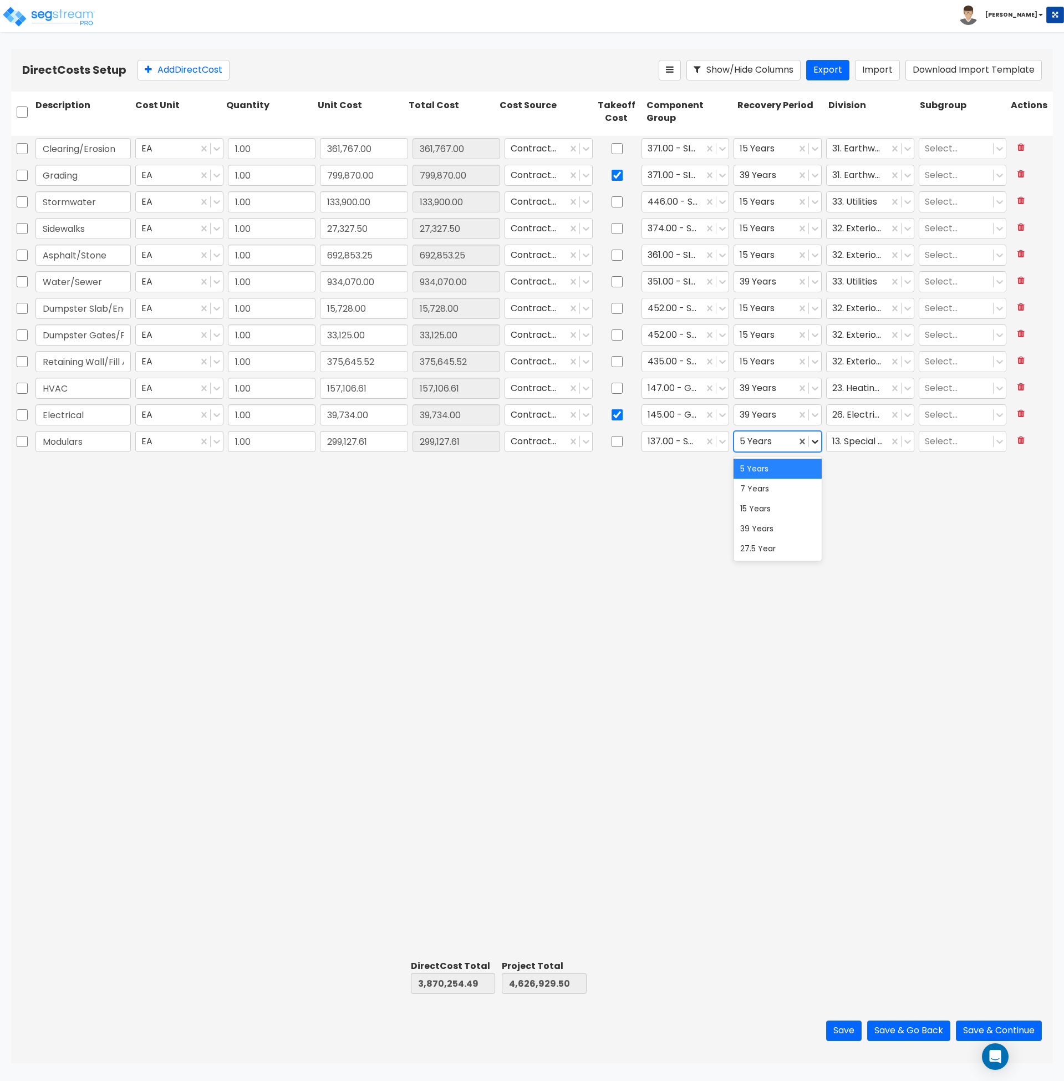
click at [816, 444] on icon at bounding box center [815, 441] width 11 height 11
click at [784, 531] on div "39 Years" at bounding box center [778, 529] width 88 height 20
click at [819, 440] on icon at bounding box center [815, 441] width 11 height 11
click at [787, 476] on div "5 Years" at bounding box center [778, 469] width 88 height 20
click at [797, 632] on div "Clearing/Erosion EA 1.00 361,767.00 361,767.00 Contractor Cost 371.00 - SITE CL…" at bounding box center [532, 546] width 1042 height 820
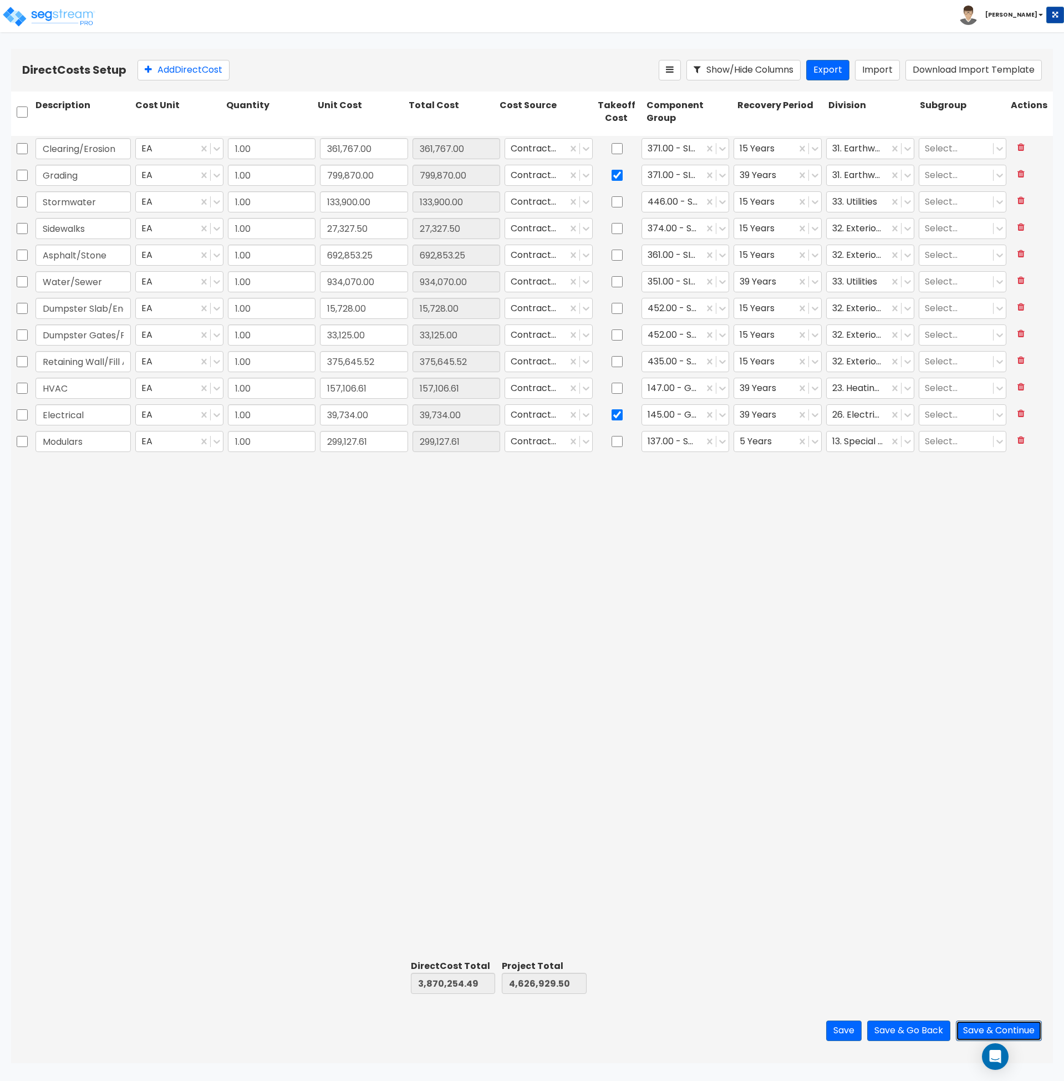
click at [987, 1029] on button "Save & Continue" at bounding box center [999, 1031] width 86 height 21
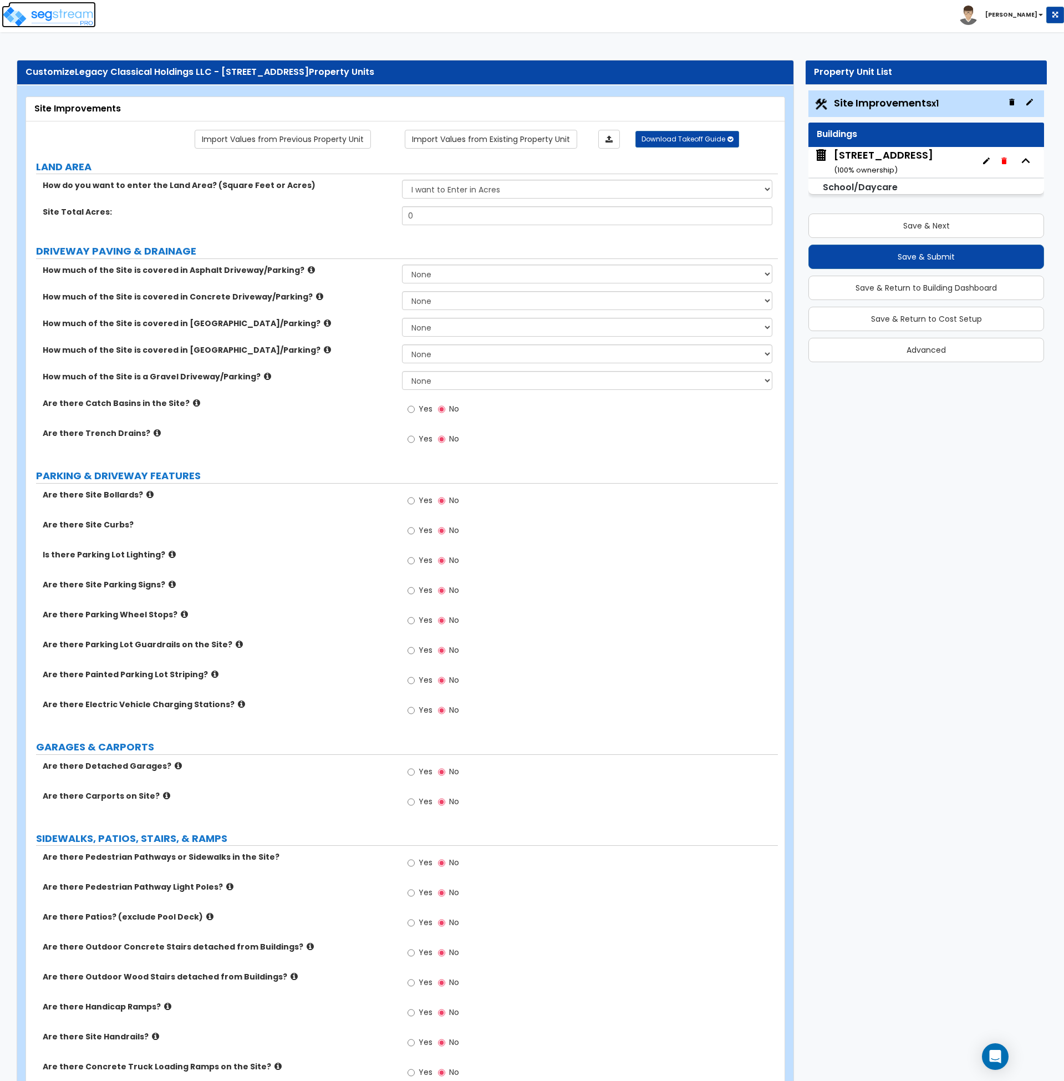
click at [66, 11] on img at bounding box center [49, 17] width 94 height 22
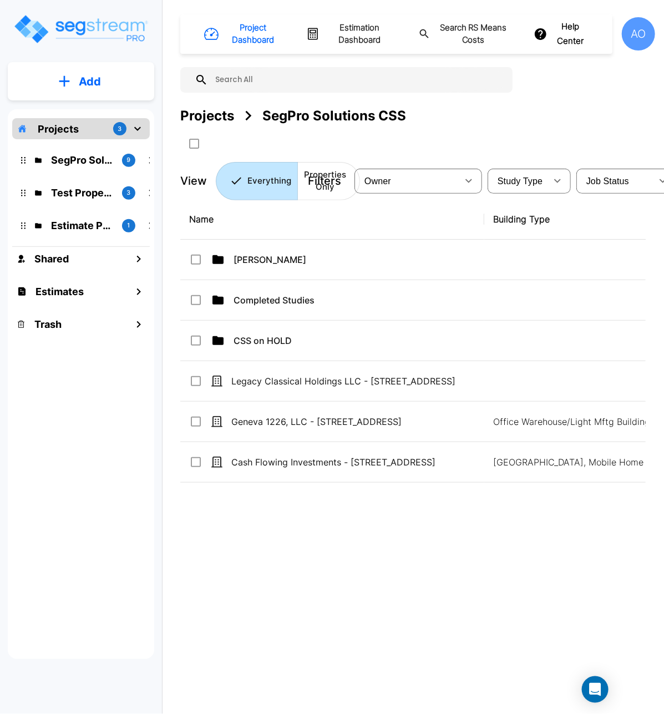
click at [368, 627] on div "Name Building Type Study Type Job Status Owner Last Modified Action [PERSON_NAM…" at bounding box center [412, 420] width 465 height 443
click at [261, 602] on div "Name Building Type Study Type Job Status Owner Last Modified Action [PERSON_NAM…" at bounding box center [412, 420] width 465 height 443
